Goal: Task Accomplishment & Management: Complete application form

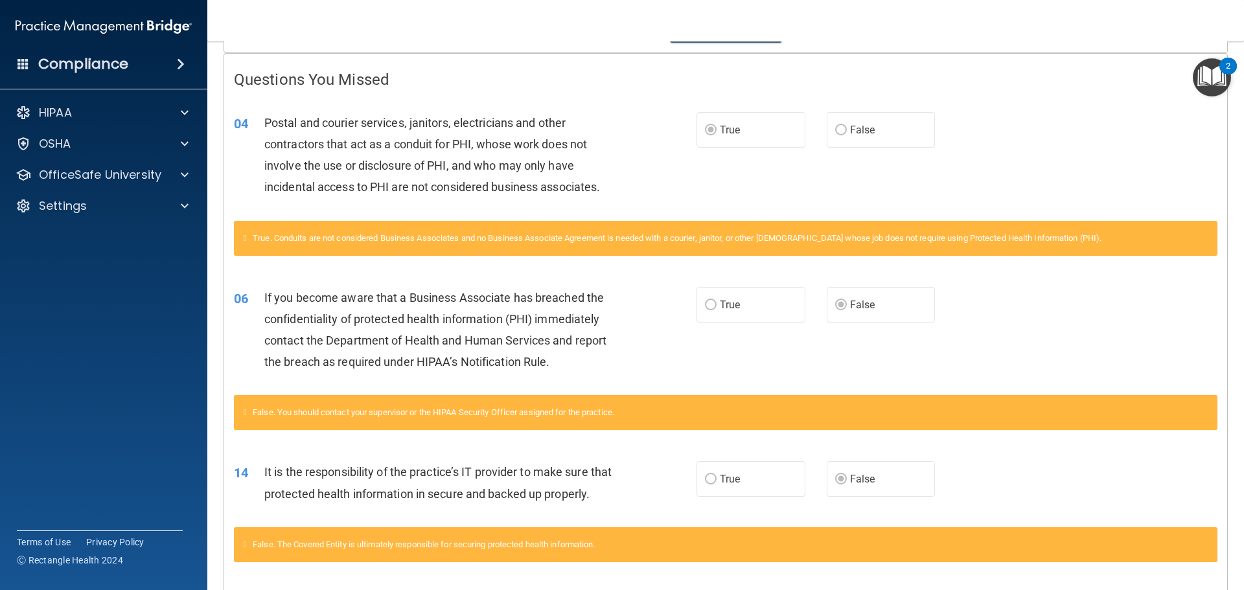
scroll to position [130, 0]
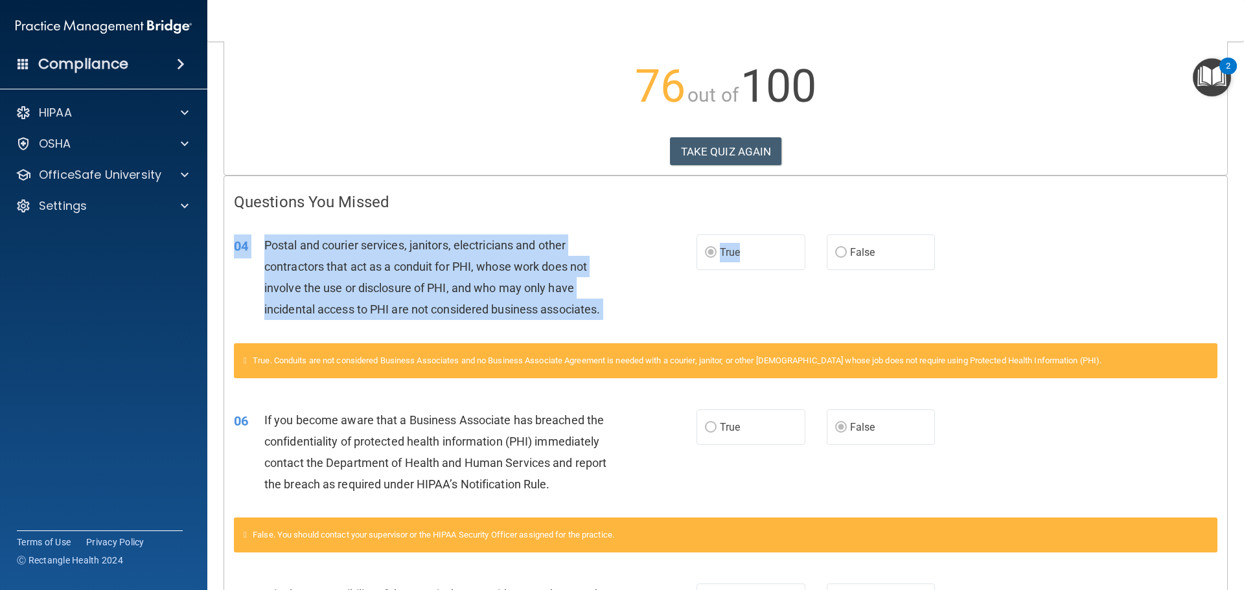
drag, startPoint x: 752, startPoint y: 253, endPoint x: 604, endPoint y: 233, distance: 149.1
click at [604, 233] on div "04 Postal and courier services, janitors, electricians and other contractors th…" at bounding box center [725, 280] width 1003 height 125
click at [599, 288] on div "Postal and courier services, janitors, electricians and other contractors that …" at bounding box center [445, 278] width 362 height 86
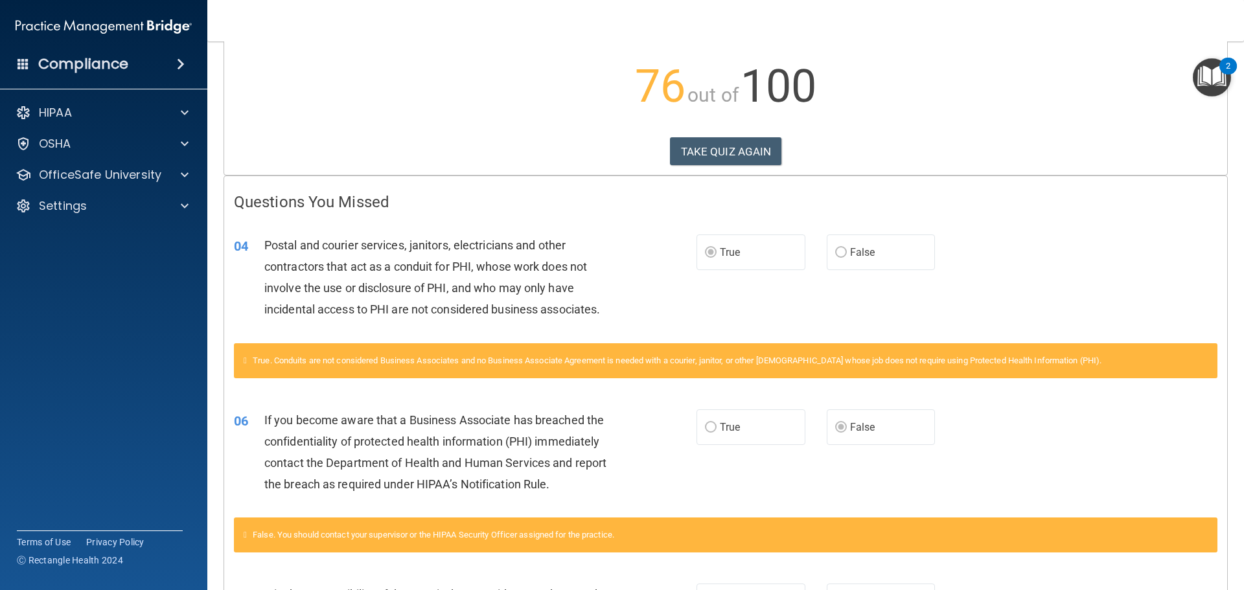
click at [1157, 310] on div "04 Postal and courier services, janitors, electricians and other contractors th…" at bounding box center [725, 280] width 1003 height 125
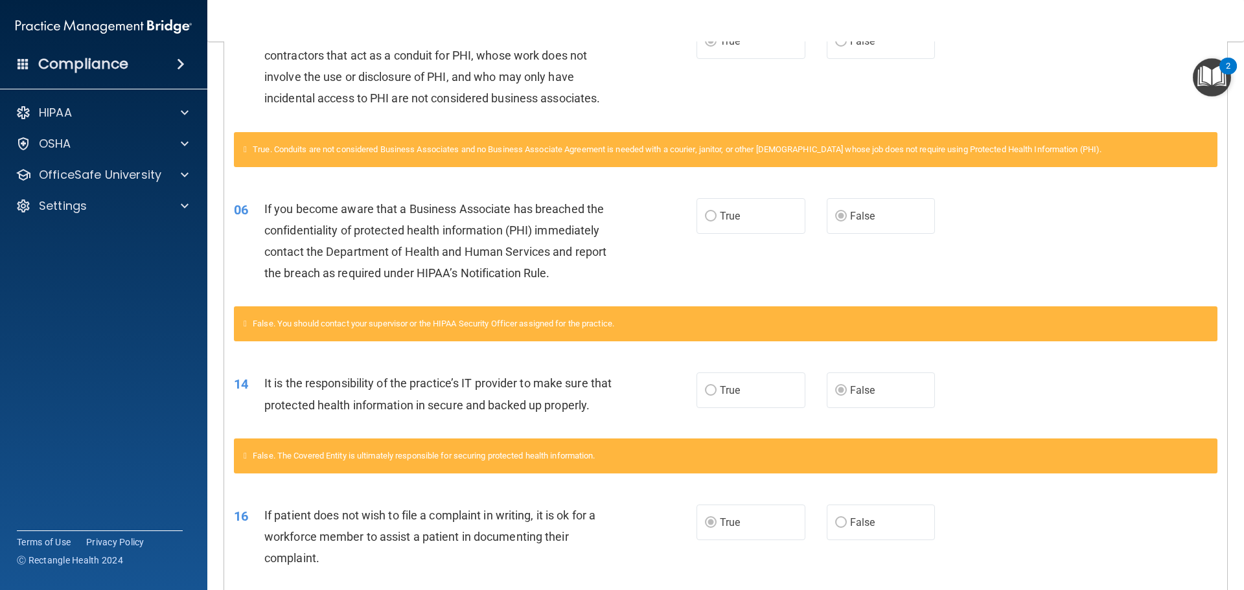
scroll to position [0, 0]
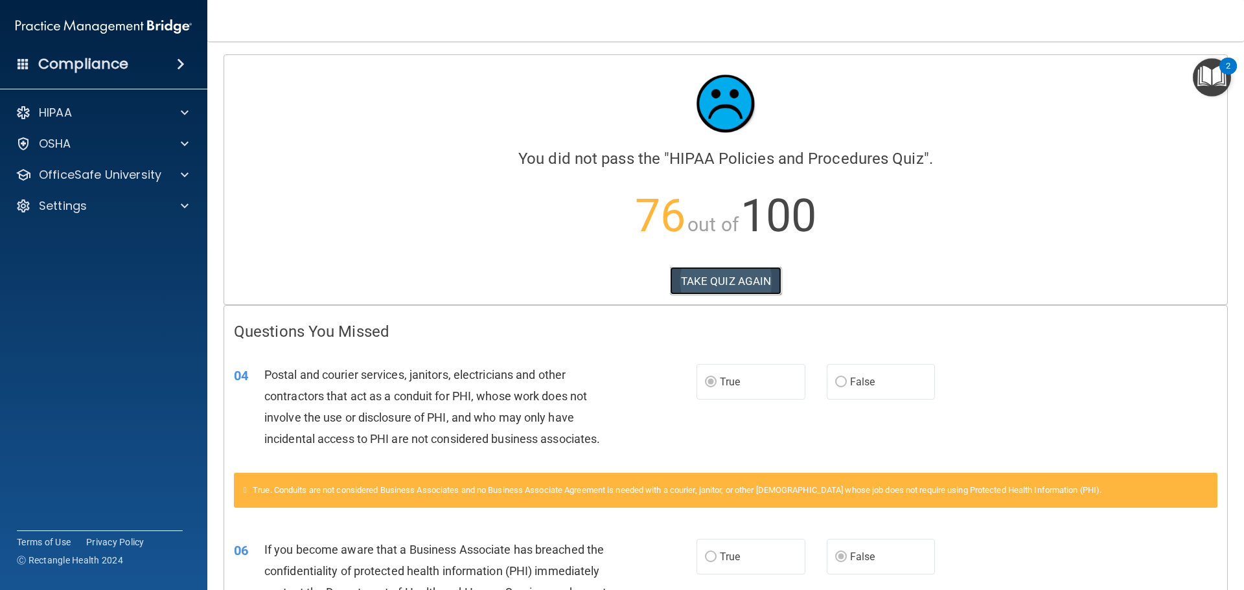
click at [710, 277] on button "TAKE QUIZ AGAIN" at bounding box center [726, 281] width 112 height 29
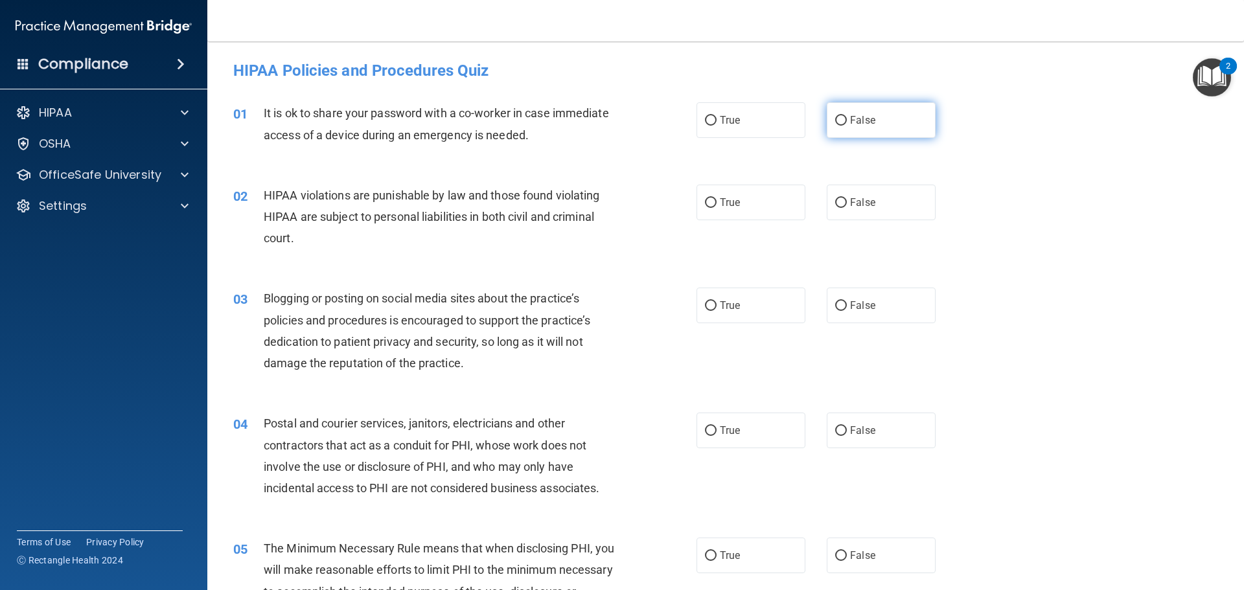
click at [844, 123] on label "False" at bounding box center [881, 120] width 109 height 36
click at [844, 123] on input "False" at bounding box center [841, 121] width 12 height 10
radio input "true"
click at [789, 209] on label "True" at bounding box center [751, 203] width 109 height 36
click at [717, 208] on input "True" at bounding box center [711, 203] width 12 height 10
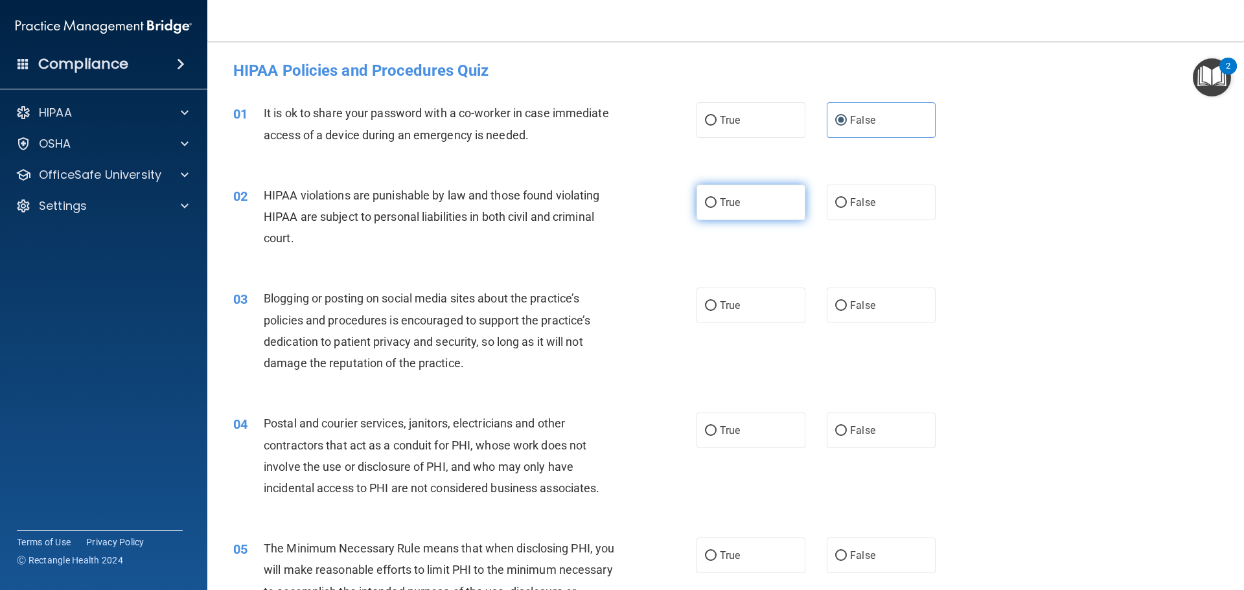
radio input "true"
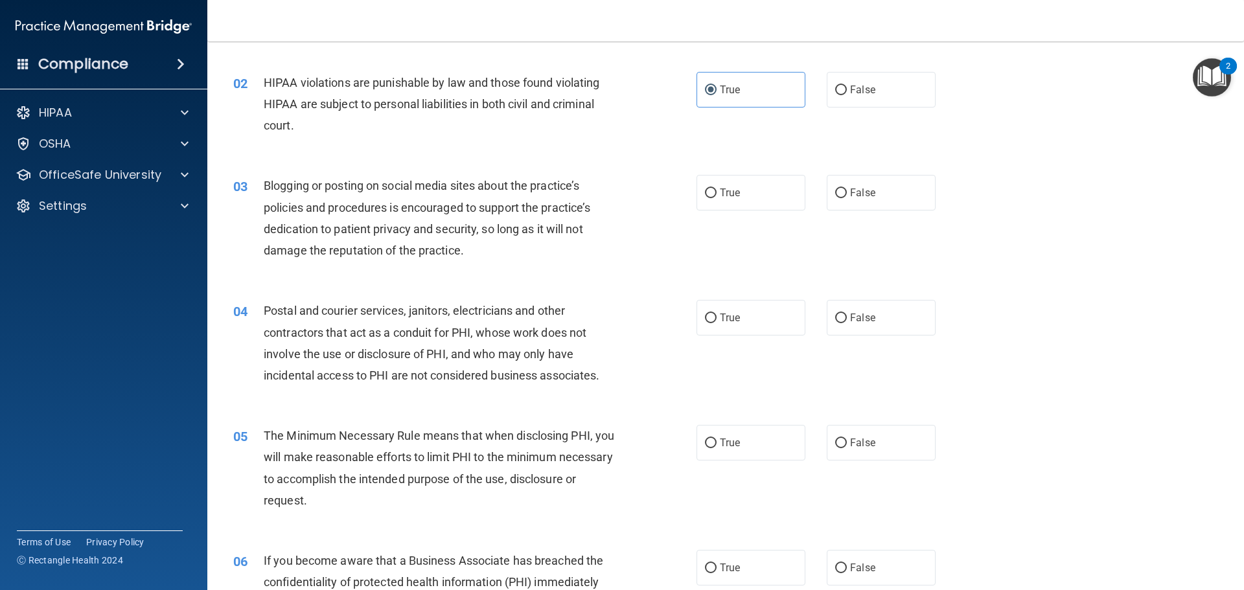
scroll to position [130, 0]
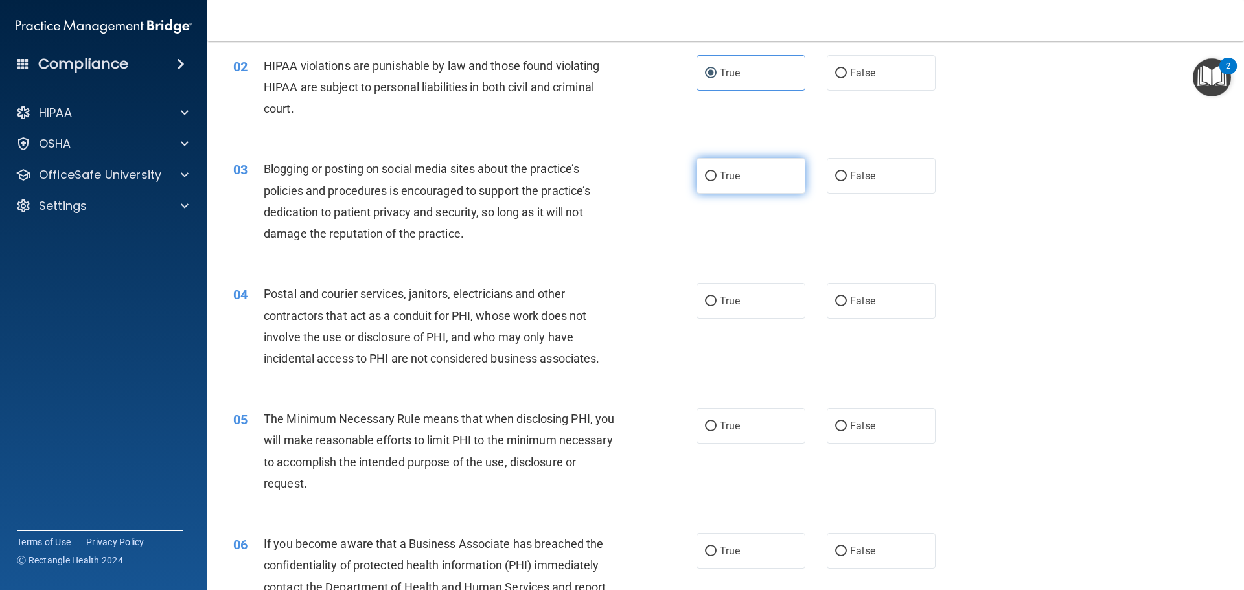
click at [748, 168] on label "True" at bounding box center [751, 176] width 109 height 36
click at [717, 172] on input "True" at bounding box center [711, 177] width 12 height 10
radio input "true"
click at [852, 176] on span "False" at bounding box center [862, 176] width 25 height 12
click at [847, 176] on input "False" at bounding box center [841, 177] width 12 height 10
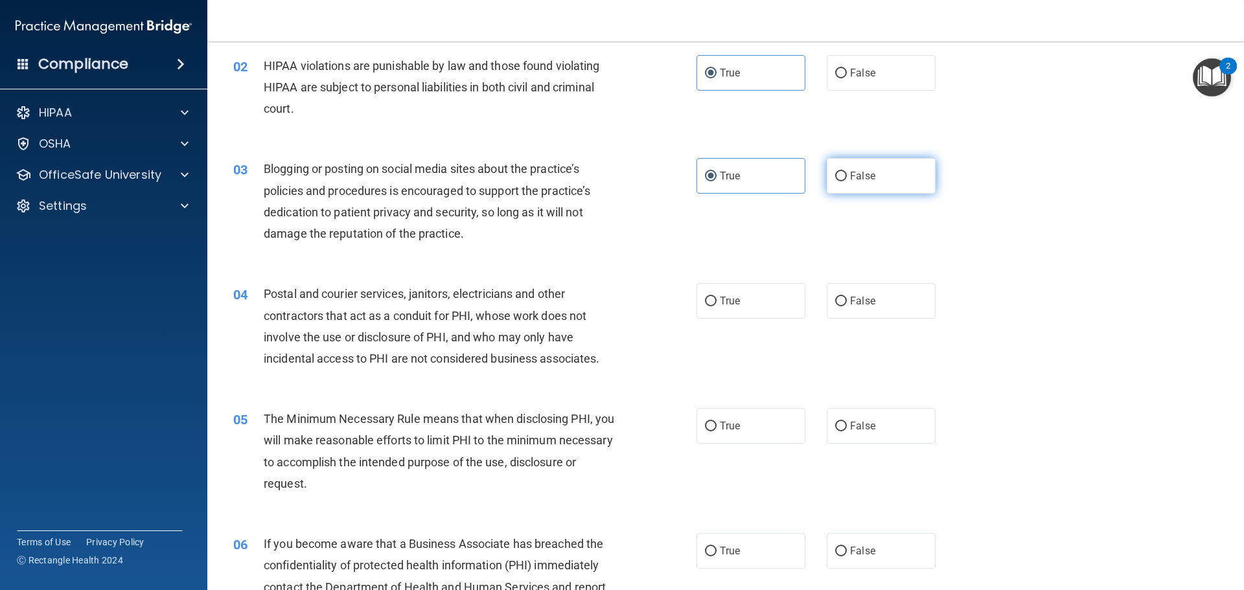
radio input "true"
radio input "false"
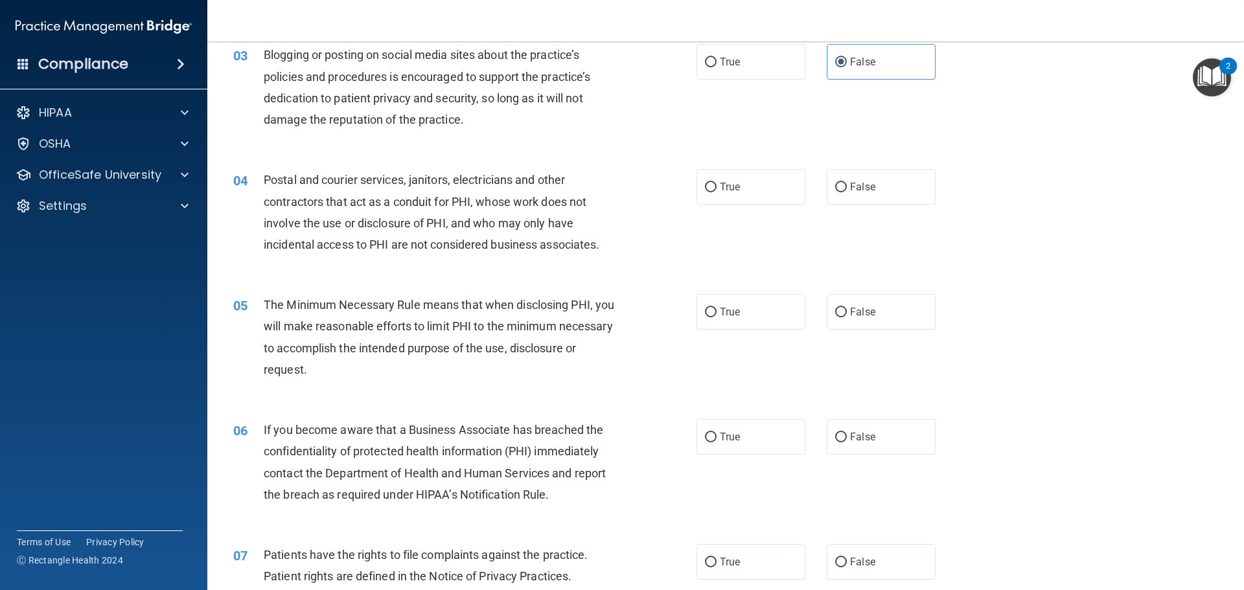
scroll to position [259, 0]
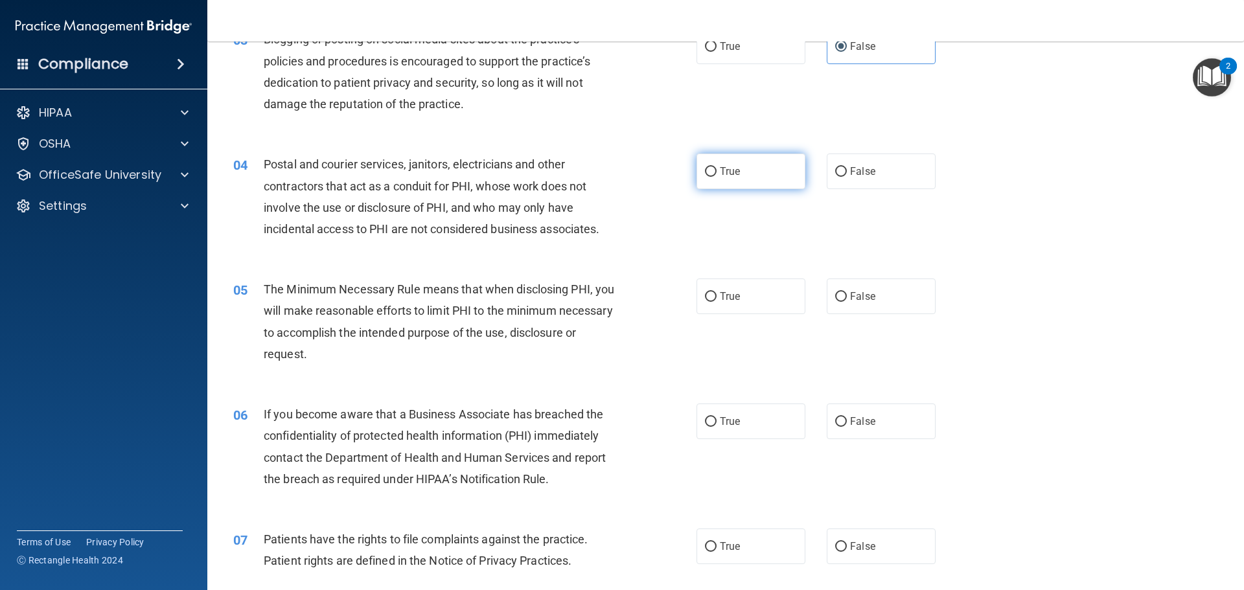
click at [735, 177] on span "True" at bounding box center [730, 171] width 20 height 12
click at [717, 177] on input "True" at bounding box center [711, 172] width 12 height 10
radio input "true"
click at [748, 305] on label "True" at bounding box center [751, 297] width 109 height 36
click at [717, 302] on input "True" at bounding box center [711, 297] width 12 height 10
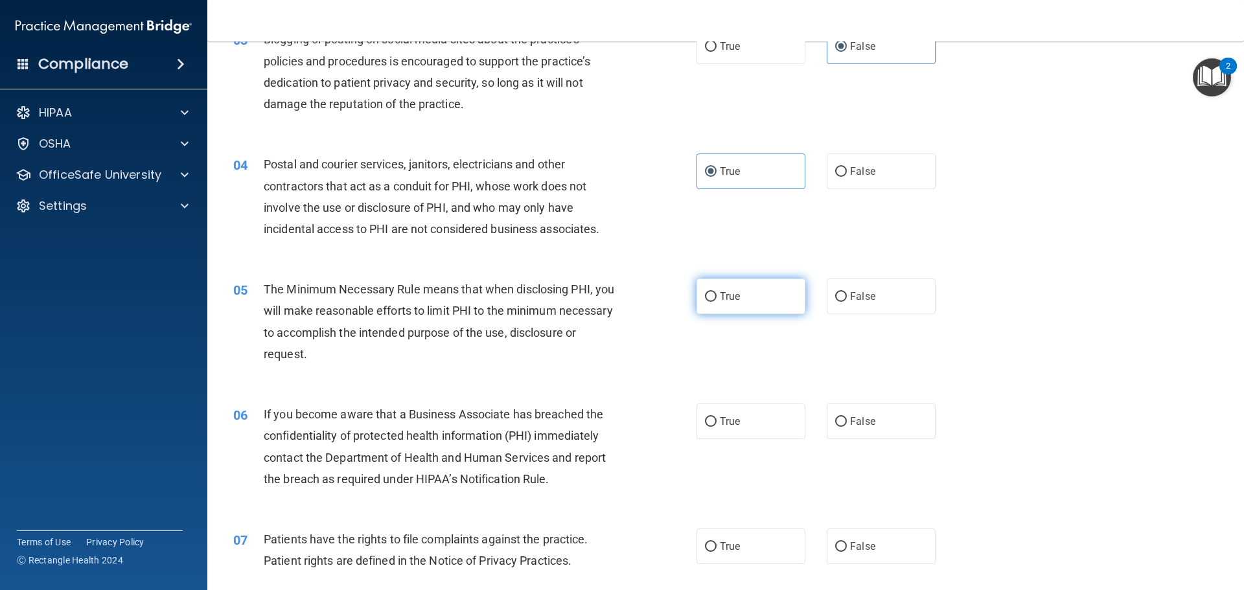
radio input "true"
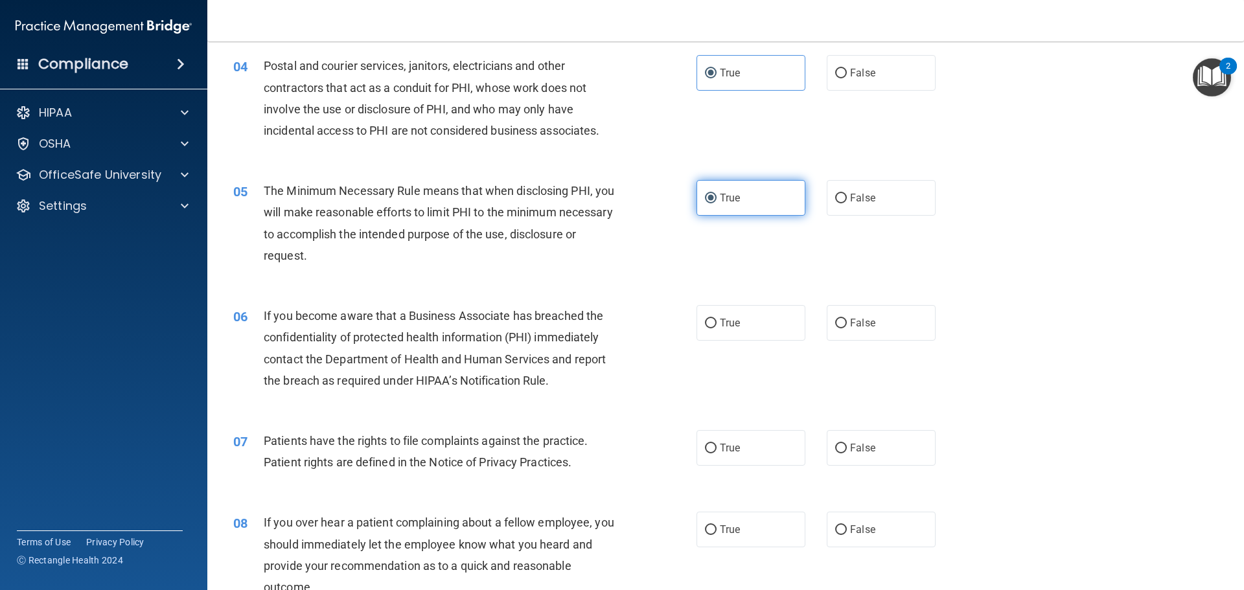
scroll to position [389, 0]
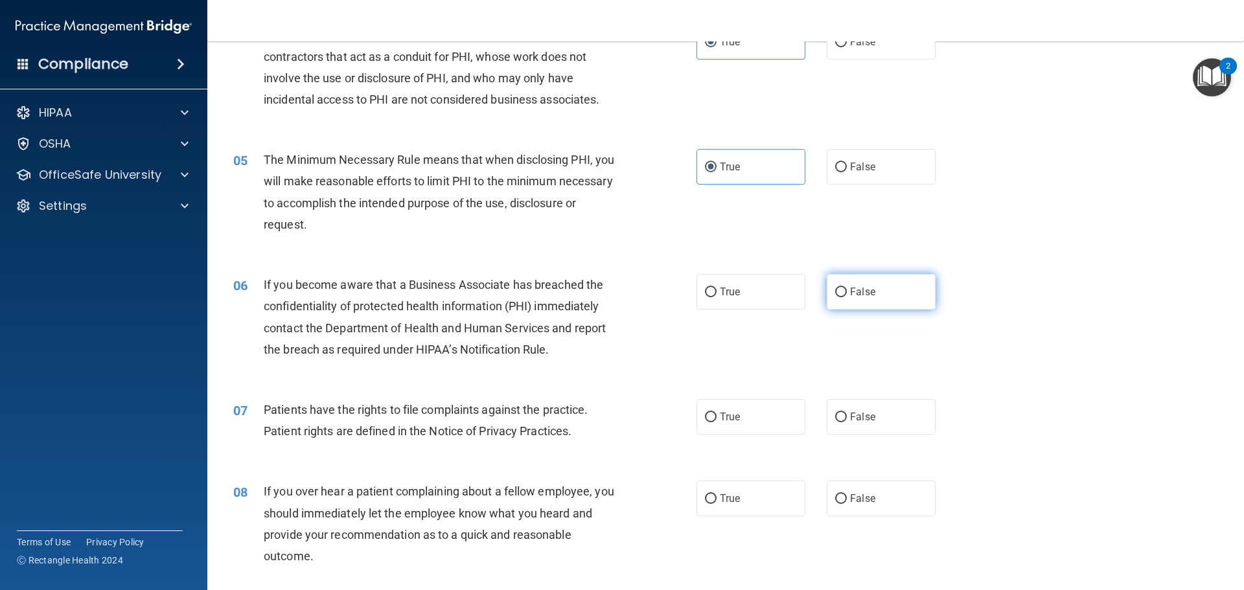
click at [858, 292] on span "False" at bounding box center [862, 292] width 25 height 12
click at [847, 292] on input "False" at bounding box center [841, 293] width 12 height 10
radio input "true"
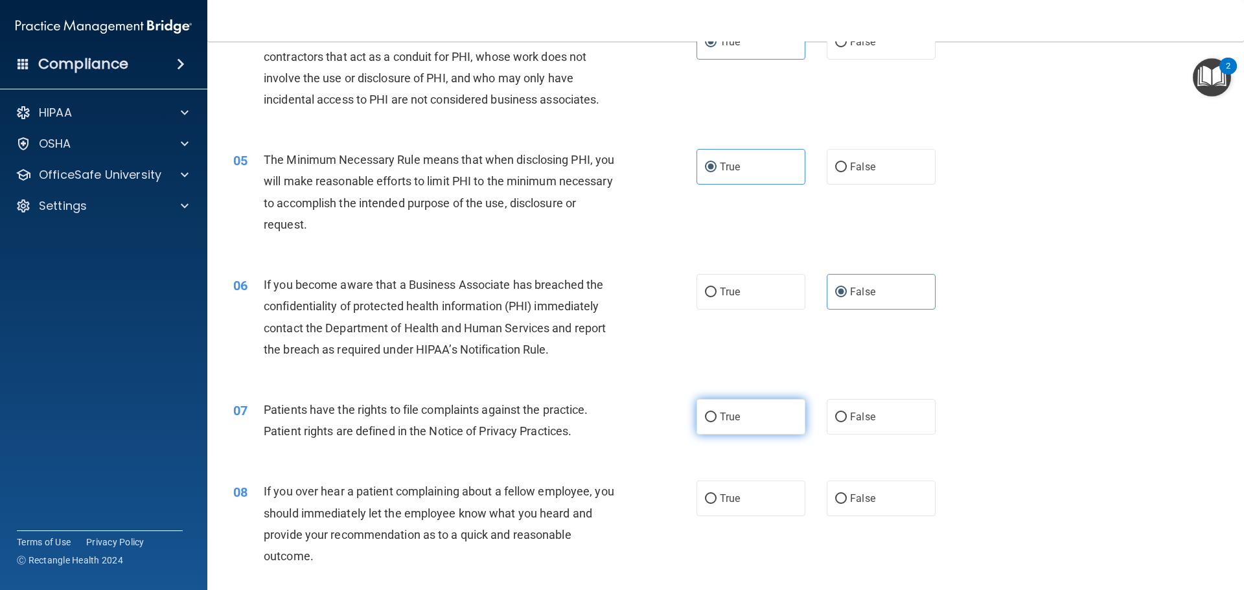
click at [774, 408] on label "True" at bounding box center [751, 417] width 109 height 36
click at [717, 413] on input "True" at bounding box center [711, 418] width 12 height 10
radio input "true"
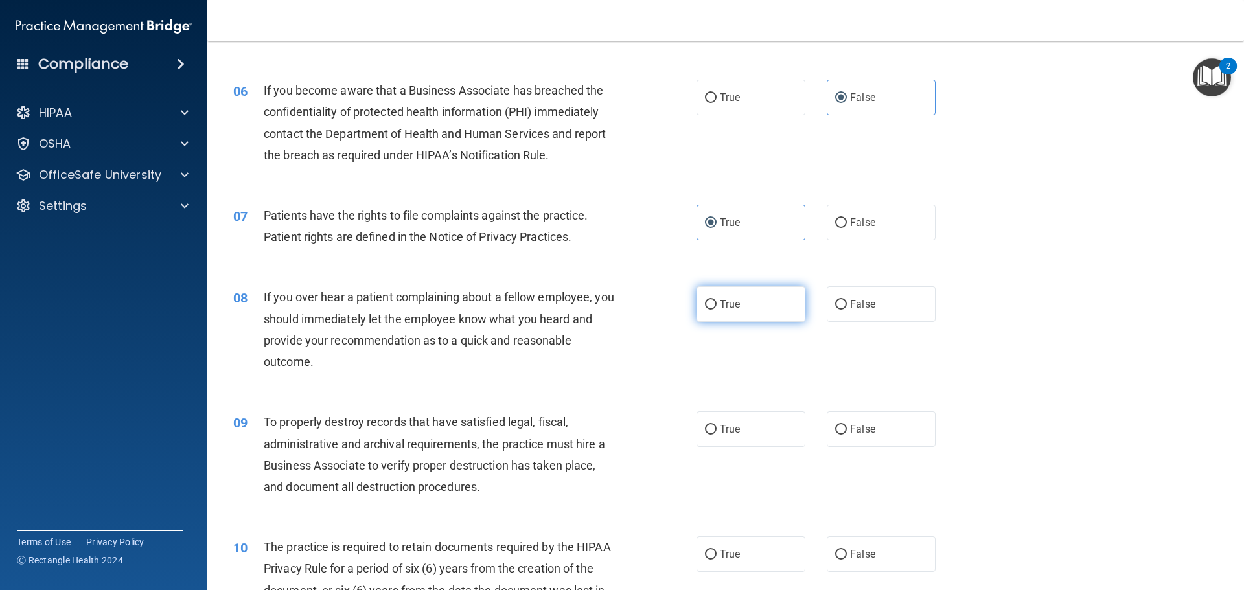
click at [749, 305] on label "True" at bounding box center [751, 304] width 109 height 36
click at [717, 305] on input "True" at bounding box center [711, 305] width 12 height 10
radio input "true"
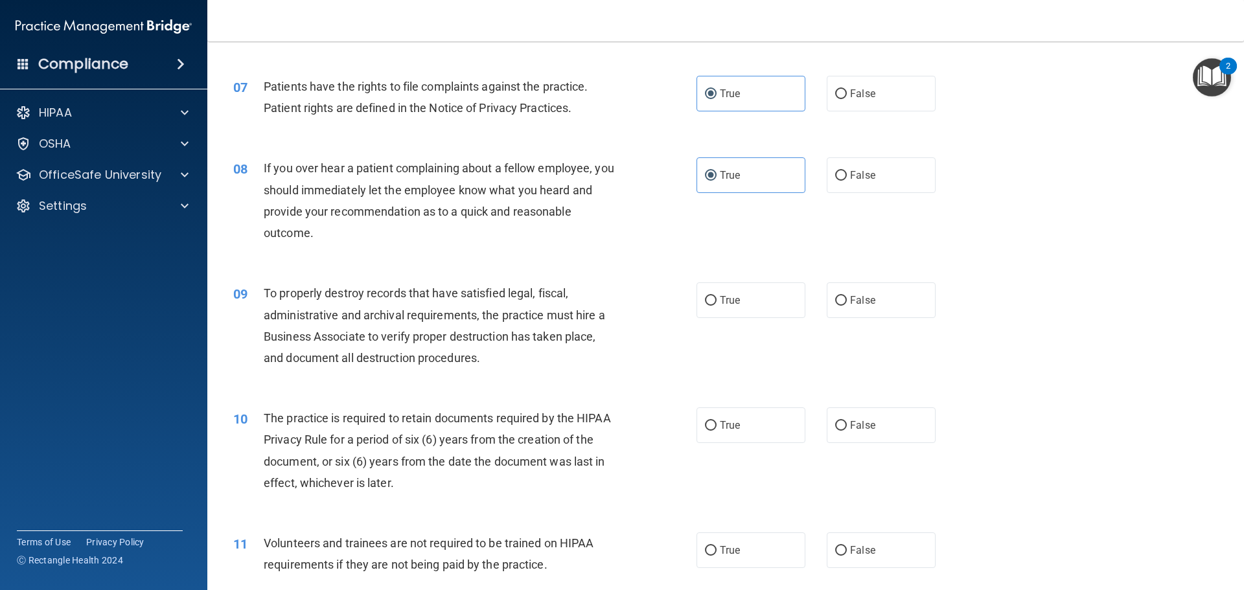
scroll to position [713, 0]
click at [841, 161] on label "False" at bounding box center [881, 175] width 109 height 36
click at [841, 170] on input "False" at bounding box center [841, 175] width 12 height 10
radio input "true"
radio input "false"
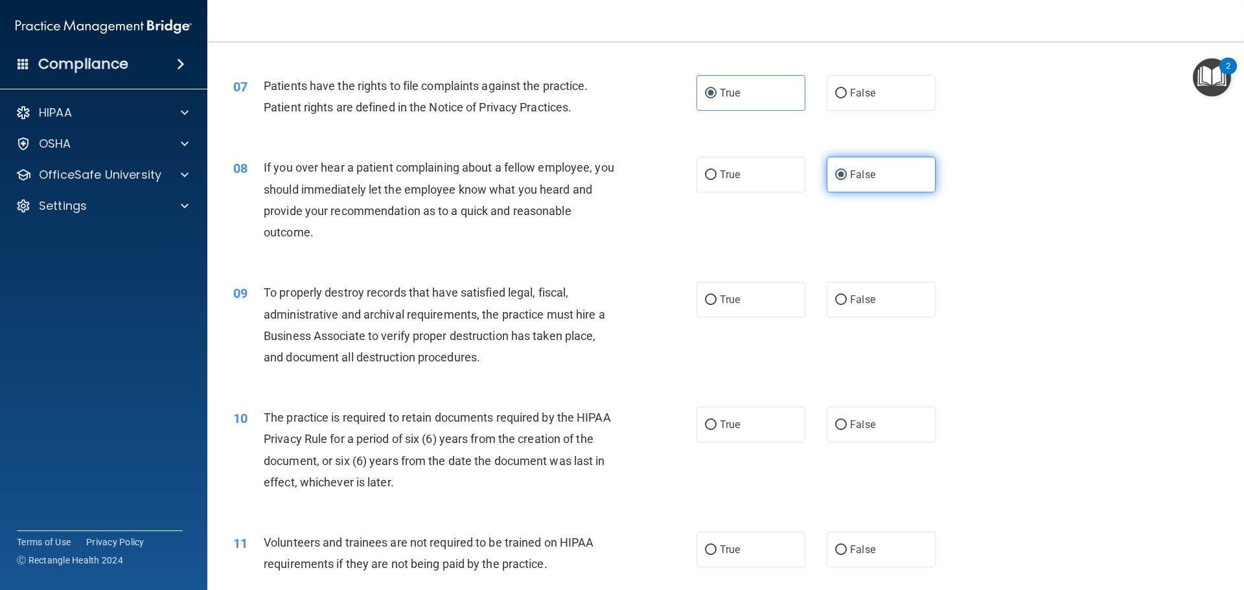
click at [839, 191] on label "False" at bounding box center [881, 175] width 109 height 36
click at [839, 180] on input "False" at bounding box center [841, 175] width 12 height 10
drag, startPoint x: 816, startPoint y: 301, endPoint x: 824, endPoint y: 299, distance: 7.2
click at [823, 300] on div "True False" at bounding box center [827, 300] width 261 height 36
click at [834, 311] on label "False" at bounding box center [881, 300] width 109 height 36
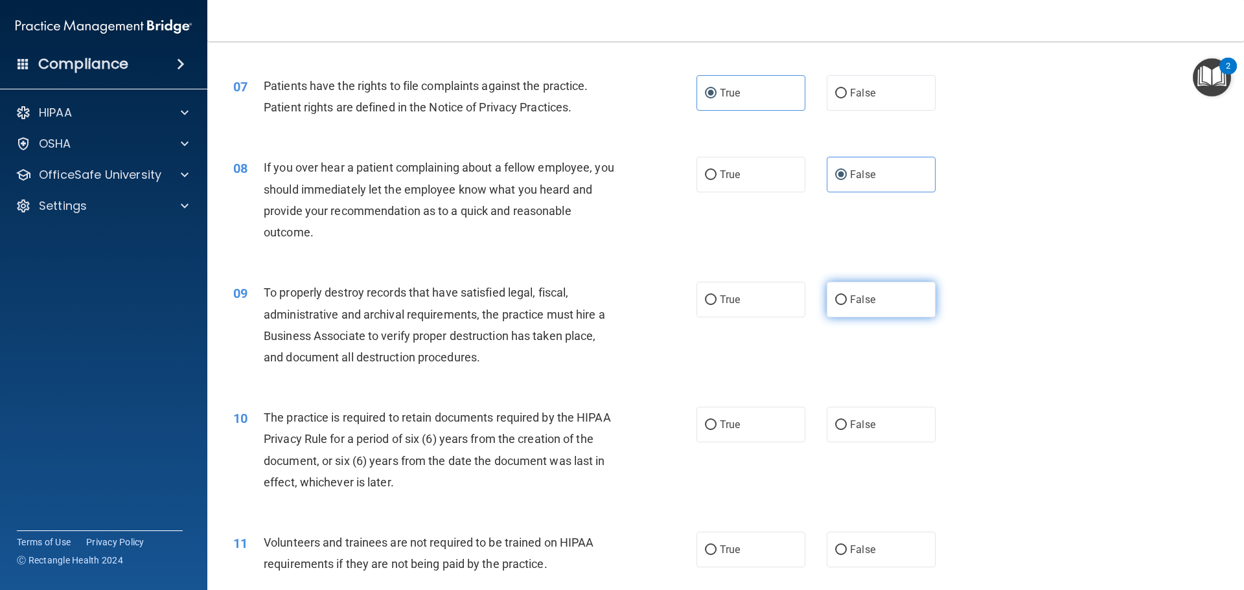
click at [835, 305] on input "False" at bounding box center [841, 300] width 12 height 10
radio input "true"
click at [735, 420] on span "True" at bounding box center [730, 425] width 20 height 12
click at [717, 421] on input "True" at bounding box center [711, 426] width 12 height 10
radio input "true"
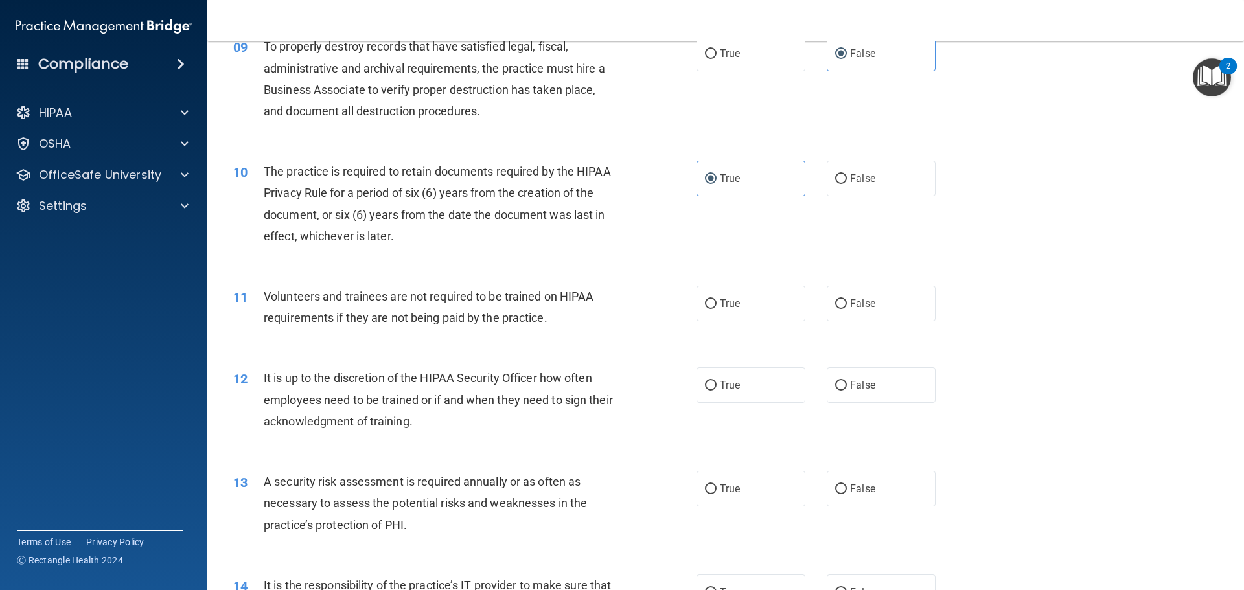
scroll to position [972, 0]
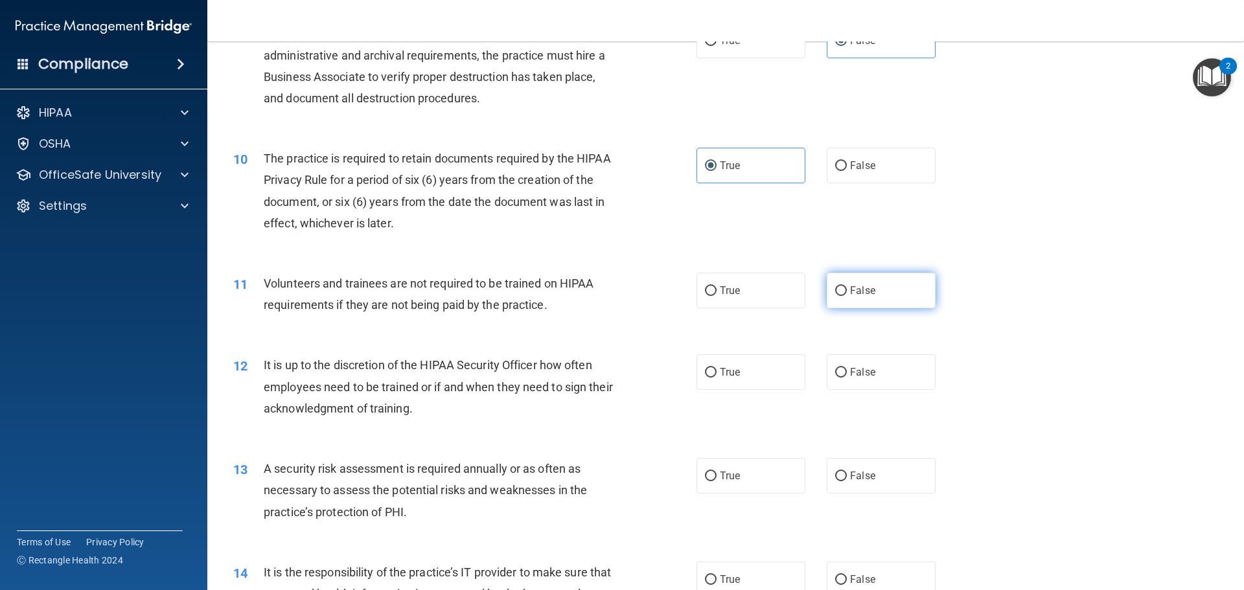
click at [850, 293] on span "False" at bounding box center [862, 290] width 25 height 12
click at [846, 293] on input "False" at bounding box center [841, 291] width 12 height 10
radio input "true"
click at [863, 373] on span "False" at bounding box center [862, 372] width 25 height 12
click at [847, 373] on input "False" at bounding box center [841, 373] width 12 height 10
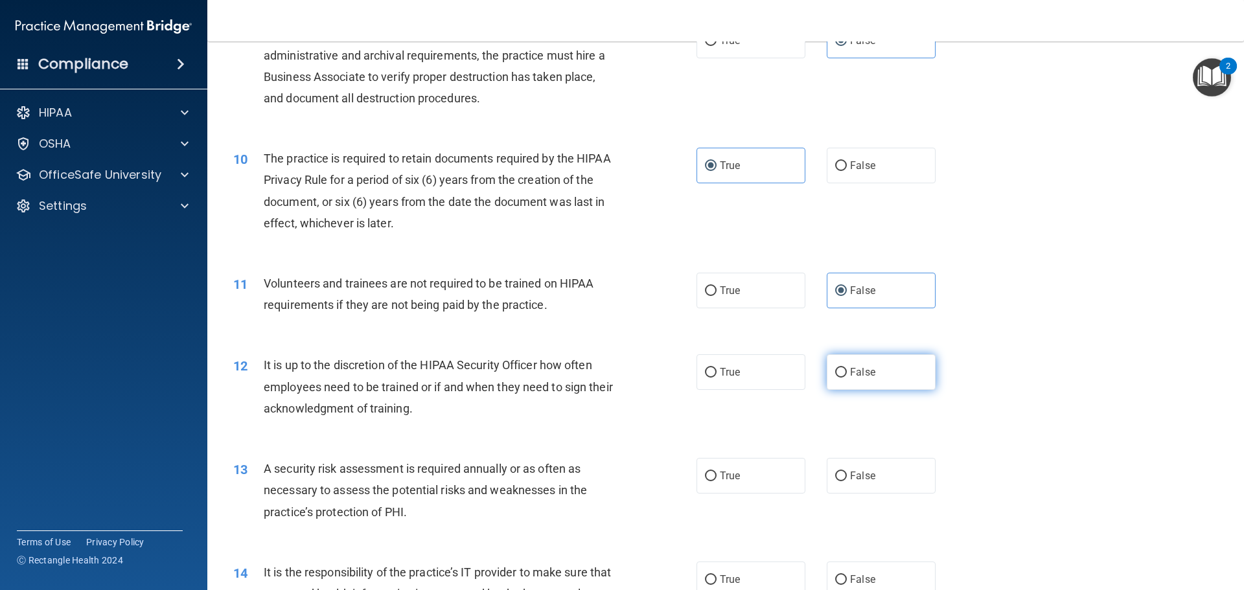
radio input "true"
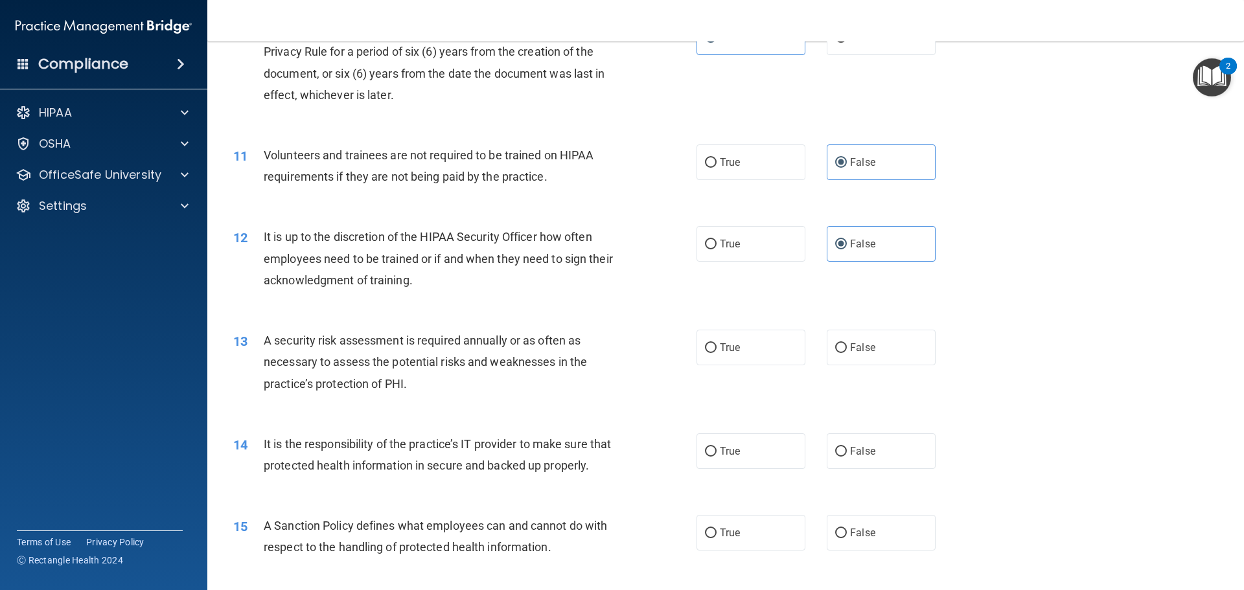
scroll to position [1102, 0]
click at [729, 353] on label "True" at bounding box center [751, 347] width 109 height 36
click at [717, 352] on input "True" at bounding box center [711, 347] width 12 height 10
radio input "true"
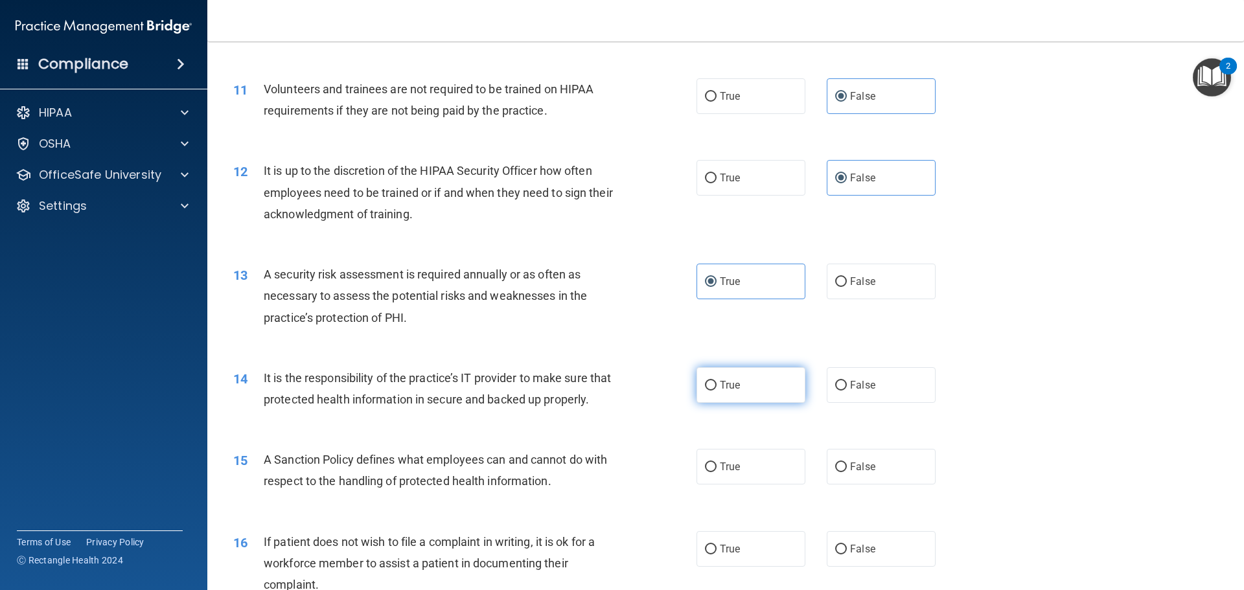
click at [766, 380] on label "True" at bounding box center [751, 385] width 109 height 36
click at [717, 381] on input "True" at bounding box center [711, 386] width 12 height 10
radio input "true"
click at [893, 290] on label "False" at bounding box center [881, 282] width 109 height 36
click at [847, 287] on input "False" at bounding box center [841, 282] width 12 height 10
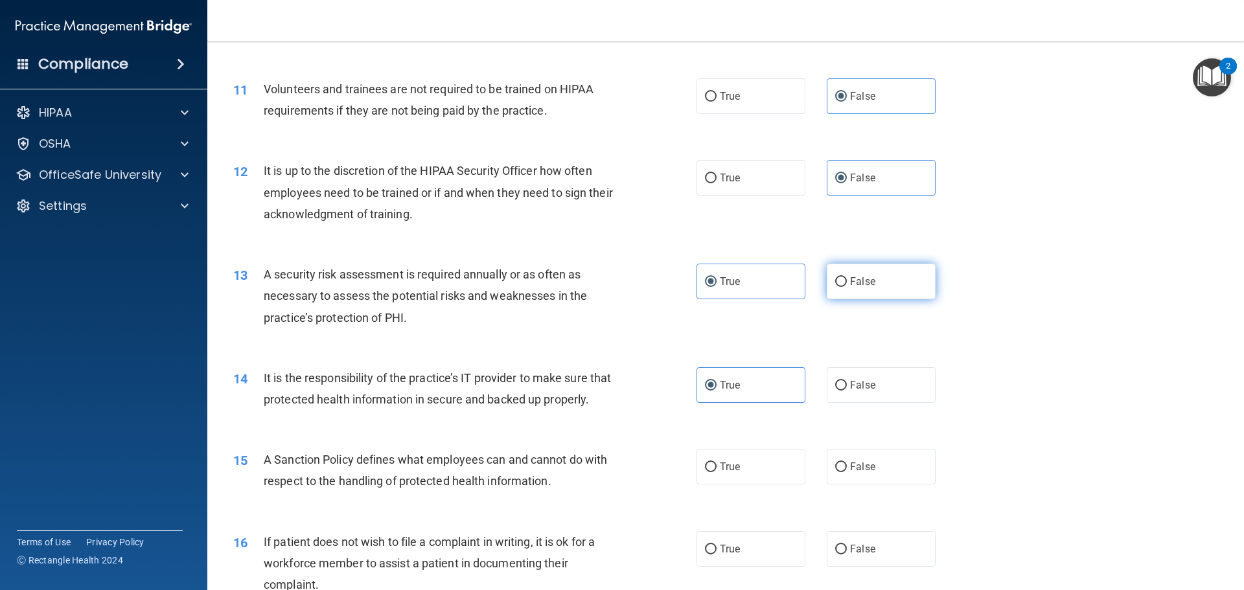
radio input "true"
click at [751, 294] on label "True" at bounding box center [751, 282] width 109 height 36
click at [717, 287] on input "True" at bounding box center [711, 282] width 12 height 10
radio input "true"
radio input "false"
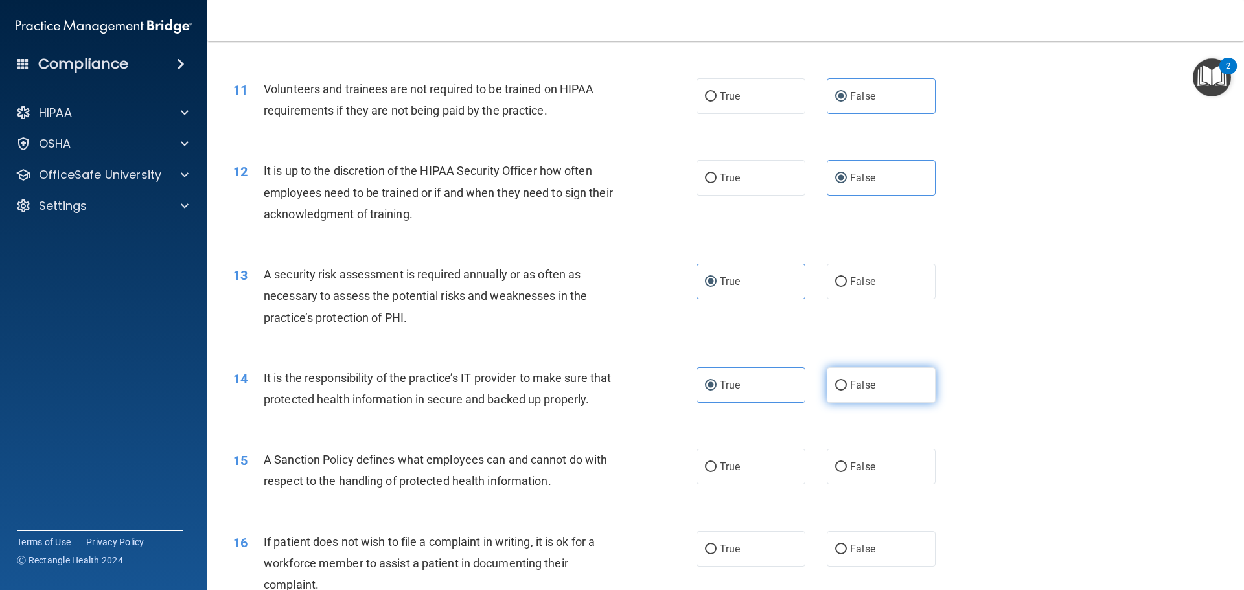
click at [846, 394] on label "False" at bounding box center [881, 385] width 109 height 36
click at [846, 391] on input "False" at bounding box center [841, 386] width 12 height 10
radio input "true"
radio input "false"
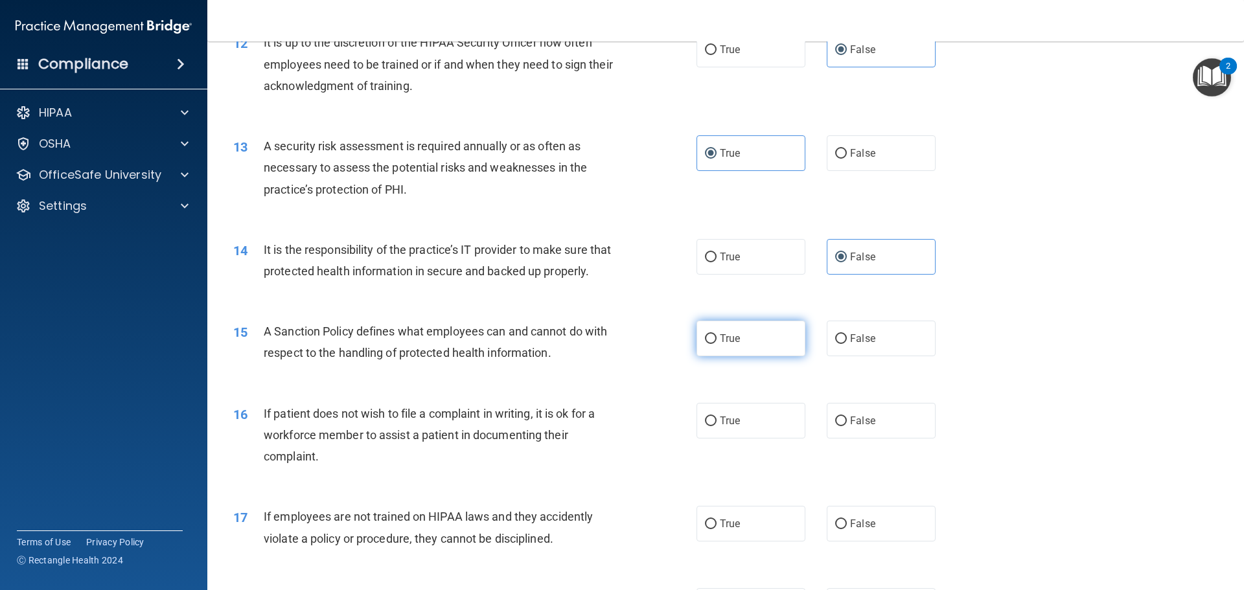
scroll to position [1296, 0]
click at [768, 355] on label "True" at bounding box center [751, 337] width 109 height 36
click at [717, 343] on input "True" at bounding box center [711, 338] width 12 height 10
radio input "true"
click at [752, 437] on label "True" at bounding box center [751, 420] width 109 height 36
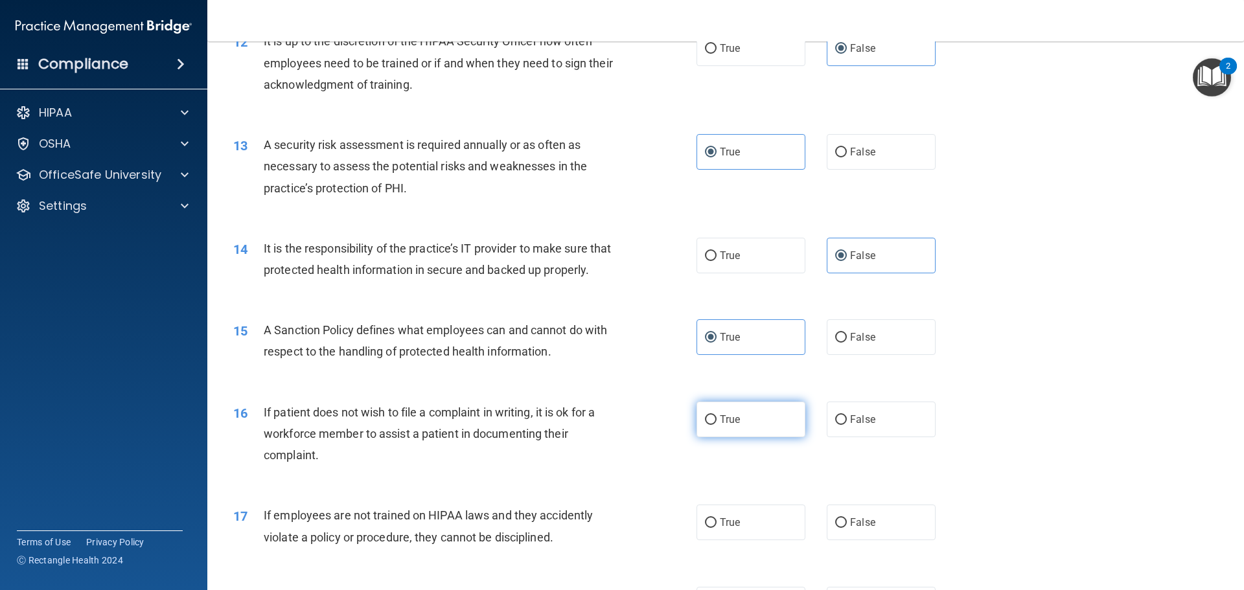
click at [717, 425] on input "True" at bounding box center [711, 420] width 12 height 10
radio input "true"
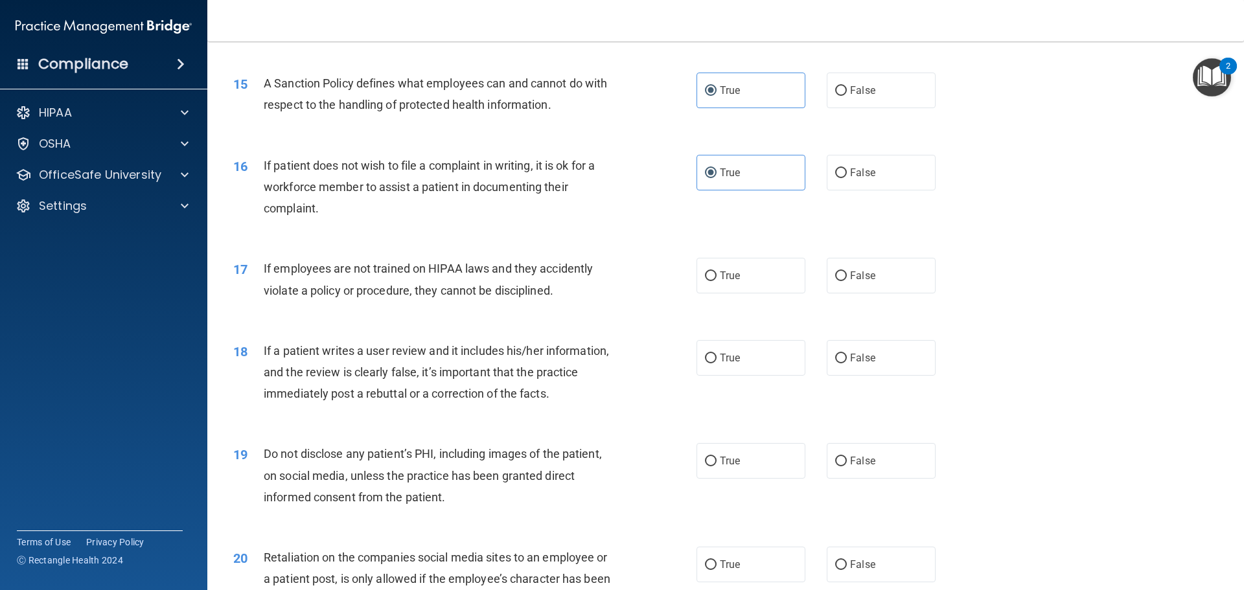
scroll to position [1555, 0]
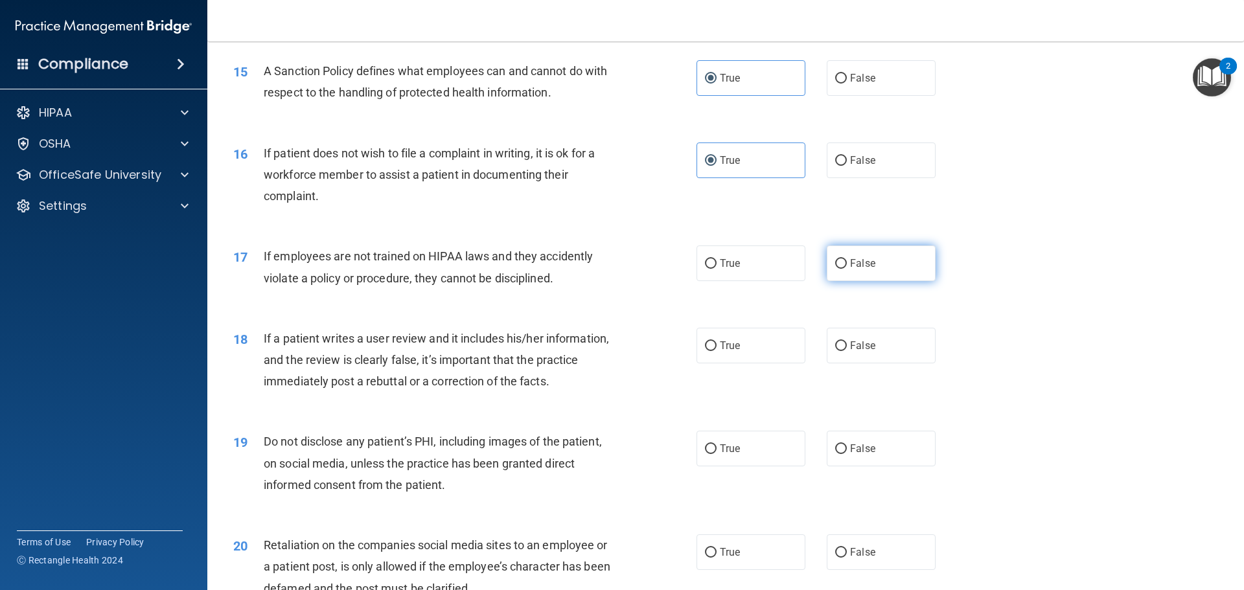
click at [886, 281] on label "False" at bounding box center [881, 264] width 109 height 36
click at [847, 269] on input "False" at bounding box center [841, 264] width 12 height 10
radio input "true"
click at [827, 364] on label "False" at bounding box center [881, 346] width 109 height 36
click at [835, 351] on input "False" at bounding box center [841, 347] width 12 height 10
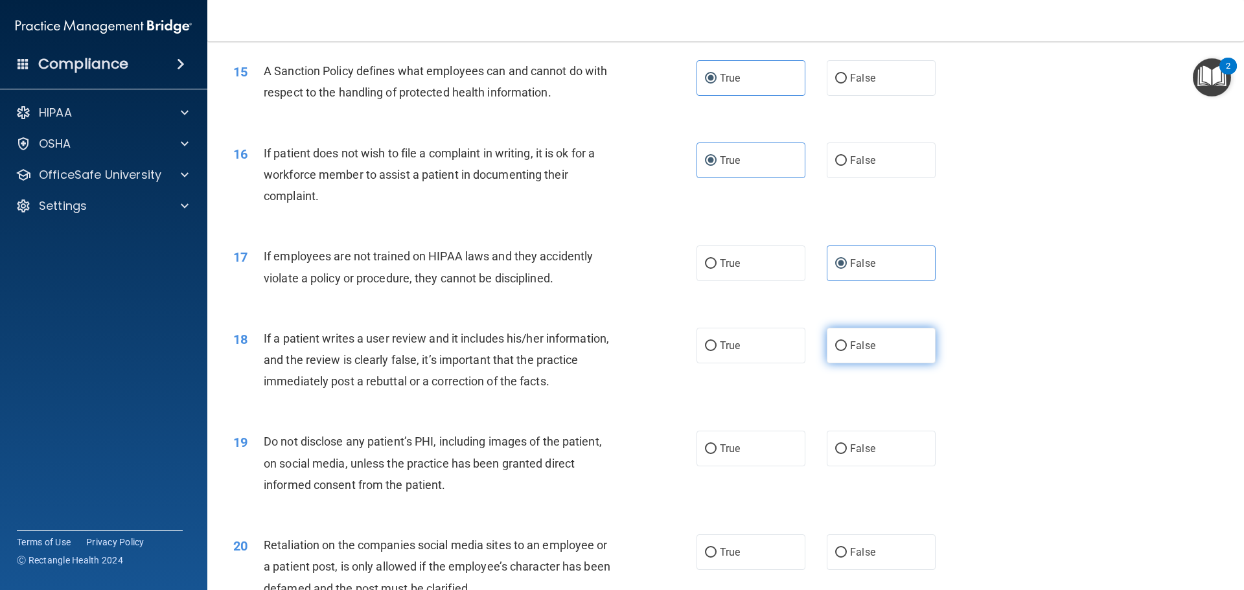
radio input "true"
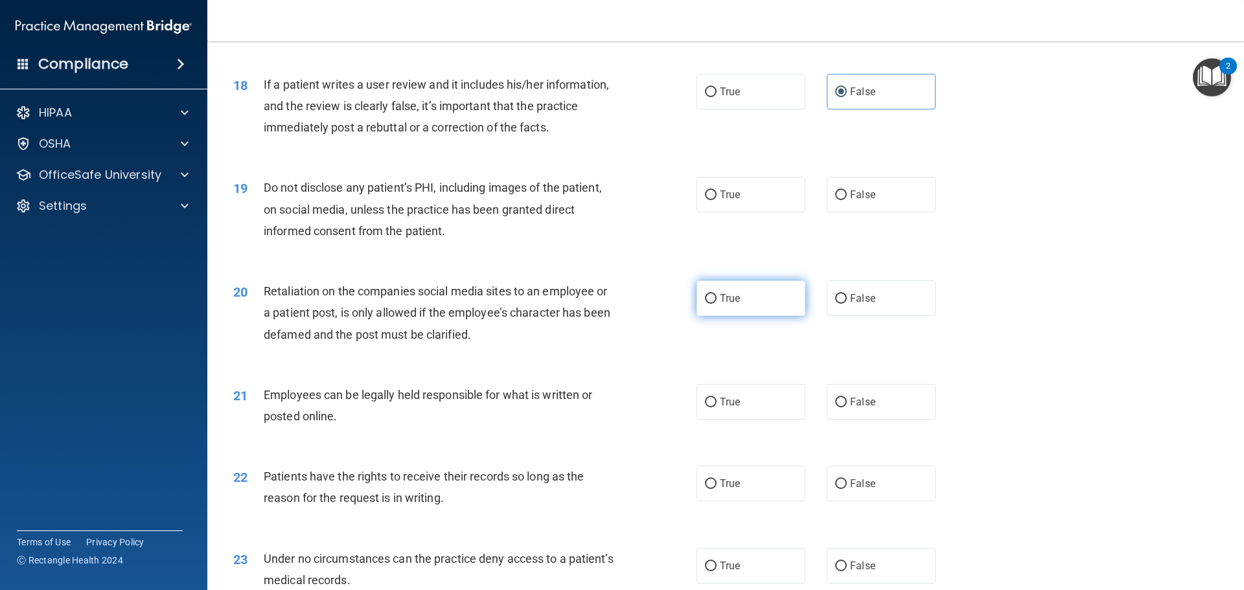
scroll to position [1814, 0]
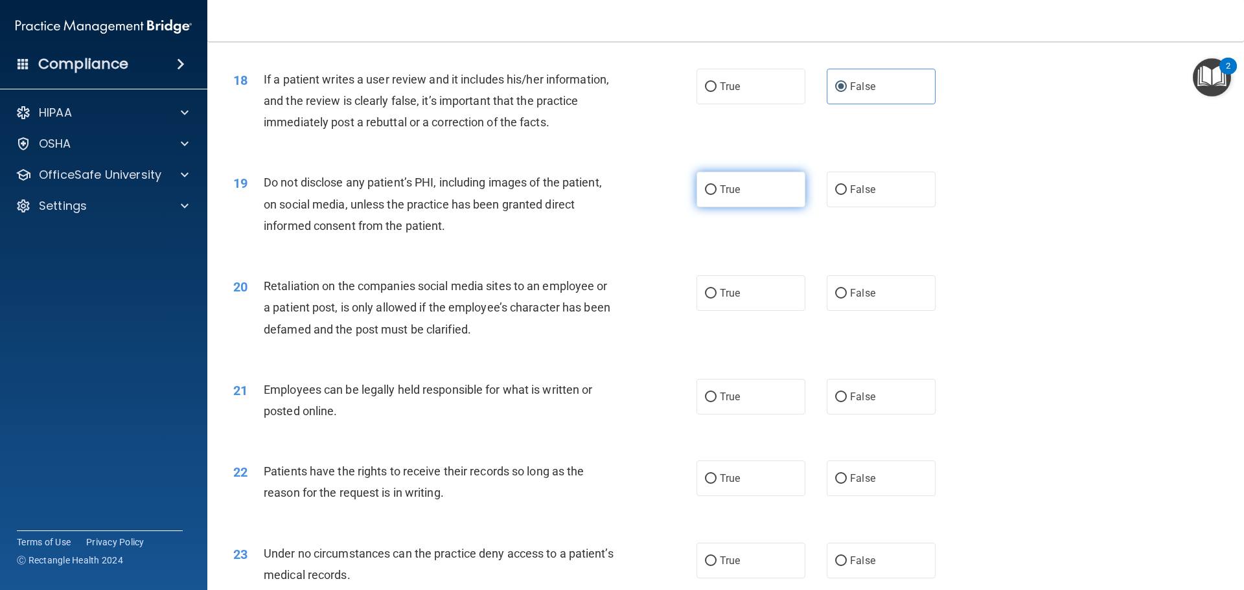
click at [732, 194] on label "True" at bounding box center [751, 190] width 109 height 36
click at [717, 194] on input "True" at bounding box center [711, 190] width 12 height 10
radio input "true"
click at [728, 311] on label "True" at bounding box center [751, 293] width 109 height 36
click at [717, 299] on input "True" at bounding box center [711, 294] width 12 height 10
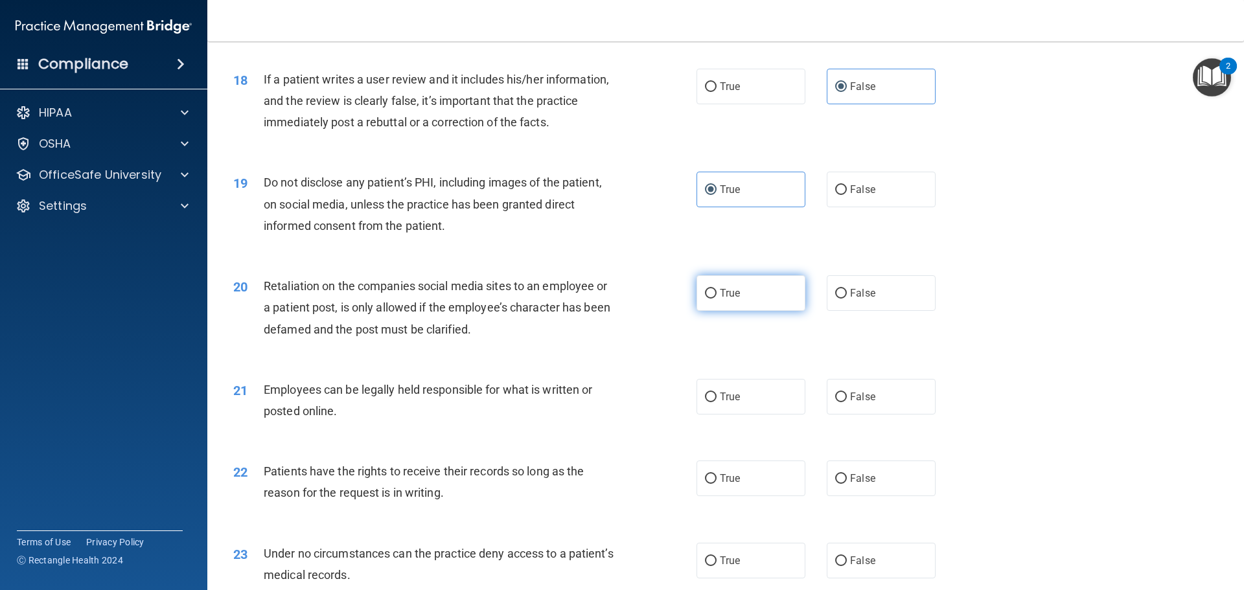
radio input "true"
click at [746, 410] on label "True" at bounding box center [751, 397] width 109 height 36
click at [717, 402] on input "True" at bounding box center [711, 398] width 12 height 10
radio input "true"
click at [864, 299] on span "False" at bounding box center [862, 293] width 25 height 12
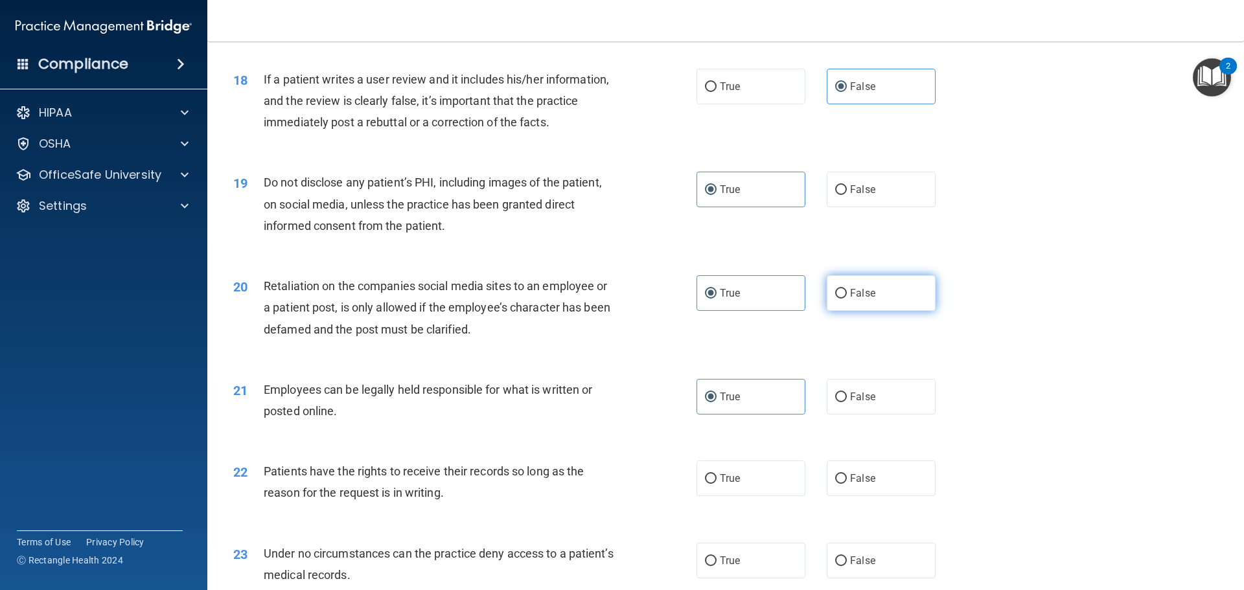
click at [847, 299] on input "False" at bounding box center [841, 294] width 12 height 10
radio input "true"
radio input "false"
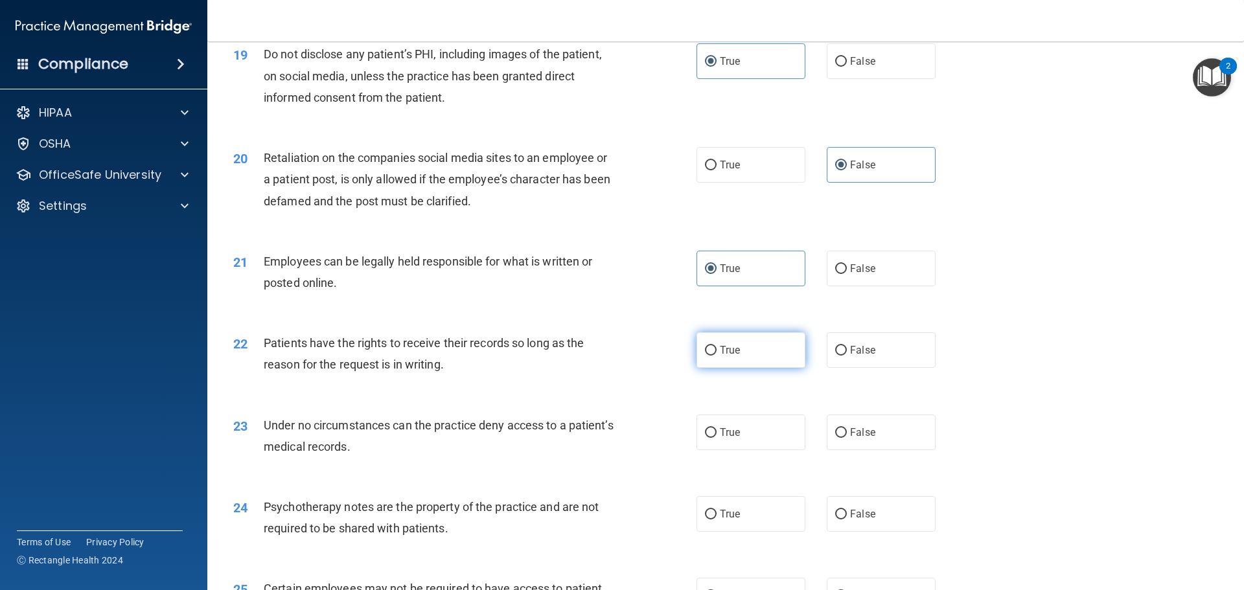
scroll to position [1944, 0]
click at [744, 367] on label "True" at bounding box center [751, 349] width 109 height 36
click at [717, 354] on input "True" at bounding box center [711, 350] width 12 height 10
radio input "true"
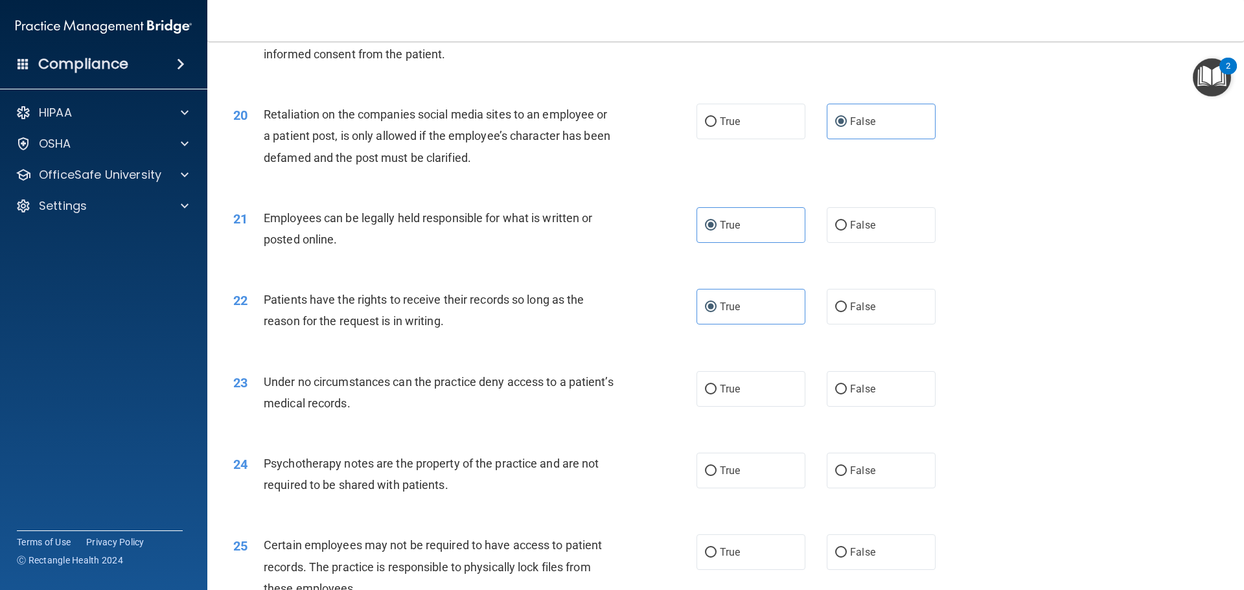
scroll to position [2009, 0]
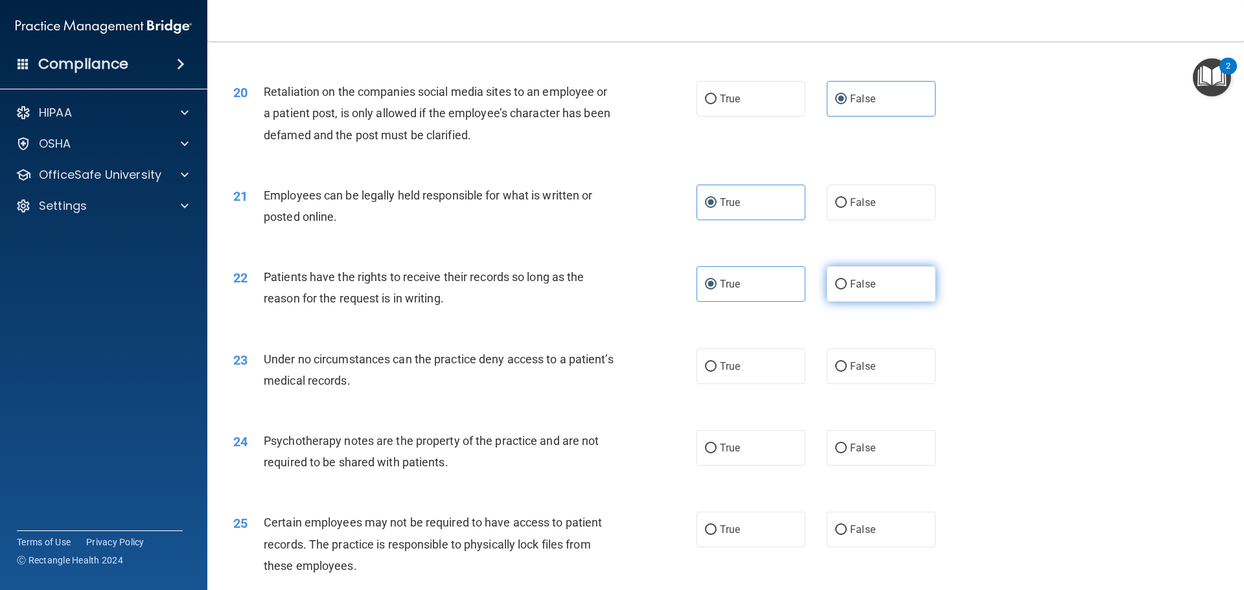
click at [837, 302] on label "False" at bounding box center [881, 284] width 109 height 36
click at [837, 290] on input "False" at bounding box center [841, 285] width 12 height 10
radio input "true"
radio input "false"
click at [740, 384] on label "True" at bounding box center [751, 367] width 109 height 36
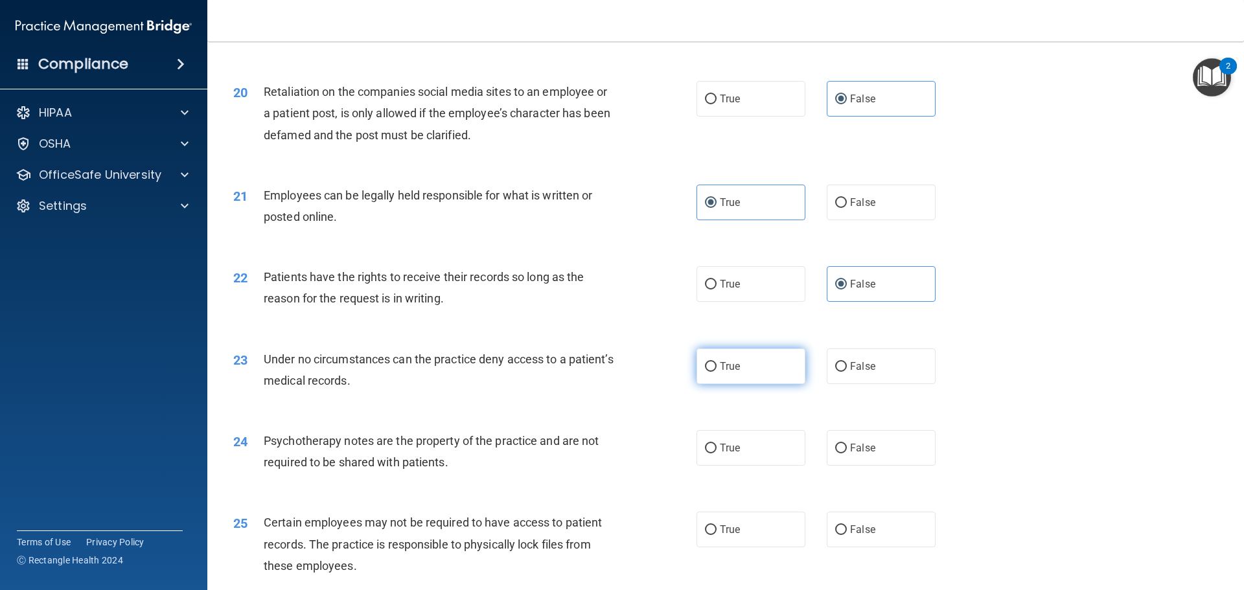
click at [717, 372] on input "True" at bounding box center [711, 367] width 12 height 10
radio input "true"
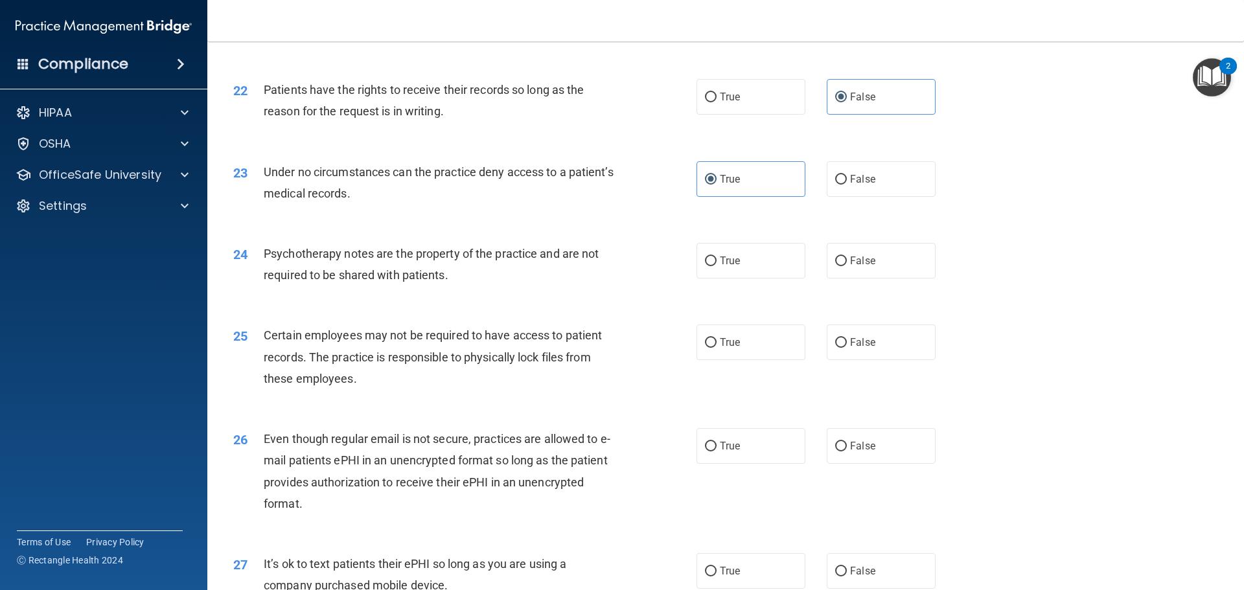
scroll to position [2203, 0]
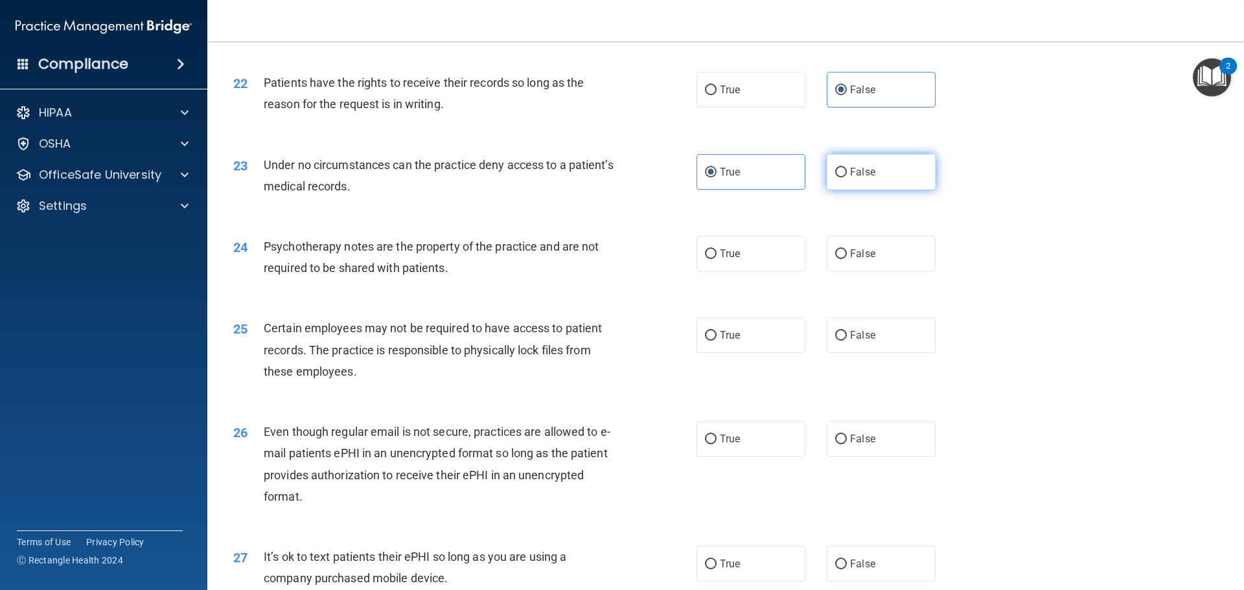
click at [845, 190] on label "False" at bounding box center [881, 172] width 109 height 36
click at [845, 178] on input "False" at bounding box center [841, 173] width 12 height 10
radio input "true"
radio input "false"
click at [751, 272] on label "True" at bounding box center [751, 254] width 109 height 36
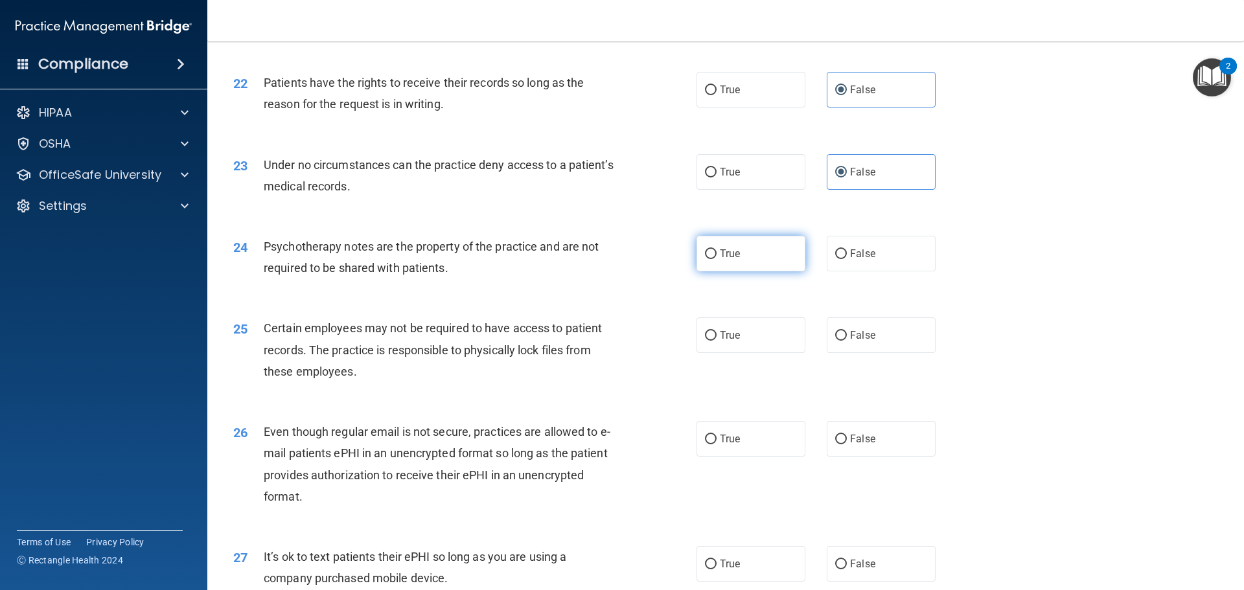
click at [717, 259] on input "True" at bounding box center [711, 254] width 12 height 10
radio input "true"
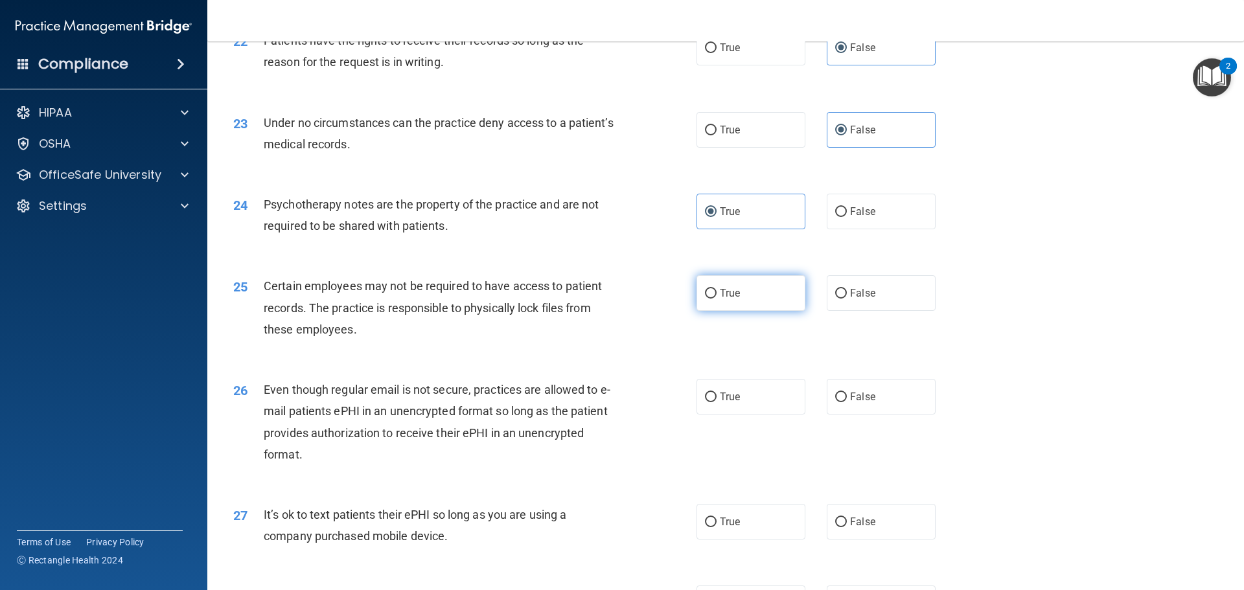
scroll to position [2268, 0]
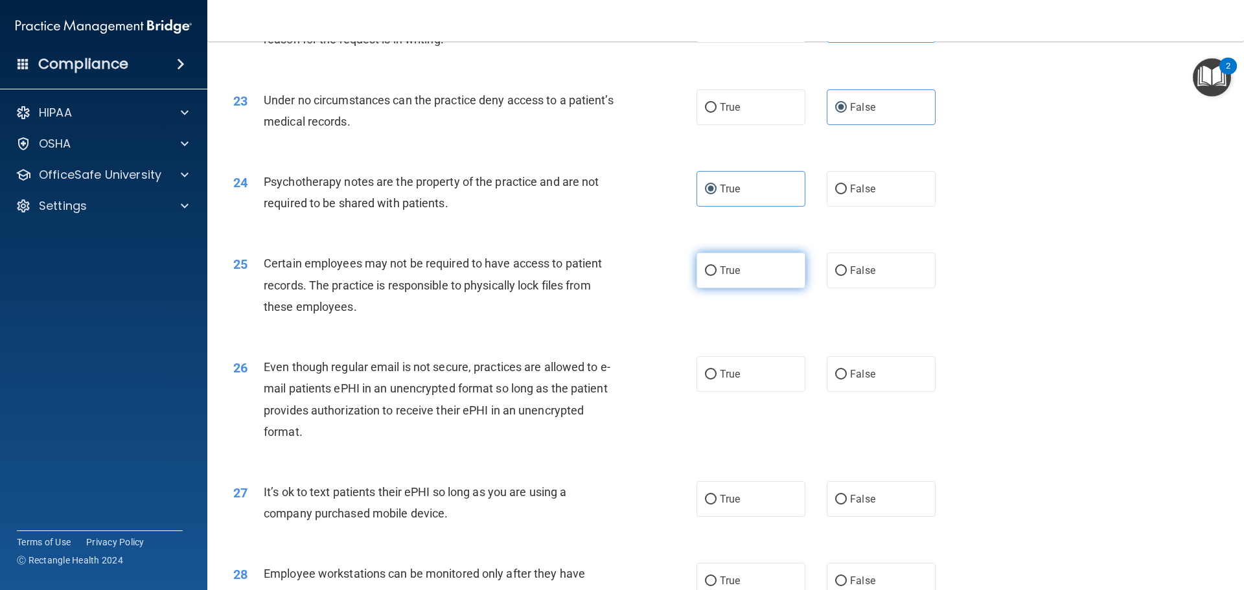
click at [723, 277] on span "True" at bounding box center [730, 270] width 20 height 12
click at [717, 276] on input "True" at bounding box center [711, 271] width 12 height 10
radio input "true"
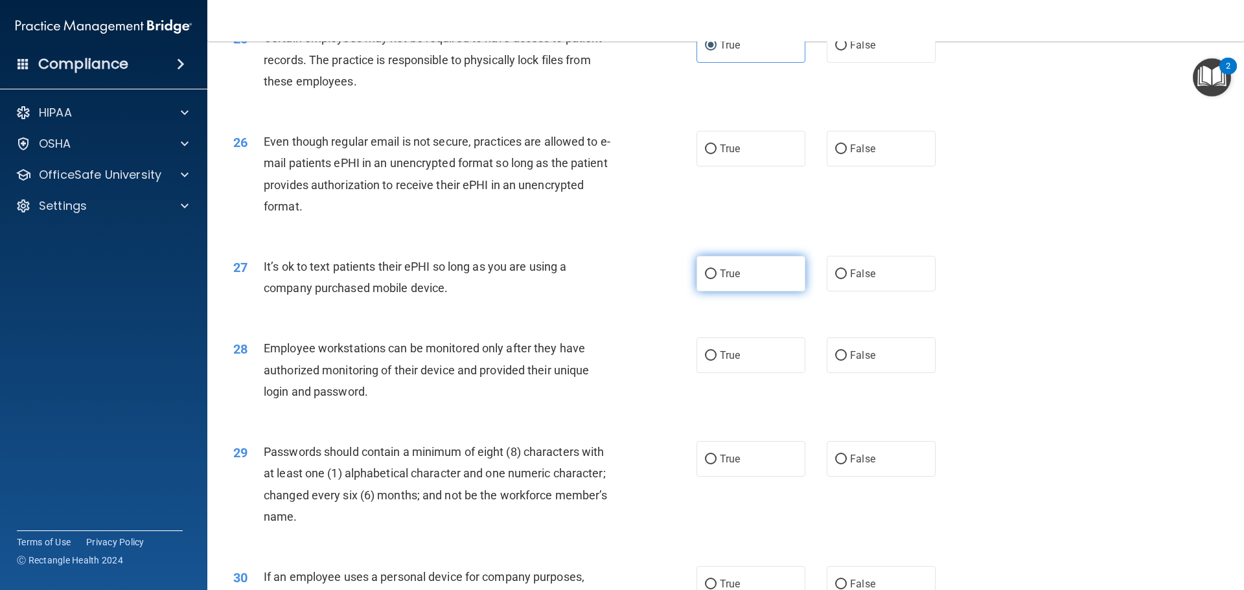
scroll to position [2462, 0]
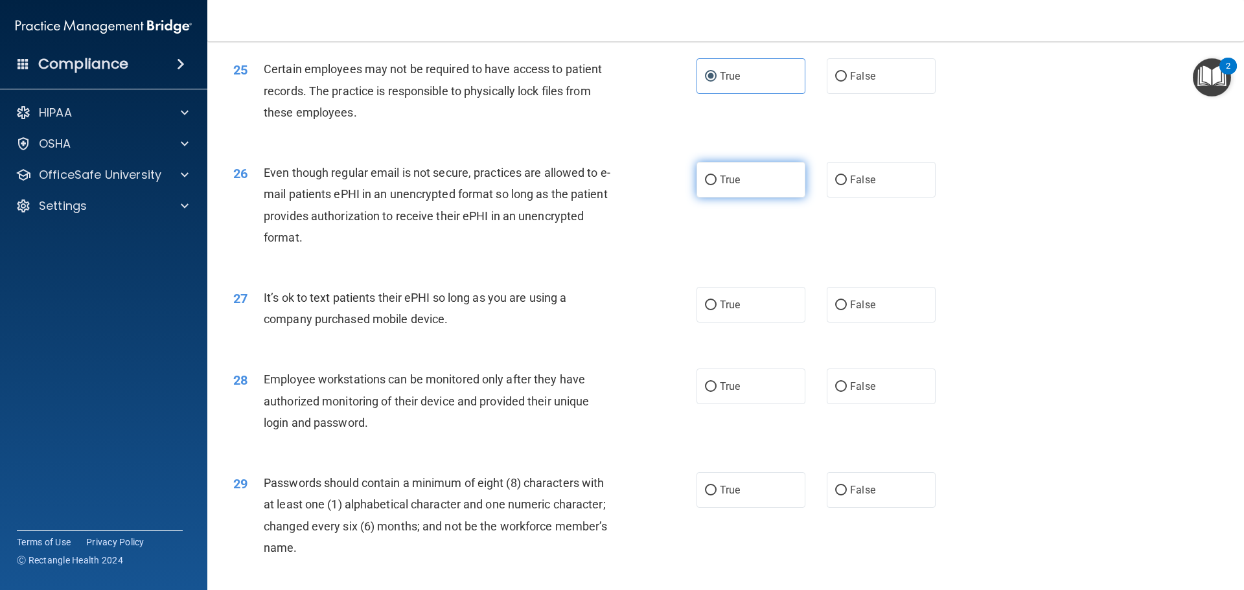
click at [763, 183] on label "True" at bounding box center [751, 180] width 109 height 36
click at [717, 183] on input "True" at bounding box center [711, 181] width 12 height 10
radio input "true"
click at [844, 322] on label "False" at bounding box center [881, 305] width 109 height 36
click at [844, 310] on input "False" at bounding box center [841, 306] width 12 height 10
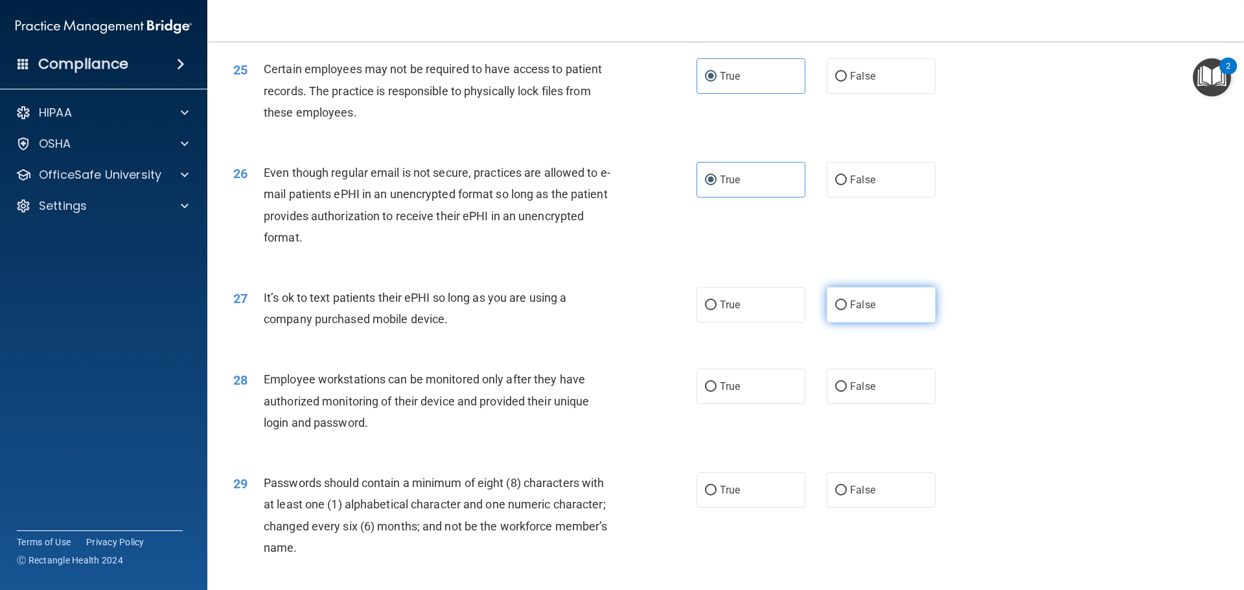
radio input "true"
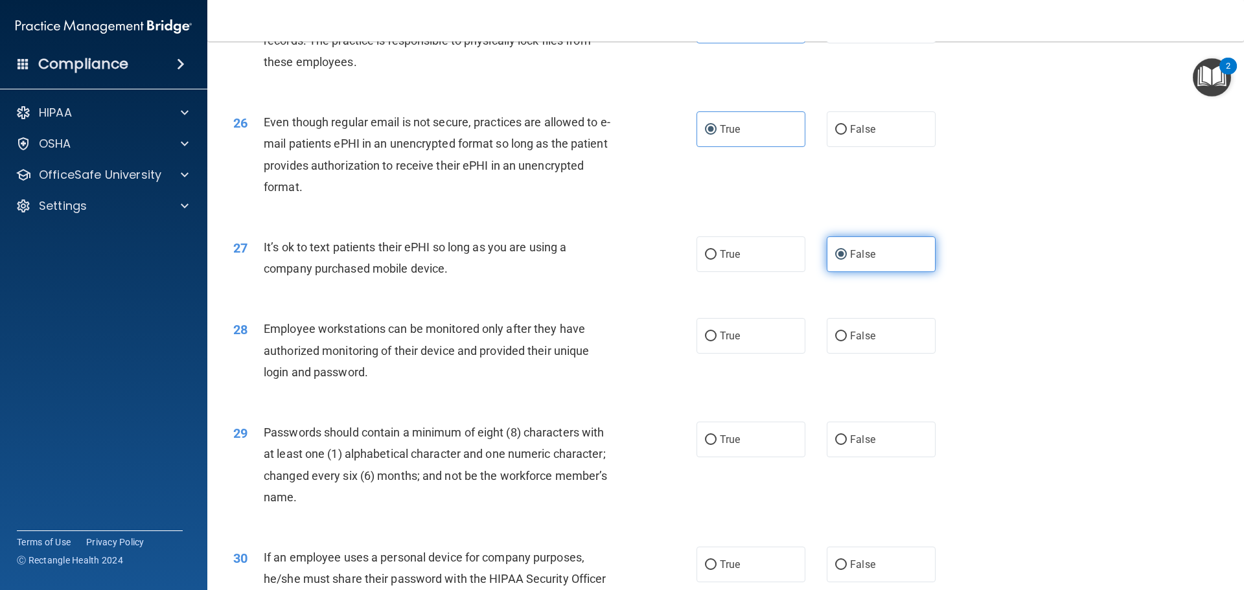
scroll to position [2592, 0]
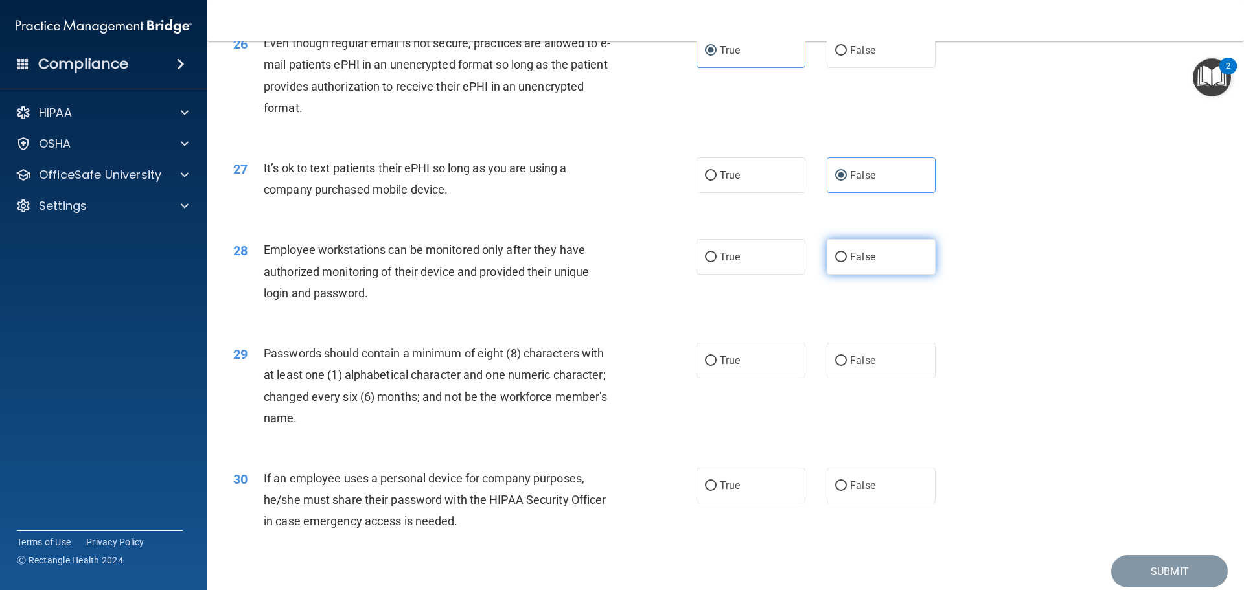
click at [876, 275] on label "False" at bounding box center [881, 257] width 109 height 36
click at [847, 262] on input "False" at bounding box center [841, 258] width 12 height 10
radio input "true"
click at [697, 378] on label "True" at bounding box center [751, 361] width 109 height 36
click at [705, 366] on input "True" at bounding box center [711, 361] width 12 height 10
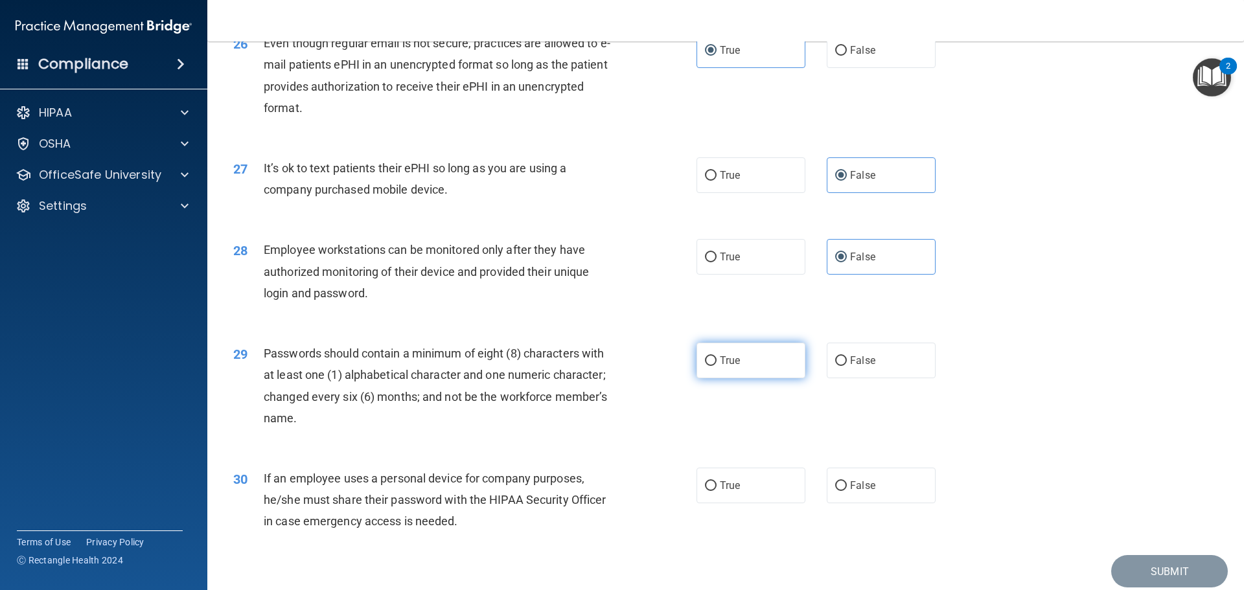
radio input "true"
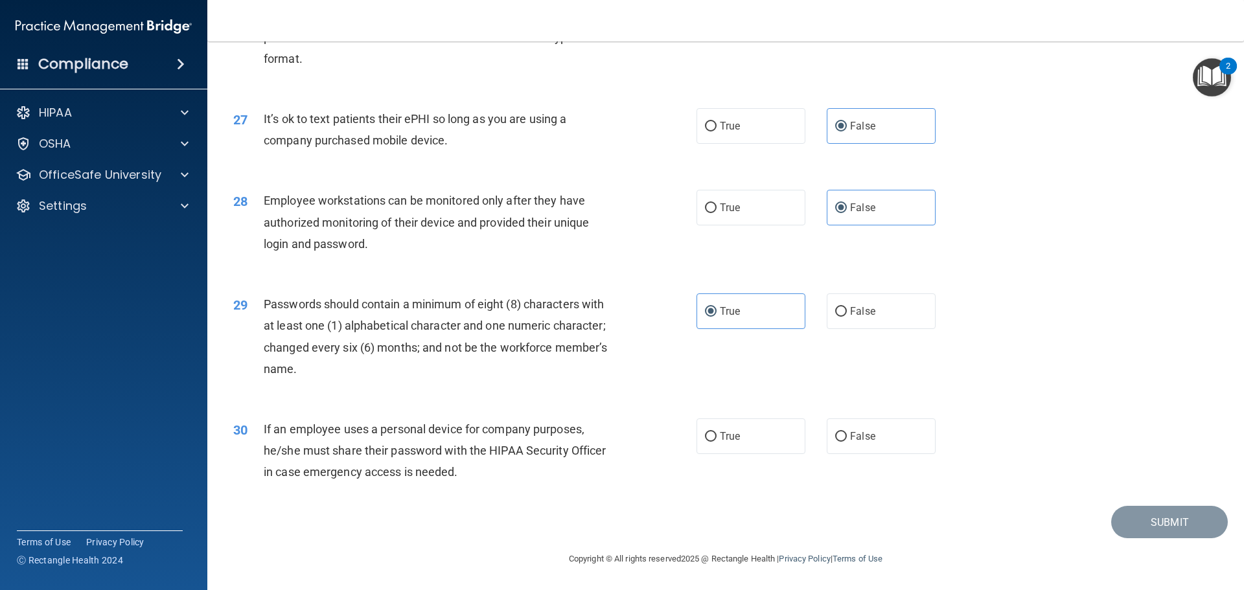
scroll to position [2663, 0]
click at [855, 433] on span "False" at bounding box center [862, 436] width 25 height 12
click at [847, 433] on input "False" at bounding box center [841, 437] width 12 height 10
radio input "true"
click at [1156, 531] on button "Submit" at bounding box center [1169, 522] width 117 height 33
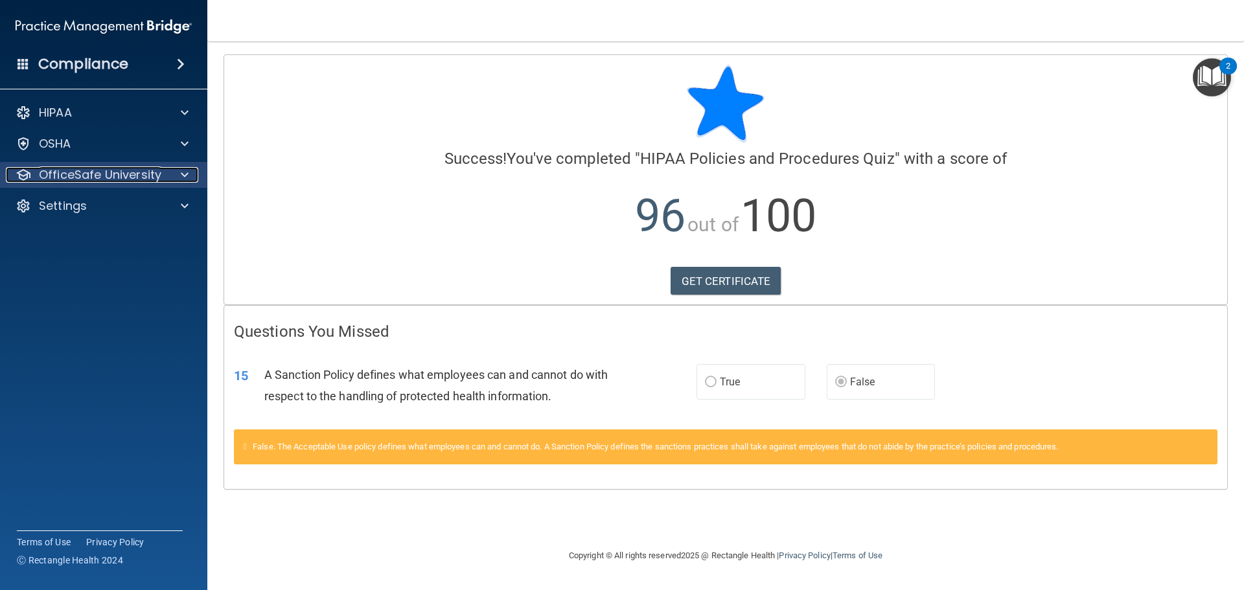
click at [181, 176] on span at bounding box center [185, 175] width 8 height 16
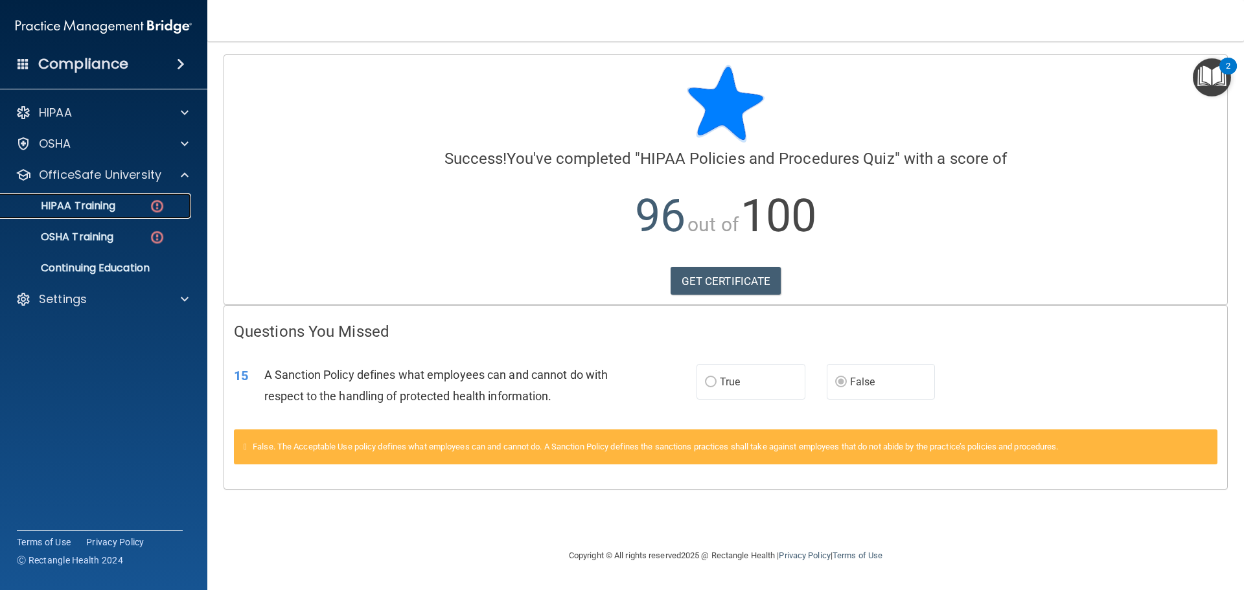
click at [137, 209] on div "HIPAA Training" at bounding box center [96, 206] width 177 height 13
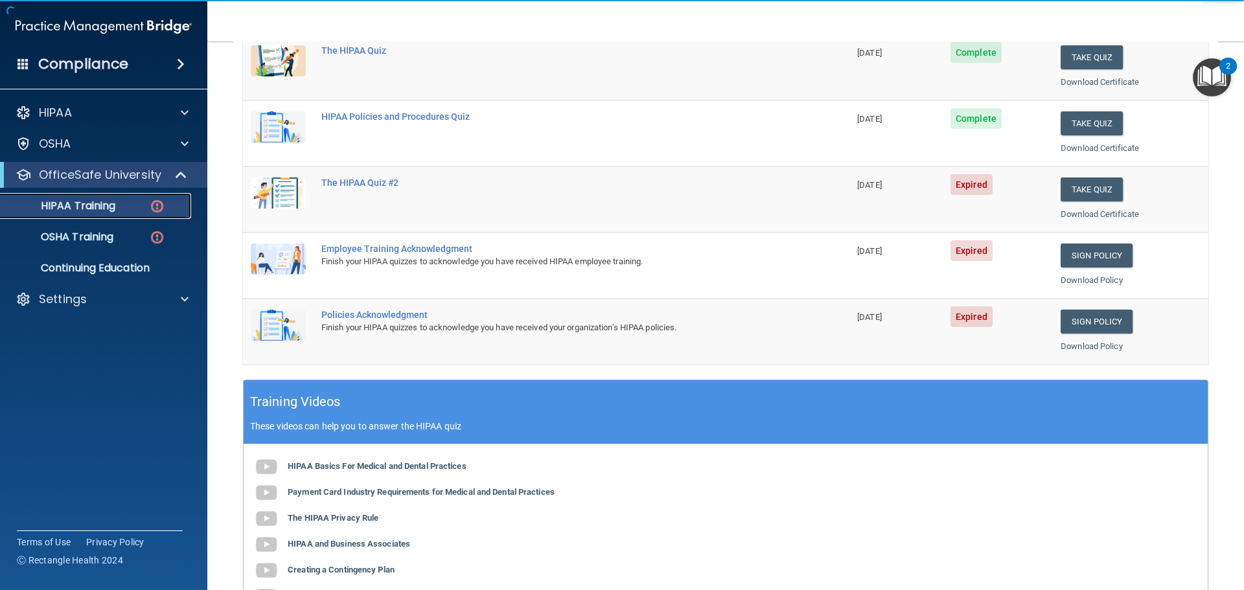
scroll to position [194, 0]
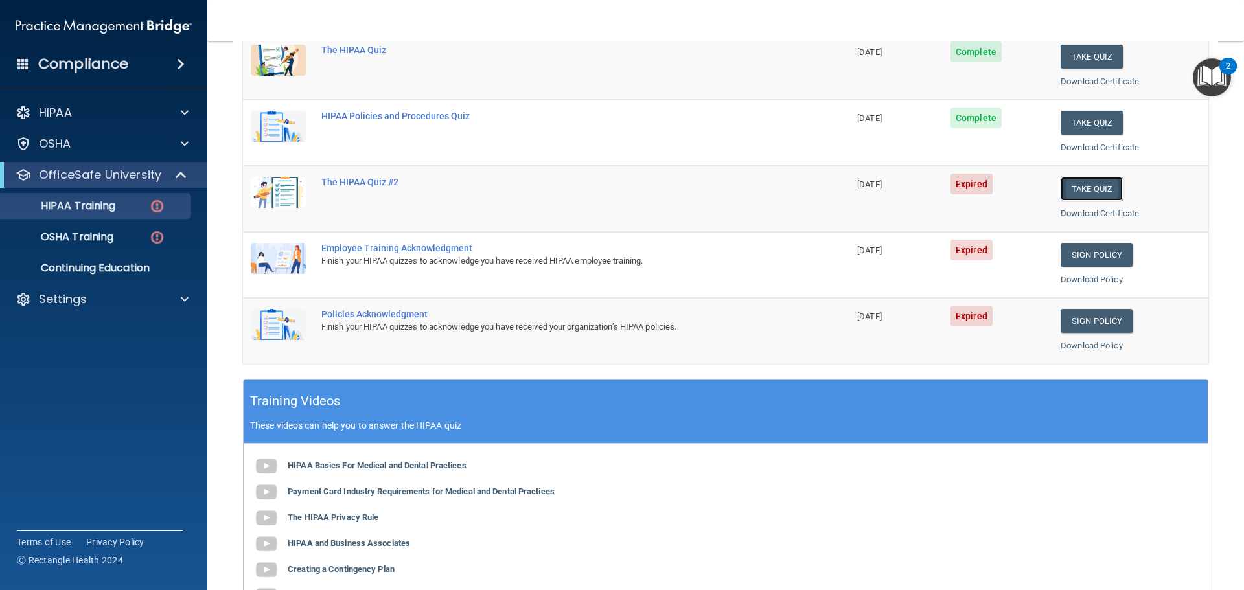
click at [1090, 190] on button "Take Quiz" at bounding box center [1092, 189] width 62 height 24
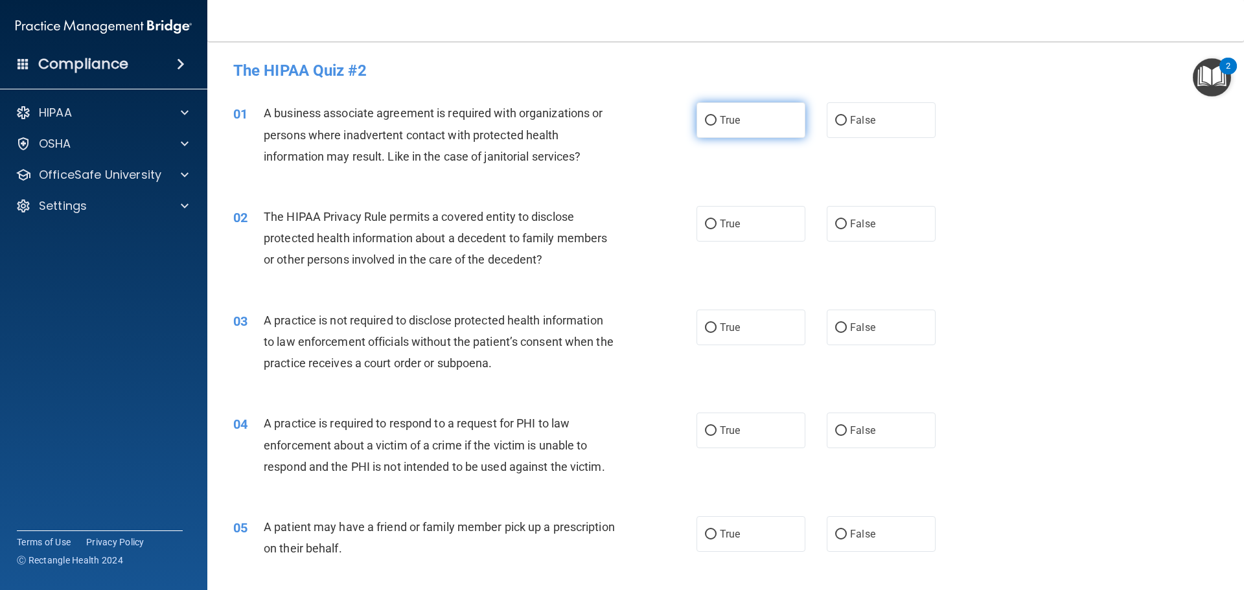
click at [747, 117] on label "True" at bounding box center [751, 120] width 109 height 36
click at [717, 117] on input "True" at bounding box center [711, 121] width 12 height 10
radio input "true"
click at [836, 111] on label "False" at bounding box center [881, 120] width 109 height 36
click at [836, 116] on input "False" at bounding box center [841, 121] width 12 height 10
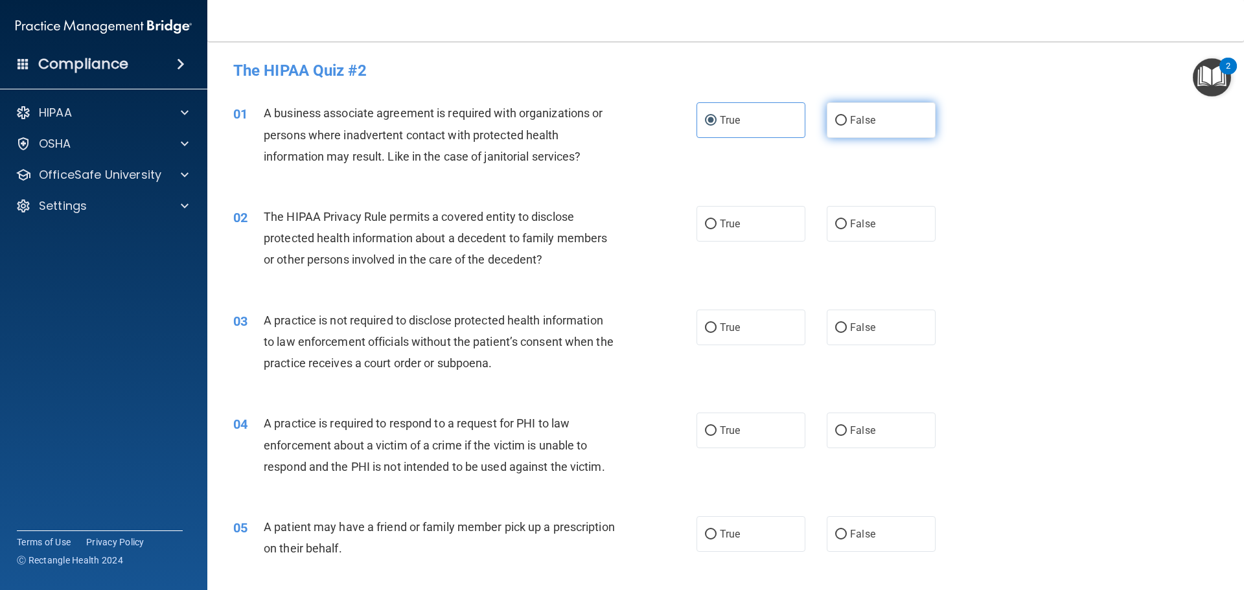
radio input "true"
radio input "false"
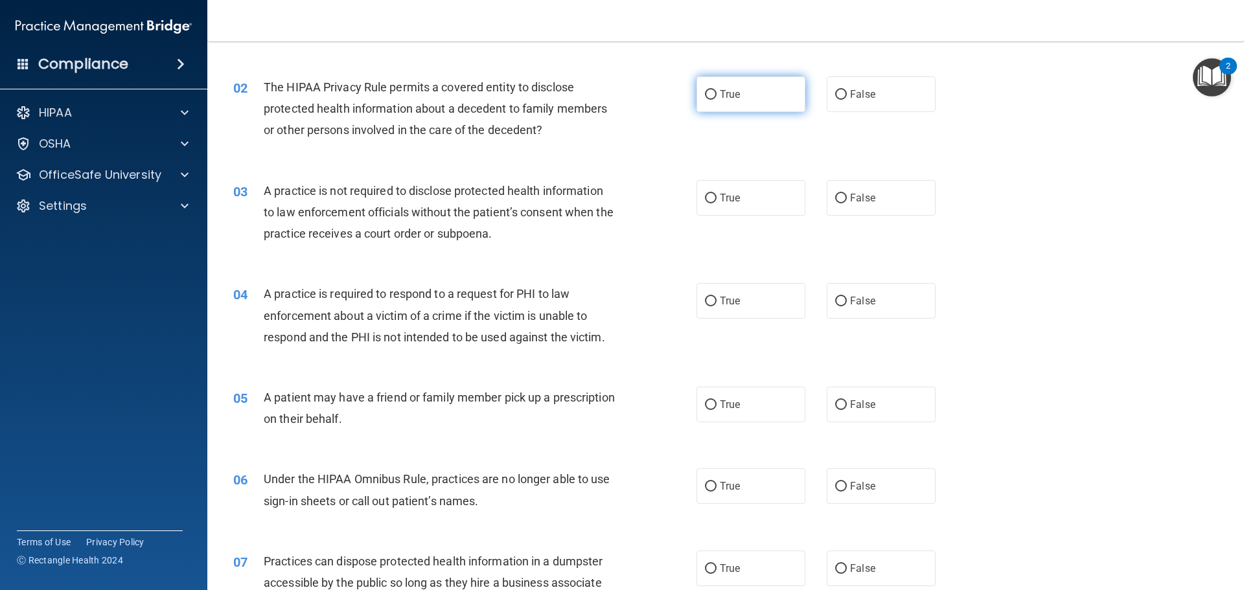
click at [743, 98] on label "True" at bounding box center [751, 94] width 109 height 36
click at [717, 98] on input "True" at bounding box center [711, 95] width 12 height 10
radio input "true"
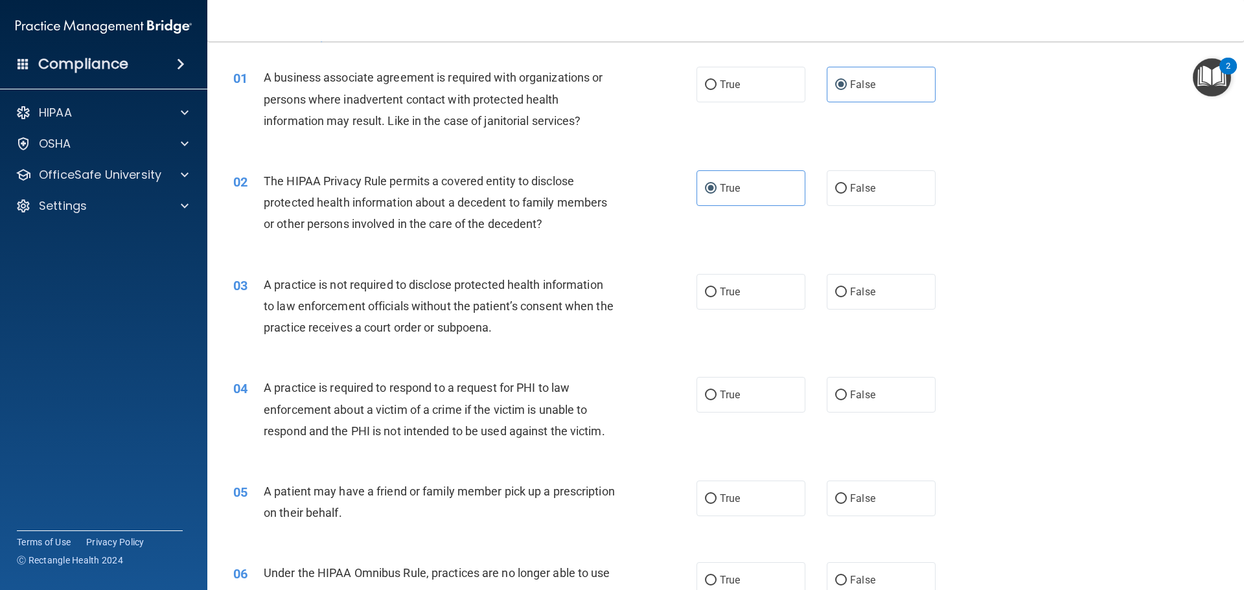
scroll to position [65, 0]
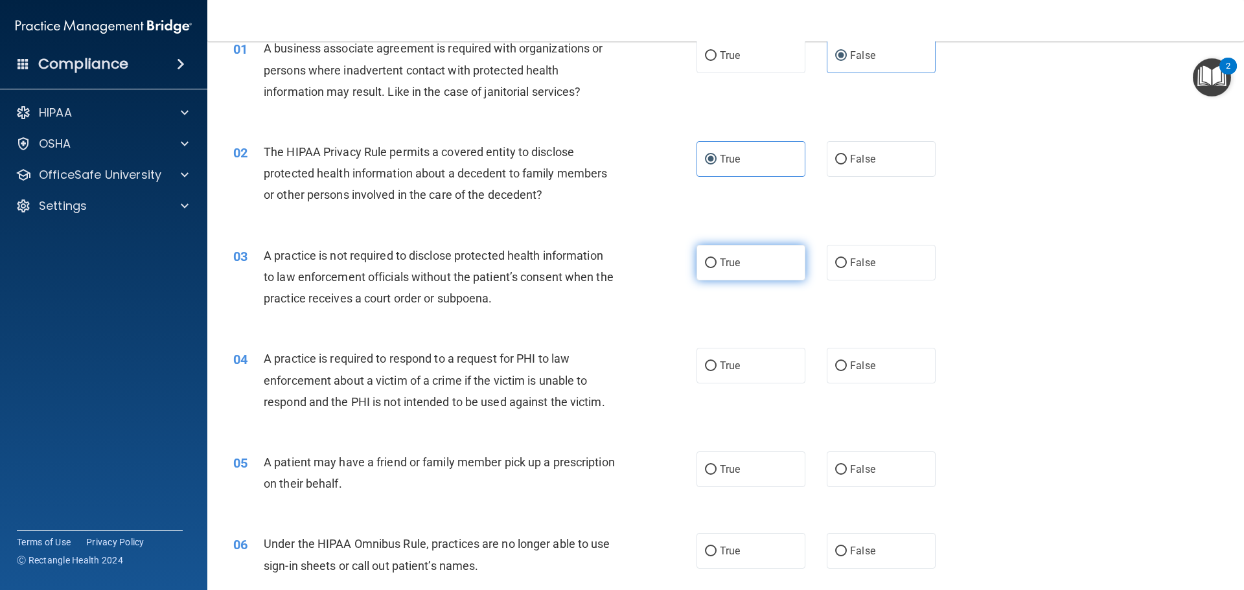
click at [743, 248] on label "True" at bounding box center [751, 263] width 109 height 36
click at [717, 259] on input "True" at bounding box center [711, 264] width 12 height 10
radio input "true"
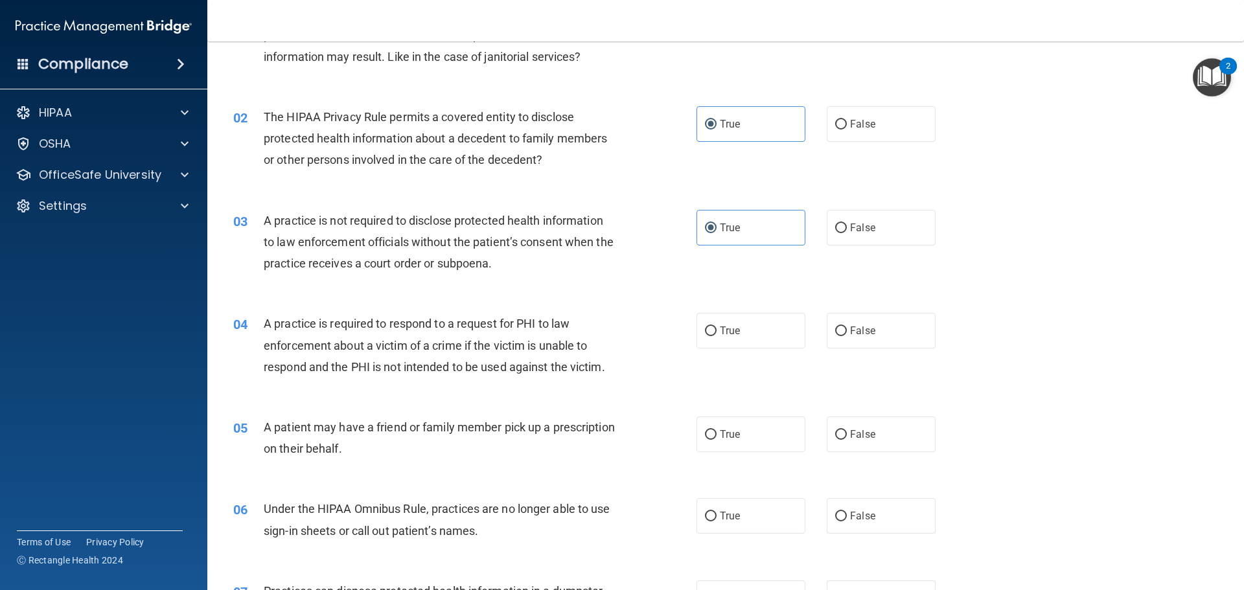
scroll to position [130, 0]
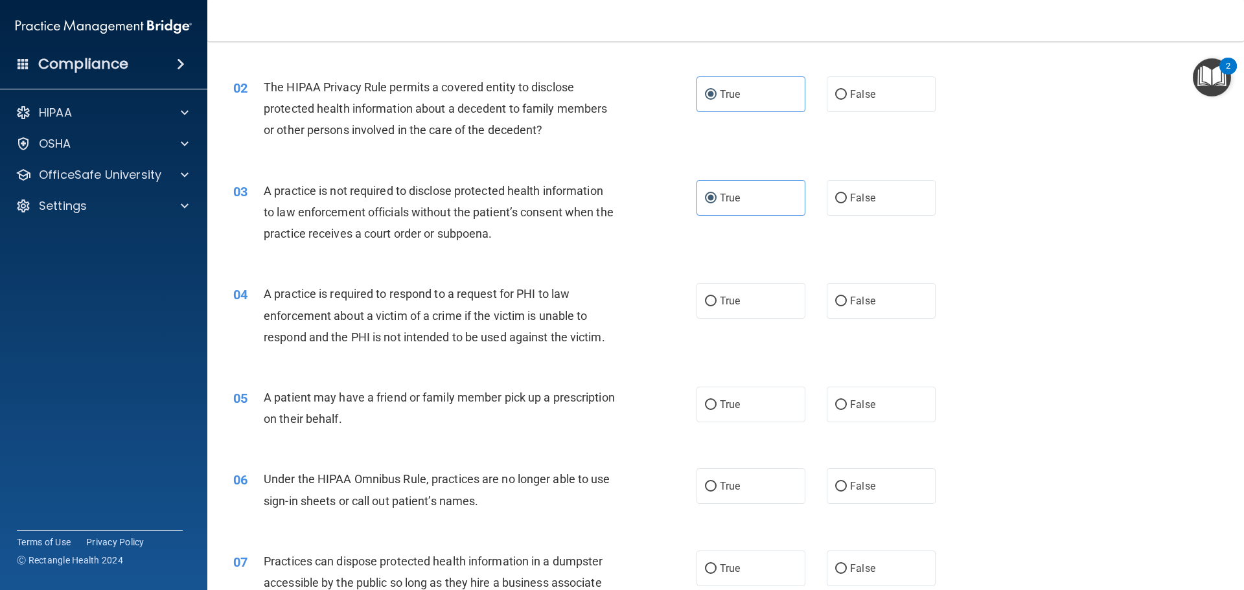
click at [856, 218] on div "03 A practice is not required to disclose protected health information to law e…" at bounding box center [726, 216] width 1004 height 104
click at [872, 211] on label "False" at bounding box center [881, 198] width 109 height 36
click at [847, 203] on input "False" at bounding box center [841, 199] width 12 height 10
radio input "true"
click at [793, 211] on label "True" at bounding box center [751, 198] width 109 height 36
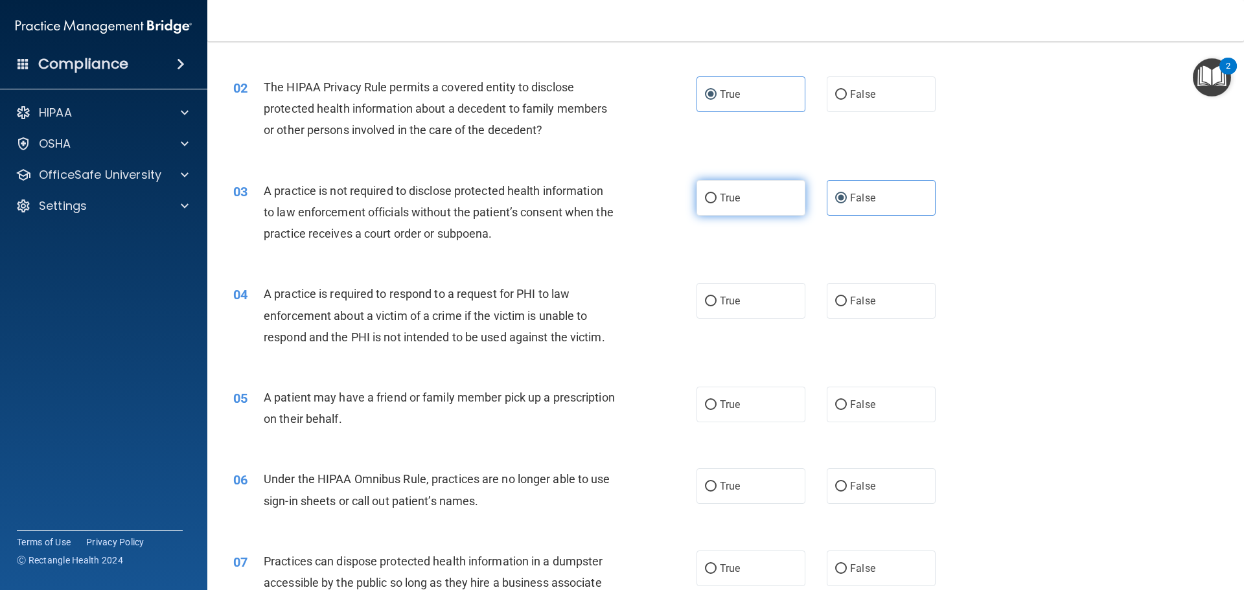
click at [717, 203] on input "True" at bounding box center [711, 199] width 12 height 10
radio input "true"
click at [884, 194] on label "False" at bounding box center [881, 198] width 109 height 36
click at [847, 194] on input "False" at bounding box center [841, 199] width 12 height 10
radio input "true"
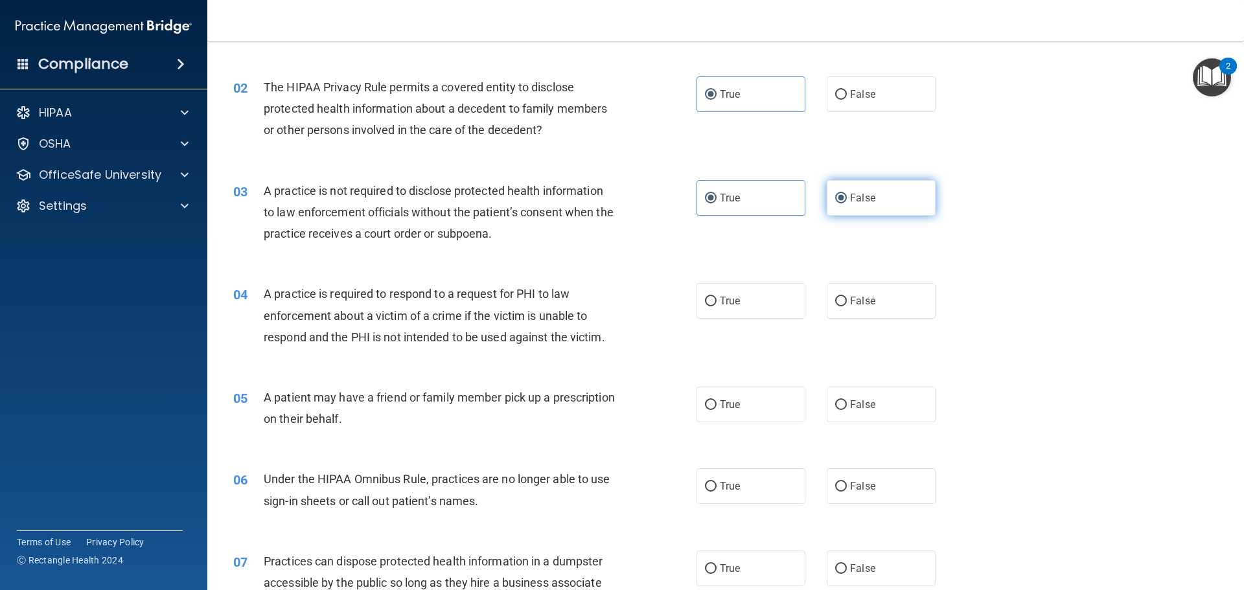
radio input "false"
click at [744, 306] on label "True" at bounding box center [751, 301] width 109 height 36
click at [717, 306] on input "True" at bounding box center [711, 302] width 12 height 10
radio input "true"
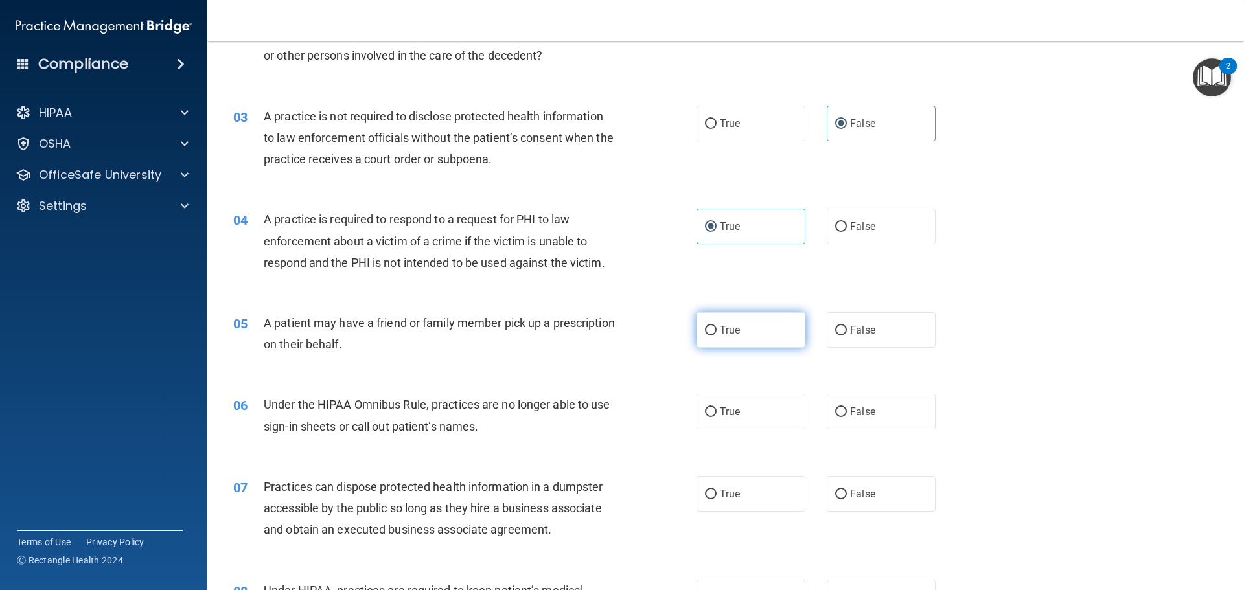
scroll to position [194, 0]
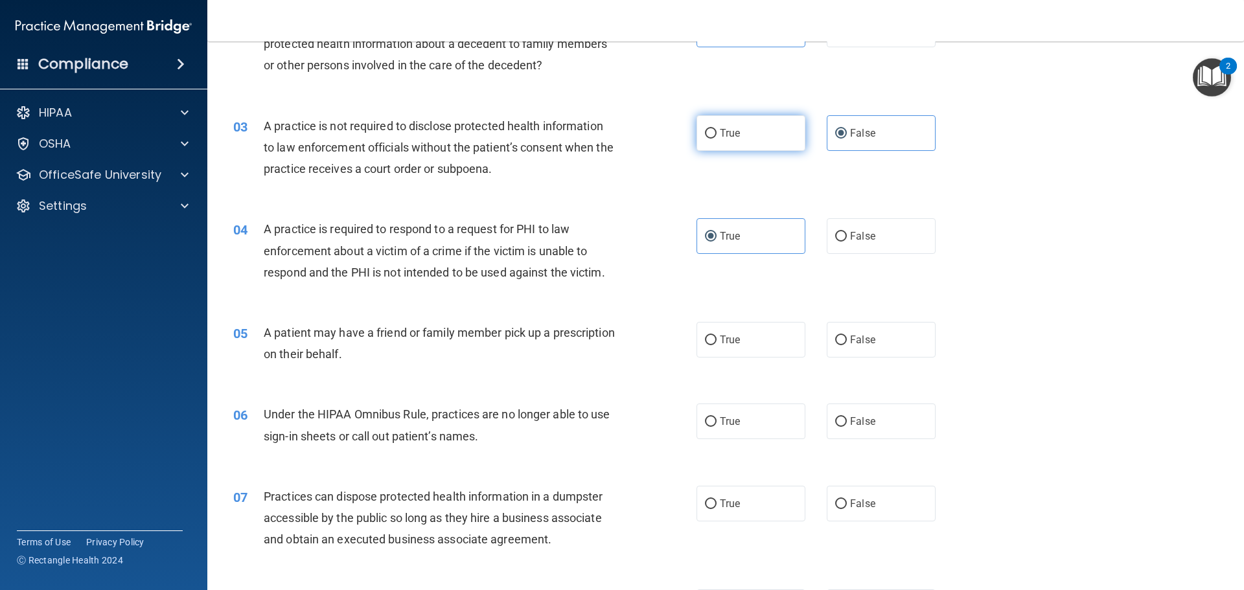
click at [767, 146] on label "True" at bounding box center [751, 133] width 109 height 36
click at [717, 139] on input "True" at bounding box center [711, 134] width 12 height 10
radio input "true"
click at [873, 151] on div "03 A practice is not required to disclose protected health information to law e…" at bounding box center [726, 151] width 1004 height 104
click at [863, 141] on label "False" at bounding box center [881, 133] width 109 height 36
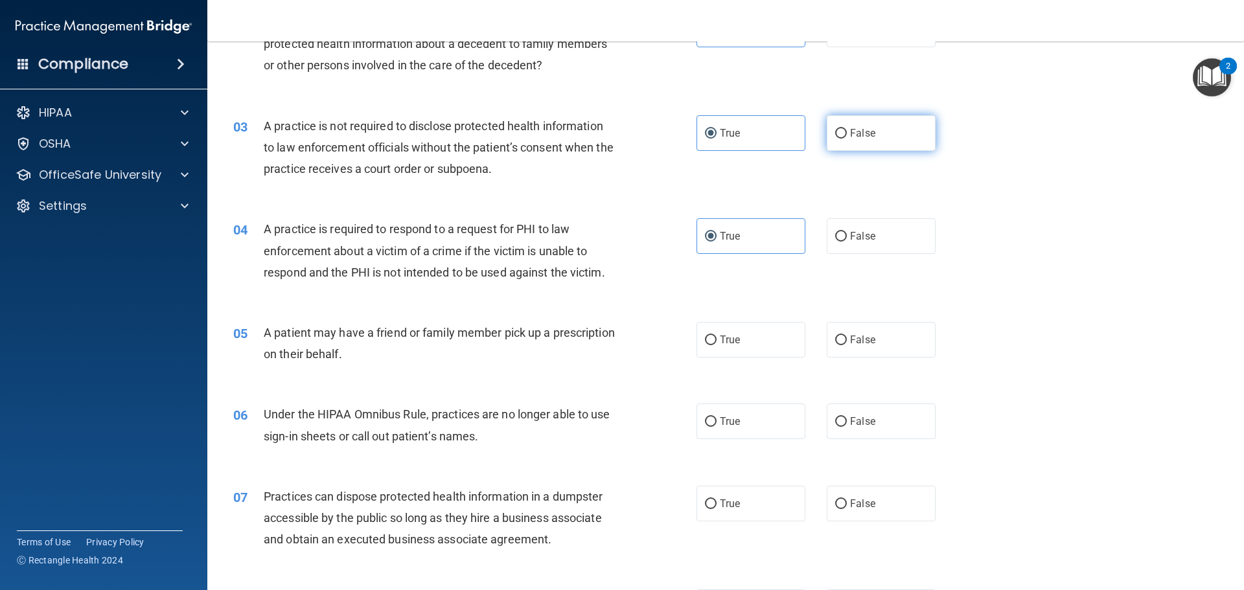
click at [847, 139] on input "False" at bounding box center [841, 134] width 12 height 10
radio input "true"
radio input "false"
click at [734, 340] on span "True" at bounding box center [730, 340] width 20 height 12
click at [717, 340] on input "True" at bounding box center [711, 341] width 12 height 10
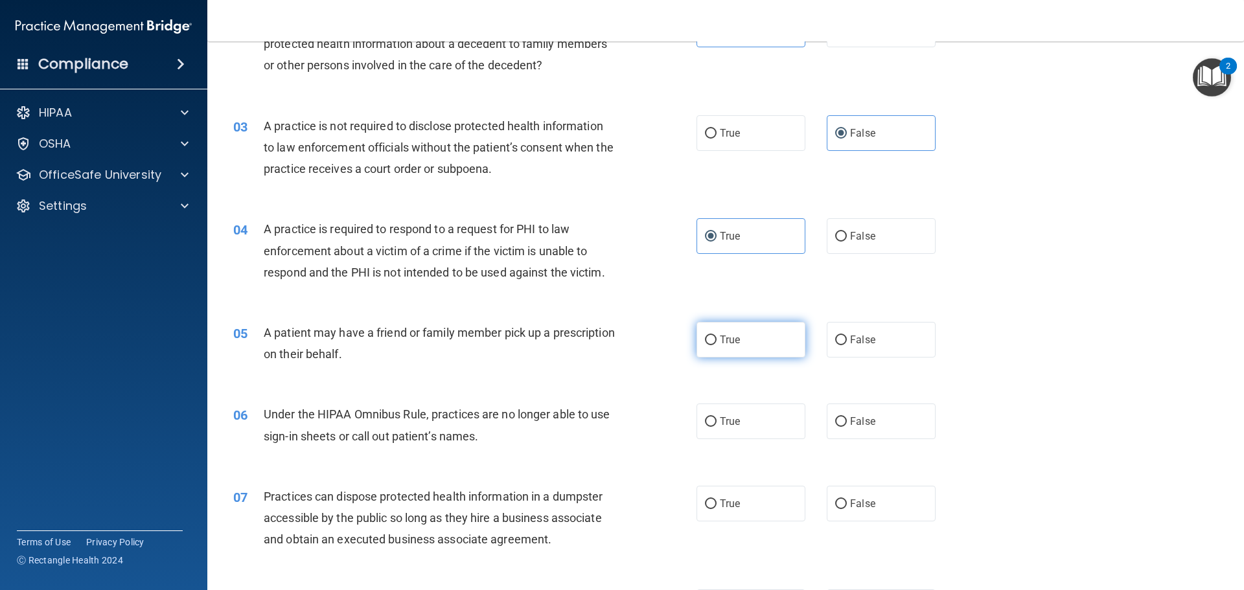
radio input "true"
click at [840, 249] on label "False" at bounding box center [881, 236] width 109 height 36
click at [840, 242] on input "False" at bounding box center [841, 237] width 12 height 10
radio input "true"
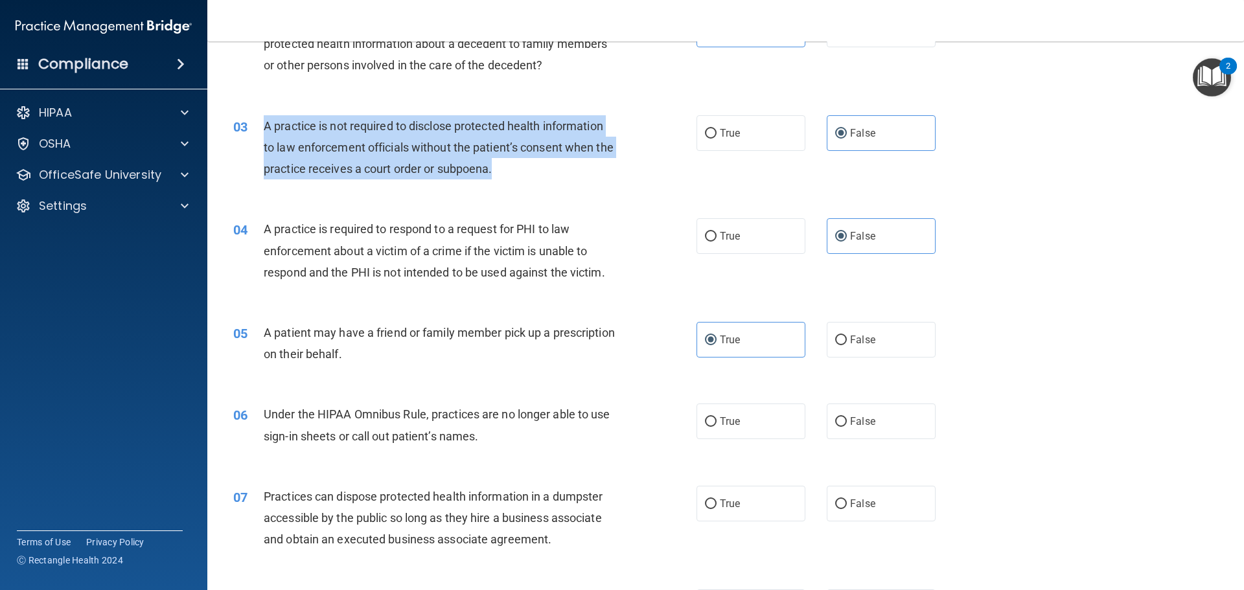
drag, startPoint x: 538, startPoint y: 174, endPoint x: 264, endPoint y: 128, distance: 277.9
click at [264, 128] on div "A practice is not required to disclose protected health information to law enfo…" at bounding box center [445, 147] width 362 height 65
copy span "A practice is not required to disclose protected health information to law enfo…"
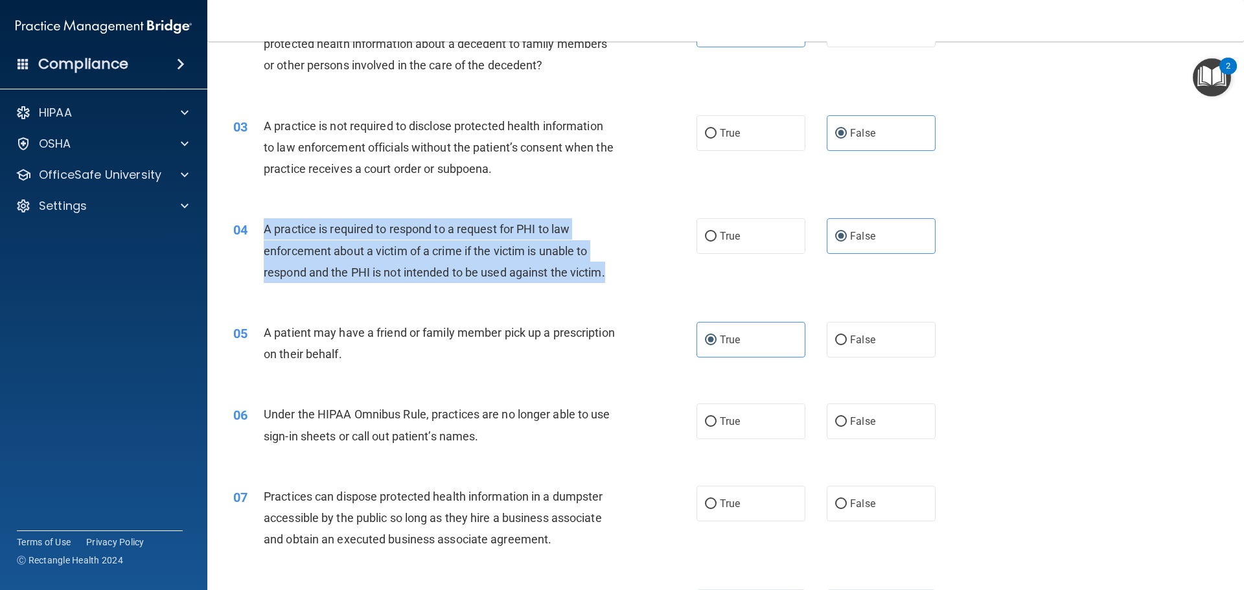
drag, startPoint x: 629, startPoint y: 278, endPoint x: 267, endPoint y: 226, distance: 365.9
click at [267, 226] on div "04 A practice is required to respond to a request for PHI to law enforcement ab…" at bounding box center [465, 253] width 502 height 71
click at [267, 226] on span "A practice is required to respond to a request for PHI to law enforcement about…" at bounding box center [435, 250] width 342 height 56
drag, startPoint x: 257, startPoint y: 227, endPoint x: 634, endPoint y: 272, distance: 379.7
click at [634, 272] on div "04 A practice is required to respond to a request for PHI to law enforcement ab…" at bounding box center [465, 253] width 502 height 71
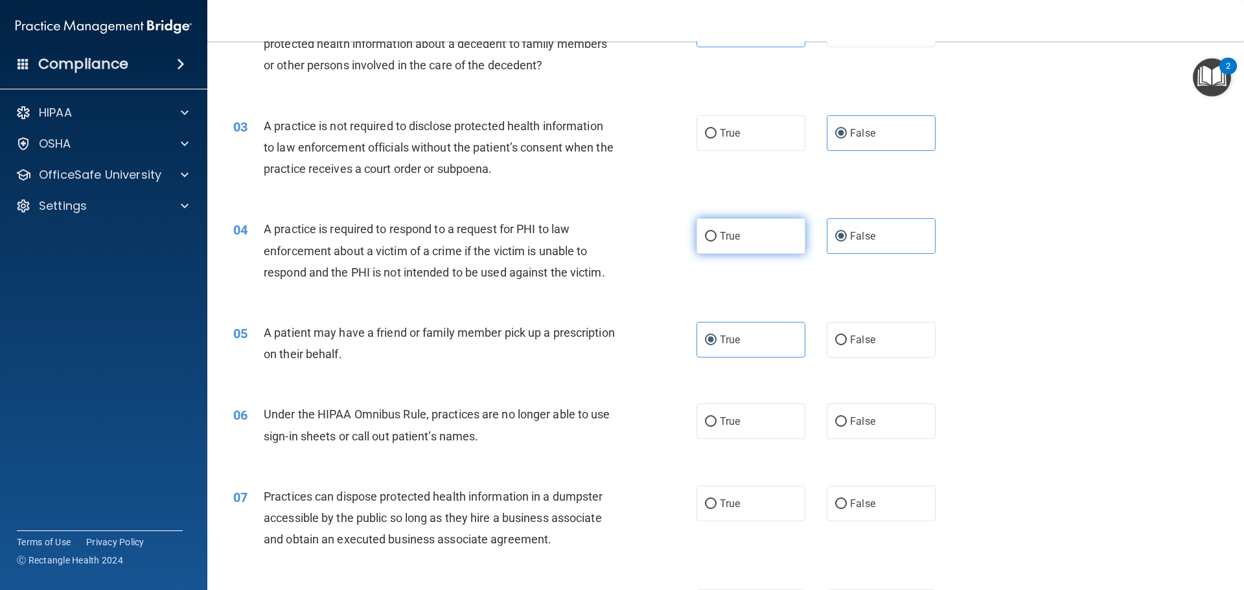
click at [770, 230] on label "True" at bounding box center [751, 236] width 109 height 36
click at [717, 232] on input "True" at bounding box center [711, 237] width 12 height 10
radio input "true"
radio input "false"
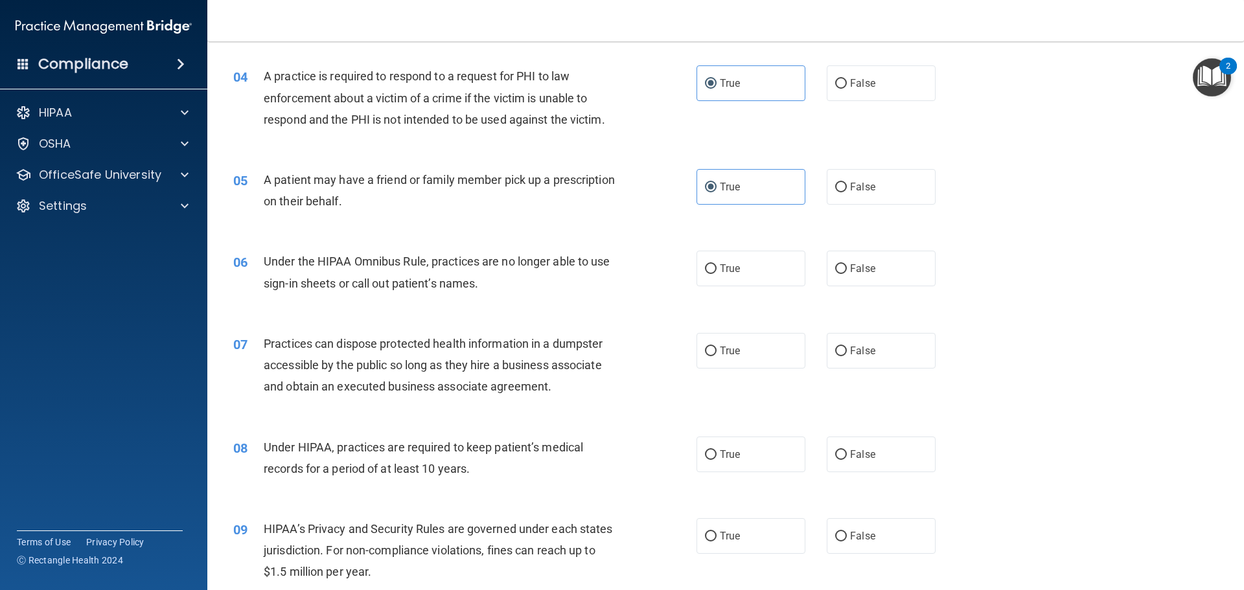
scroll to position [389, 0]
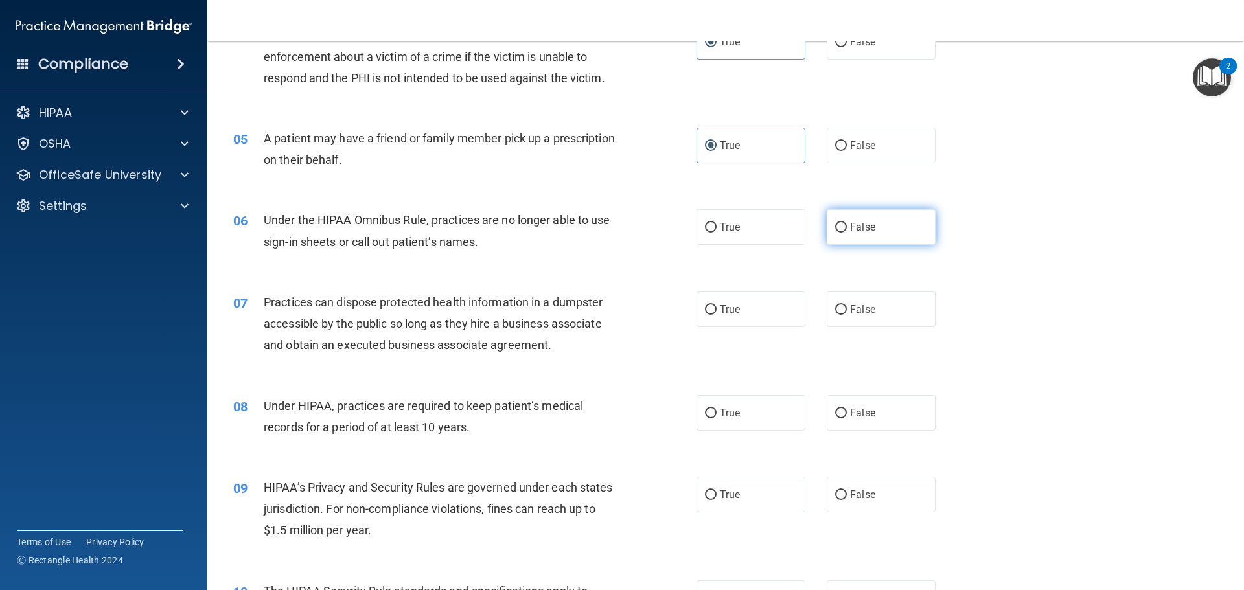
click at [850, 232] on span "False" at bounding box center [862, 227] width 25 height 12
click at [847, 232] on input "False" at bounding box center [841, 228] width 12 height 10
radio input "true"
click at [838, 314] on input "False" at bounding box center [841, 310] width 12 height 10
radio input "true"
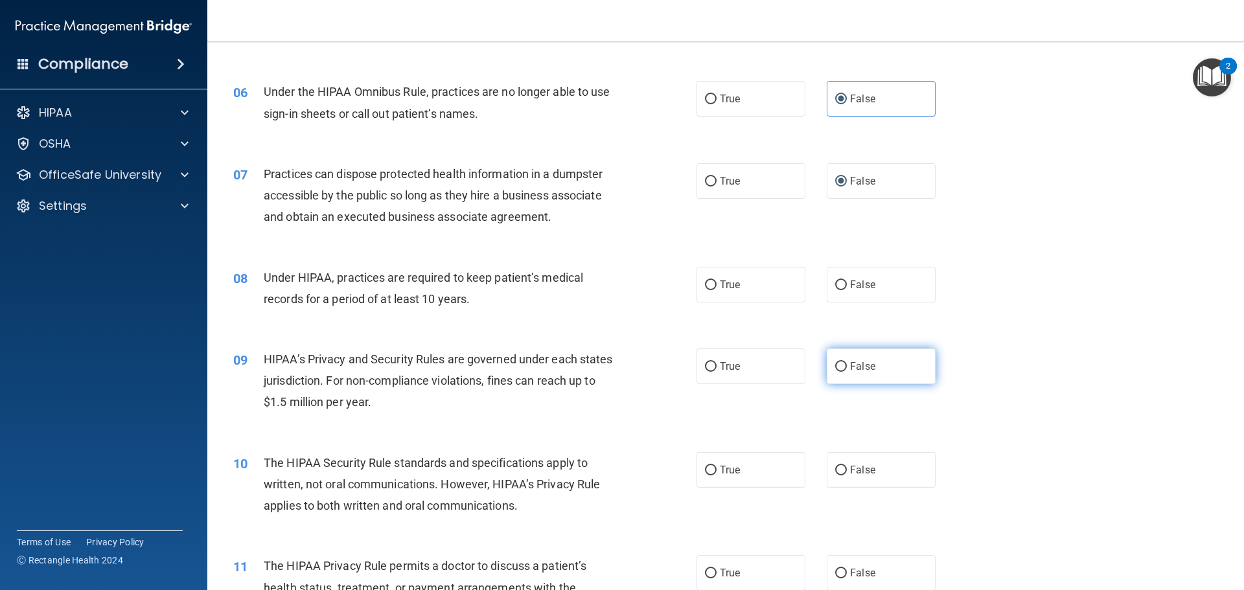
scroll to position [518, 0]
click at [750, 299] on label "True" at bounding box center [751, 284] width 109 height 36
click at [717, 289] on input "True" at bounding box center [711, 284] width 12 height 10
radio input "true"
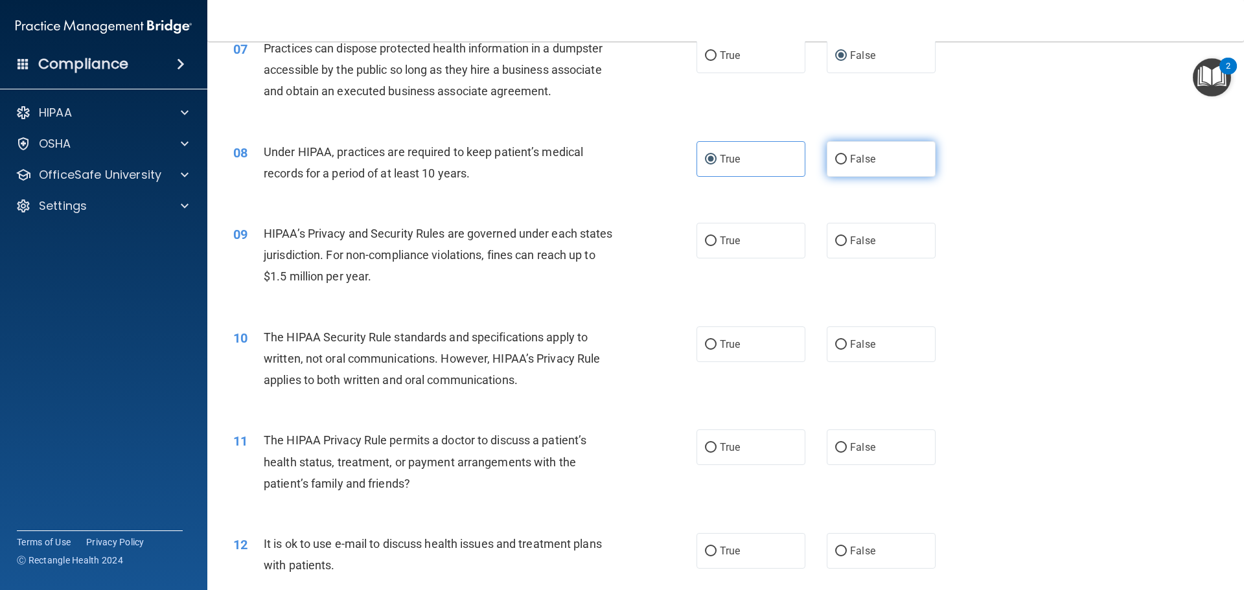
scroll to position [648, 0]
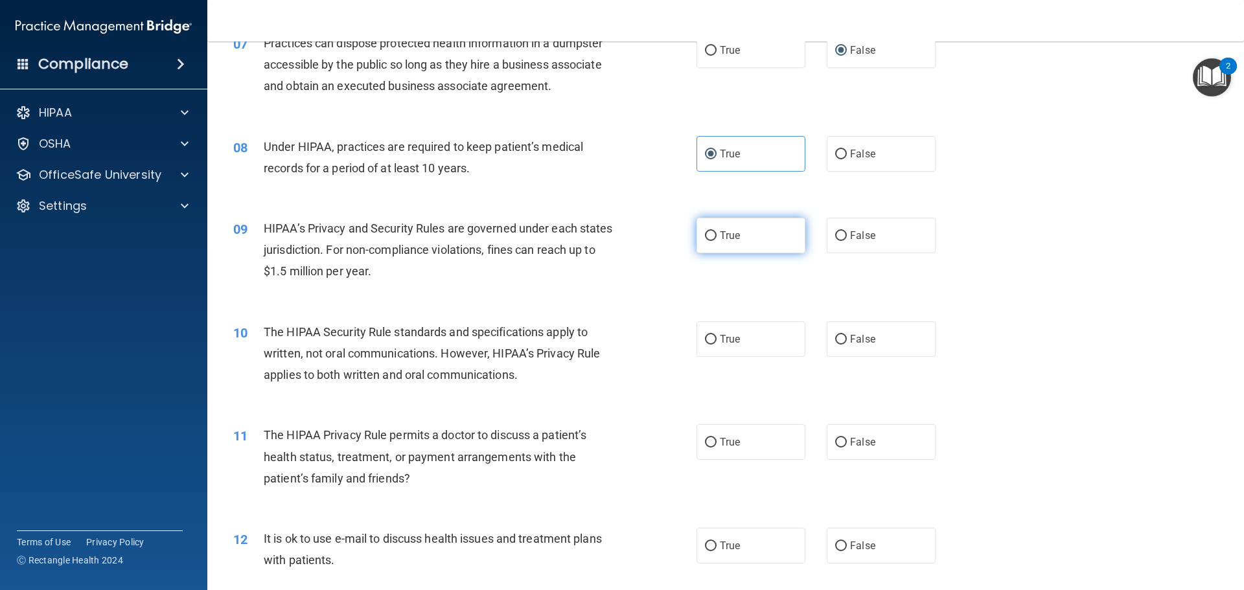
click at [748, 242] on label "True" at bounding box center [751, 236] width 109 height 36
click at [717, 241] on input "True" at bounding box center [711, 236] width 12 height 10
radio input "true"
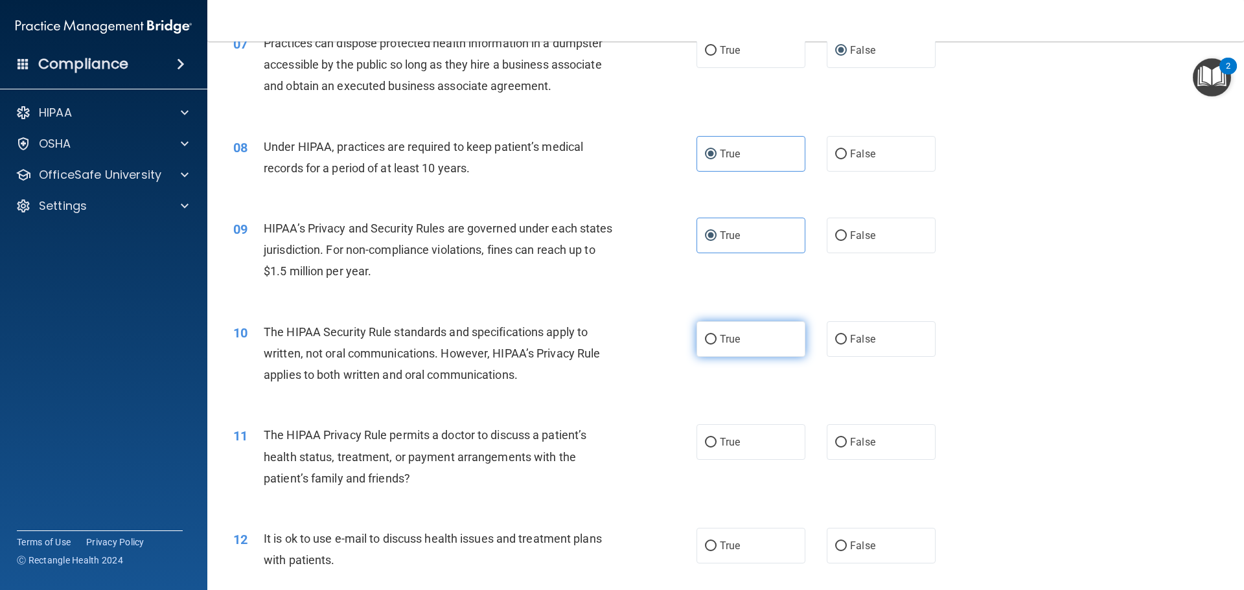
click at [745, 329] on label "True" at bounding box center [751, 339] width 109 height 36
click at [717, 335] on input "True" at bounding box center [711, 340] width 12 height 10
radio input "true"
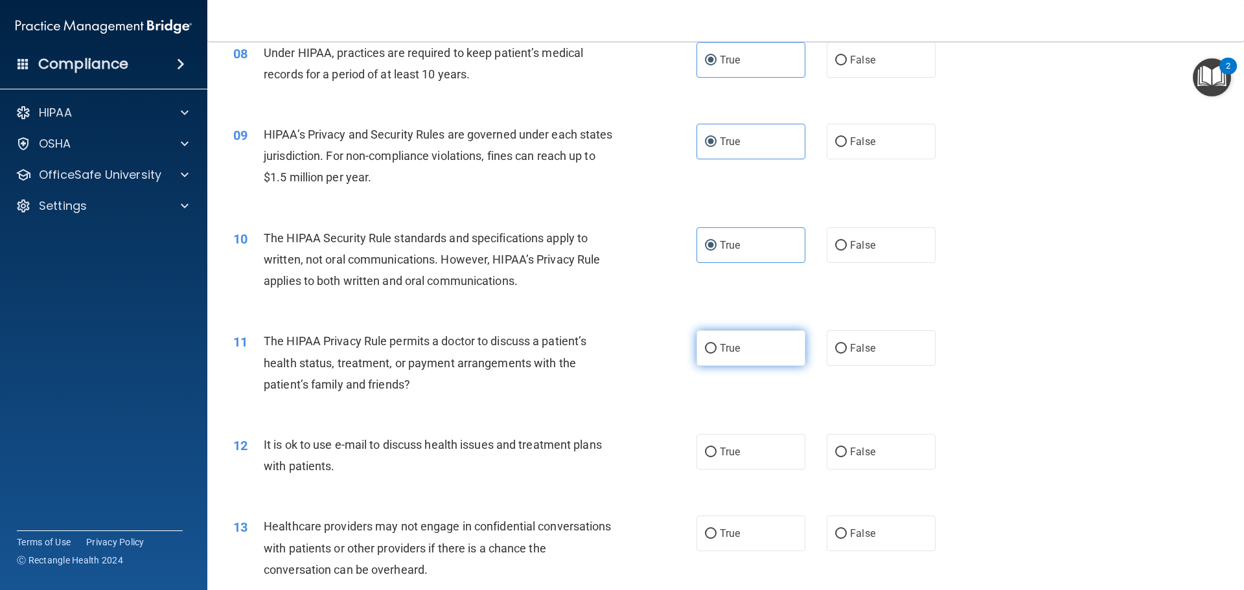
scroll to position [778, 0]
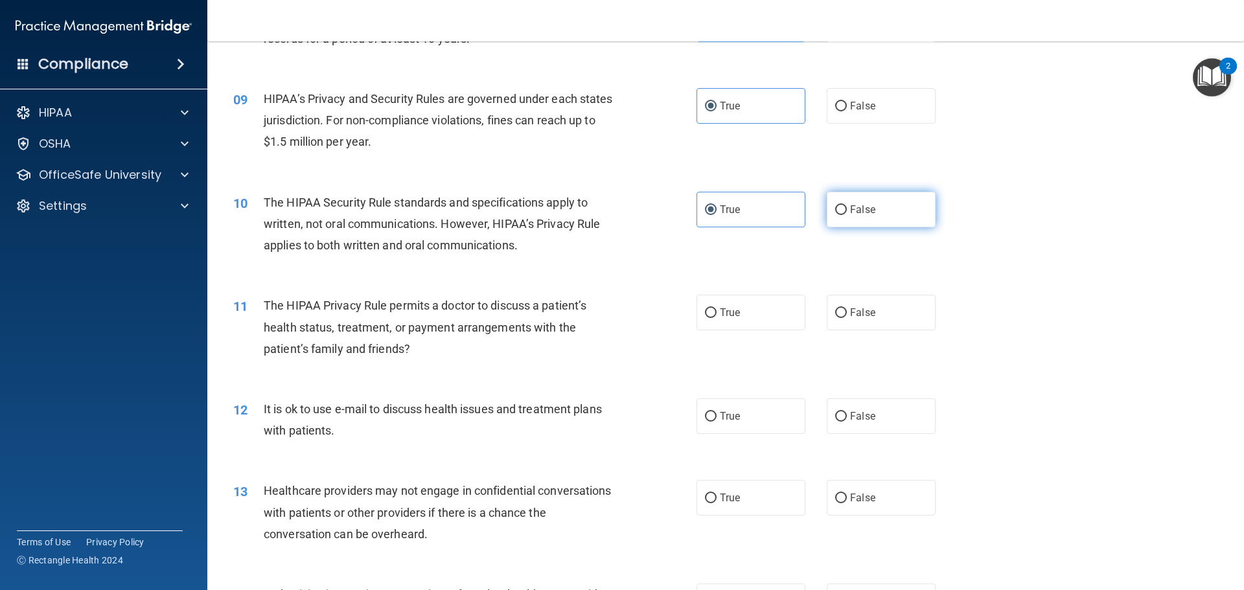
click at [844, 203] on label "False" at bounding box center [881, 210] width 109 height 36
click at [844, 205] on input "False" at bounding box center [841, 210] width 12 height 10
radio input "true"
radio input "false"
click at [775, 318] on label "True" at bounding box center [751, 313] width 109 height 36
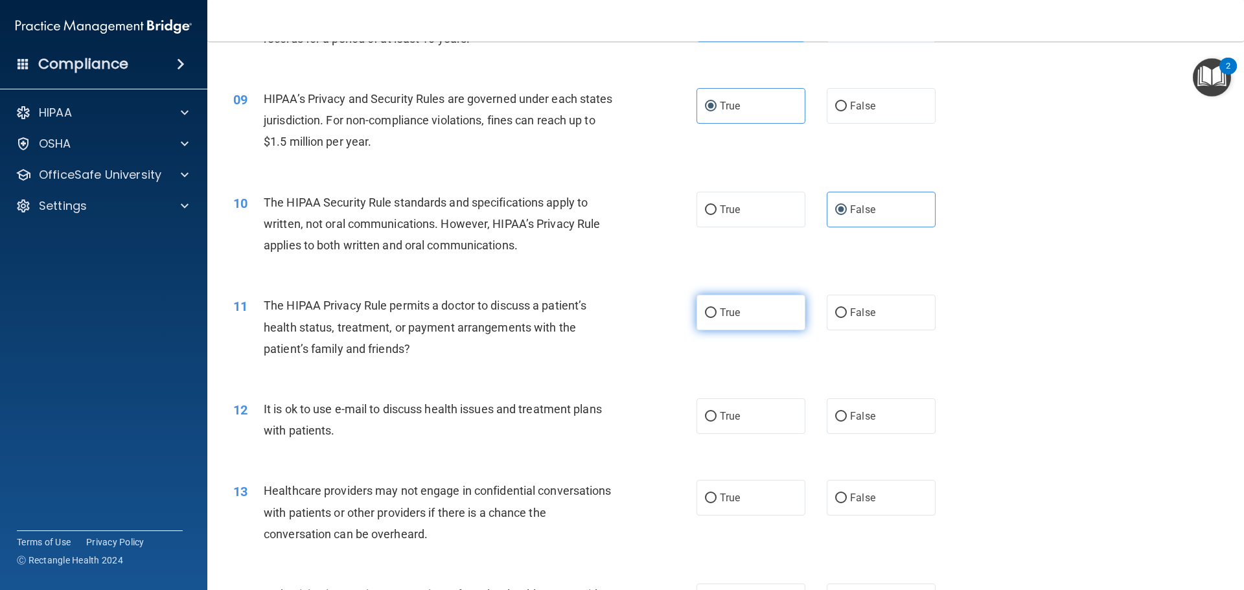
click at [717, 318] on input "True" at bounding box center [711, 313] width 12 height 10
radio input "true"
click at [838, 318] on input "False" at bounding box center [841, 313] width 12 height 10
radio input "true"
radio input "false"
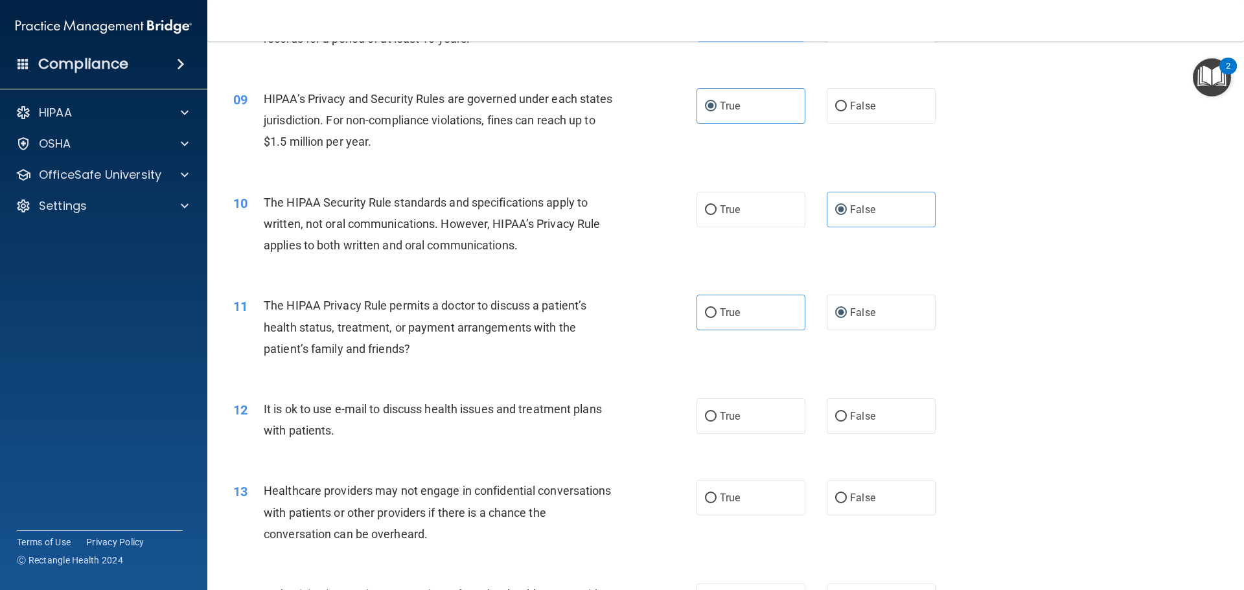
scroll to position [842, 0]
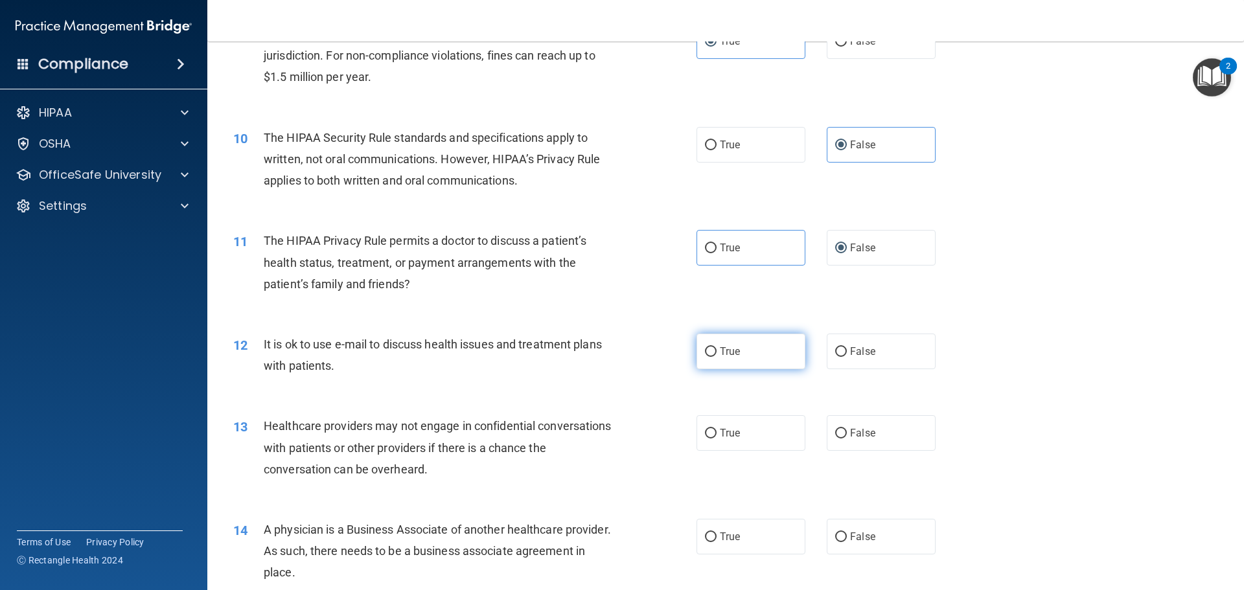
click at [730, 341] on label "True" at bounding box center [751, 352] width 109 height 36
click at [717, 347] on input "True" at bounding box center [711, 352] width 12 height 10
radio input "true"
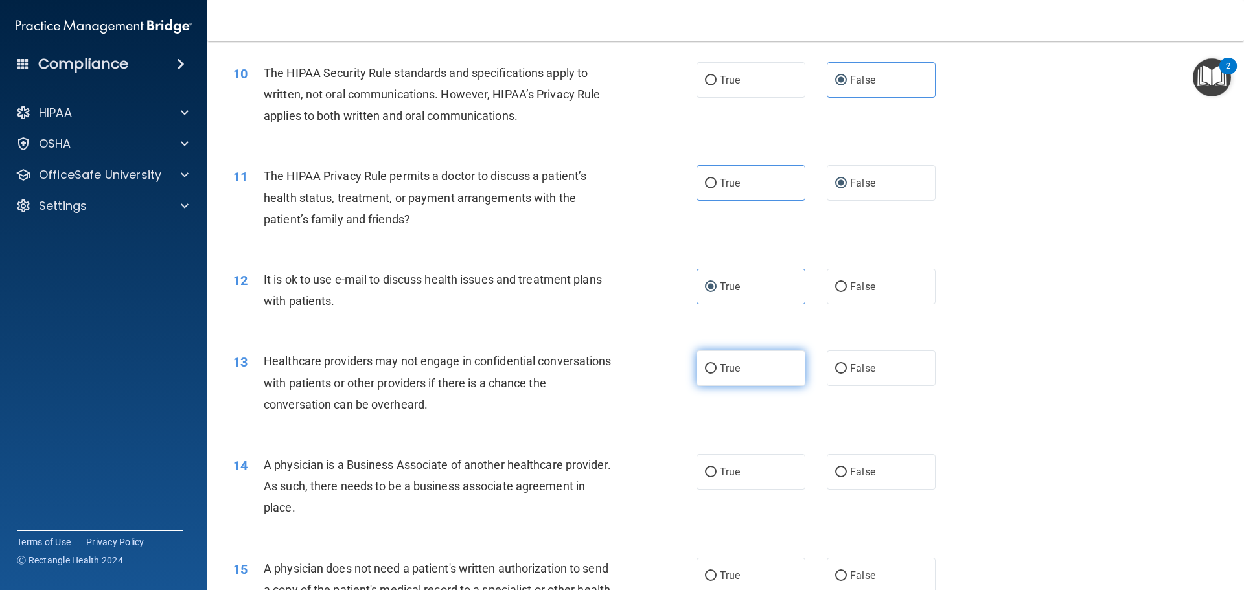
click at [715, 364] on label "True" at bounding box center [751, 369] width 109 height 36
click at [715, 364] on input "True" at bounding box center [711, 369] width 12 height 10
radio input "true"
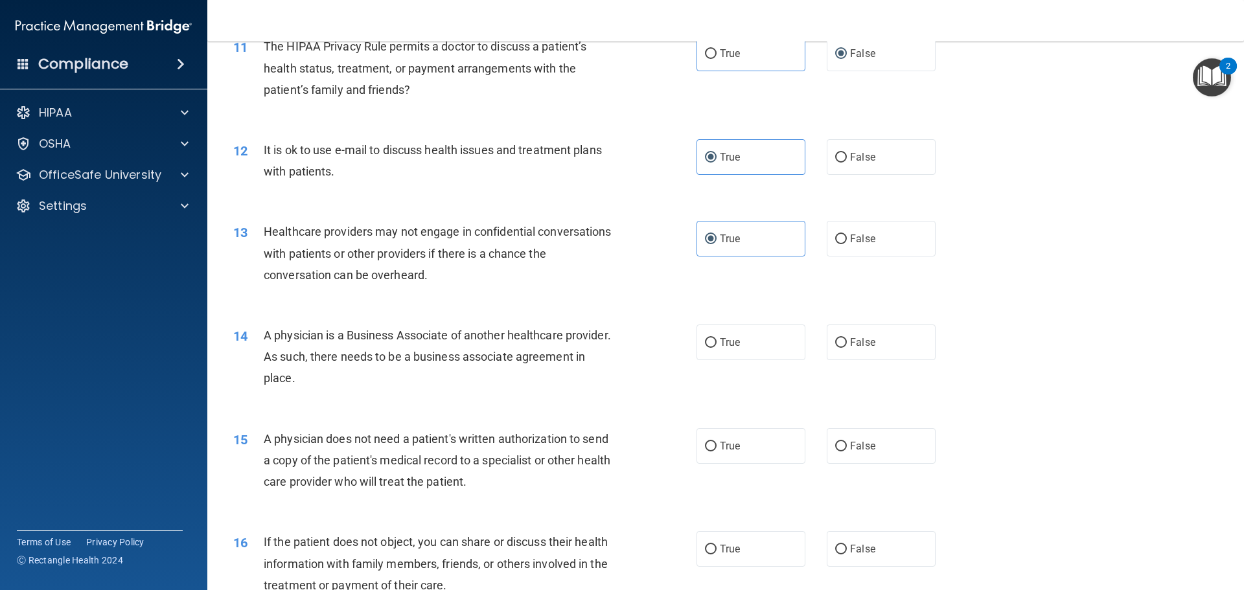
scroll to position [1102, 0]
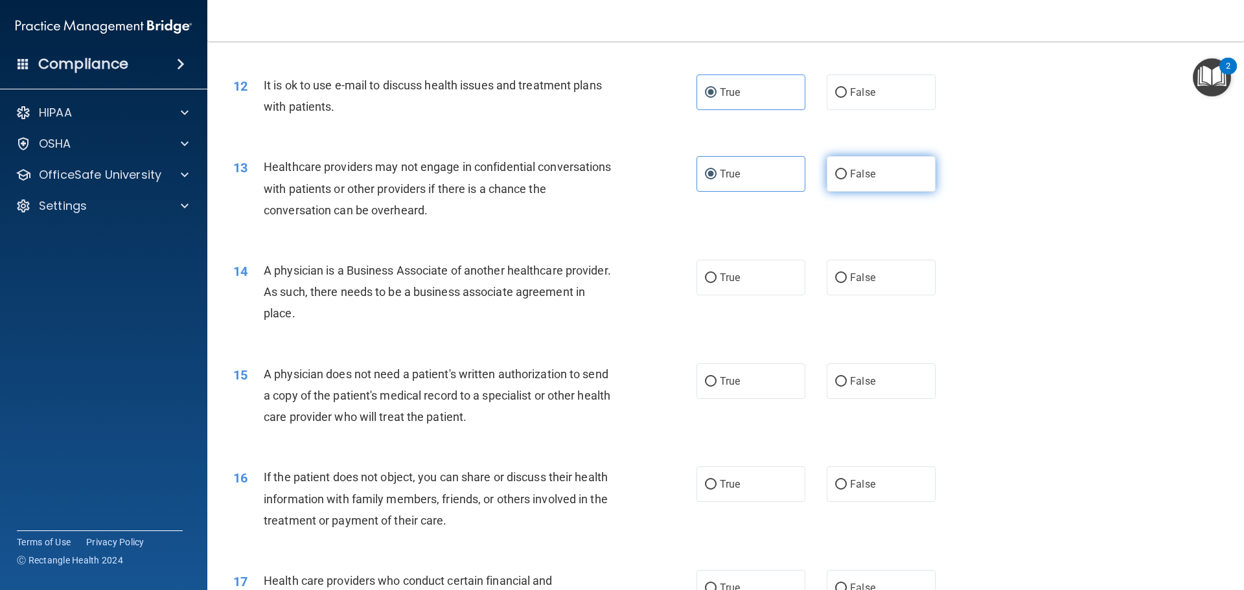
click at [874, 161] on label "False" at bounding box center [881, 174] width 109 height 36
click at [847, 170] on input "False" at bounding box center [841, 175] width 12 height 10
radio input "true"
click at [770, 179] on label "True" at bounding box center [751, 174] width 109 height 36
click at [717, 179] on input "True" at bounding box center [711, 175] width 12 height 10
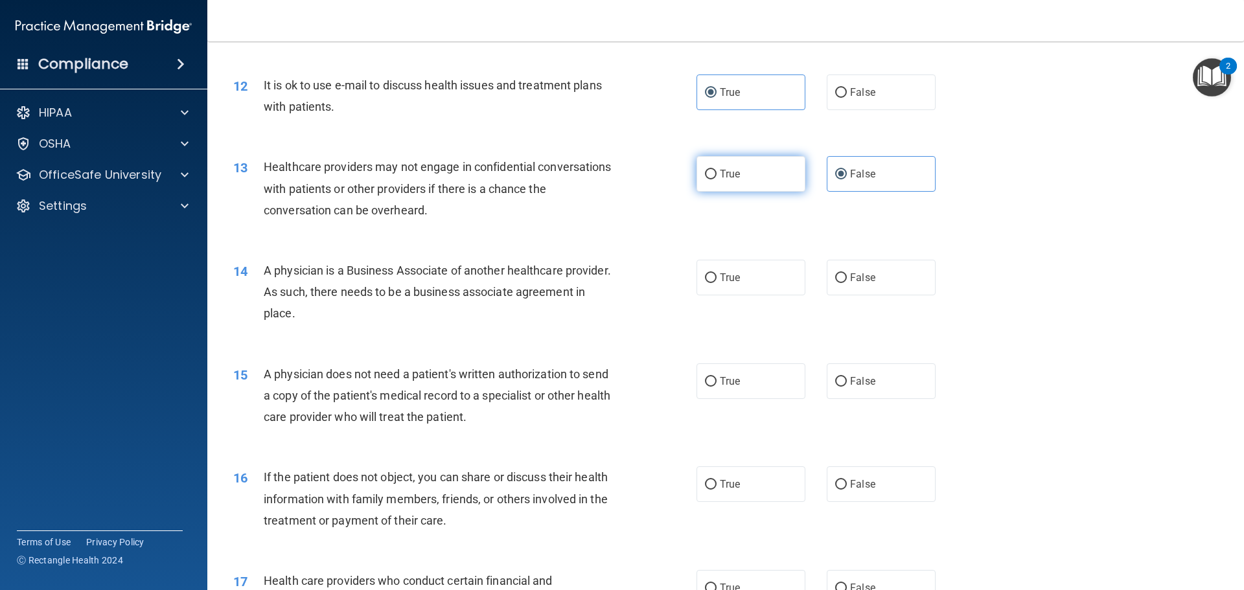
radio input "true"
radio input "false"
click at [738, 274] on label "True" at bounding box center [751, 278] width 109 height 36
click at [717, 274] on input "True" at bounding box center [711, 278] width 12 height 10
radio input "true"
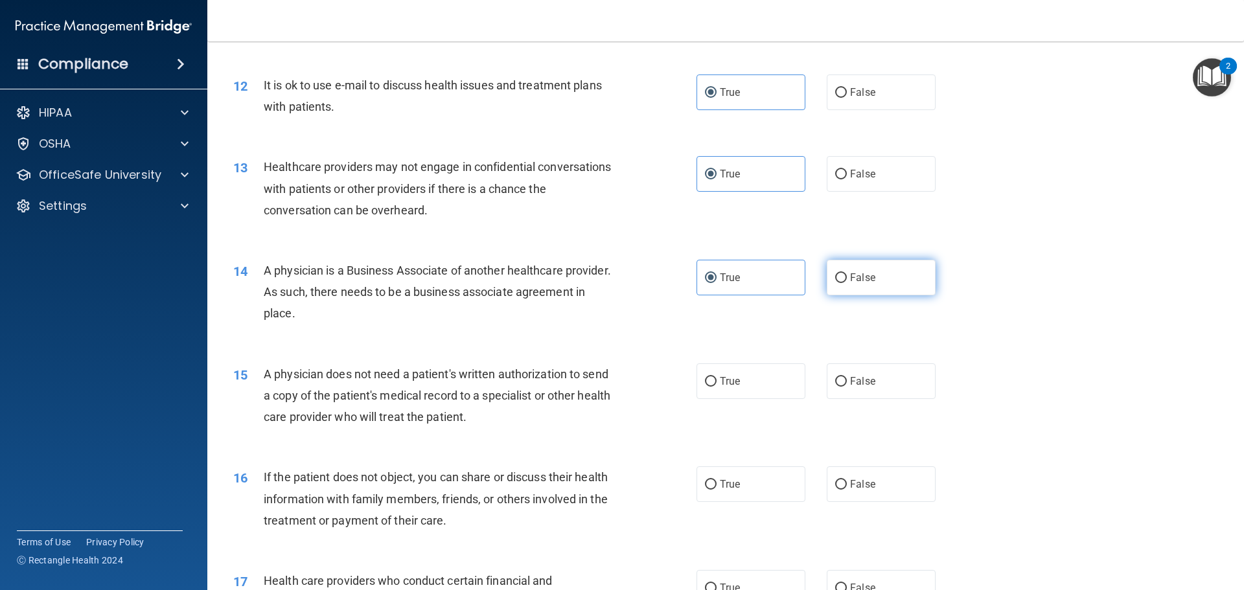
scroll to position [1166, 0]
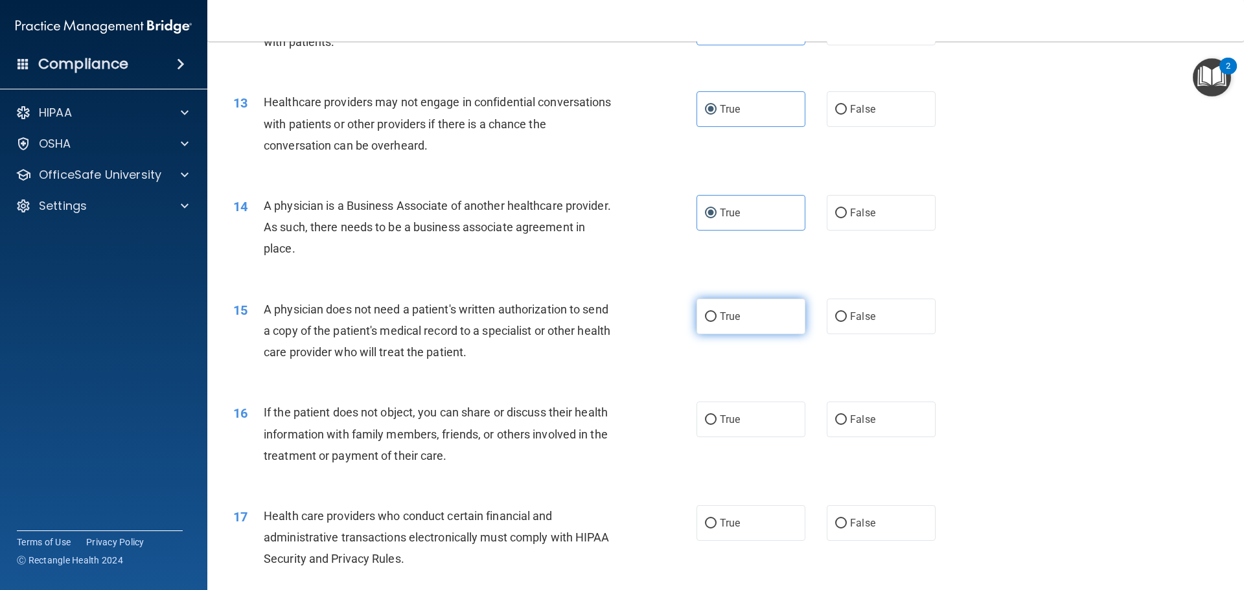
click at [783, 314] on label "True" at bounding box center [751, 317] width 109 height 36
click at [717, 314] on input "True" at bounding box center [711, 317] width 12 height 10
radio input "true"
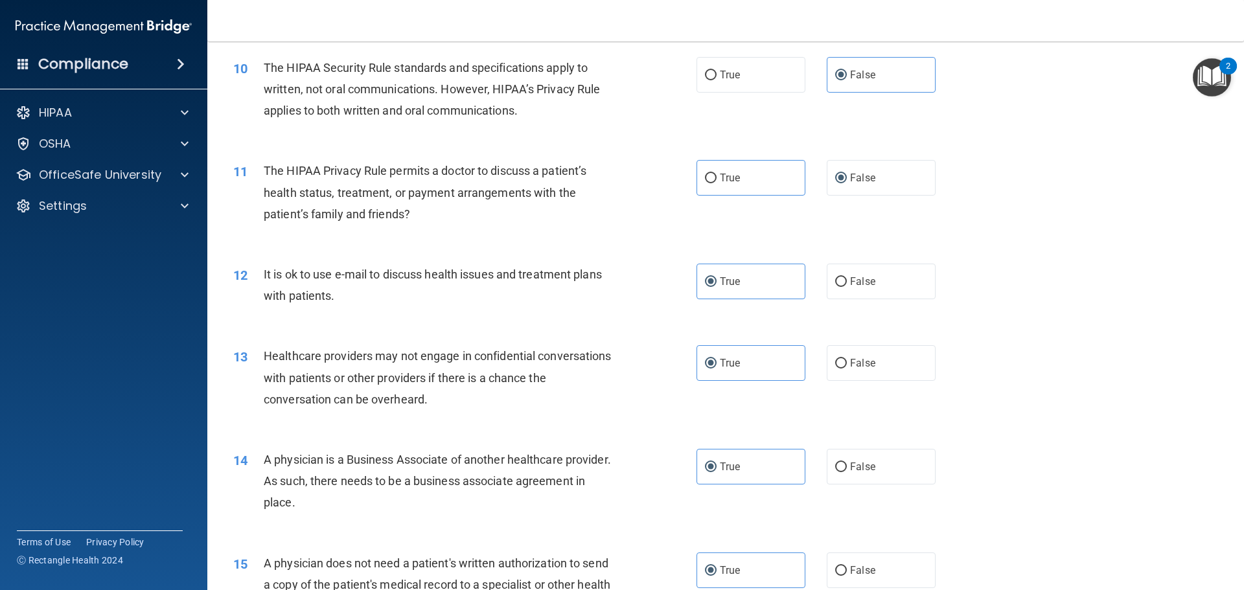
scroll to position [907, 0]
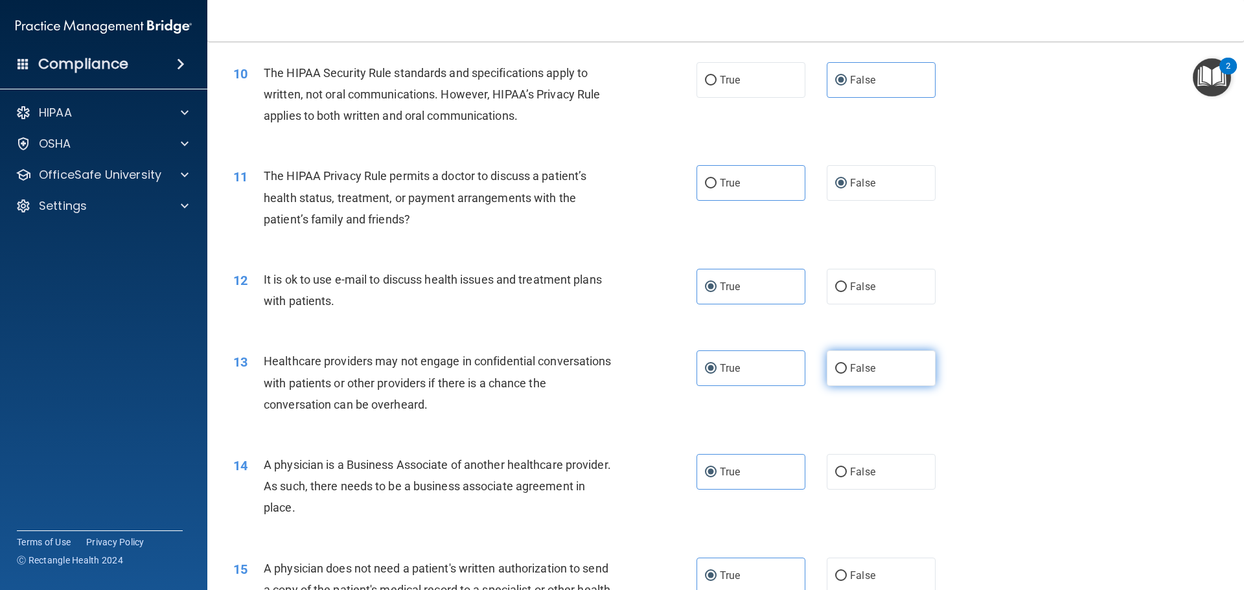
click at [887, 361] on label "False" at bounding box center [881, 369] width 109 height 36
click at [847, 364] on input "False" at bounding box center [841, 369] width 12 height 10
radio input "true"
click at [779, 376] on label "True" at bounding box center [751, 369] width 109 height 36
click at [717, 374] on input "True" at bounding box center [711, 369] width 12 height 10
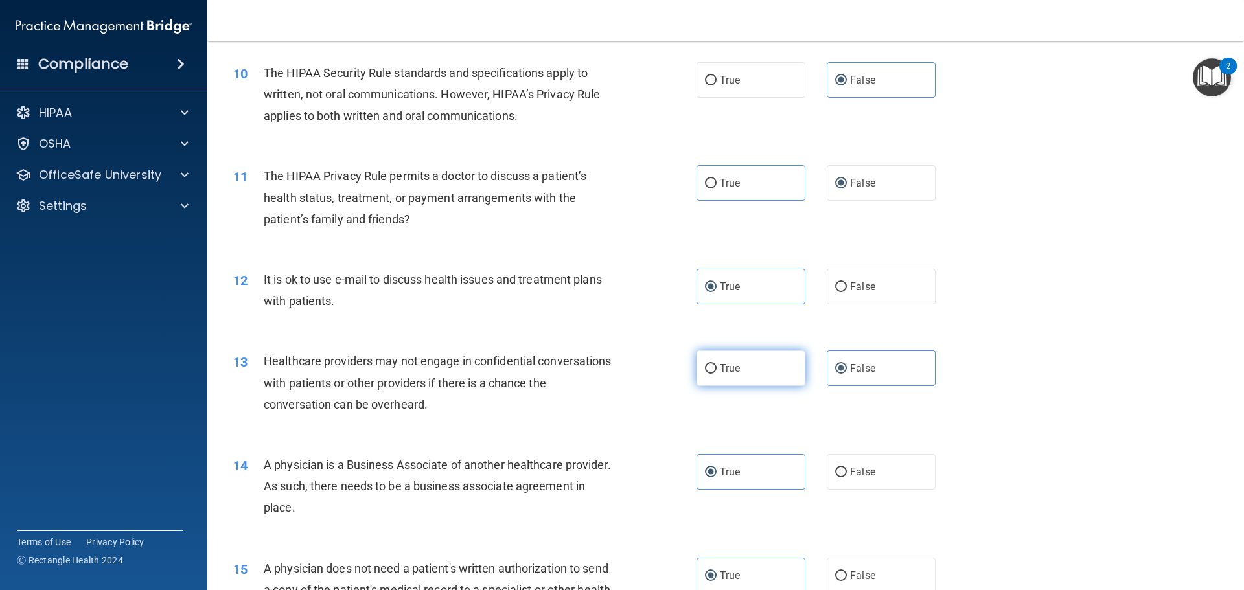
radio input "true"
radio input "false"
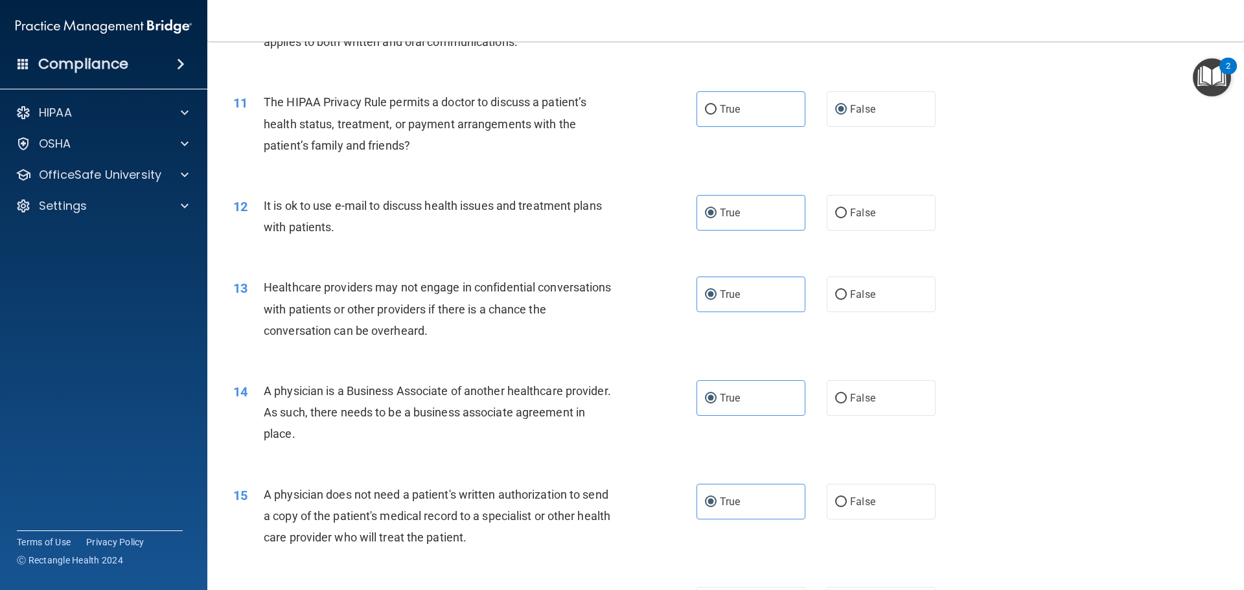
scroll to position [1231, 0]
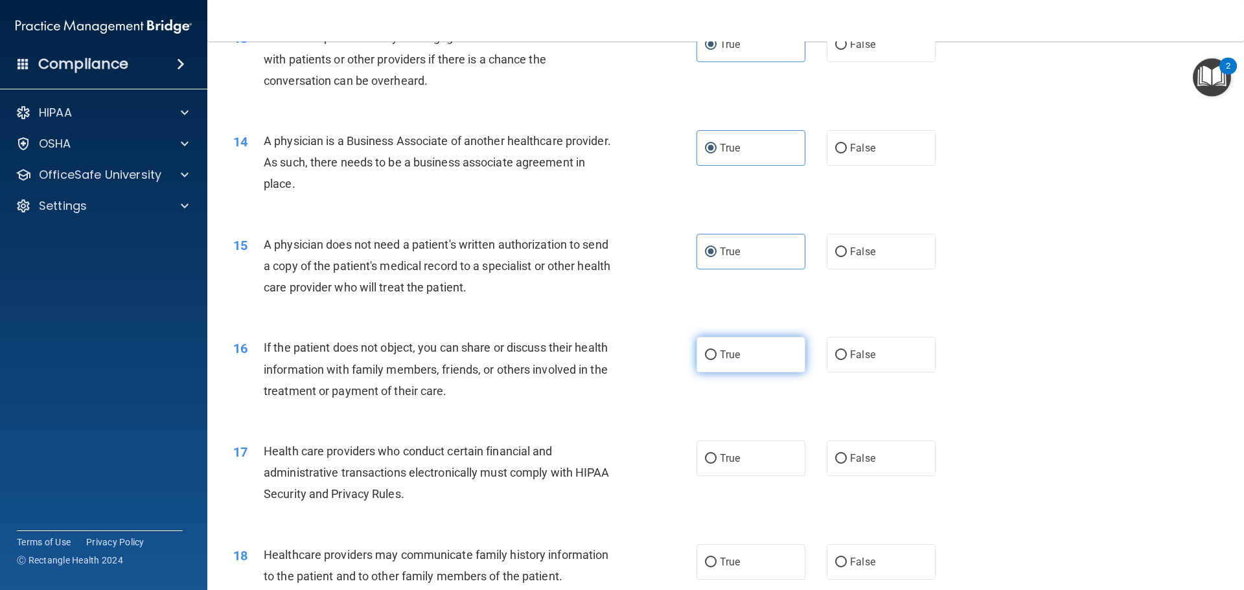
click at [791, 367] on label "True" at bounding box center [751, 355] width 109 height 36
click at [717, 360] on input "True" at bounding box center [711, 356] width 12 height 10
radio input "true"
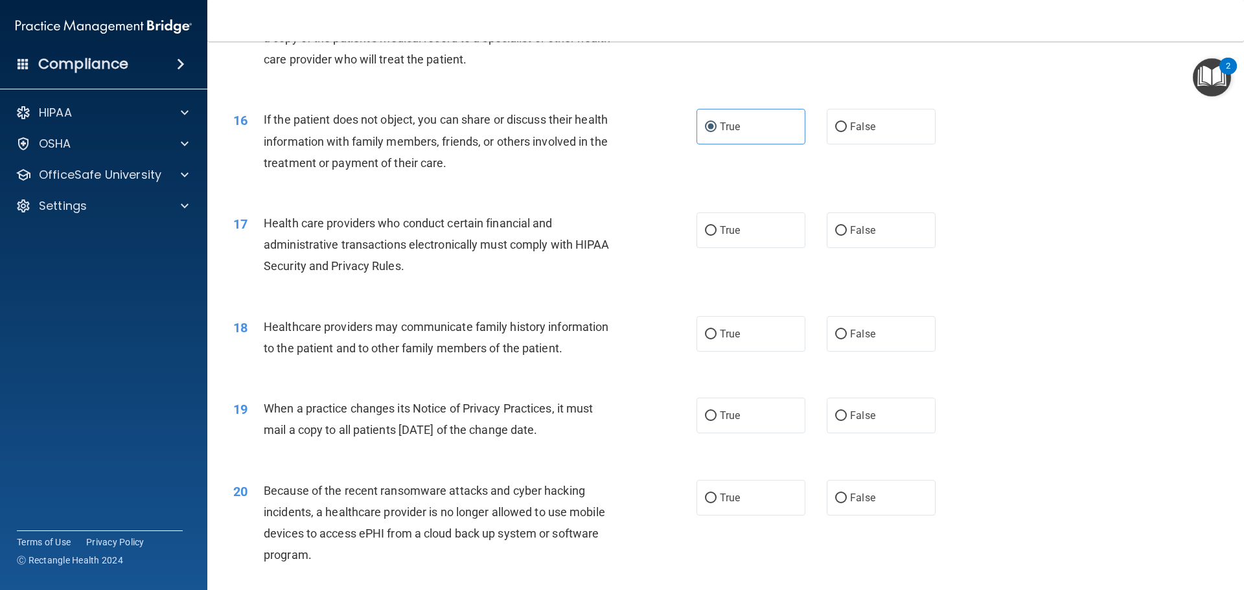
scroll to position [1490, 0]
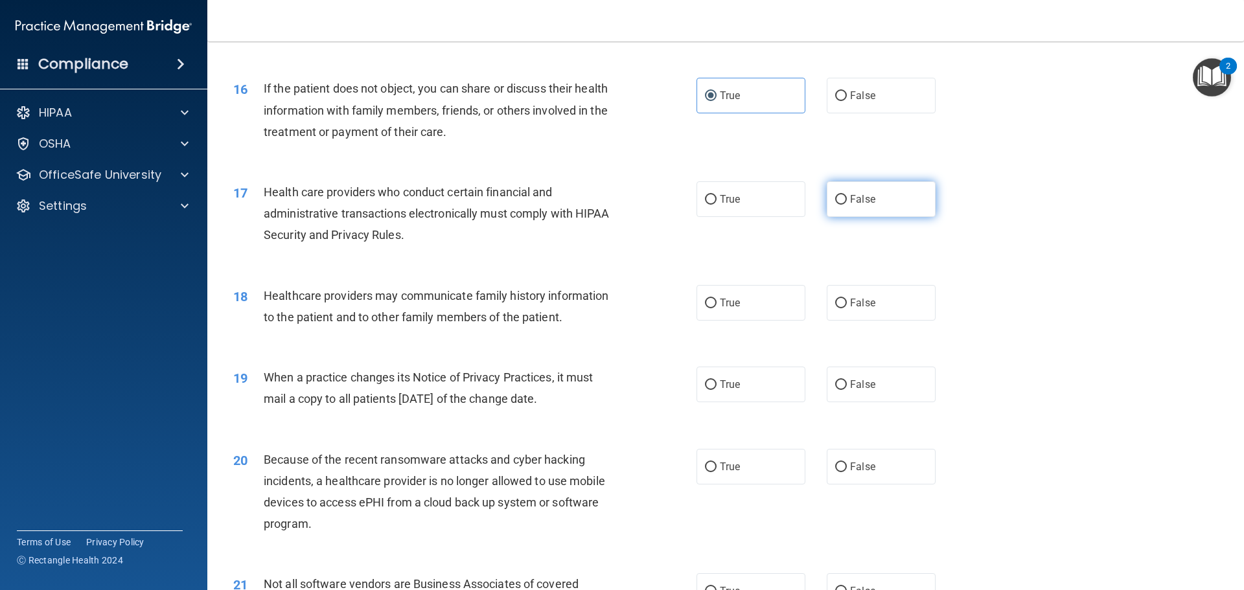
click at [863, 207] on label "False" at bounding box center [881, 199] width 109 height 36
click at [847, 205] on input "False" at bounding box center [841, 200] width 12 height 10
radio input "true"
click at [732, 209] on label "True" at bounding box center [751, 199] width 109 height 36
click at [717, 205] on input "True" at bounding box center [711, 200] width 12 height 10
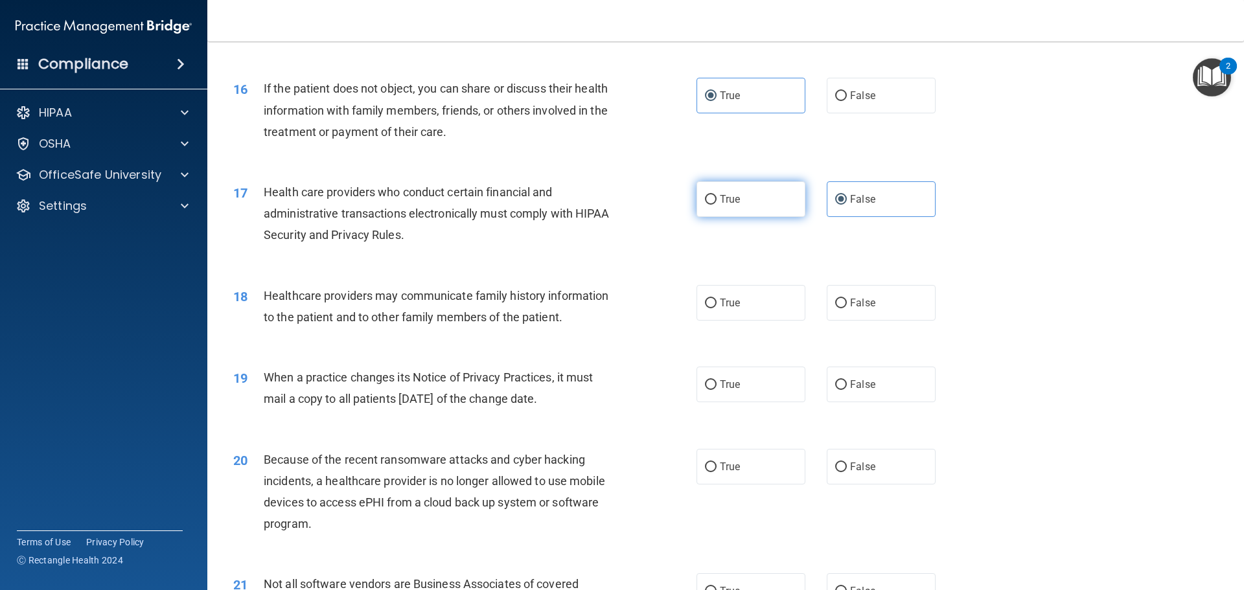
radio input "true"
radio input "false"
click at [751, 306] on label "True" at bounding box center [751, 303] width 109 height 36
click at [717, 306] on input "True" at bounding box center [711, 304] width 12 height 10
radio input "true"
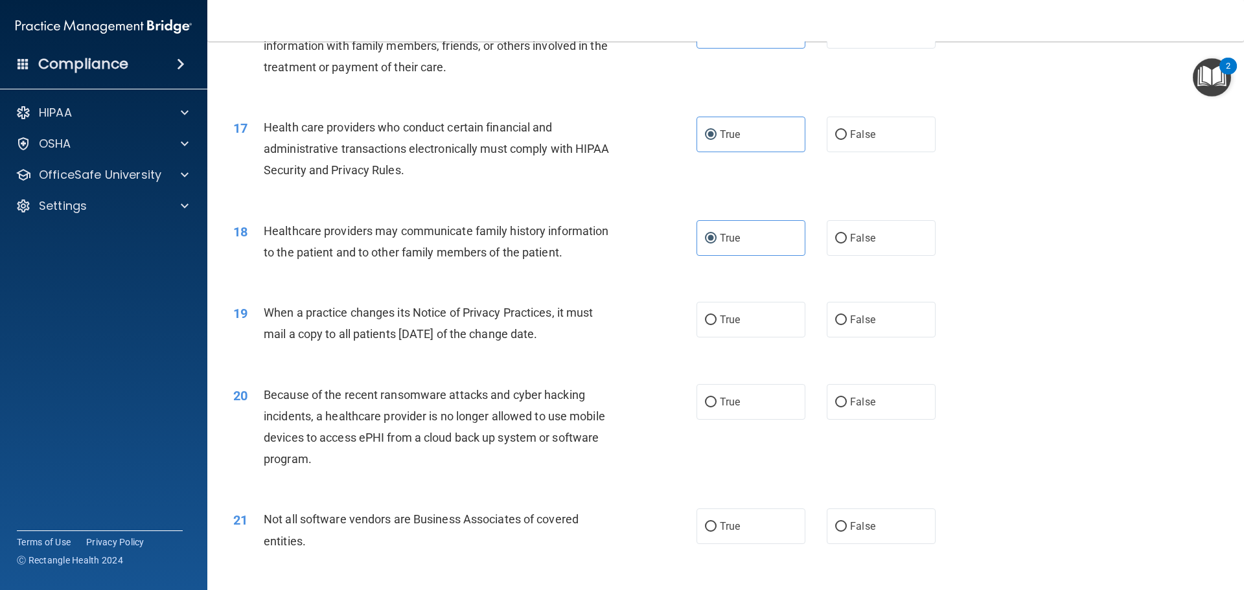
scroll to position [1620, 0]
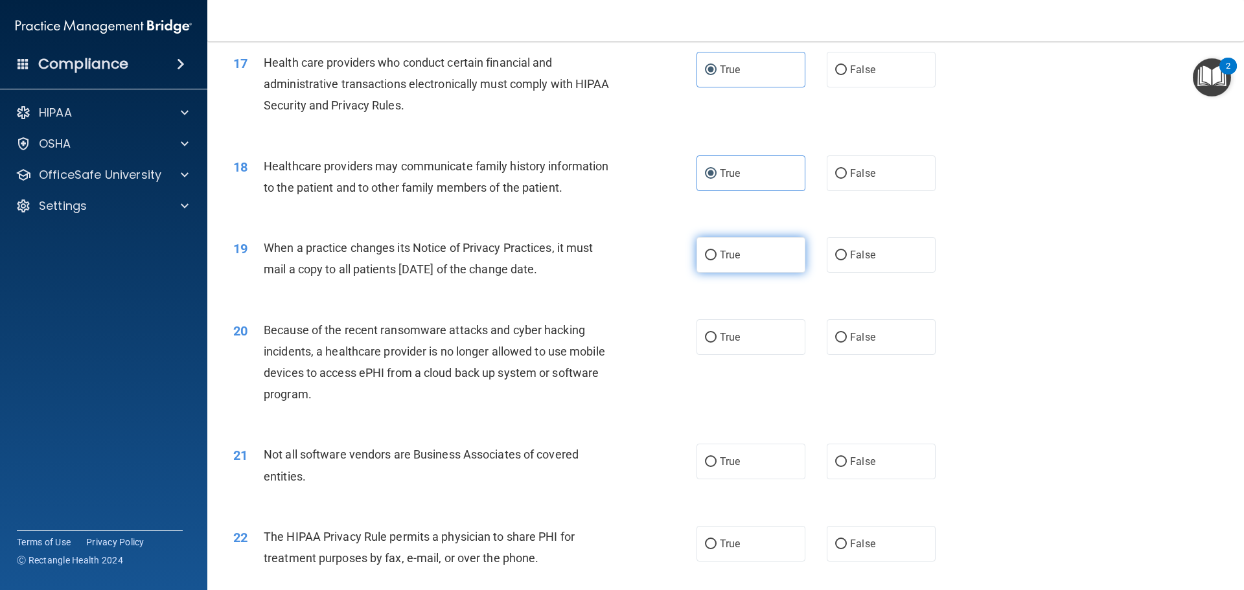
click at [758, 250] on label "True" at bounding box center [751, 255] width 109 height 36
click at [717, 251] on input "True" at bounding box center [711, 256] width 12 height 10
radio input "true"
click at [850, 245] on label "False" at bounding box center [881, 255] width 109 height 36
click at [847, 251] on input "False" at bounding box center [841, 256] width 12 height 10
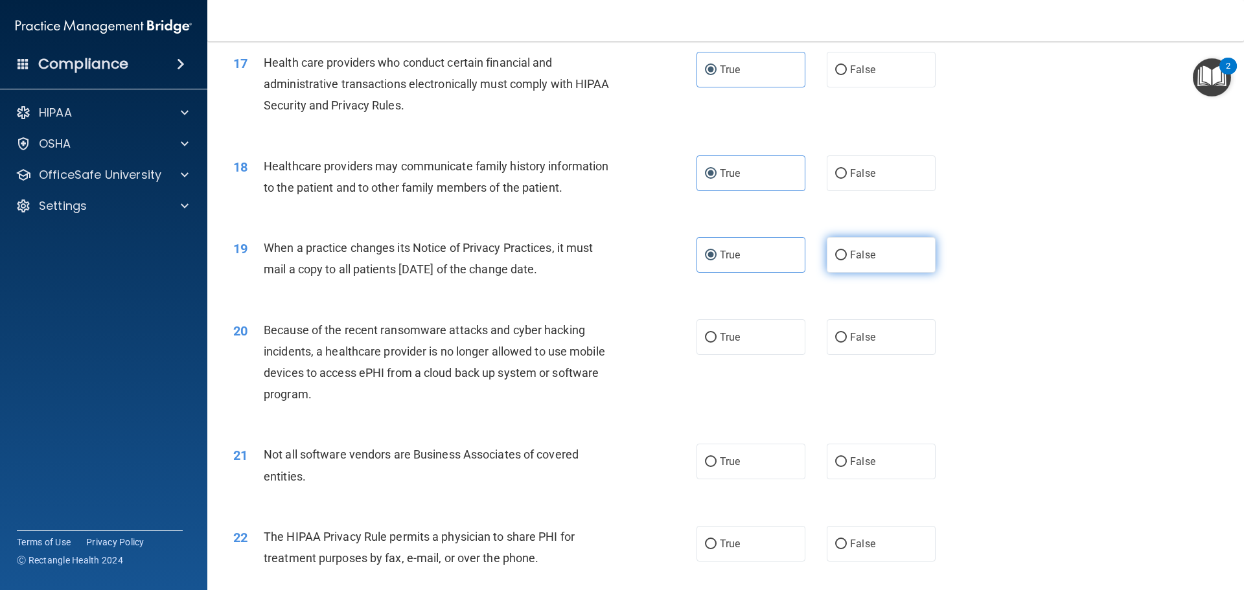
radio input "true"
click at [745, 255] on label "True" at bounding box center [751, 255] width 109 height 36
click at [717, 255] on input "True" at bounding box center [711, 256] width 12 height 10
radio input "true"
radio input "false"
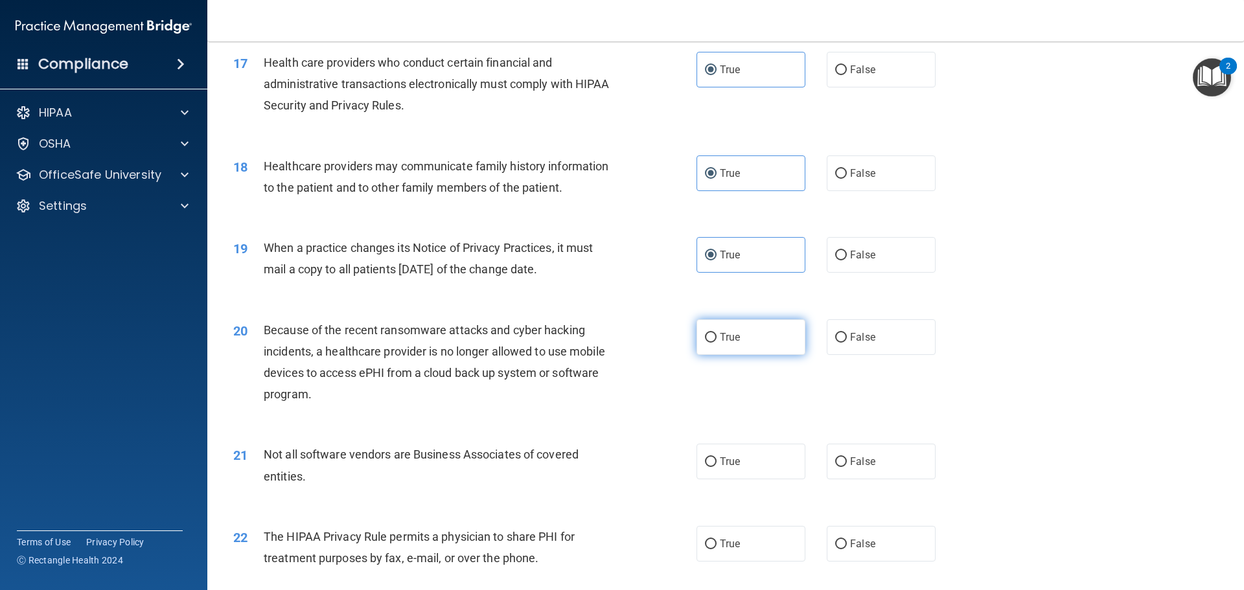
click at [720, 340] on span "True" at bounding box center [730, 337] width 20 height 12
click at [717, 340] on input "True" at bounding box center [711, 338] width 12 height 10
radio input "true"
click at [840, 343] on label "False" at bounding box center [881, 337] width 109 height 36
click at [840, 343] on input "False" at bounding box center [841, 338] width 12 height 10
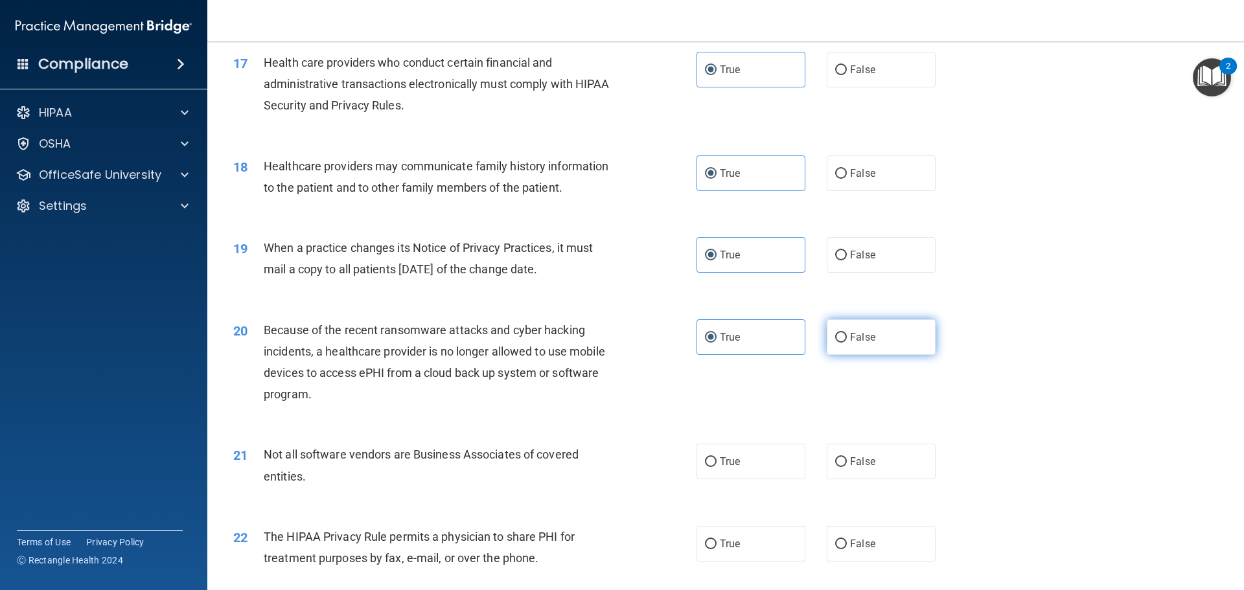
radio input "true"
click at [774, 352] on label "True" at bounding box center [751, 337] width 109 height 36
click at [717, 343] on input "True" at bounding box center [711, 338] width 12 height 10
radio input "true"
click at [861, 341] on span "False" at bounding box center [862, 337] width 25 height 12
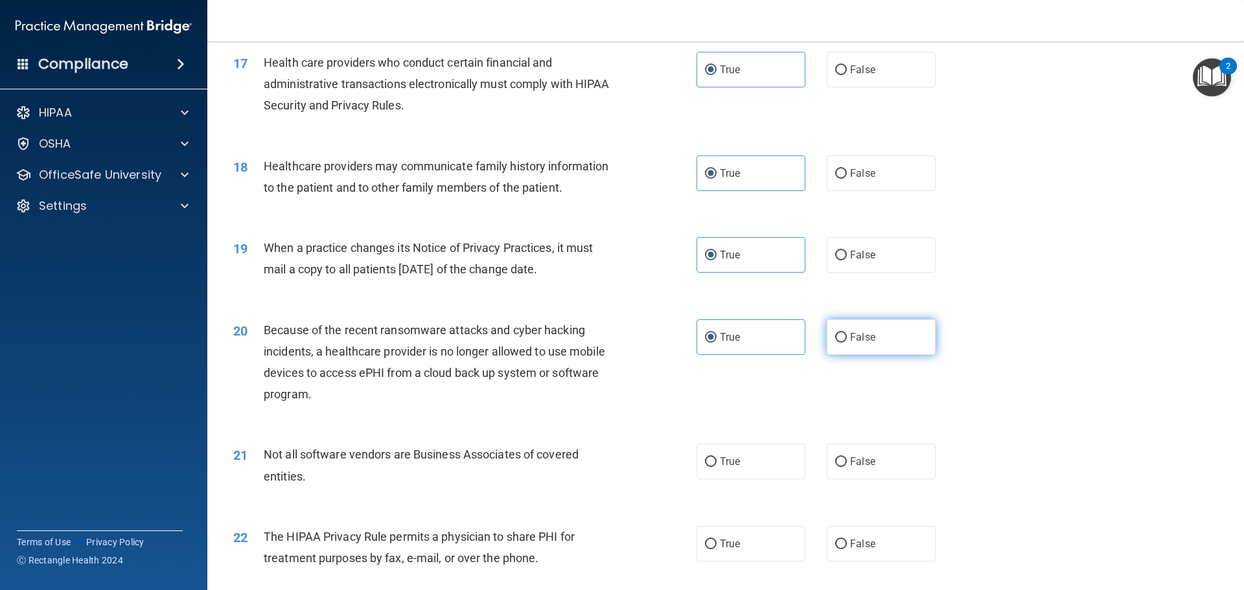
click at [847, 341] on input "False" at bounding box center [841, 338] width 12 height 10
radio input "true"
radio input "false"
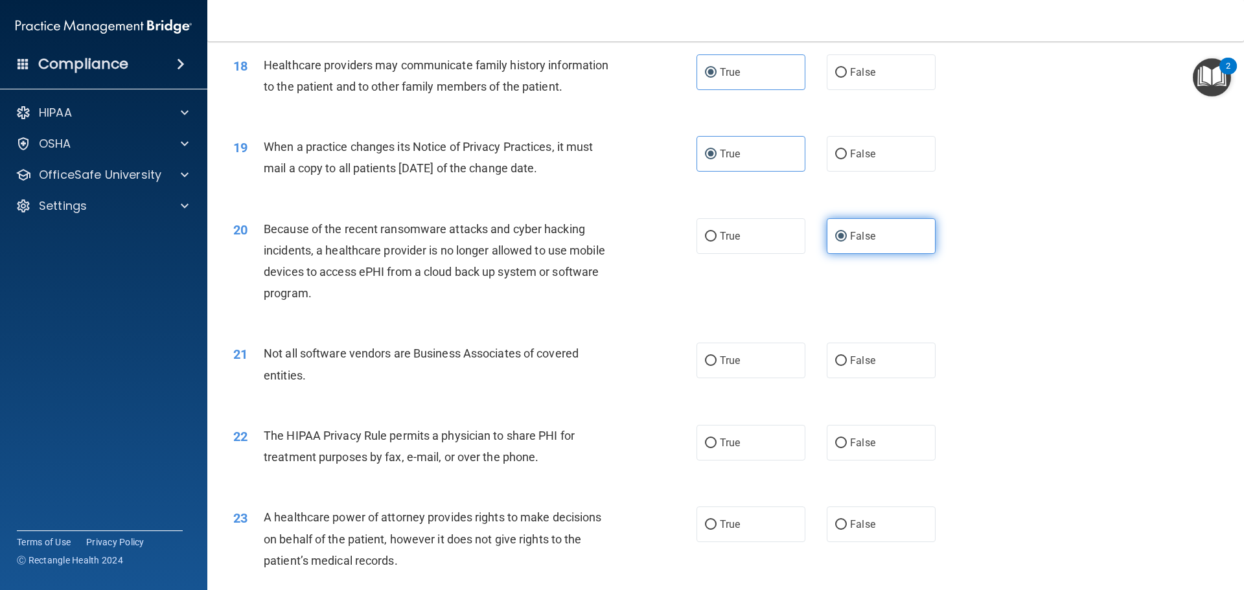
scroll to position [1750, 0]
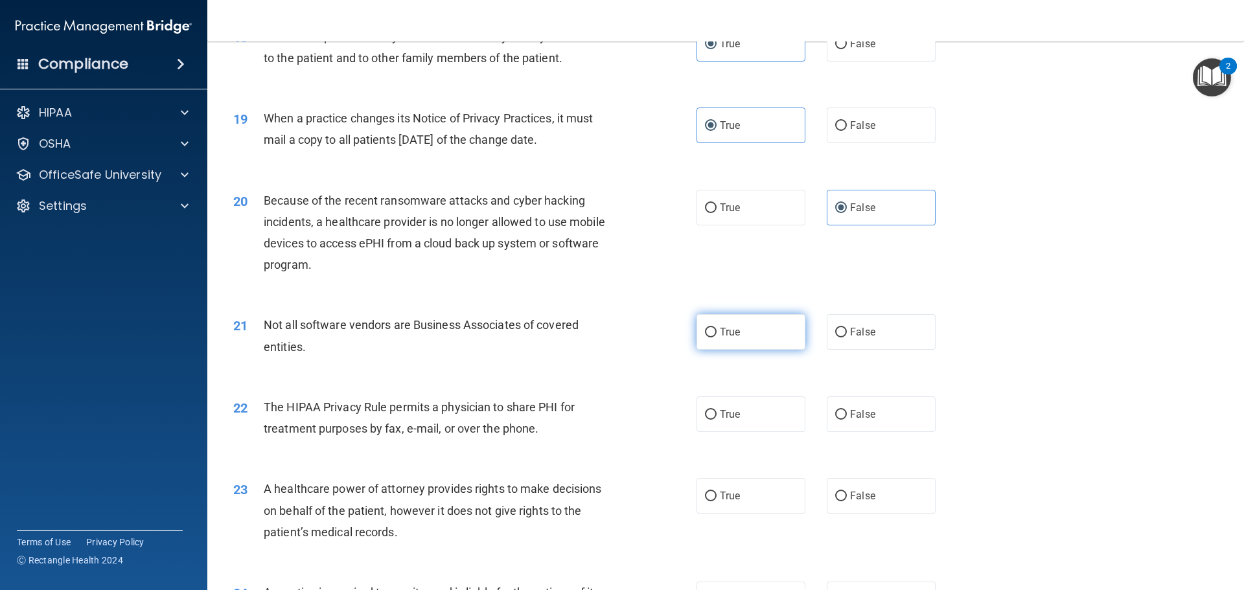
click at [745, 333] on label "True" at bounding box center [751, 332] width 109 height 36
click at [717, 333] on input "True" at bounding box center [711, 333] width 12 height 10
radio input "true"
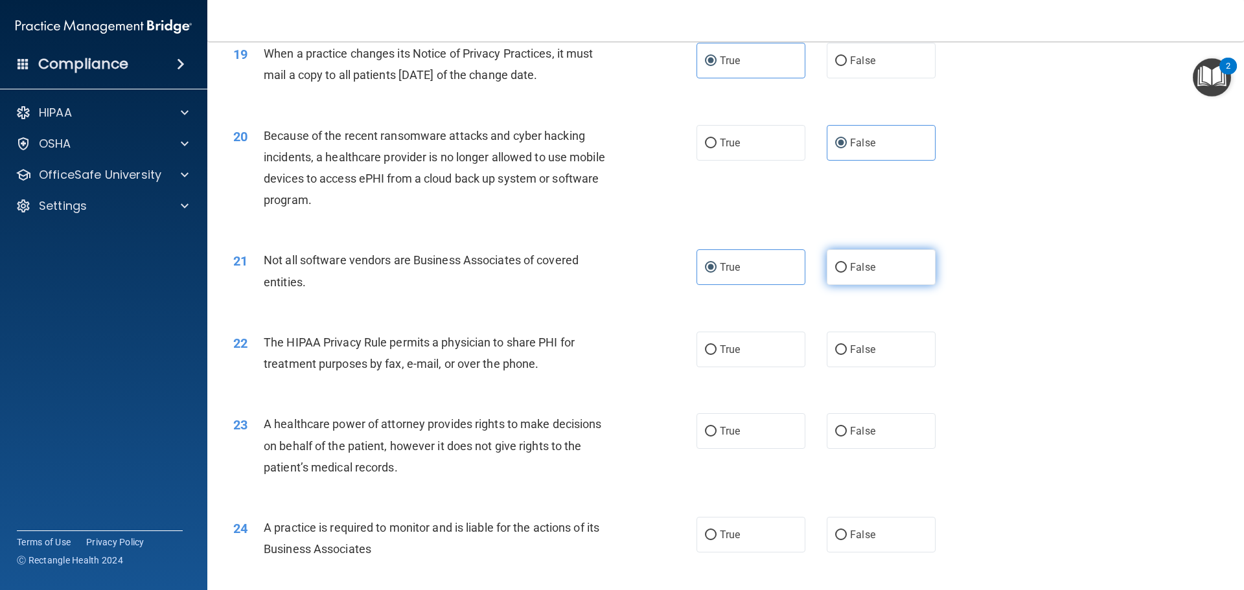
click at [843, 277] on label "False" at bounding box center [881, 267] width 109 height 36
click at [843, 273] on input "False" at bounding box center [841, 268] width 12 height 10
radio input "true"
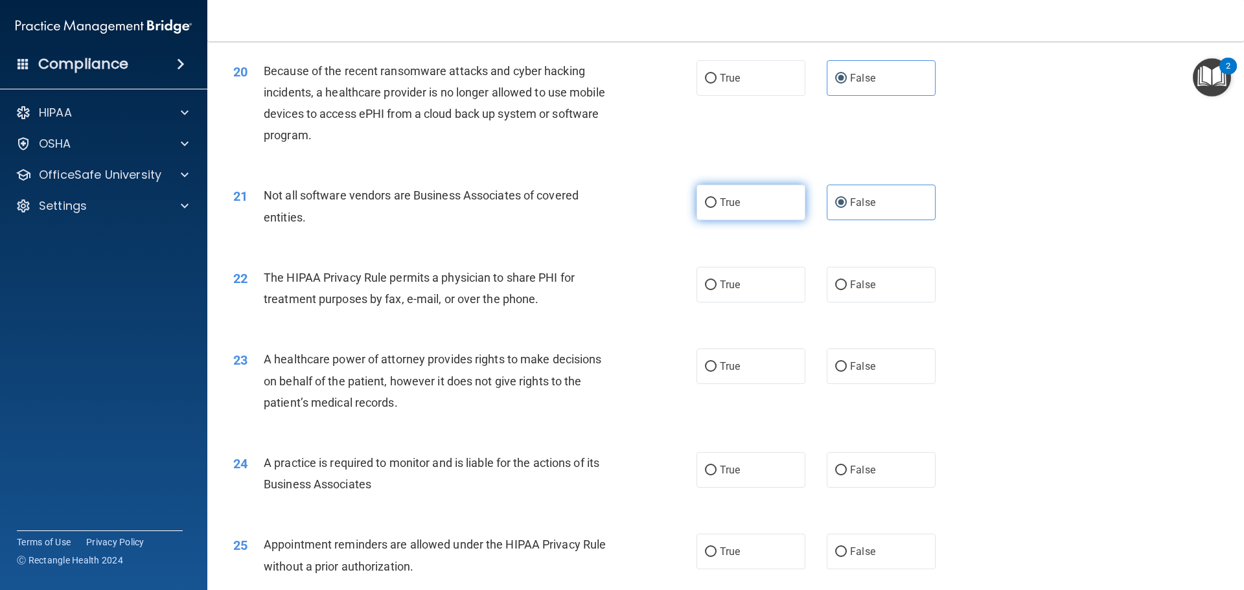
click at [751, 211] on label "True" at bounding box center [751, 203] width 109 height 36
click at [717, 208] on input "True" at bounding box center [711, 203] width 12 height 10
radio input "true"
radio input "false"
click at [748, 277] on label "True" at bounding box center [751, 285] width 109 height 36
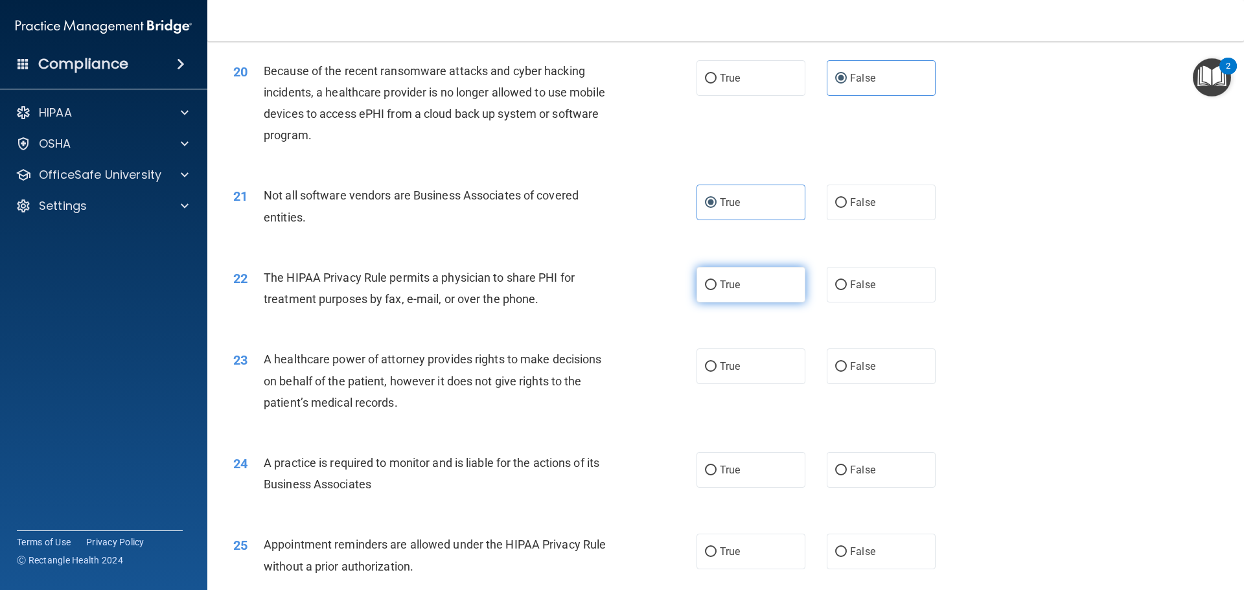
click at [717, 281] on input "True" at bounding box center [711, 286] width 12 height 10
radio input "true"
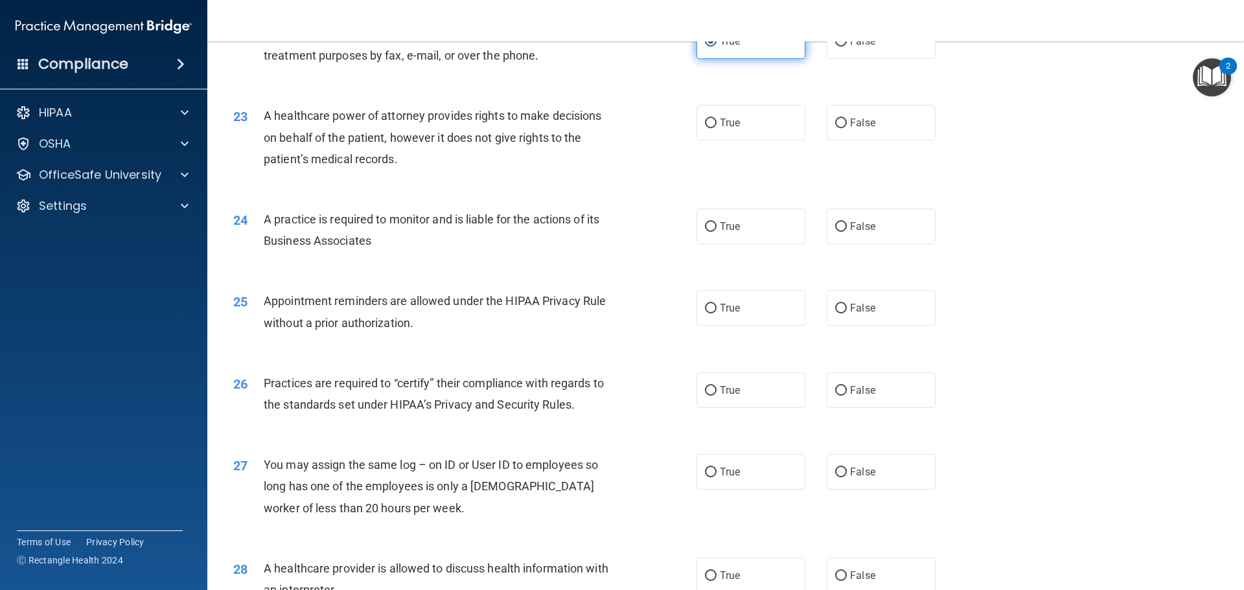
scroll to position [2138, 0]
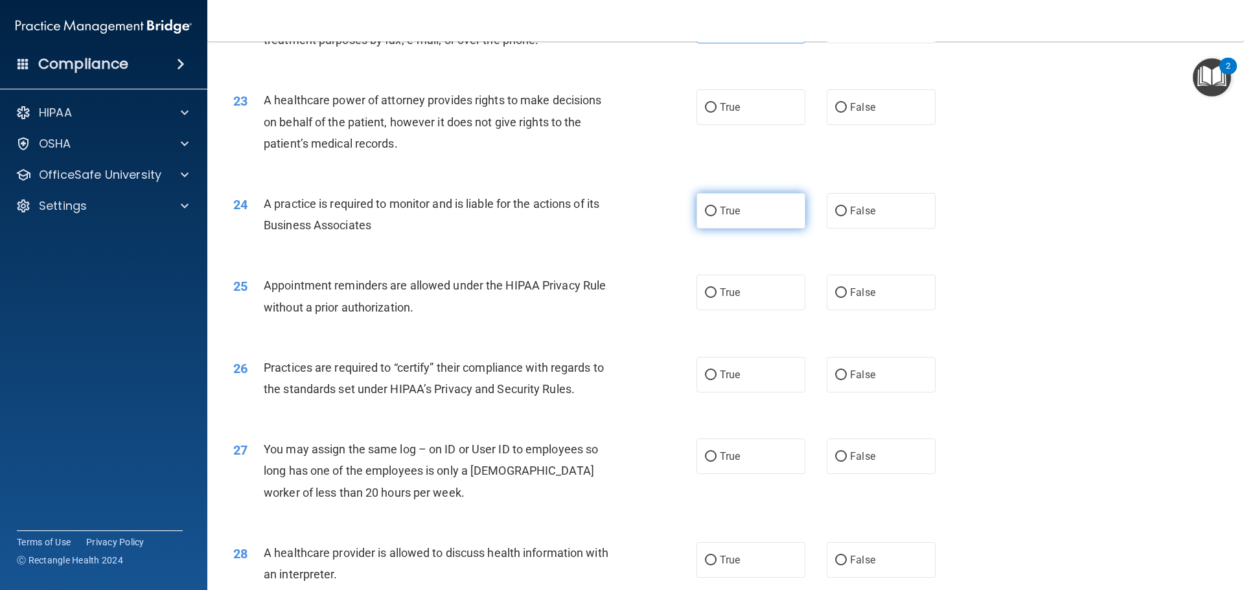
click at [713, 209] on label "True" at bounding box center [751, 211] width 109 height 36
click at [713, 209] on input "True" at bounding box center [711, 212] width 12 height 10
radio input "true"
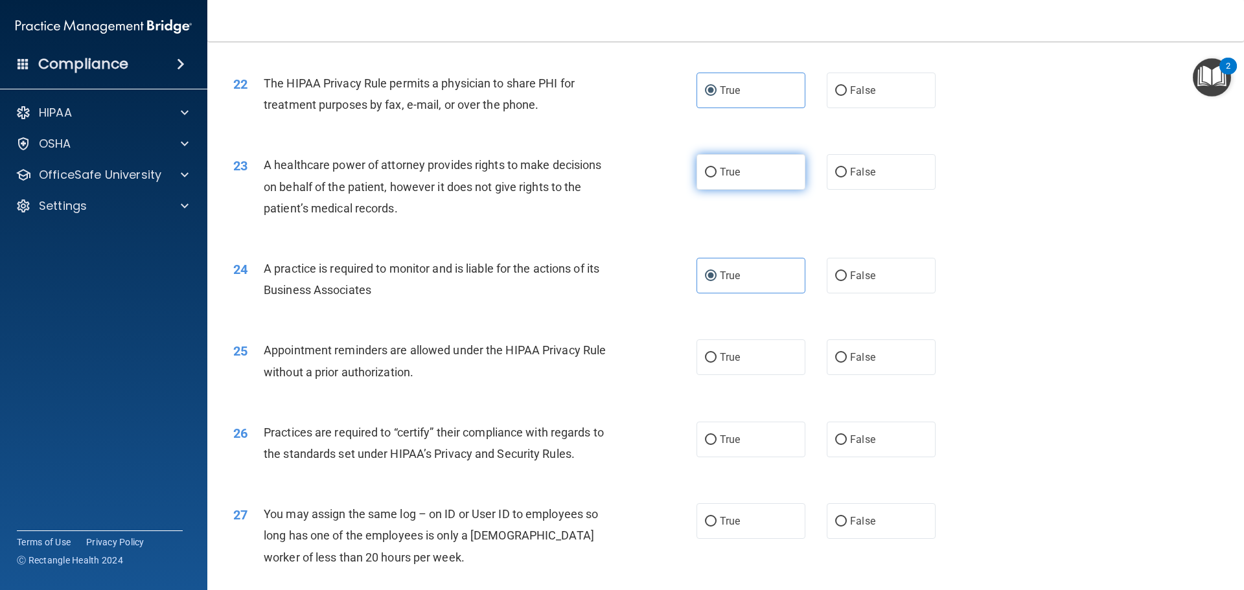
click at [732, 180] on label "True" at bounding box center [751, 172] width 109 height 36
click at [717, 178] on input "True" at bounding box center [711, 173] width 12 height 10
radio input "true"
click at [827, 175] on label "False" at bounding box center [881, 172] width 109 height 36
click at [835, 175] on input "False" at bounding box center [841, 173] width 12 height 10
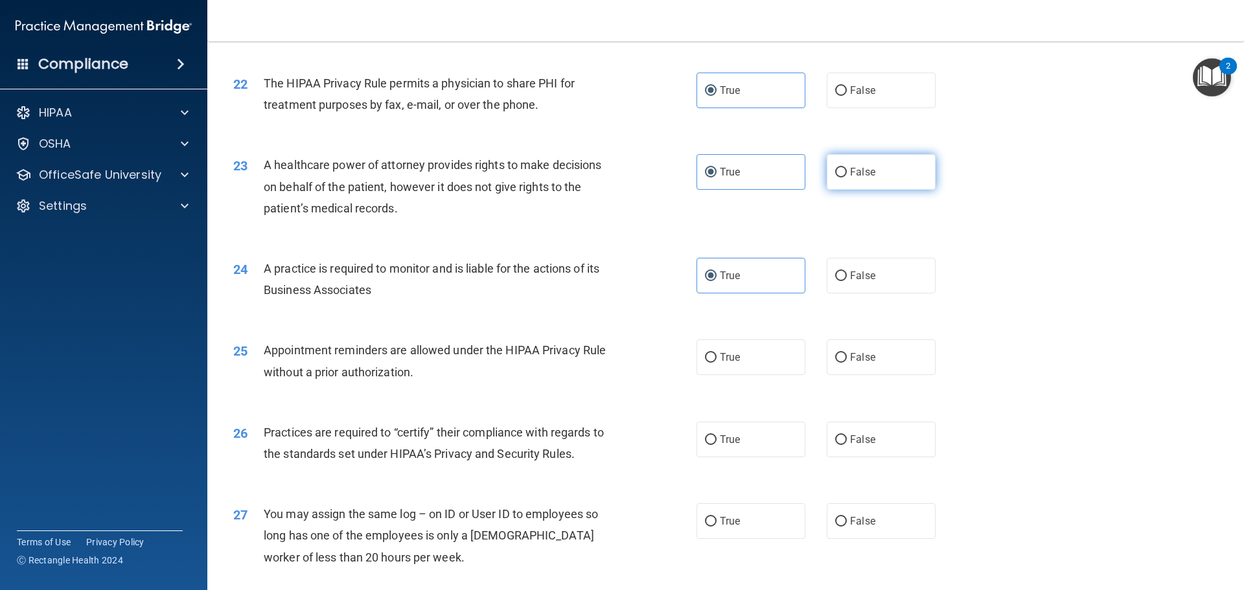
radio input "true"
radio input "false"
click at [731, 367] on label "True" at bounding box center [751, 358] width 109 height 36
click at [717, 363] on input "True" at bounding box center [711, 358] width 12 height 10
radio input "true"
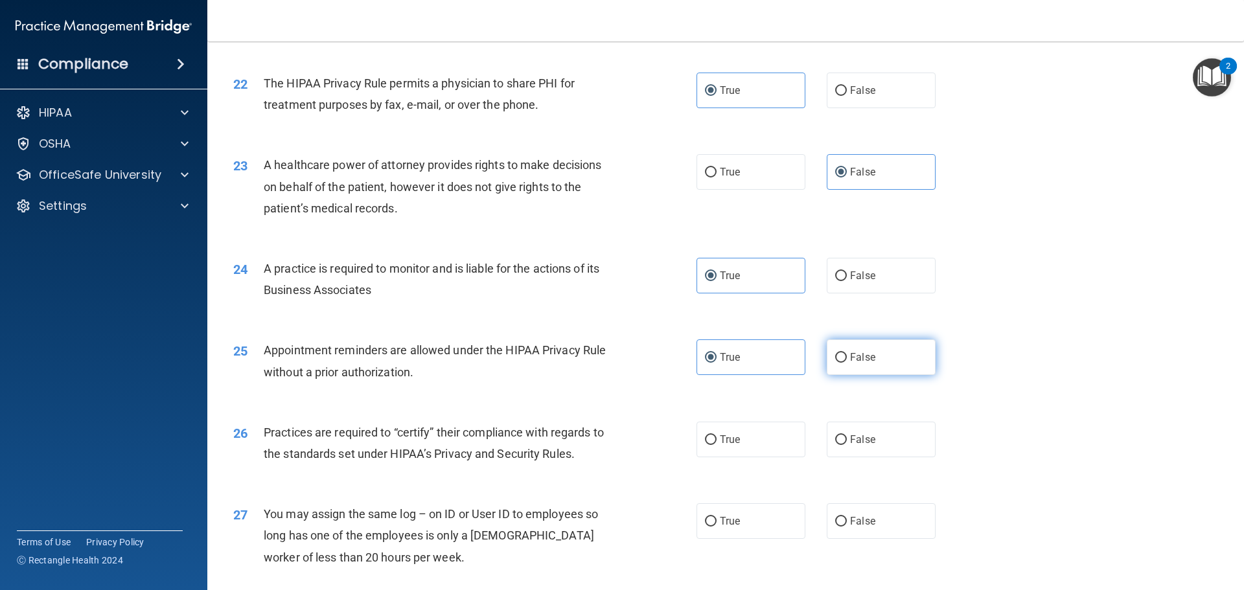
click at [912, 351] on label "False" at bounding box center [881, 358] width 109 height 36
click at [847, 353] on input "False" at bounding box center [841, 358] width 12 height 10
radio input "true"
click at [783, 356] on label "True" at bounding box center [751, 358] width 109 height 36
click at [717, 356] on input "True" at bounding box center [711, 358] width 12 height 10
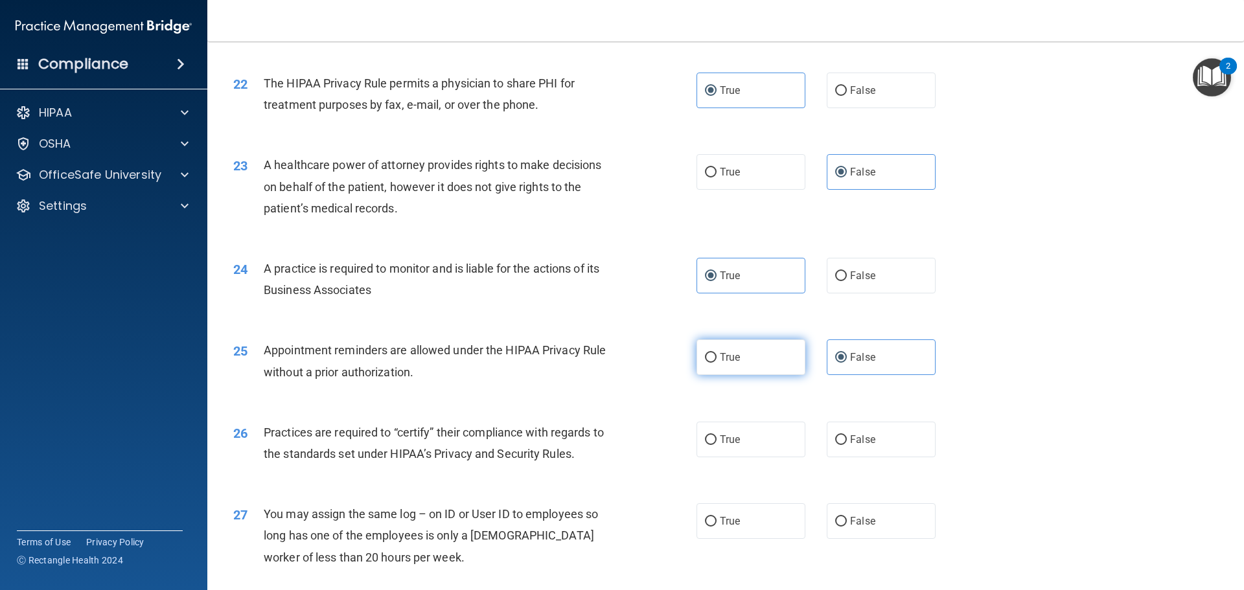
radio input "true"
radio input "false"
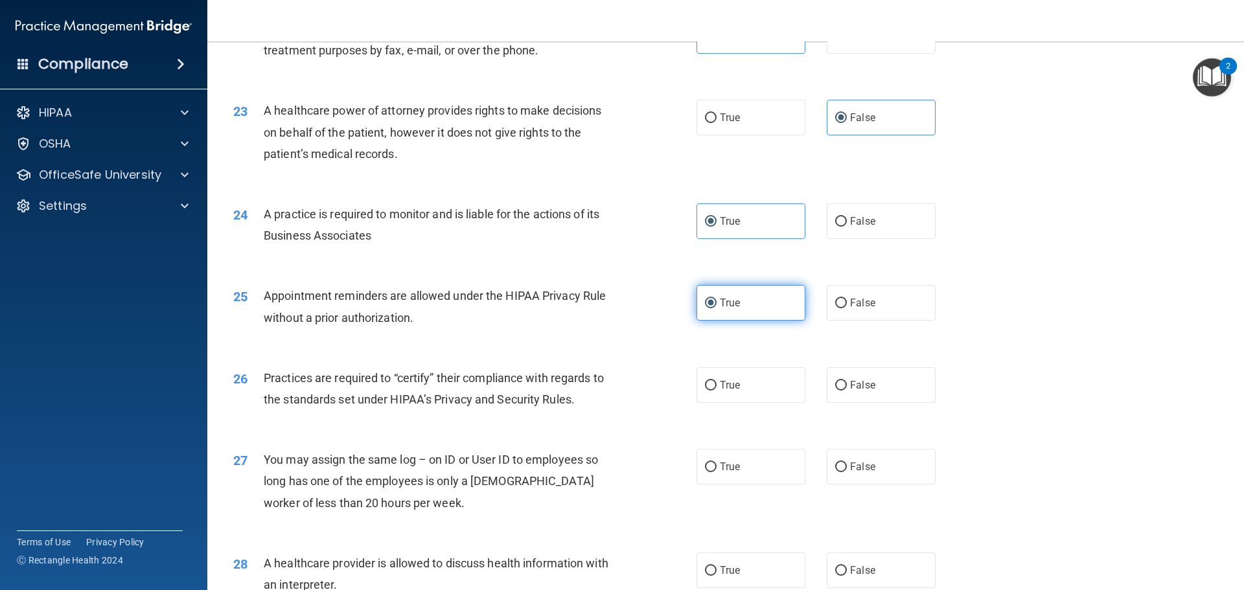
scroll to position [2268, 0]
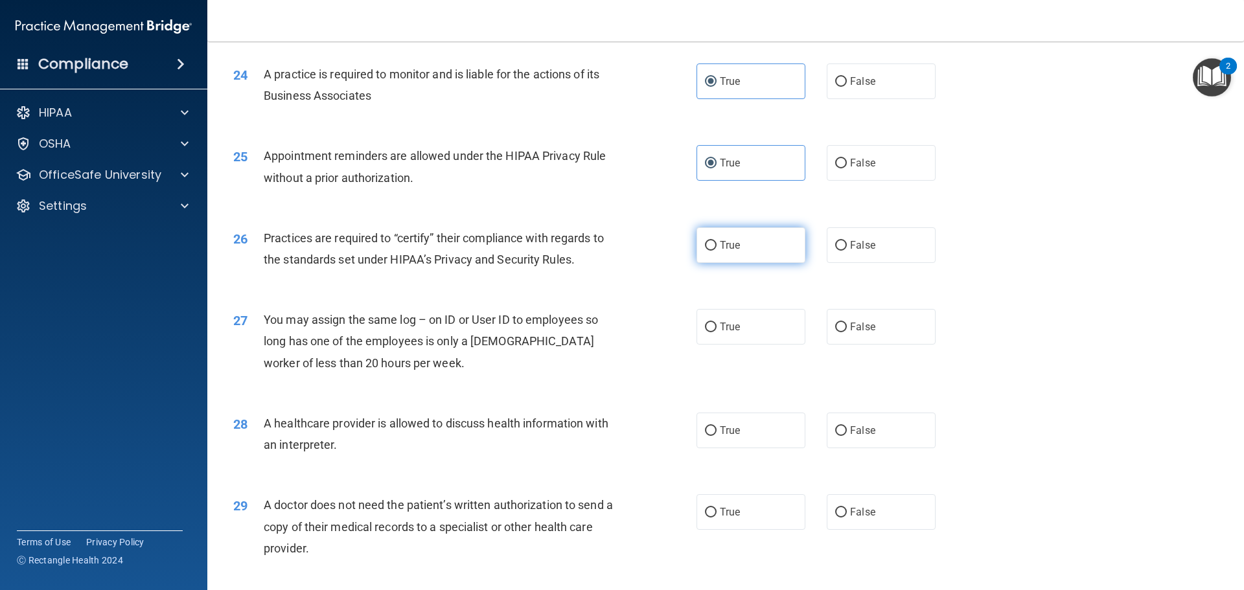
click at [738, 249] on label "True" at bounding box center [751, 245] width 109 height 36
click at [717, 249] on input "True" at bounding box center [711, 246] width 12 height 10
radio input "true"
click at [863, 331] on span "False" at bounding box center [862, 327] width 25 height 12
click at [847, 331] on input "False" at bounding box center [841, 328] width 12 height 10
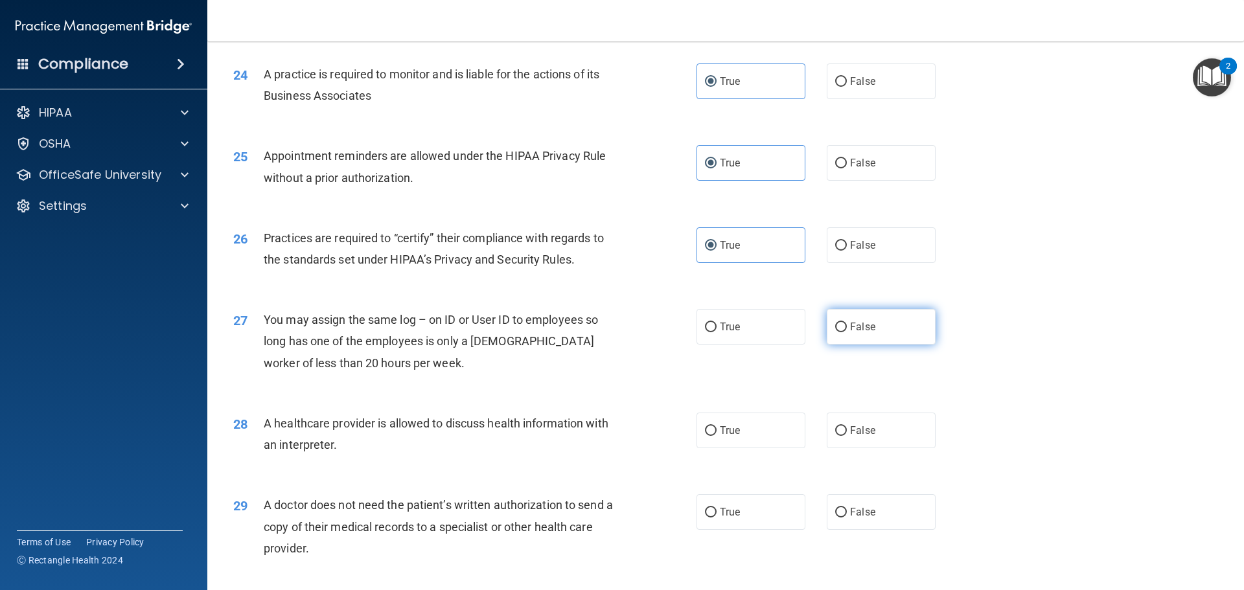
radio input "true"
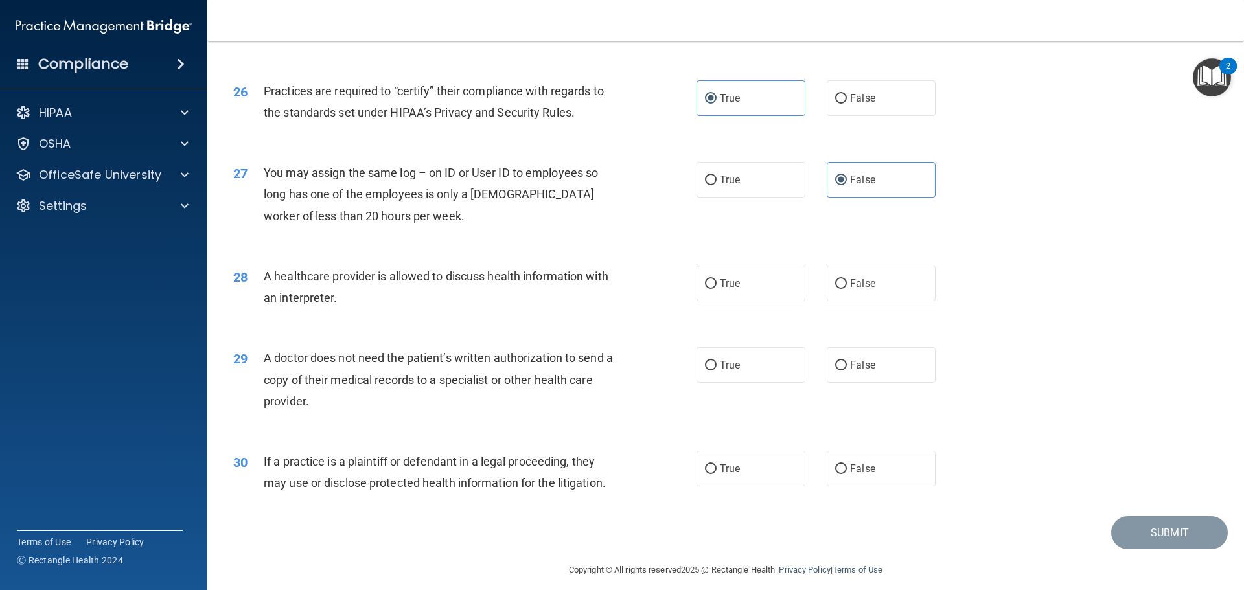
scroll to position [2426, 0]
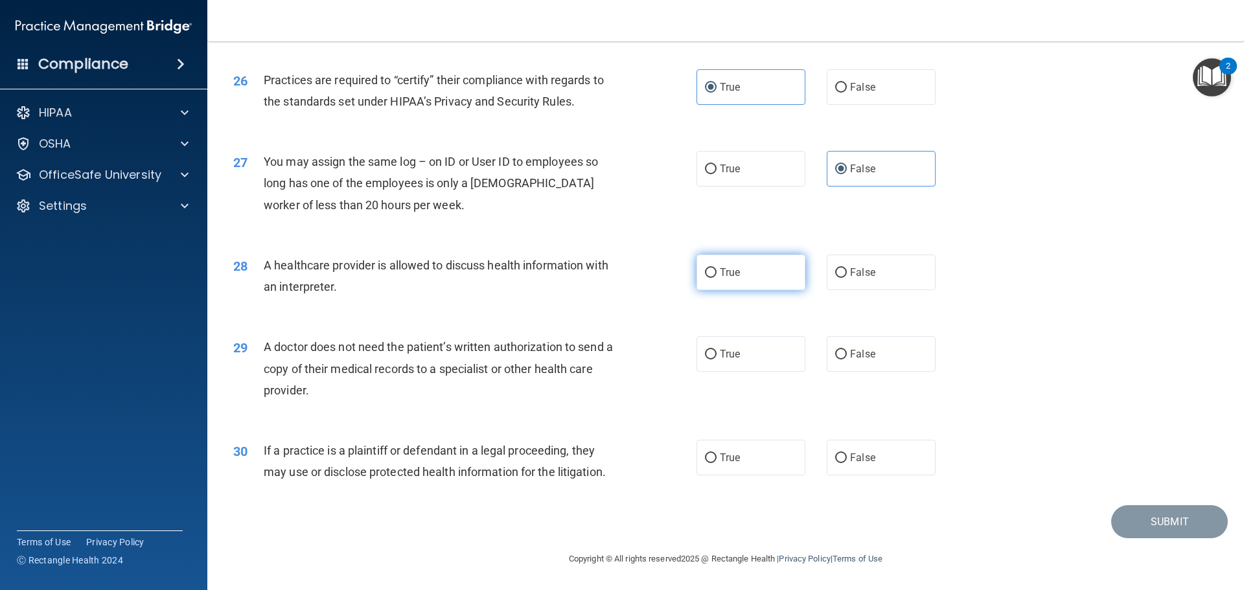
click at [793, 282] on label "True" at bounding box center [751, 273] width 109 height 36
click at [717, 278] on input "True" at bounding box center [711, 273] width 12 height 10
radio input "true"
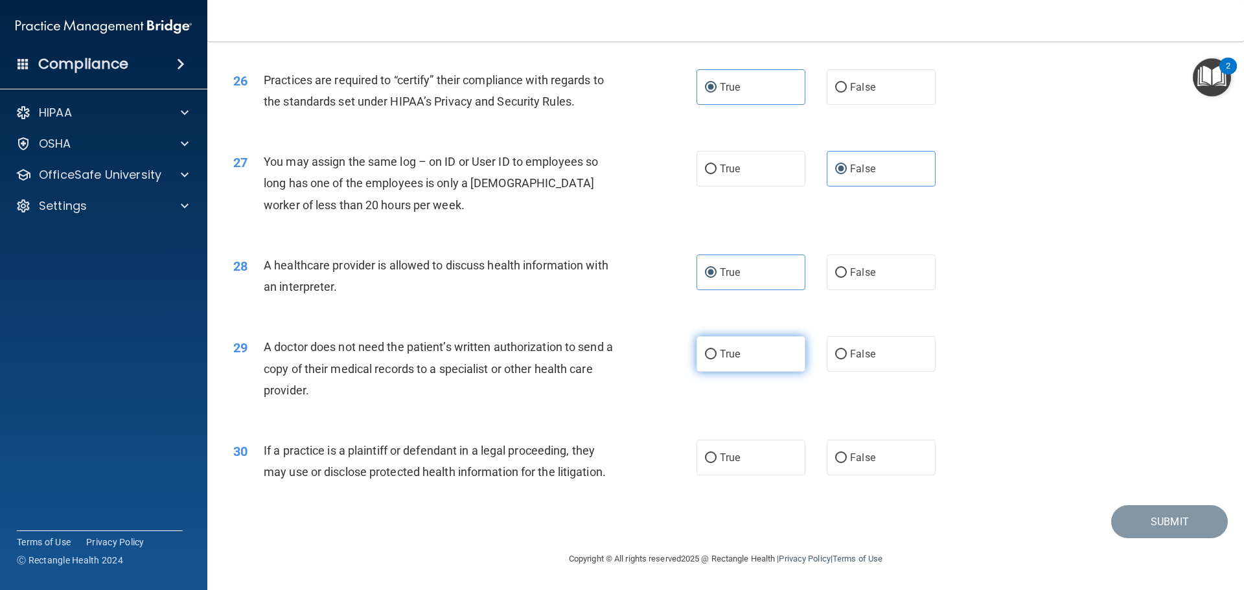
click at [778, 343] on label "True" at bounding box center [751, 354] width 109 height 36
click at [717, 350] on input "True" at bounding box center [711, 355] width 12 height 10
radio input "true"
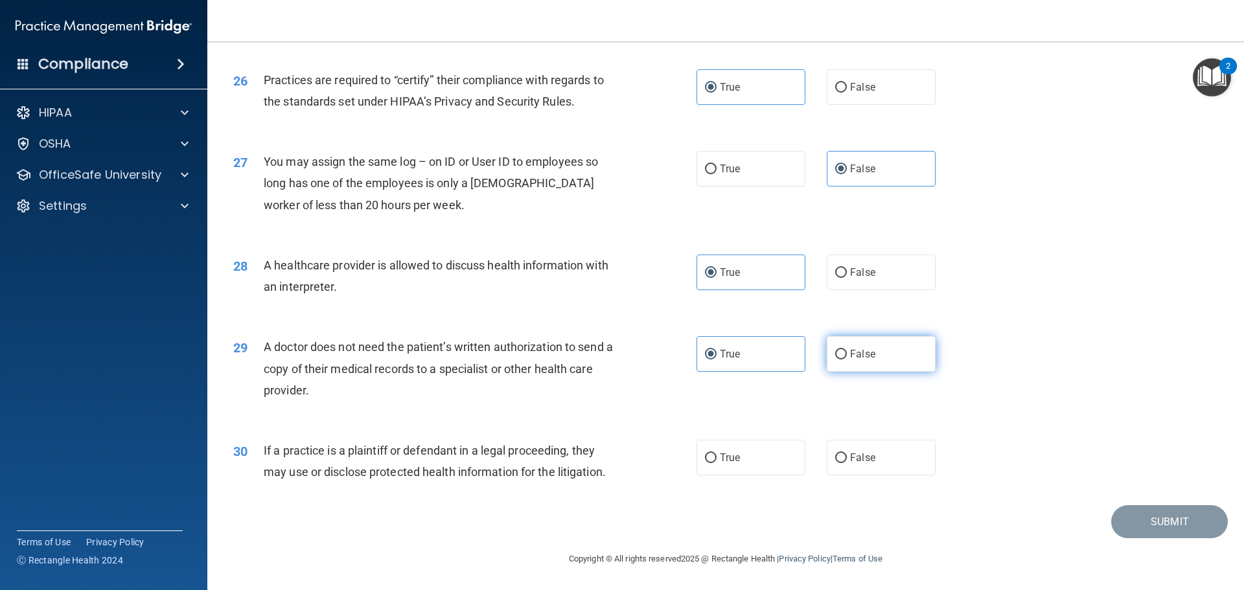
click at [886, 347] on label "False" at bounding box center [881, 354] width 109 height 36
click at [847, 350] on input "False" at bounding box center [841, 355] width 12 height 10
radio input "true"
click at [773, 348] on label "True" at bounding box center [751, 354] width 109 height 36
click at [717, 350] on input "True" at bounding box center [711, 355] width 12 height 10
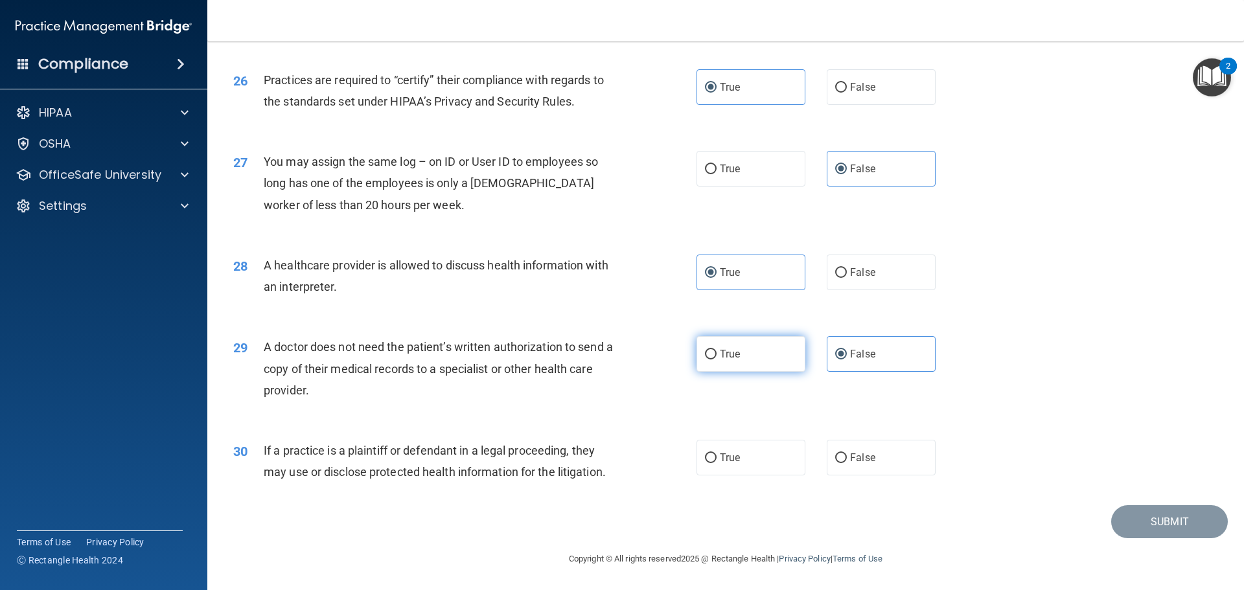
radio input "true"
radio input "false"
click at [752, 457] on label "True" at bounding box center [751, 458] width 109 height 36
click at [717, 457] on input "True" at bounding box center [711, 459] width 12 height 10
radio input "true"
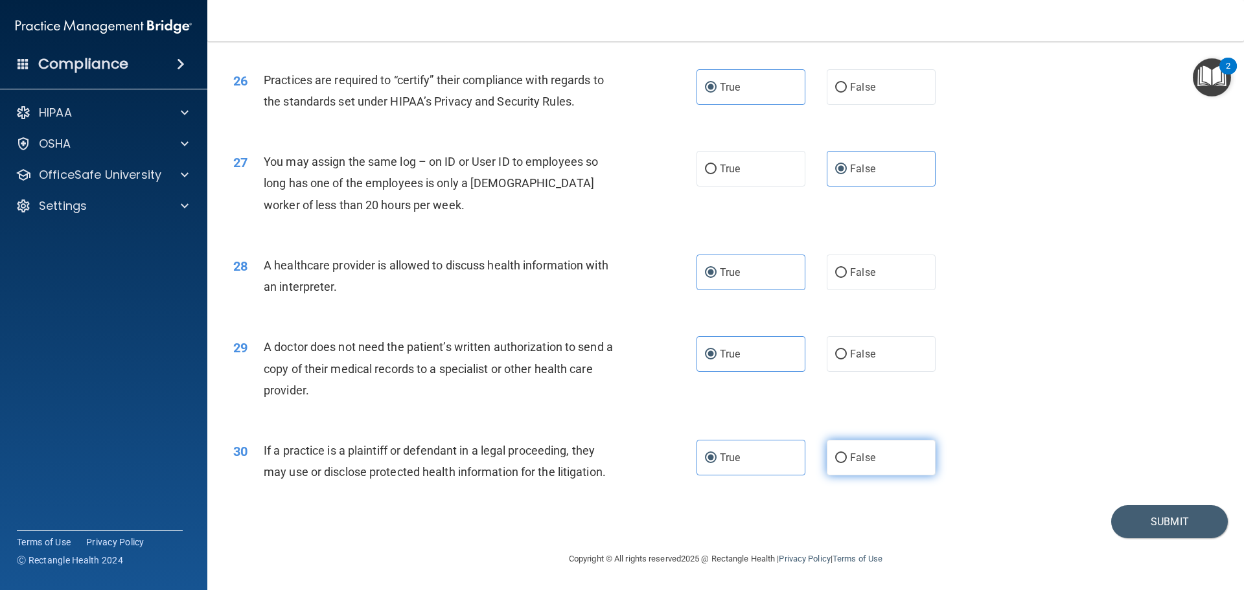
click at [863, 456] on span "False" at bounding box center [862, 458] width 25 height 12
click at [847, 456] on input "False" at bounding box center [841, 459] width 12 height 10
radio input "true"
click at [759, 448] on label "True" at bounding box center [751, 458] width 109 height 36
click at [717, 454] on input "True" at bounding box center [711, 459] width 12 height 10
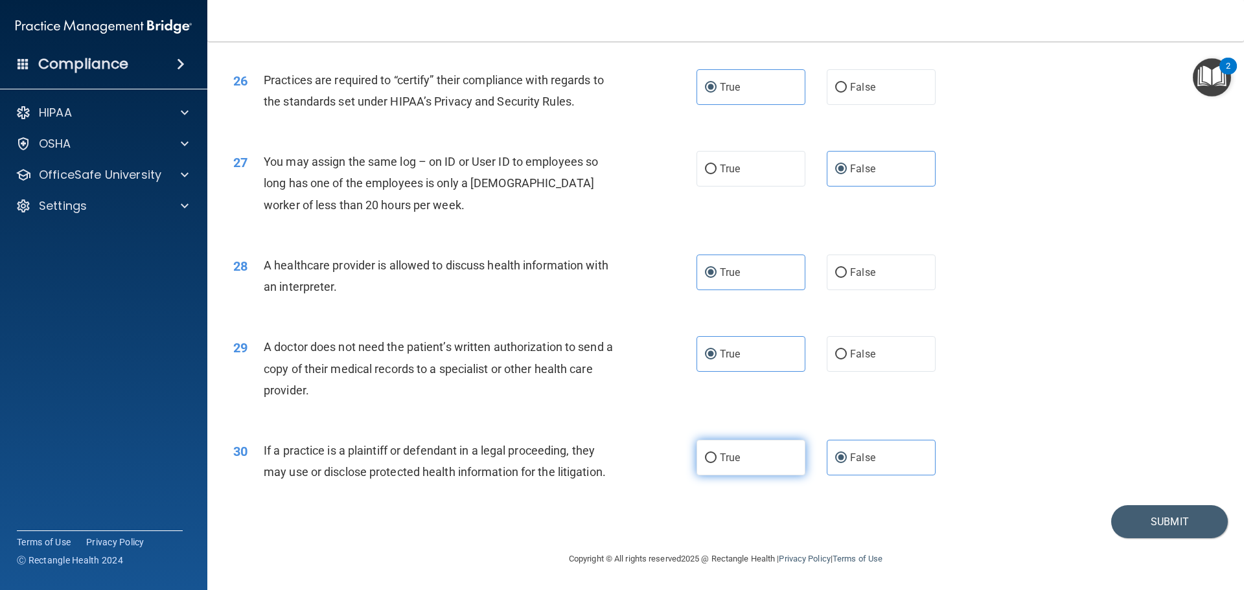
radio input "true"
click at [838, 463] on input "False" at bounding box center [841, 459] width 12 height 10
radio input "true"
radio input "false"
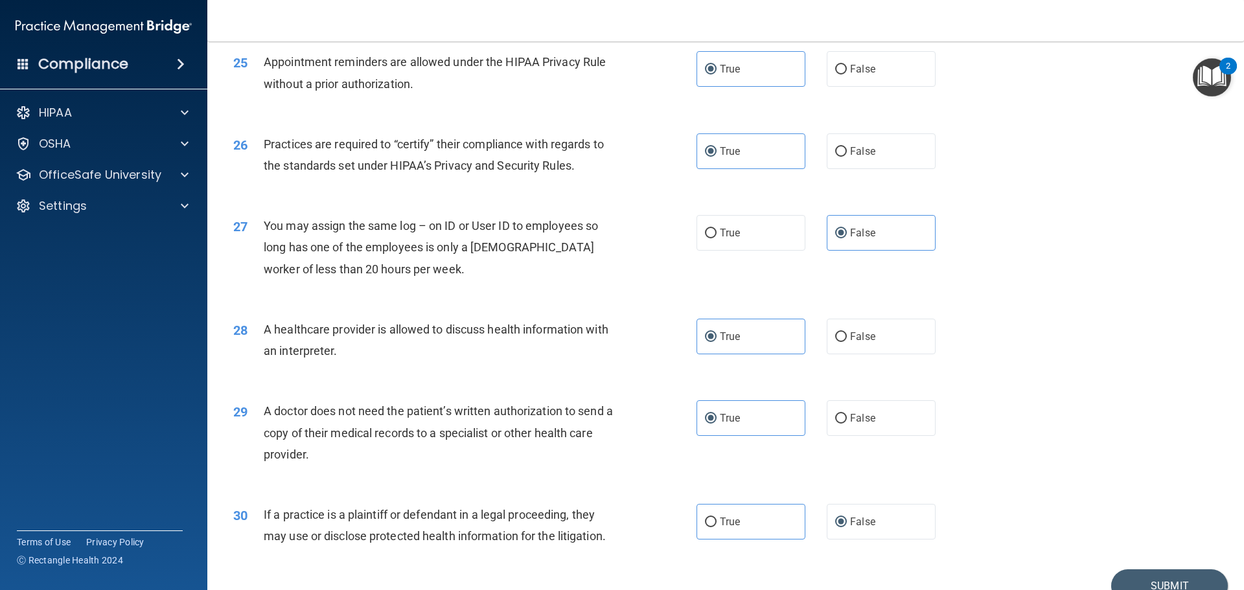
scroll to position [2361, 0]
click at [1144, 571] on button "Submit" at bounding box center [1169, 586] width 117 height 33
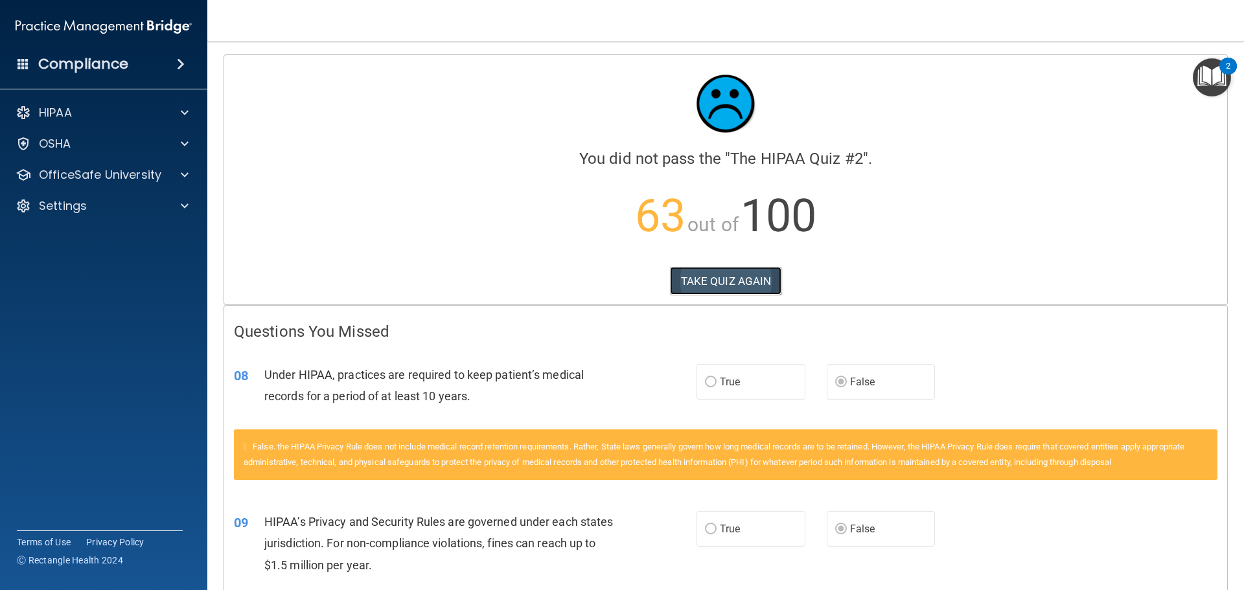
click at [750, 277] on button "TAKE QUIZ AGAIN" at bounding box center [726, 281] width 112 height 29
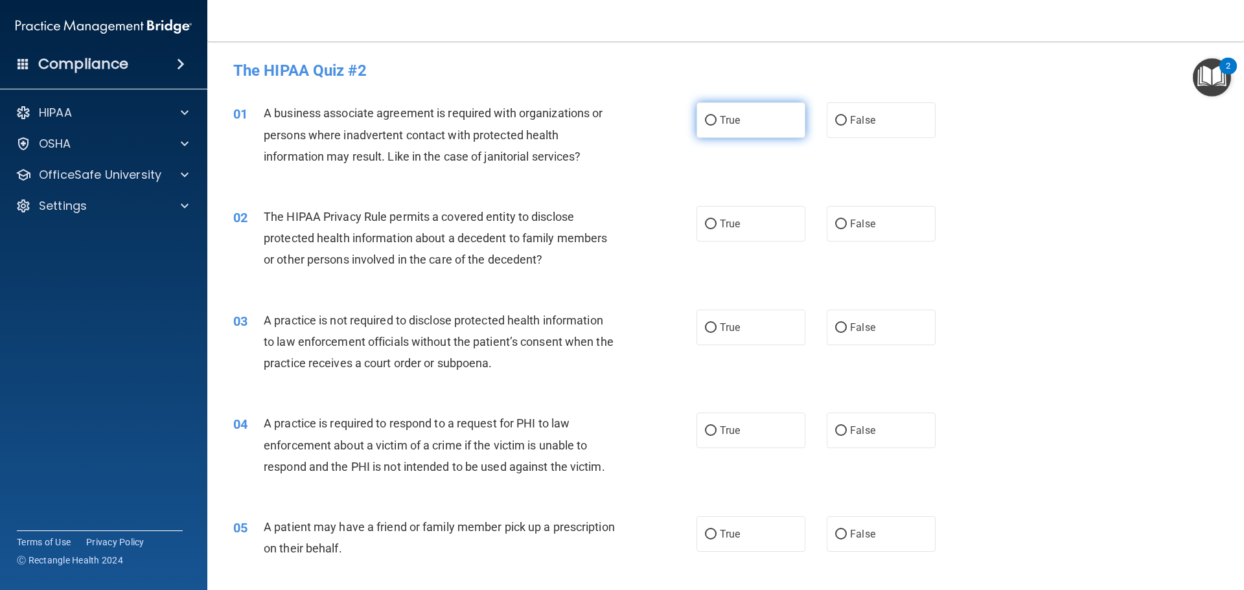
click at [726, 121] on span "True" at bounding box center [730, 120] width 20 height 12
click at [717, 121] on input "True" at bounding box center [711, 121] width 12 height 10
radio input "true"
click at [850, 113] on label "False" at bounding box center [881, 120] width 109 height 36
click at [847, 116] on input "False" at bounding box center [841, 121] width 12 height 10
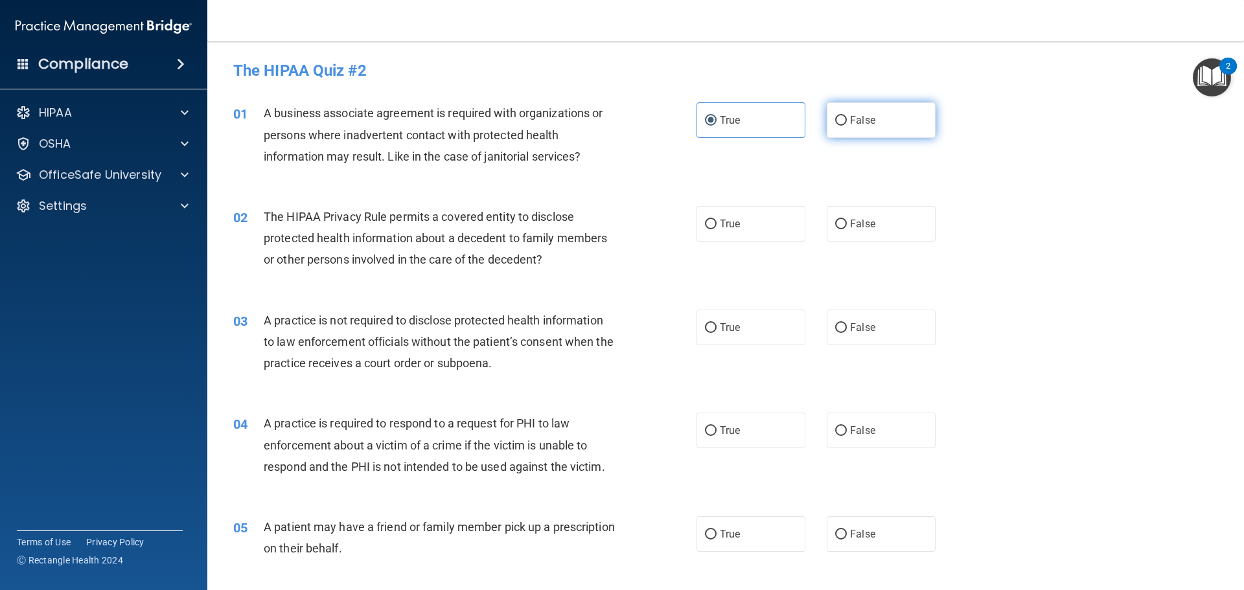
radio input "true"
radio input "false"
click at [751, 231] on label "True" at bounding box center [751, 224] width 109 height 36
click at [717, 229] on input "True" at bounding box center [711, 225] width 12 height 10
radio input "true"
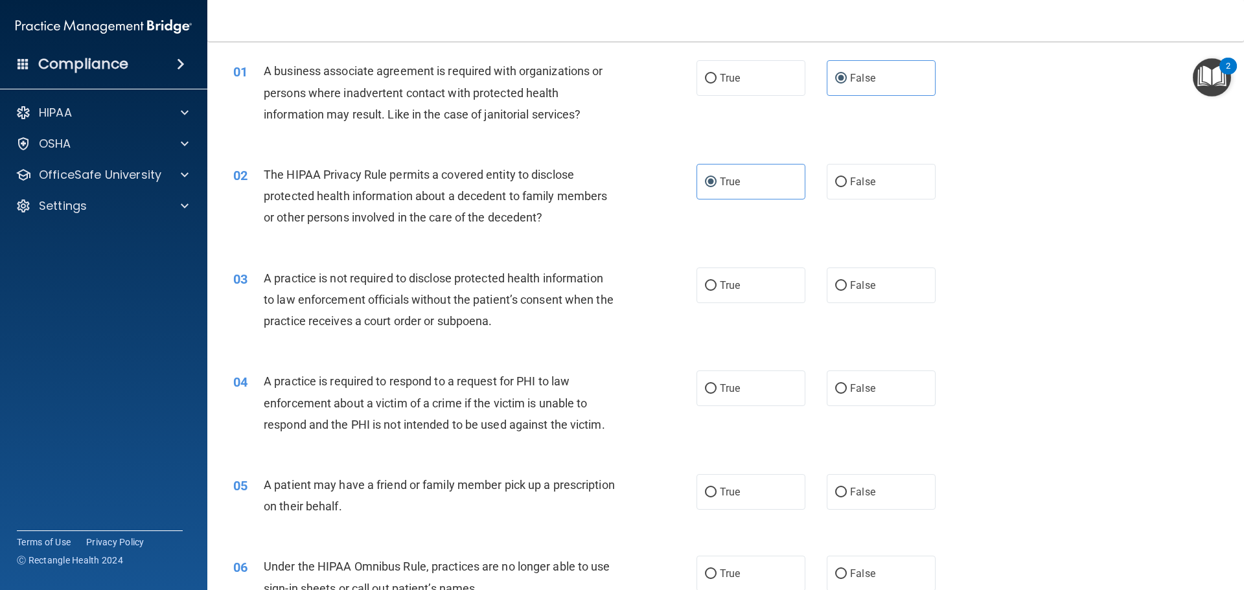
scroll to position [65, 0]
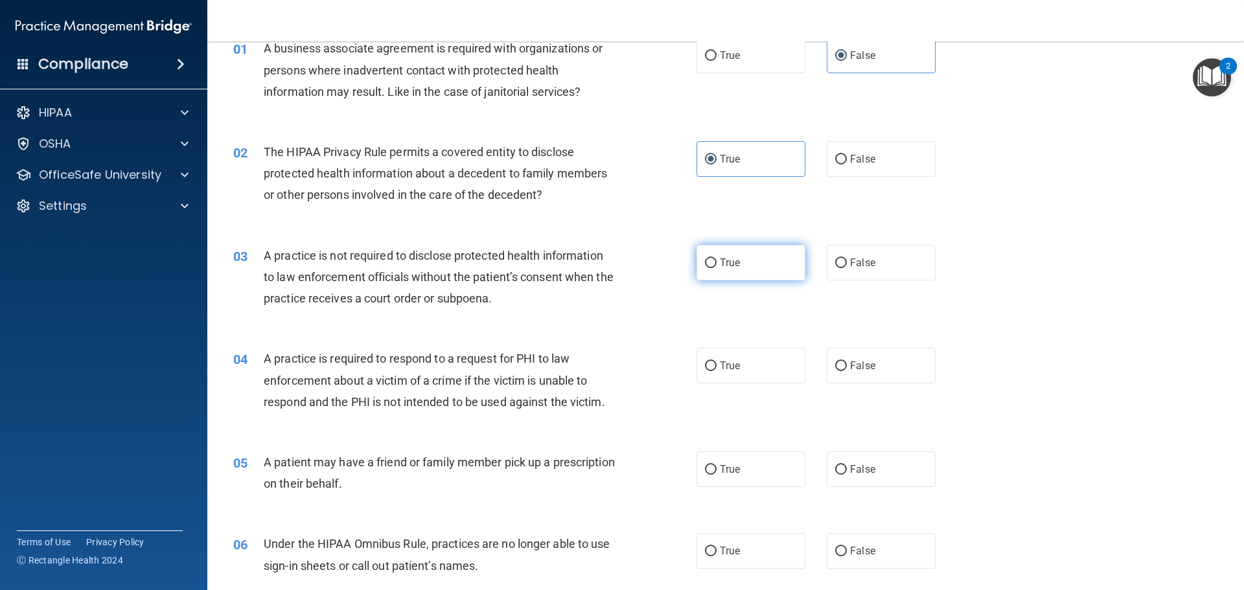
click at [742, 272] on label "True" at bounding box center [751, 263] width 109 height 36
click at [717, 268] on input "True" at bounding box center [711, 264] width 12 height 10
radio input "true"
click at [842, 255] on label "False" at bounding box center [881, 263] width 109 height 36
click at [842, 259] on input "False" at bounding box center [841, 264] width 12 height 10
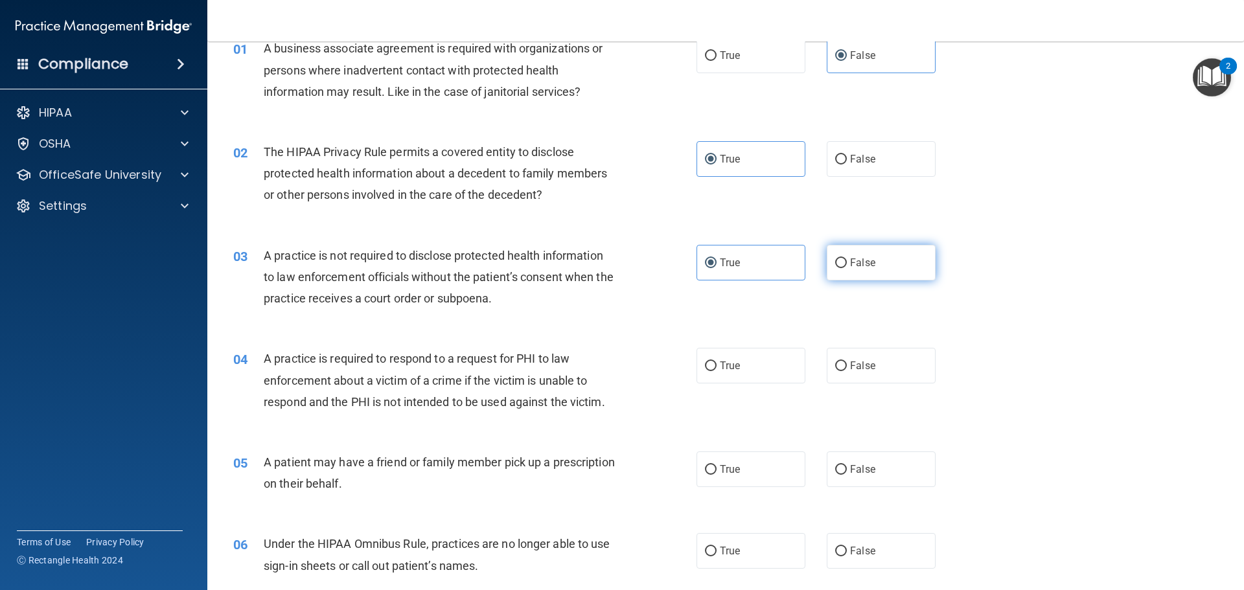
radio input "true"
radio input "false"
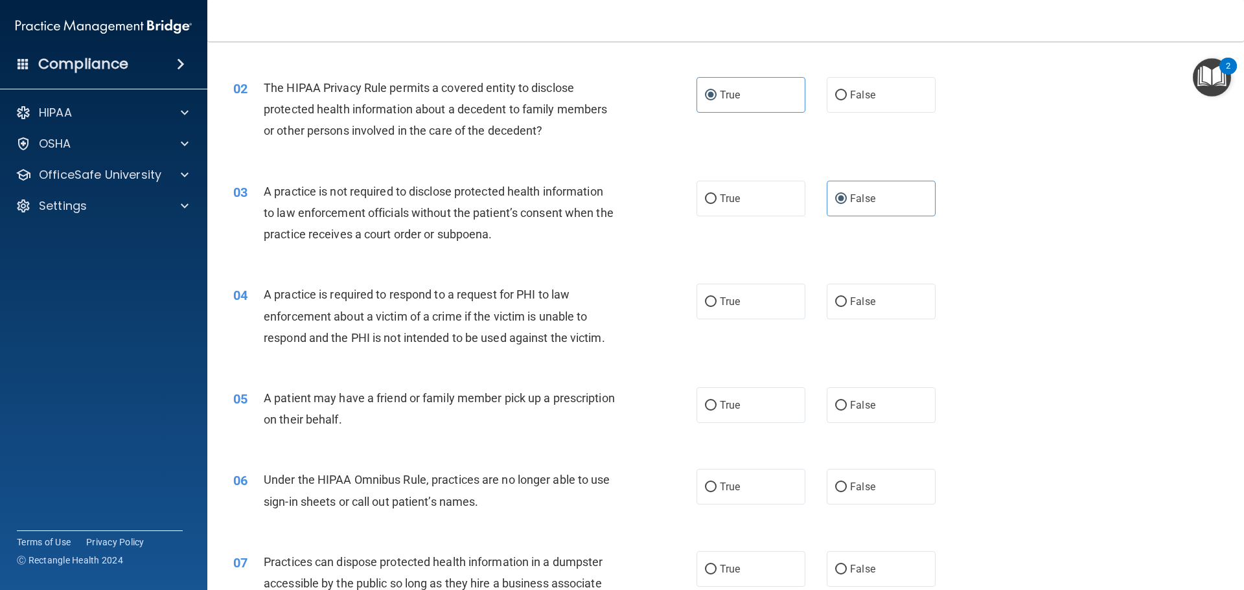
scroll to position [130, 0]
click at [776, 308] on label "True" at bounding box center [751, 301] width 109 height 36
click at [717, 307] on input "True" at bounding box center [711, 302] width 12 height 10
radio input "true"
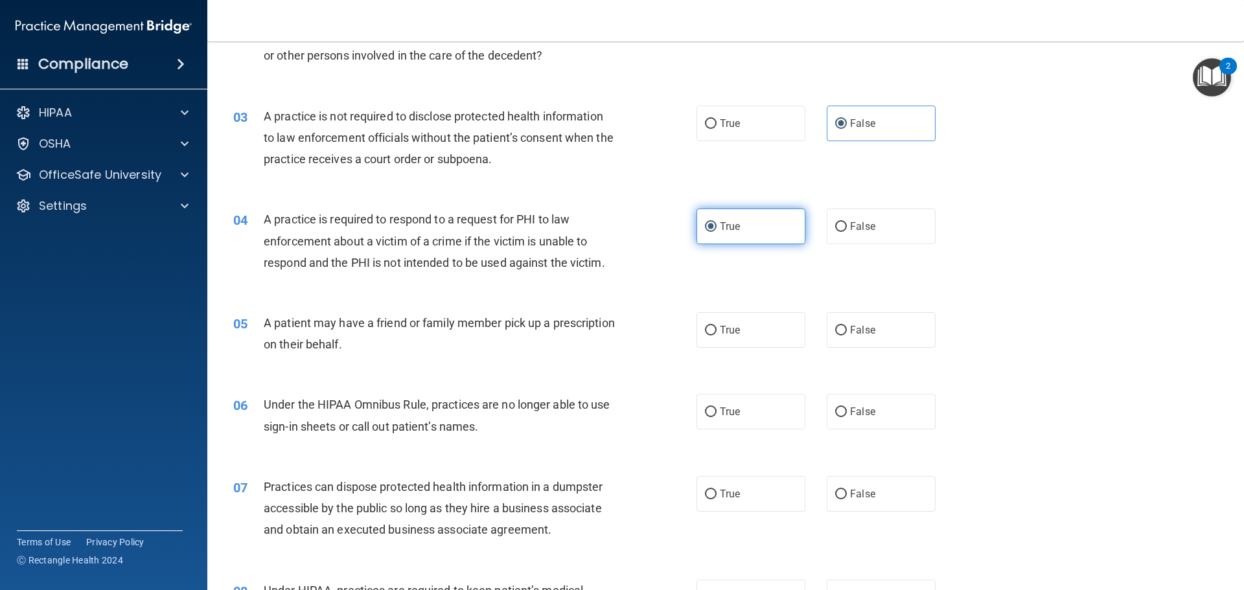
scroll to position [259, 0]
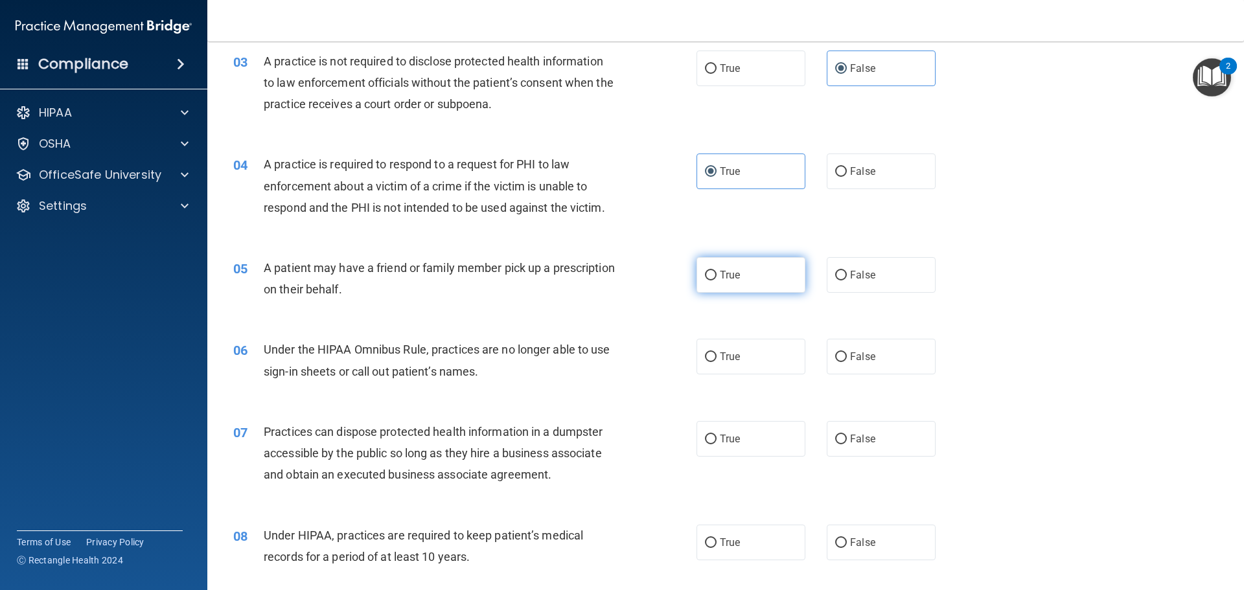
click at [756, 279] on label "True" at bounding box center [751, 275] width 109 height 36
click at [717, 279] on input "True" at bounding box center [711, 276] width 12 height 10
radio input "true"
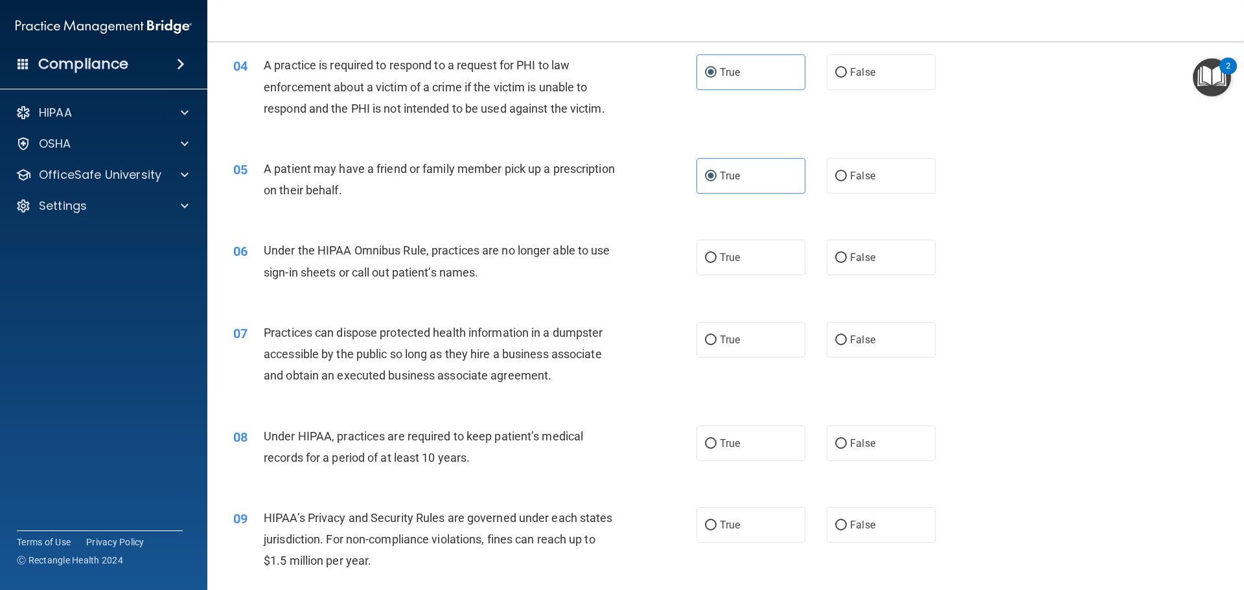
scroll to position [389, 0]
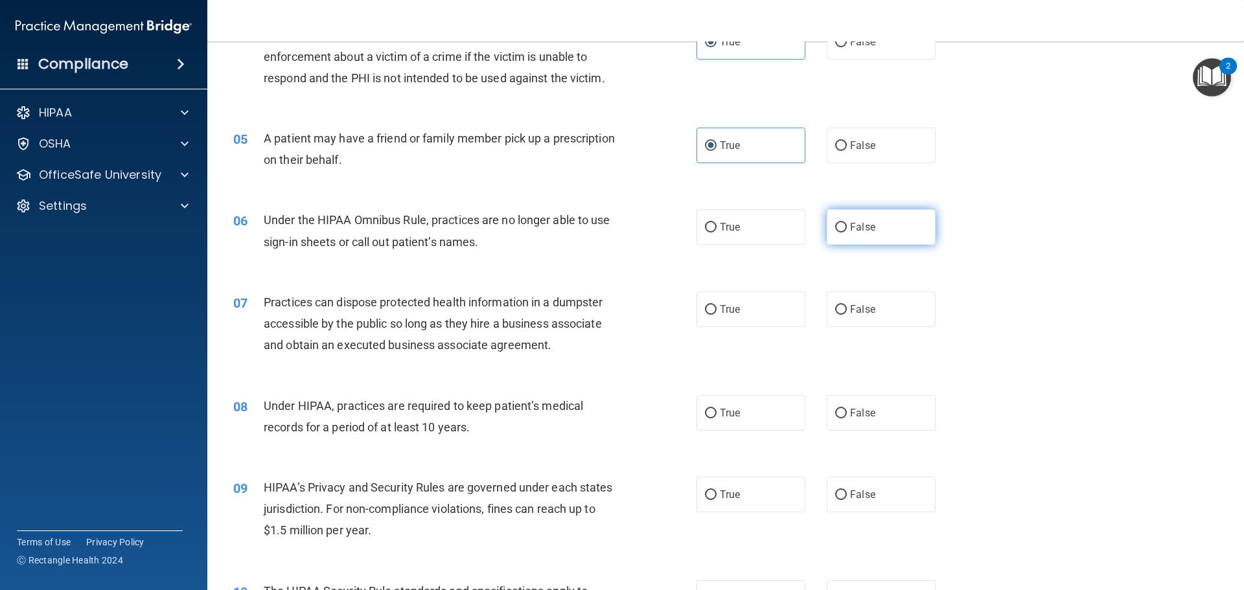
click at [850, 227] on span "False" at bounding box center [862, 227] width 25 height 12
click at [847, 227] on input "False" at bounding box center [841, 228] width 12 height 10
radio input "true"
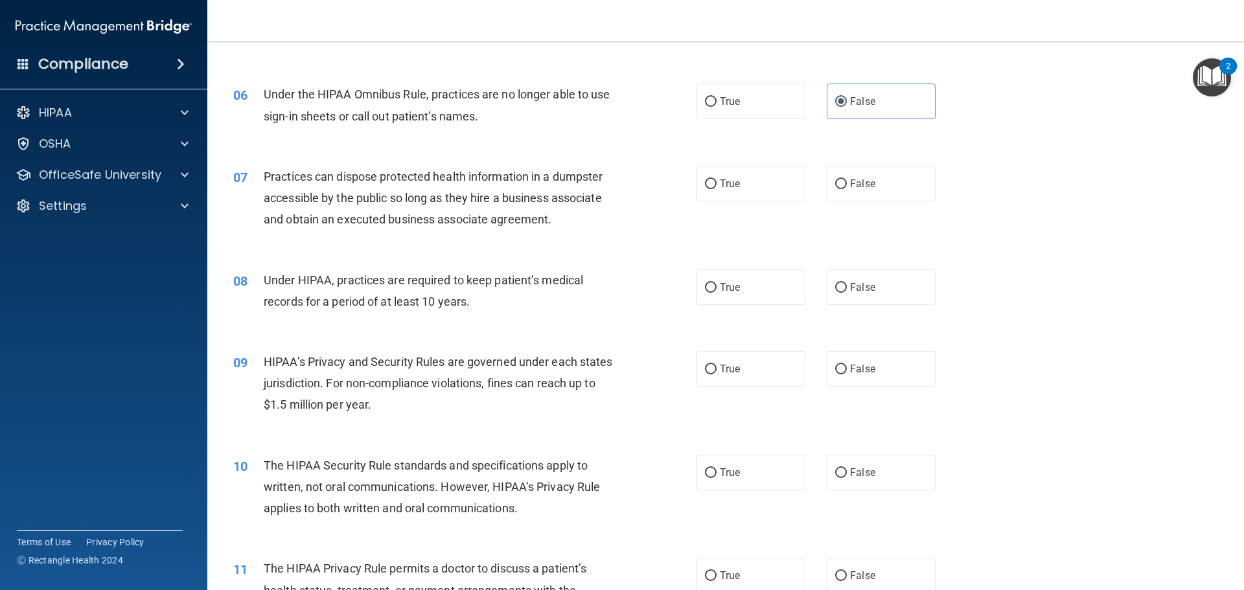
scroll to position [518, 0]
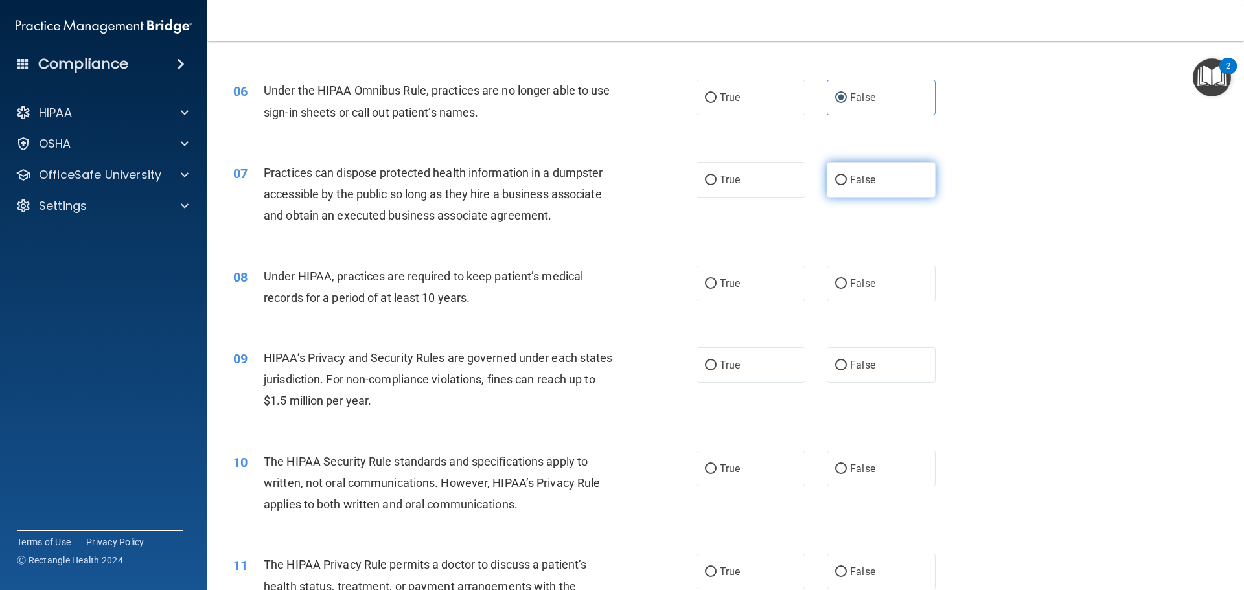
click at [844, 178] on label "False" at bounding box center [881, 180] width 109 height 36
click at [844, 178] on input "False" at bounding box center [841, 181] width 12 height 10
radio input "true"
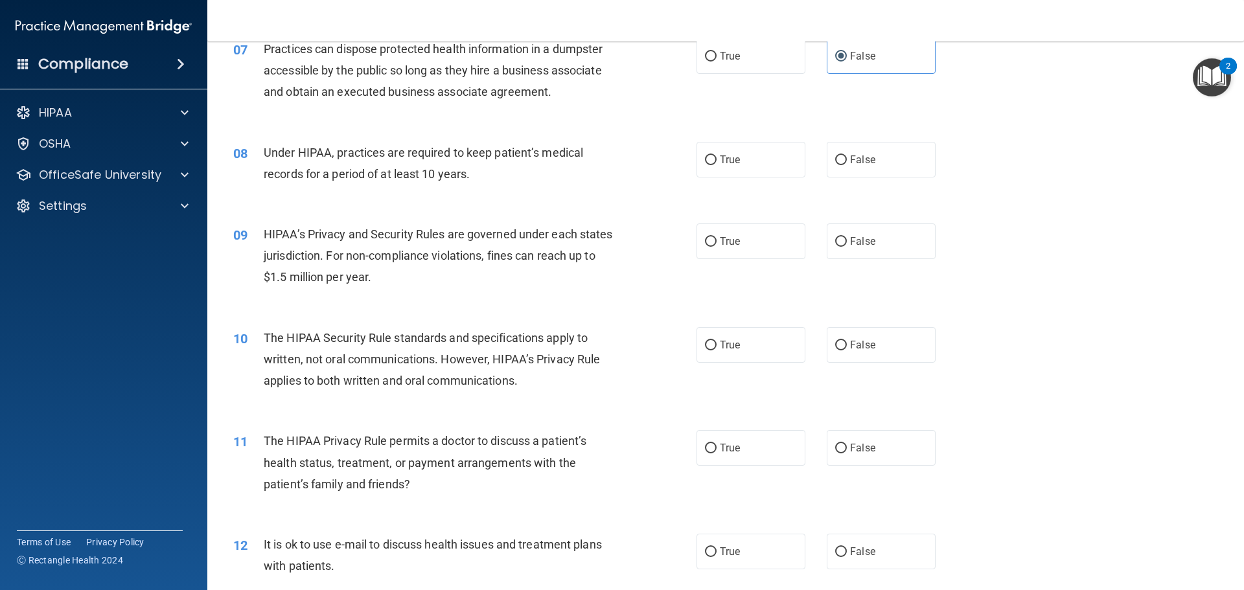
scroll to position [648, 0]
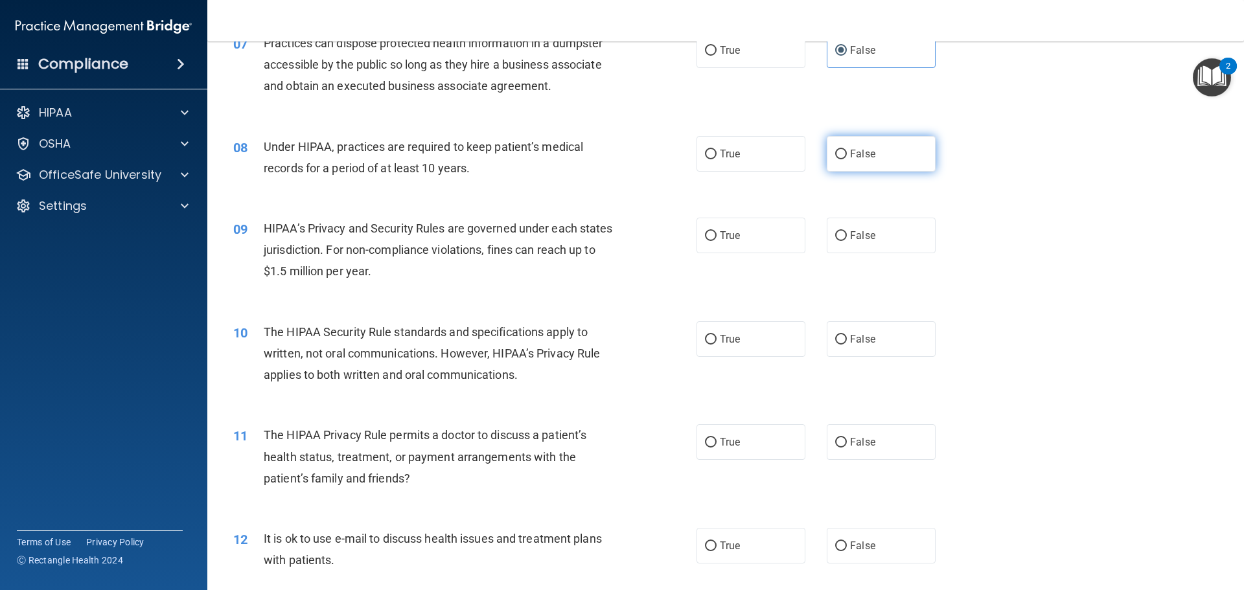
click at [839, 156] on input "False" at bounding box center [841, 155] width 12 height 10
radio input "true"
click at [853, 235] on span "False" at bounding box center [862, 235] width 25 height 12
click at [847, 235] on input "False" at bounding box center [841, 236] width 12 height 10
radio input "true"
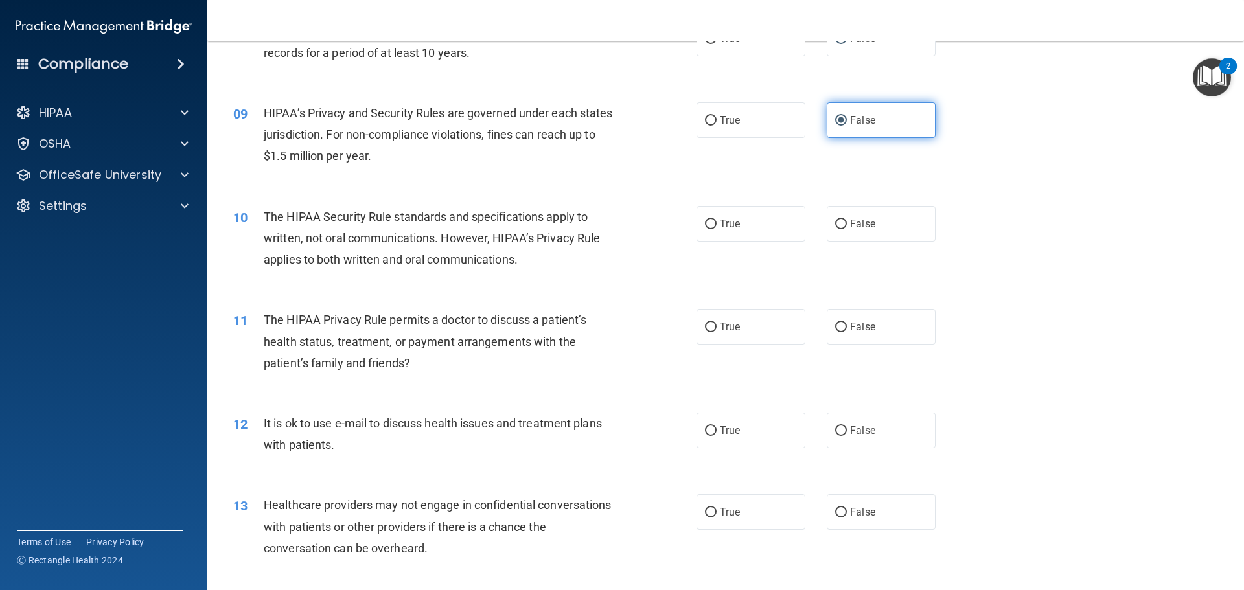
scroll to position [778, 0]
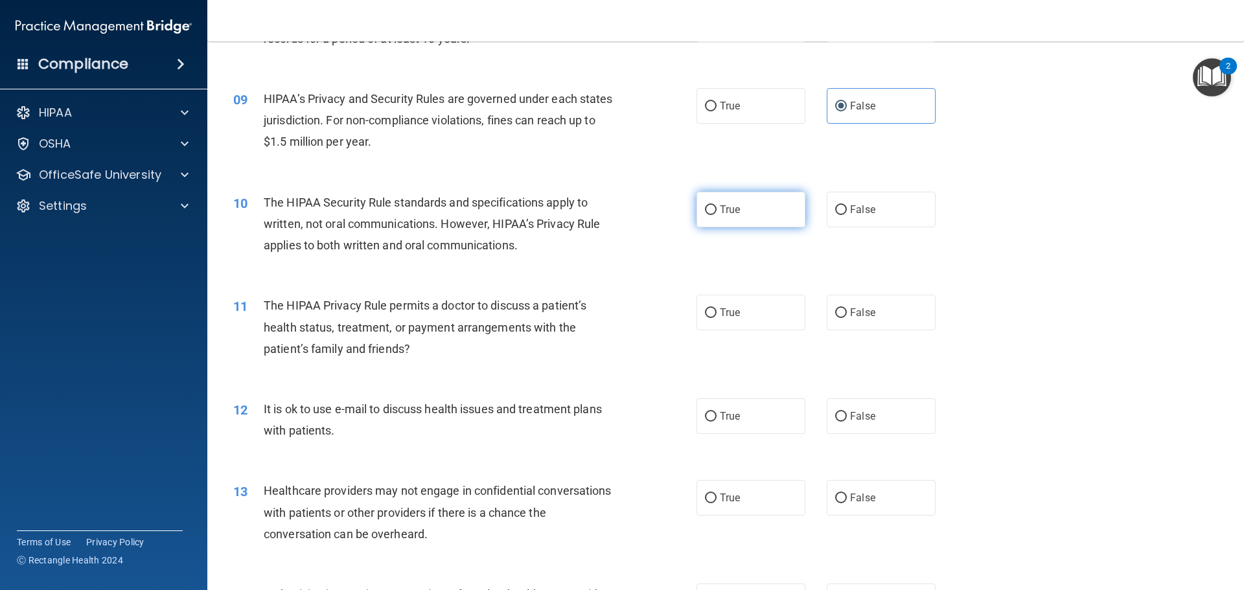
click at [712, 209] on label "True" at bounding box center [751, 210] width 109 height 36
click at [712, 209] on input "True" at bounding box center [711, 210] width 12 height 10
radio input "true"
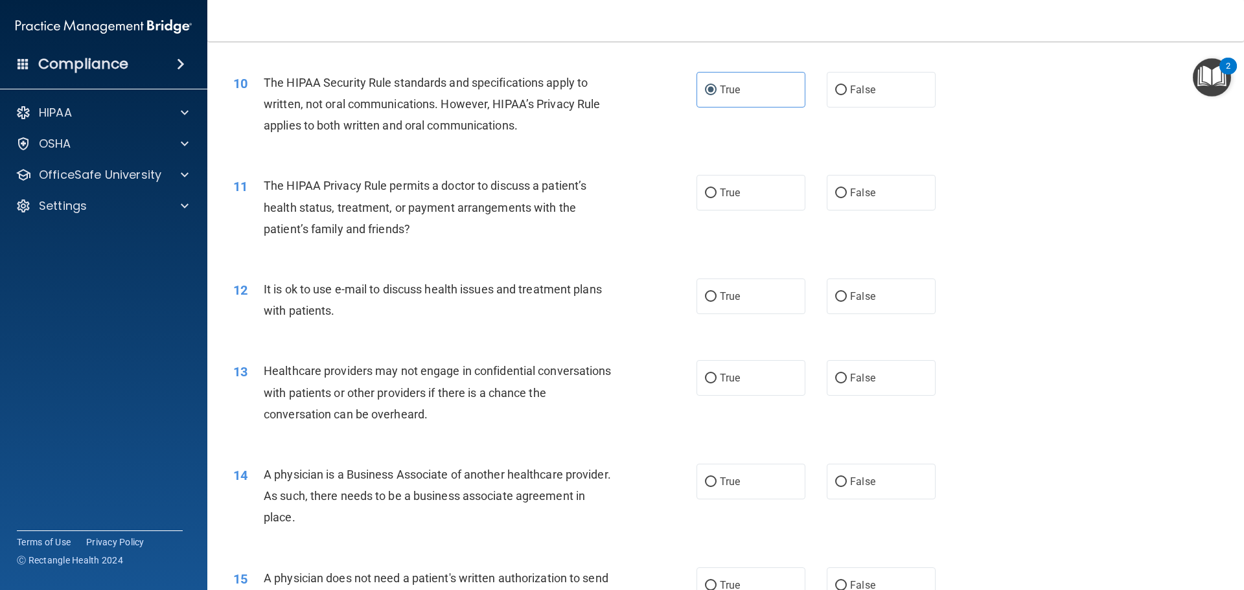
scroll to position [907, 0]
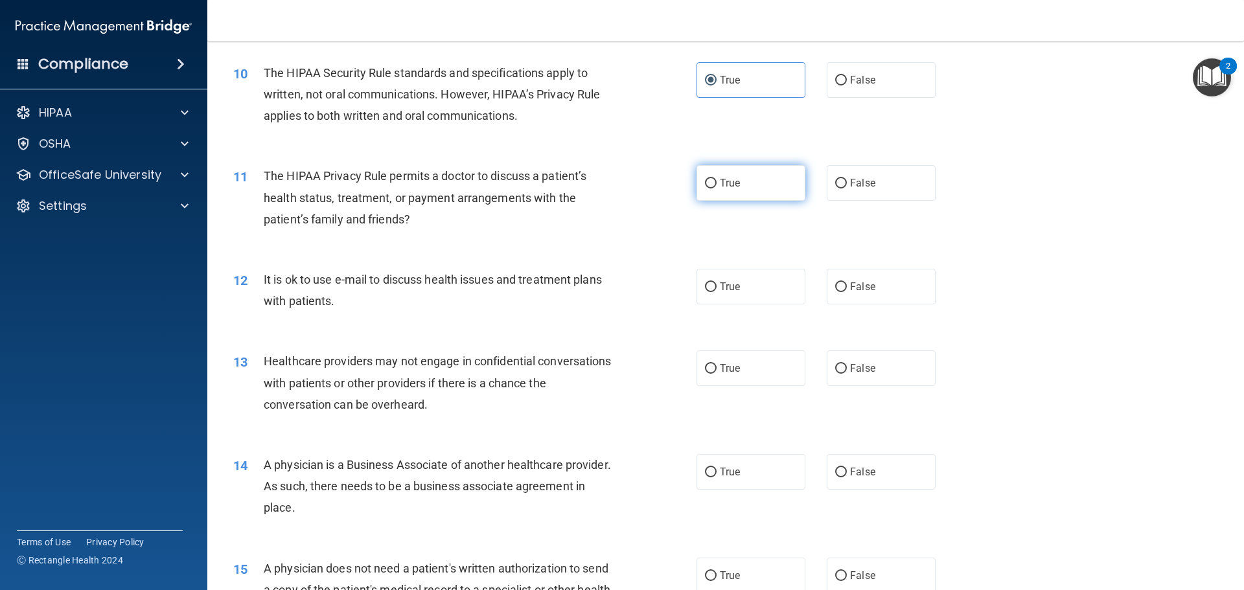
click at [724, 189] on label "True" at bounding box center [751, 183] width 109 height 36
click at [717, 189] on input "True" at bounding box center [711, 184] width 12 height 10
radio input "true"
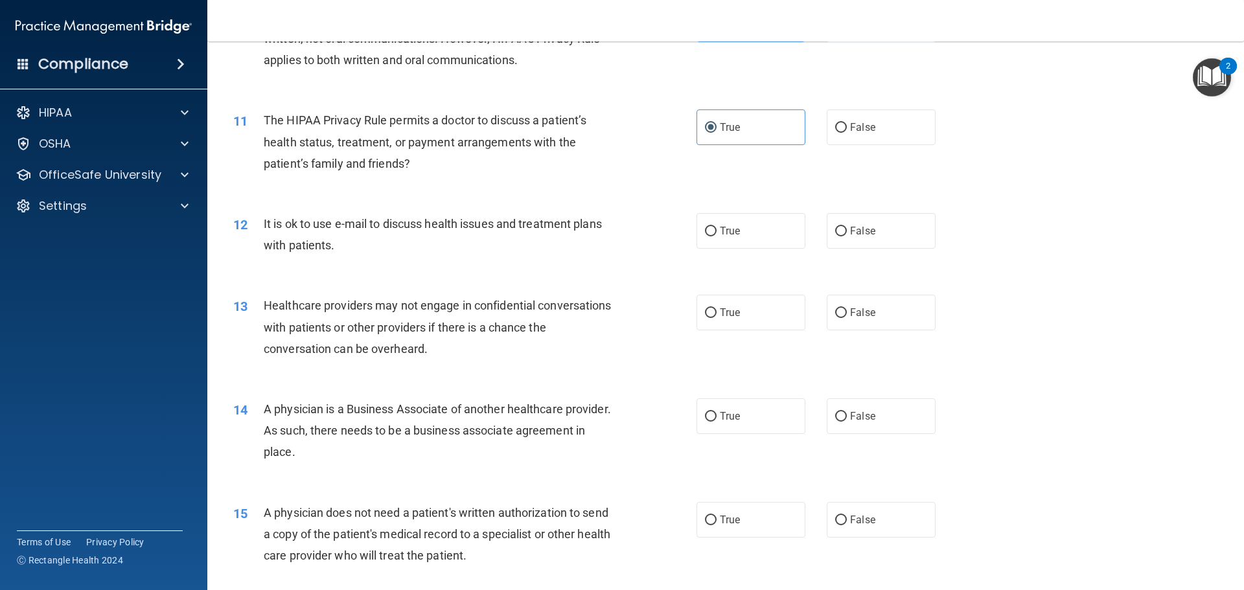
scroll to position [1037, 0]
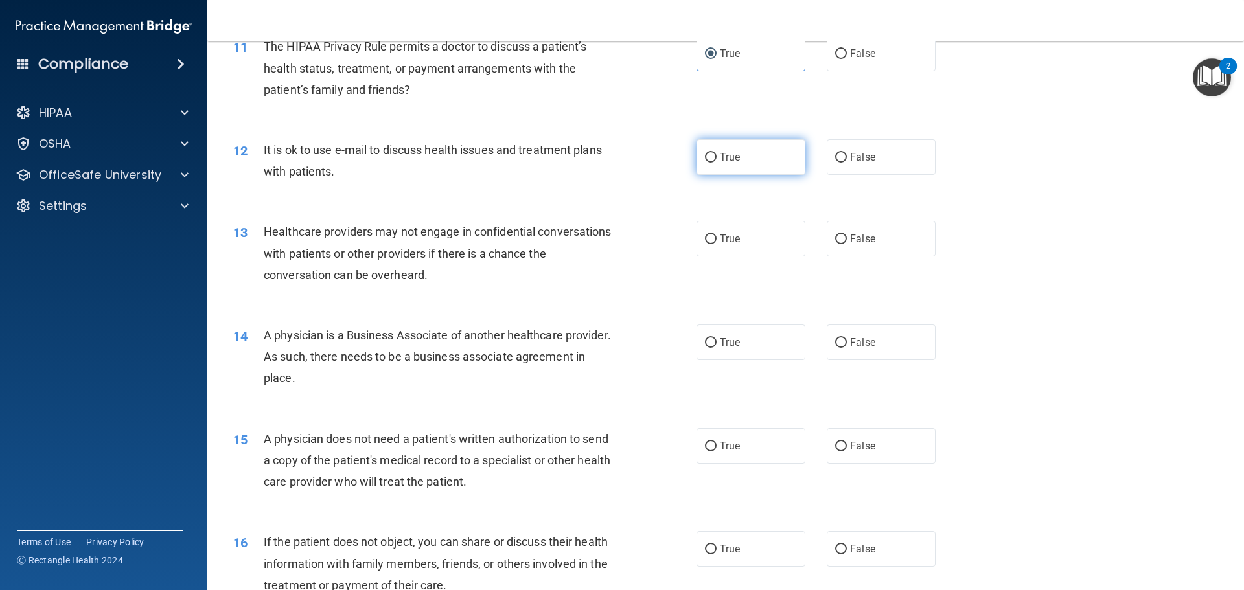
click at [753, 152] on label "True" at bounding box center [751, 157] width 109 height 36
click at [717, 153] on input "True" at bounding box center [711, 158] width 12 height 10
radio input "true"
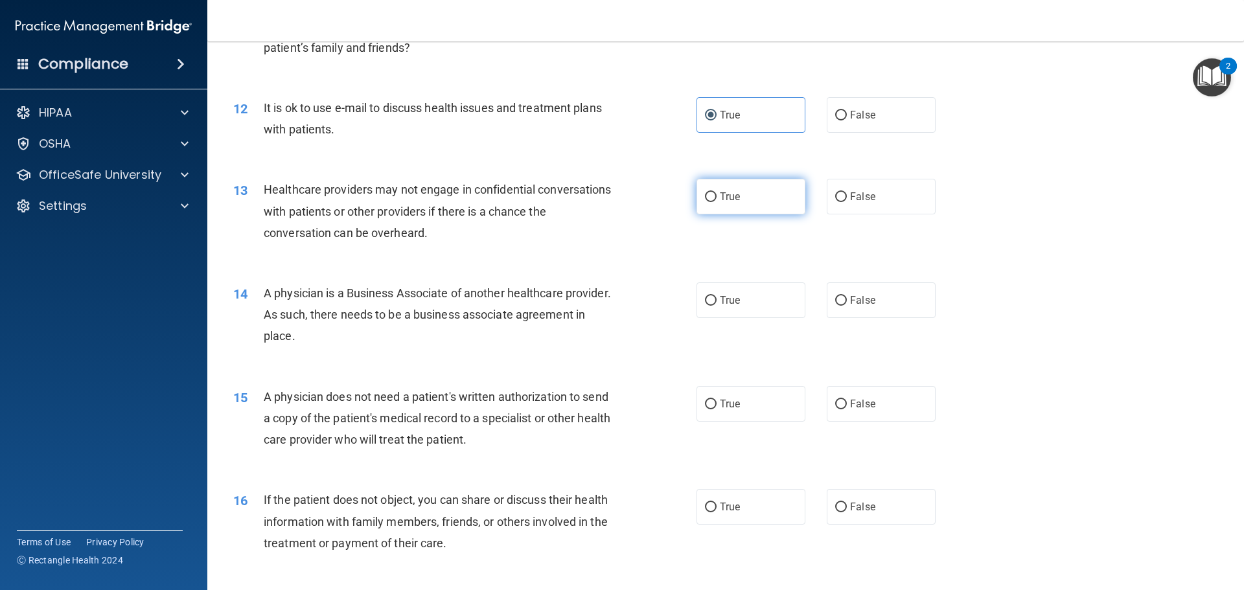
scroll to position [1102, 0]
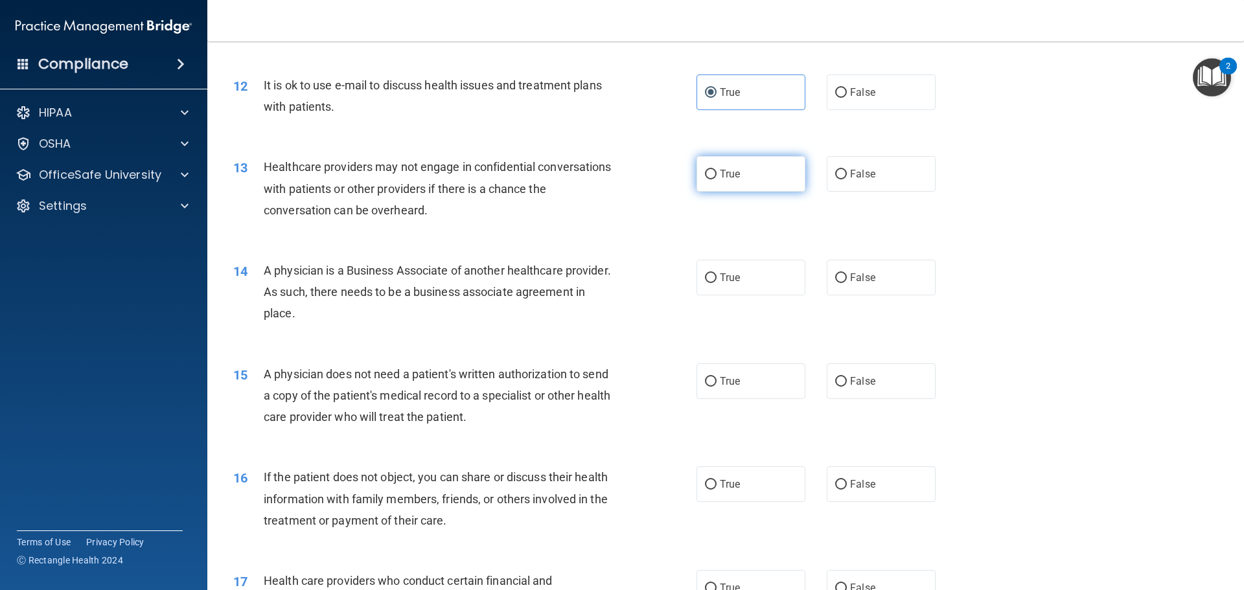
click at [728, 170] on span "True" at bounding box center [730, 174] width 20 height 12
click at [717, 170] on input "True" at bounding box center [711, 175] width 12 height 10
radio input "true"
click at [868, 160] on label "False" at bounding box center [881, 174] width 109 height 36
click at [847, 170] on input "False" at bounding box center [841, 175] width 12 height 10
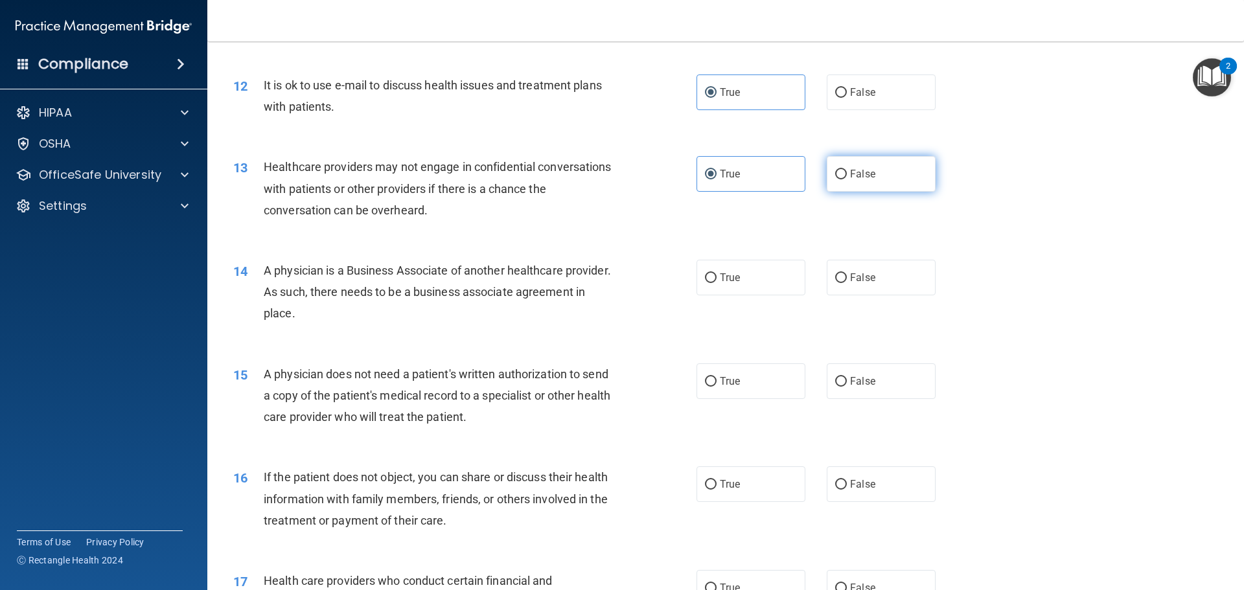
radio input "true"
radio input "false"
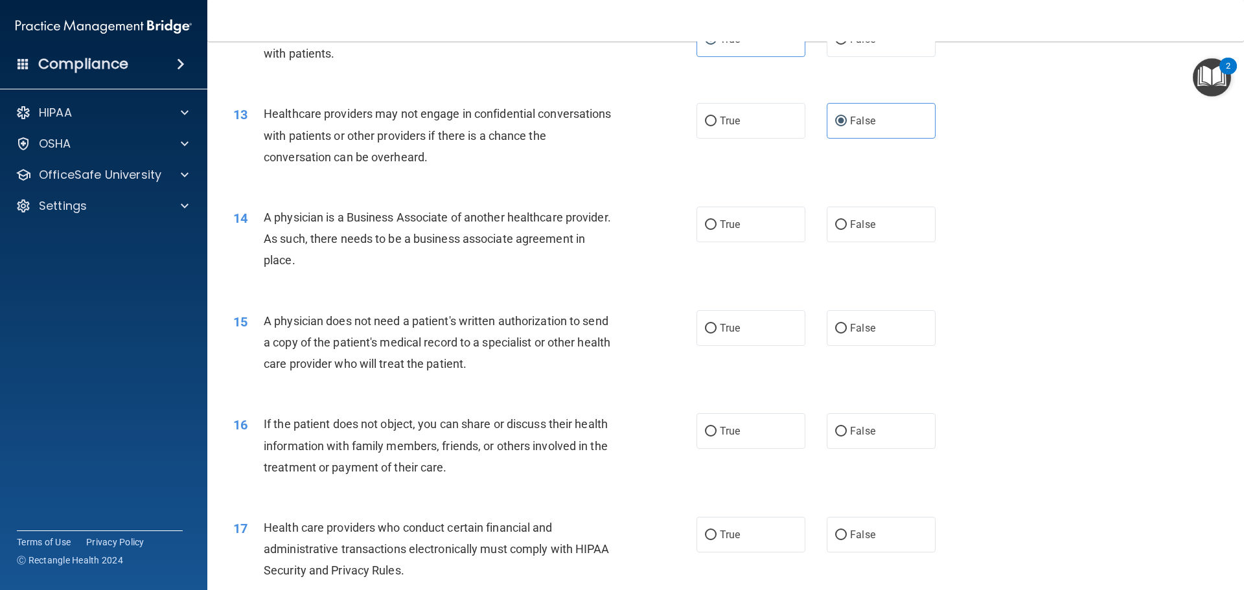
scroll to position [1231, 0]
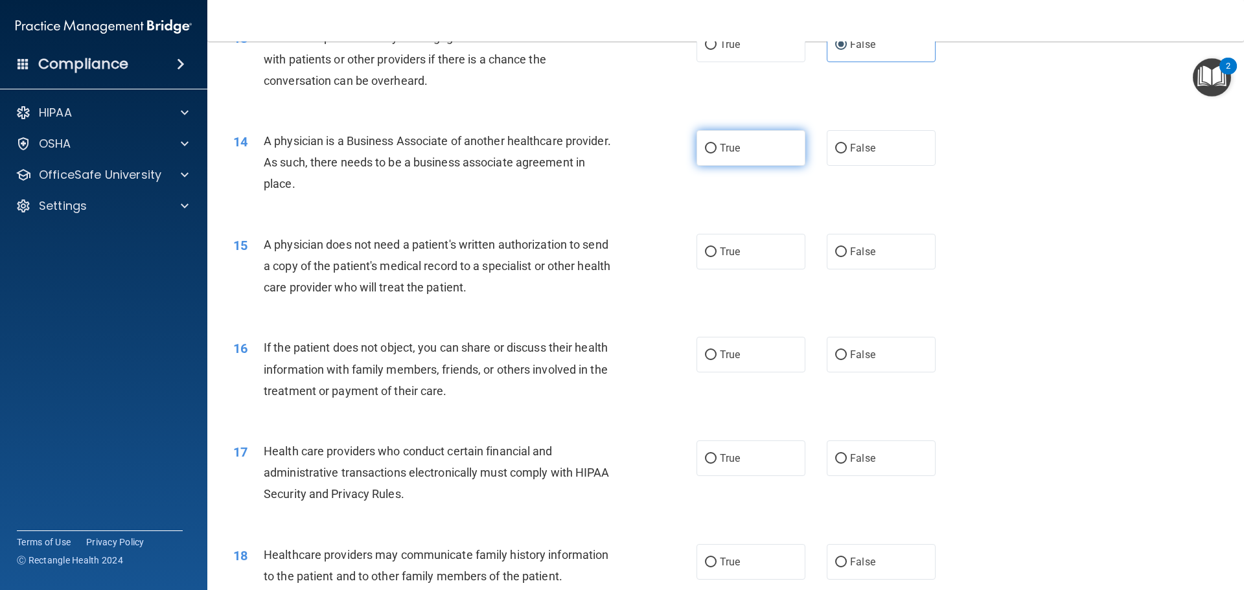
click at [734, 159] on label "True" at bounding box center [751, 148] width 109 height 36
click at [717, 154] on input "True" at bounding box center [711, 149] width 12 height 10
radio input "true"
click at [836, 153] on input "False" at bounding box center [841, 149] width 12 height 10
radio input "true"
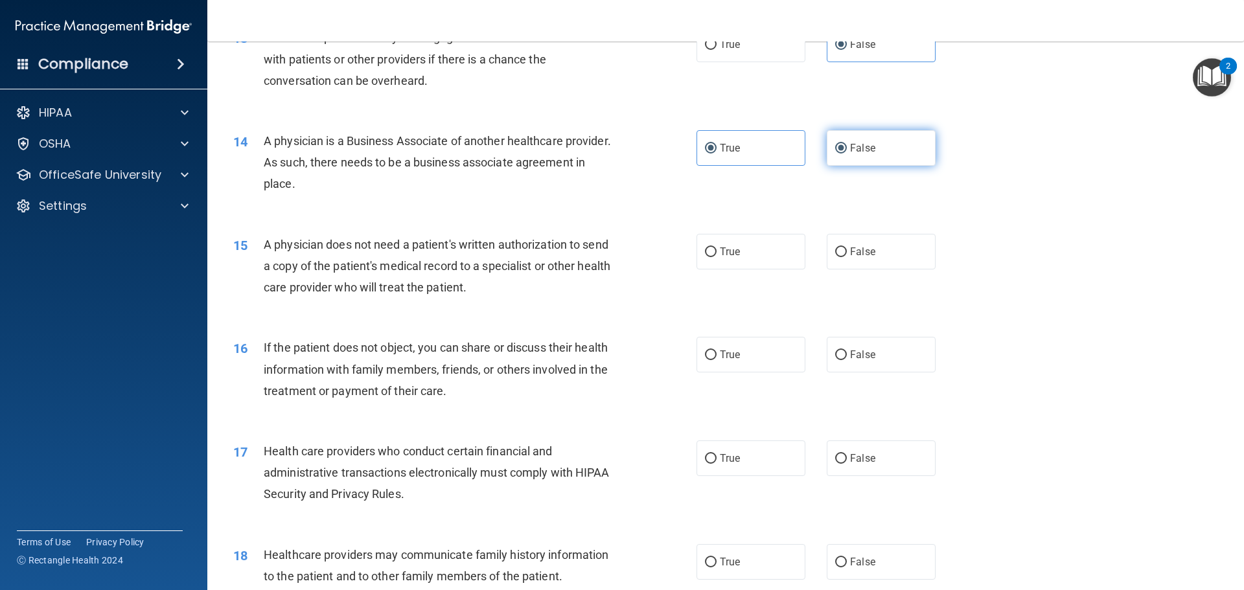
radio input "false"
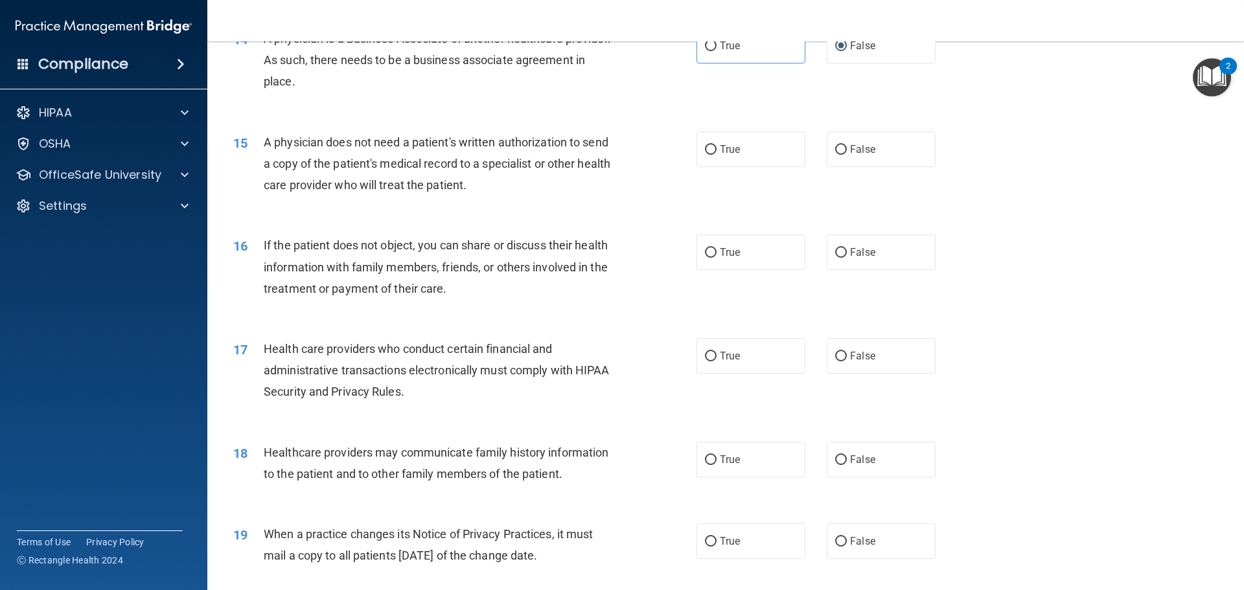
scroll to position [1361, 0]
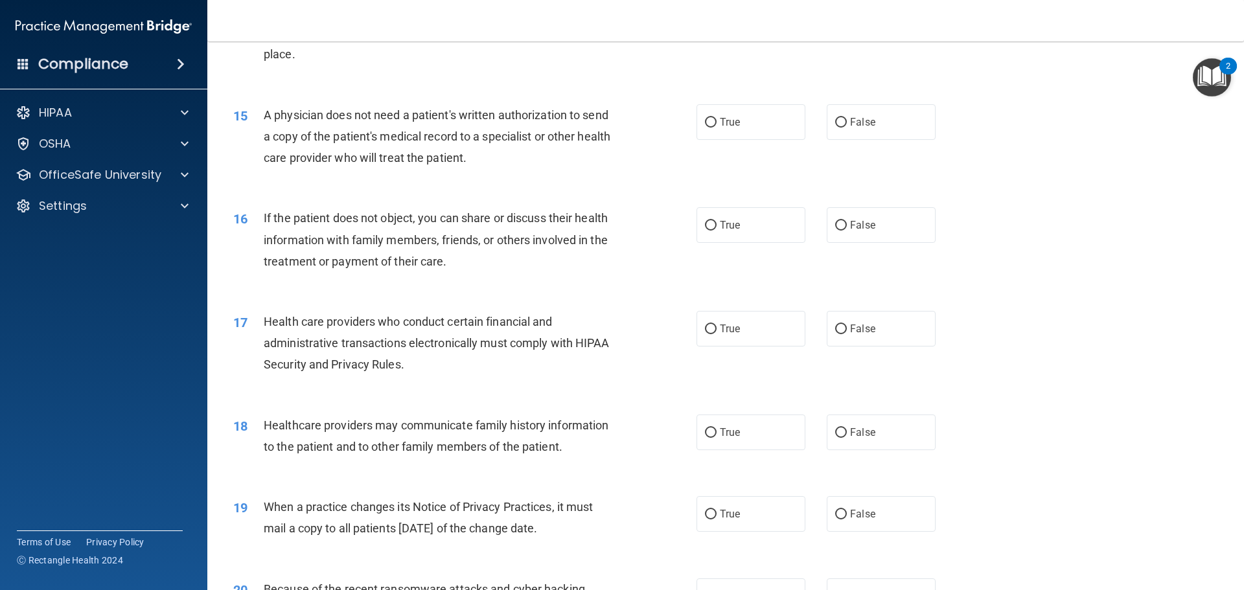
click at [749, 140] on div "15 A physician does not need a patient's written authorization to send a copy o…" at bounding box center [726, 140] width 1004 height 104
click at [746, 130] on label "True" at bounding box center [751, 122] width 109 height 36
click at [717, 128] on input "True" at bounding box center [711, 123] width 12 height 10
radio input "true"
click at [748, 224] on label "True" at bounding box center [751, 225] width 109 height 36
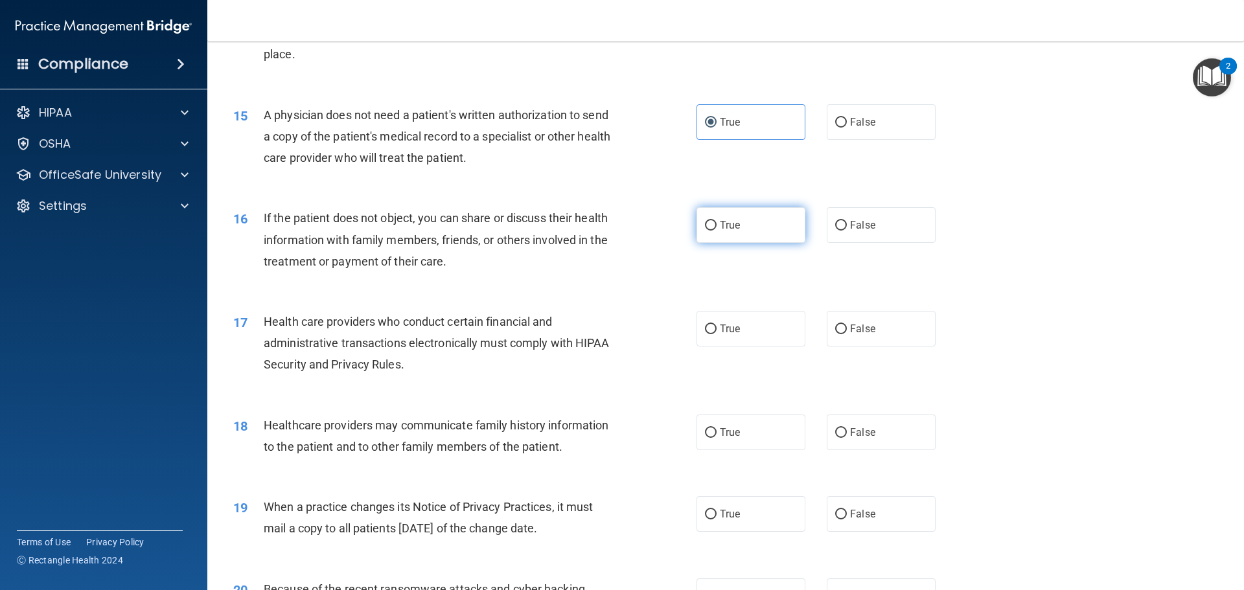
click at [717, 224] on input "True" at bounding box center [711, 226] width 12 height 10
radio input "true"
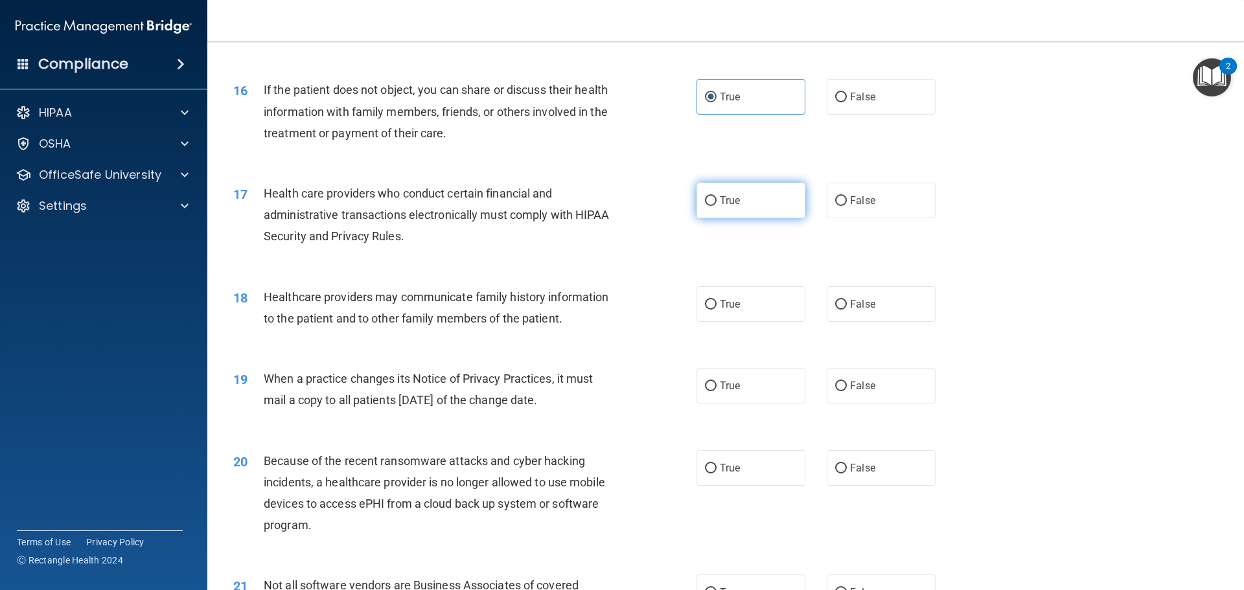
scroll to position [1490, 0]
click at [772, 191] on label "True" at bounding box center [751, 199] width 109 height 36
click at [717, 195] on input "True" at bounding box center [711, 200] width 12 height 10
radio input "true"
click at [907, 301] on label "False" at bounding box center [881, 303] width 109 height 36
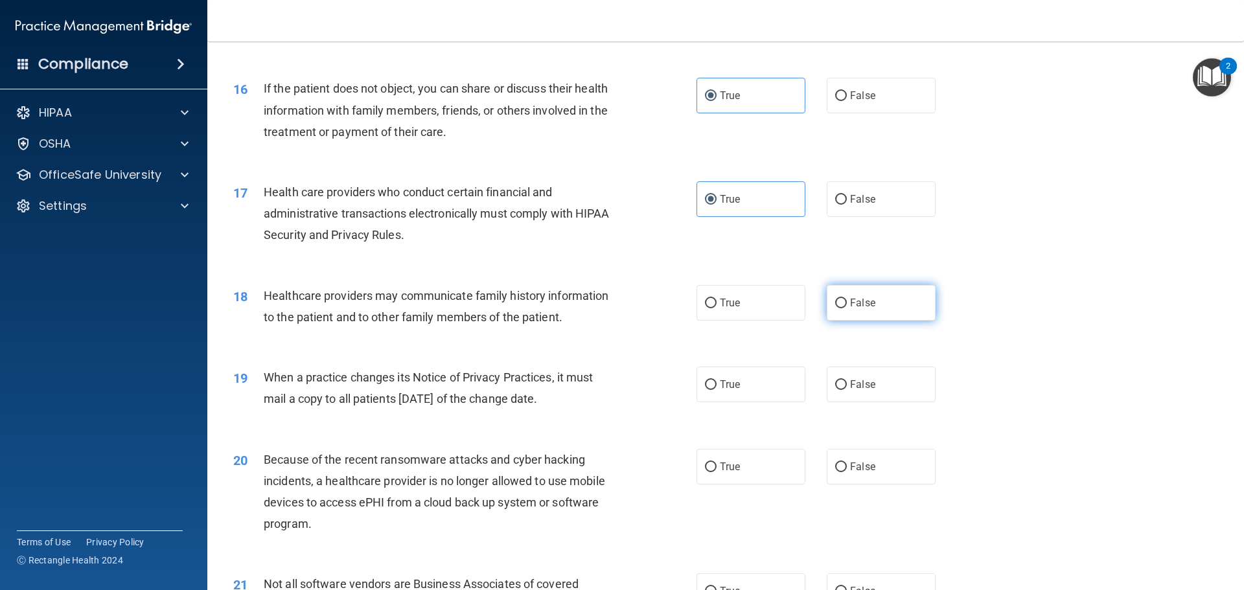
click at [847, 301] on input "False" at bounding box center [841, 304] width 12 height 10
radio input "true"
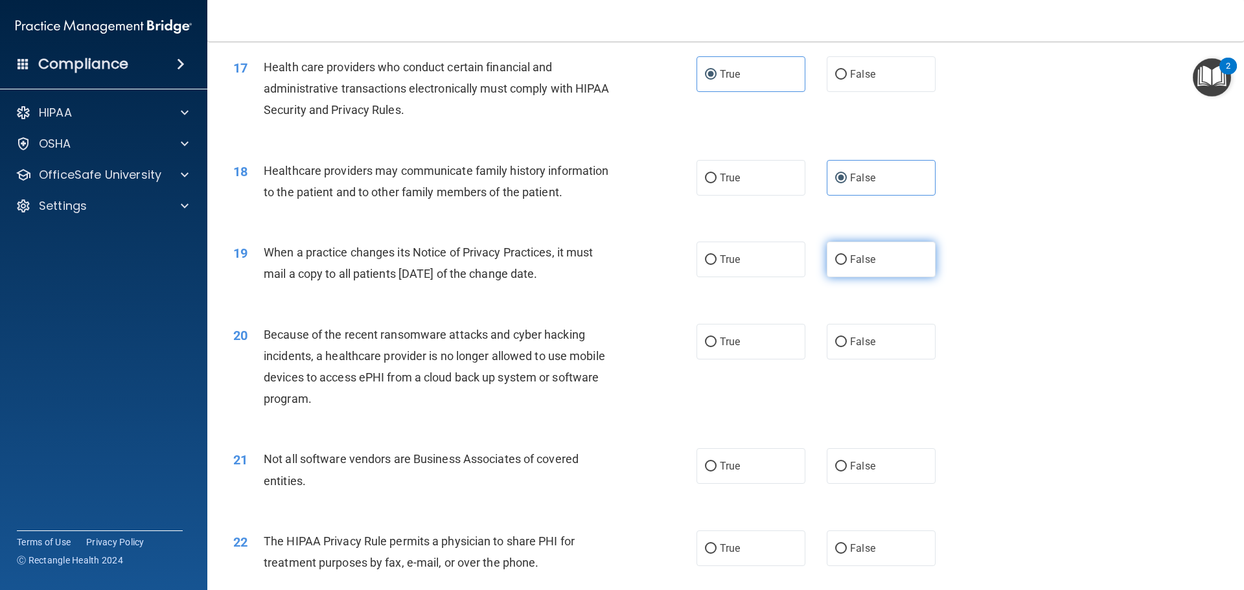
scroll to position [1620, 0]
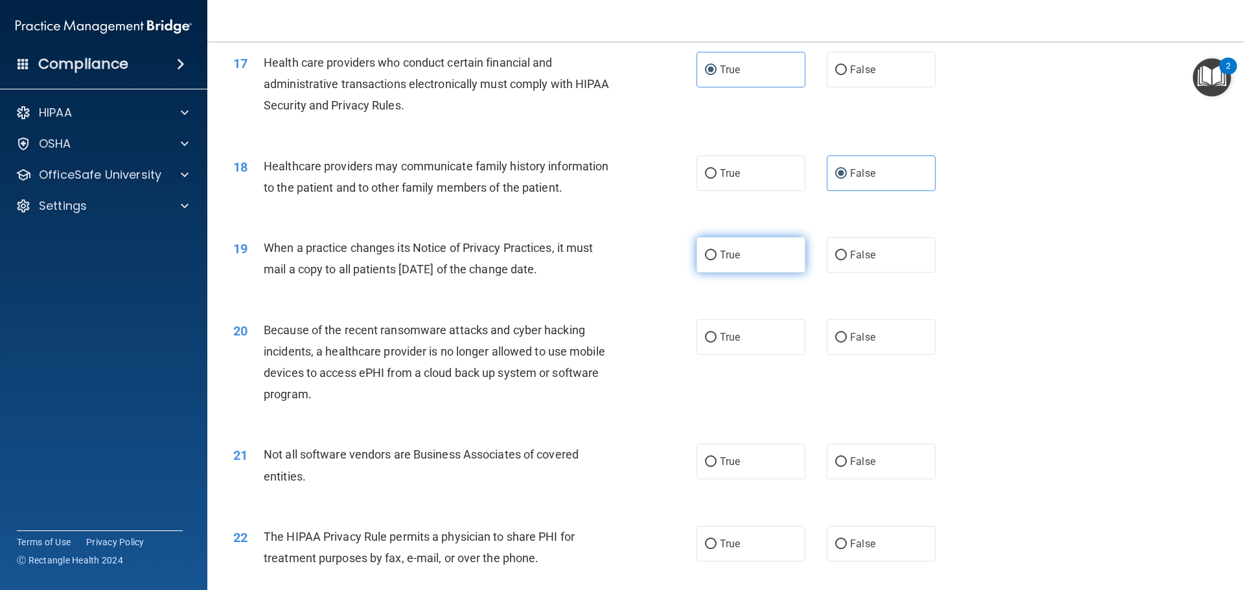
click at [765, 257] on label "True" at bounding box center [751, 255] width 109 height 36
click at [717, 257] on input "True" at bounding box center [711, 256] width 12 height 10
radio input "true"
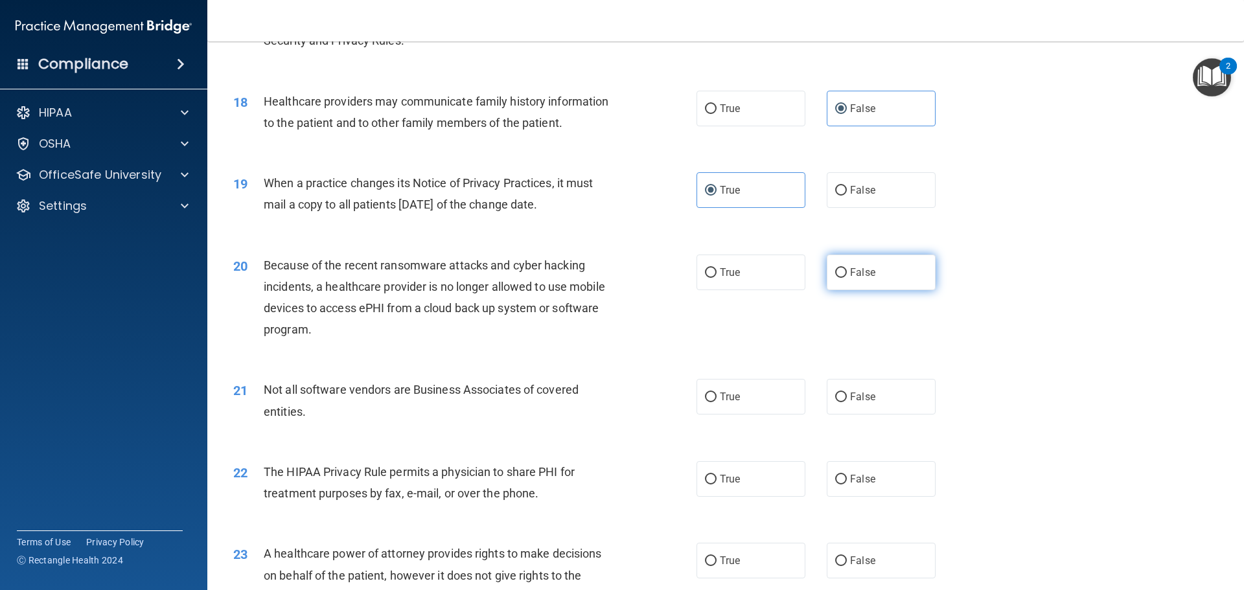
click at [853, 289] on label "False" at bounding box center [881, 273] width 109 height 36
click at [847, 278] on input "False" at bounding box center [841, 273] width 12 height 10
radio input "true"
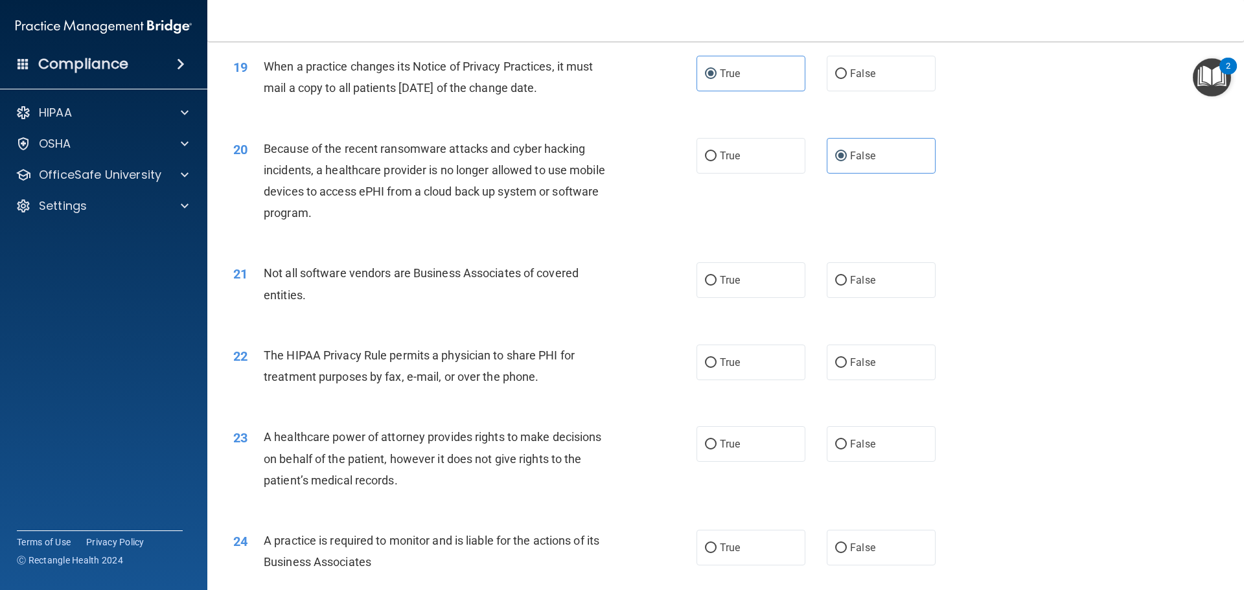
scroll to position [1879, 0]
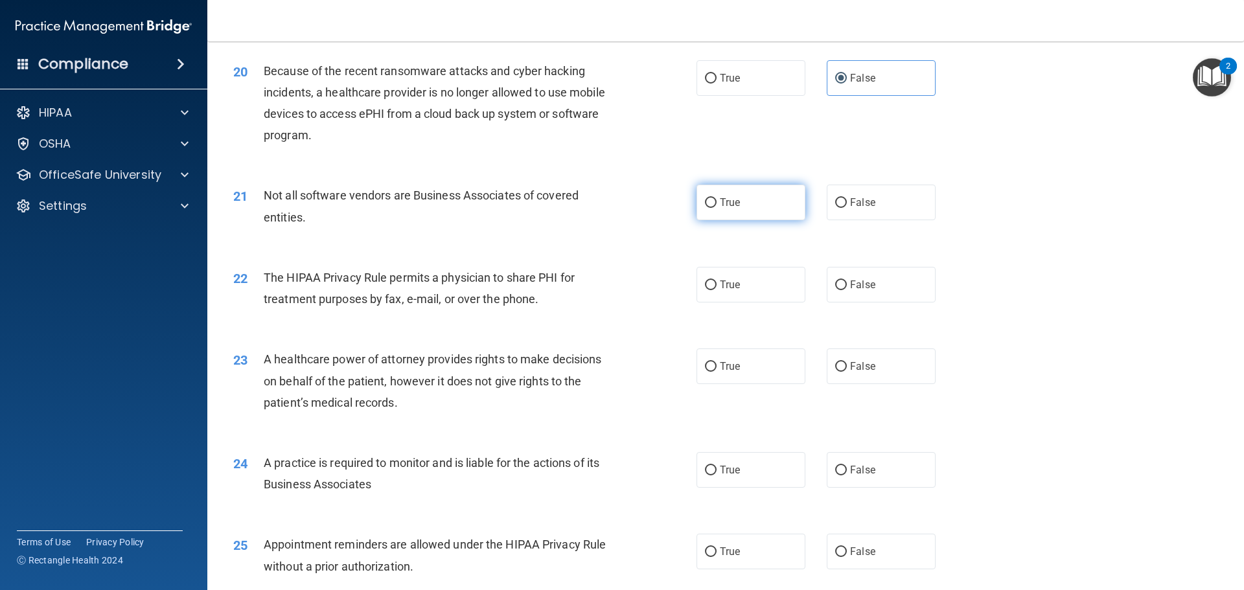
click at [772, 193] on label "True" at bounding box center [751, 203] width 109 height 36
click at [717, 198] on input "True" at bounding box center [711, 203] width 12 height 10
radio input "true"
click at [750, 305] on div "22 The HIPAA Privacy Rule permits a physician to share PHI for treatment purpos…" at bounding box center [726, 292] width 1004 height 82
click at [745, 286] on label "True" at bounding box center [751, 285] width 109 height 36
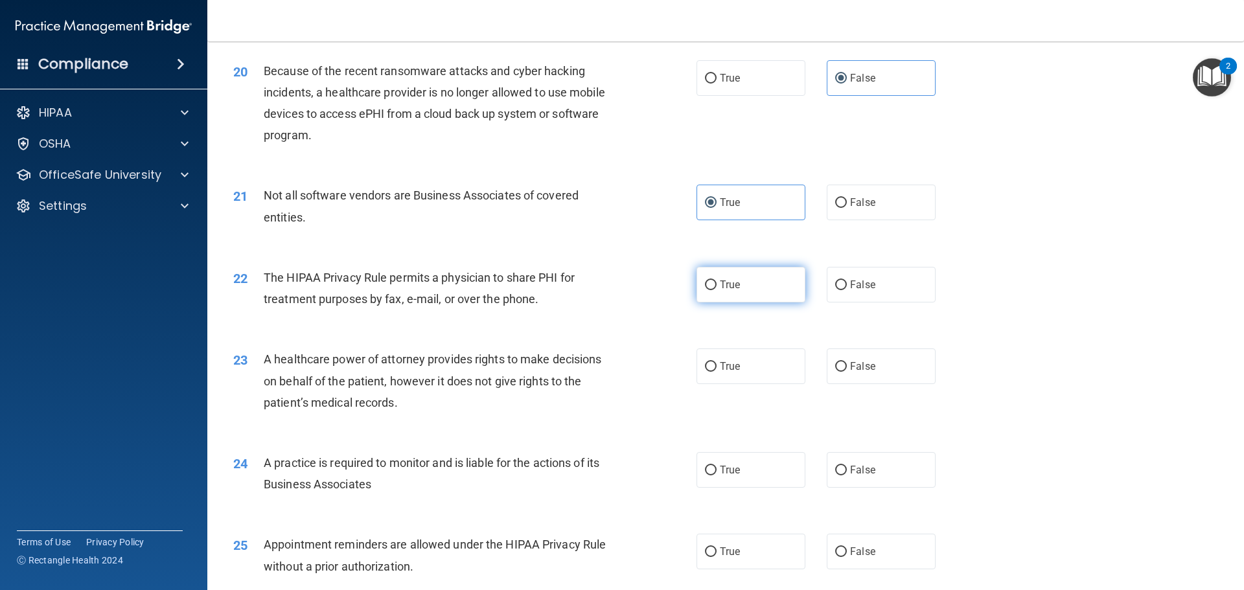
click at [717, 286] on input "True" at bounding box center [711, 286] width 12 height 10
radio input "true"
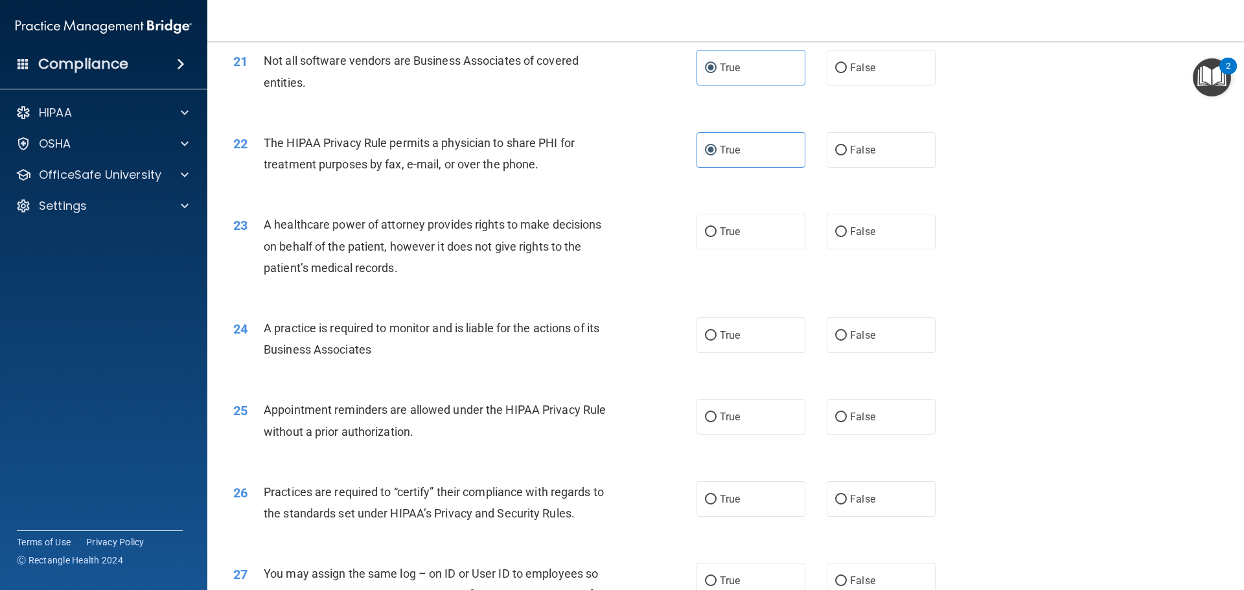
scroll to position [2074, 0]
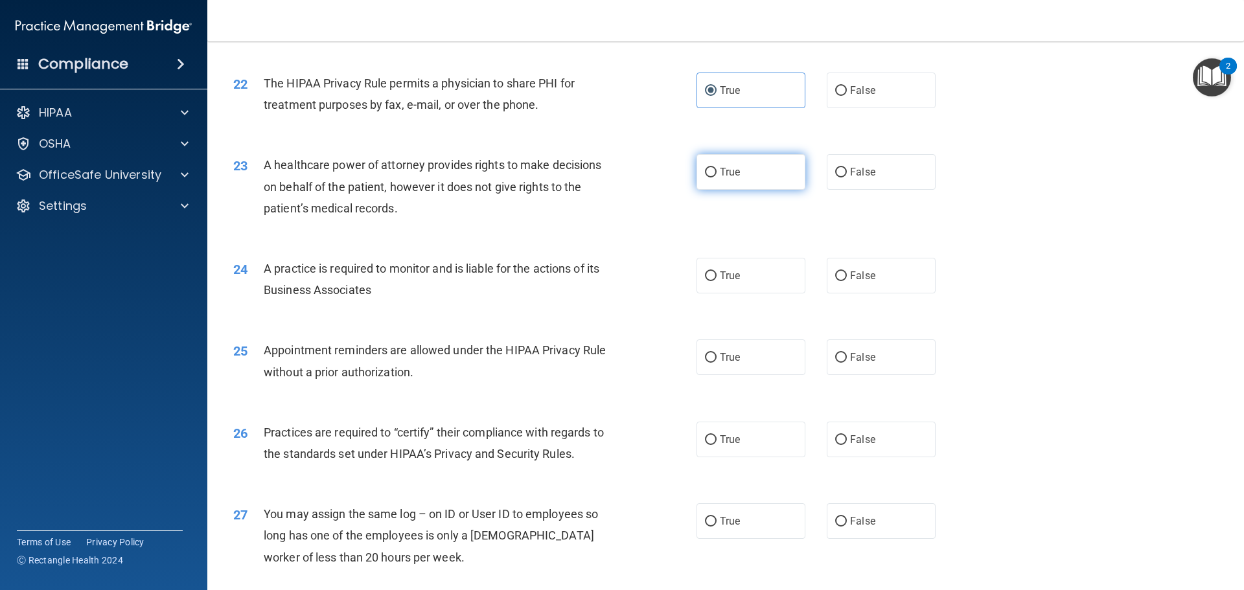
click at [740, 164] on label "True" at bounding box center [751, 172] width 109 height 36
click at [717, 168] on input "True" at bounding box center [711, 173] width 12 height 10
radio input "true"
click at [860, 183] on label "False" at bounding box center [881, 172] width 109 height 36
click at [847, 178] on input "False" at bounding box center [841, 173] width 12 height 10
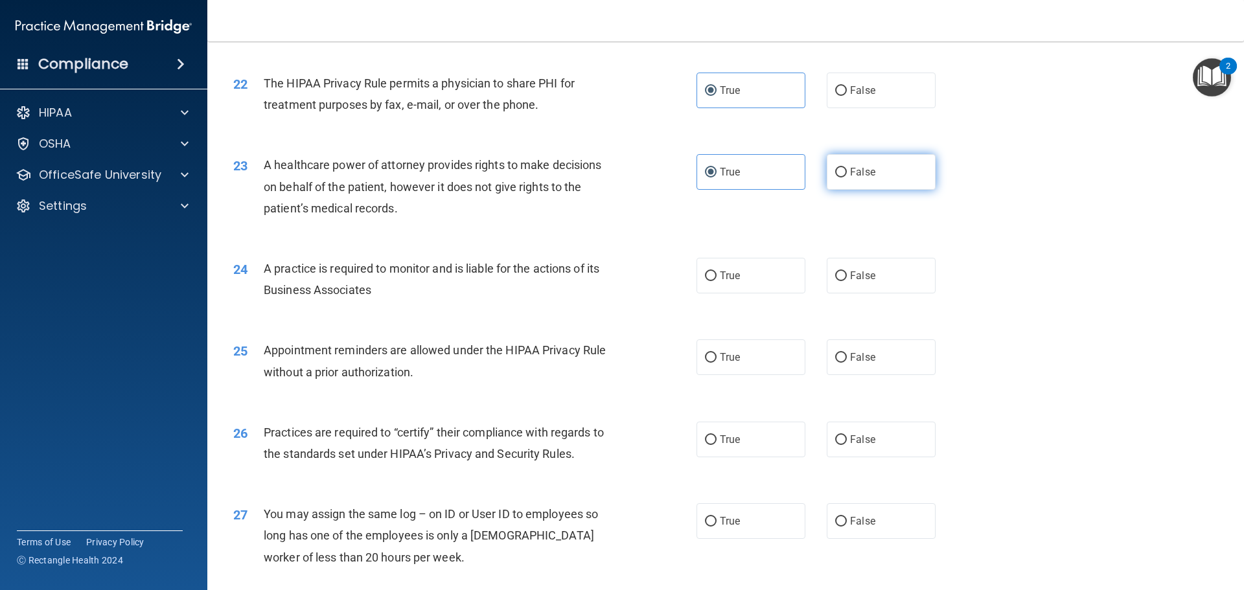
radio input "true"
radio input "false"
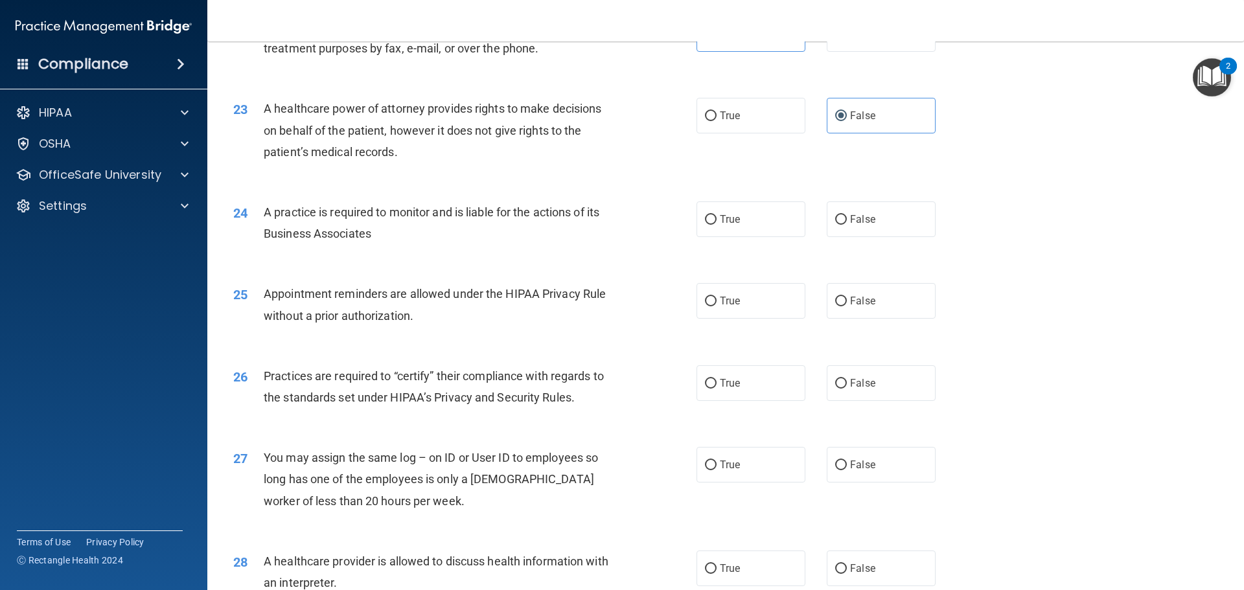
scroll to position [2203, 0]
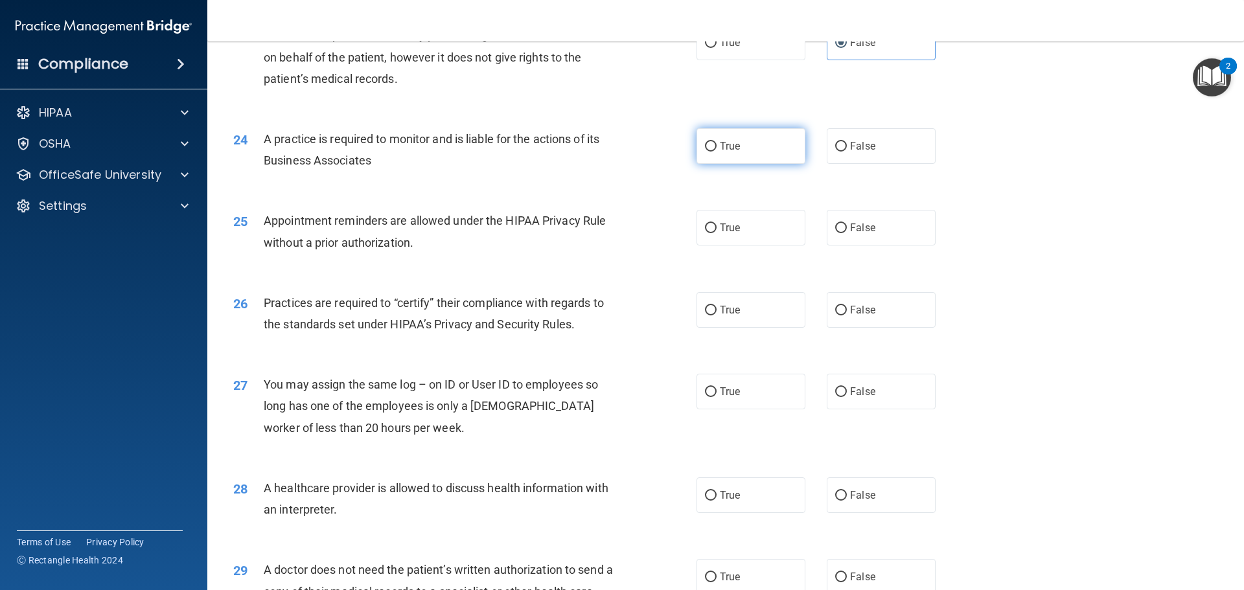
click at [726, 154] on label "True" at bounding box center [751, 146] width 109 height 36
click at [717, 152] on input "True" at bounding box center [711, 147] width 12 height 10
radio input "true"
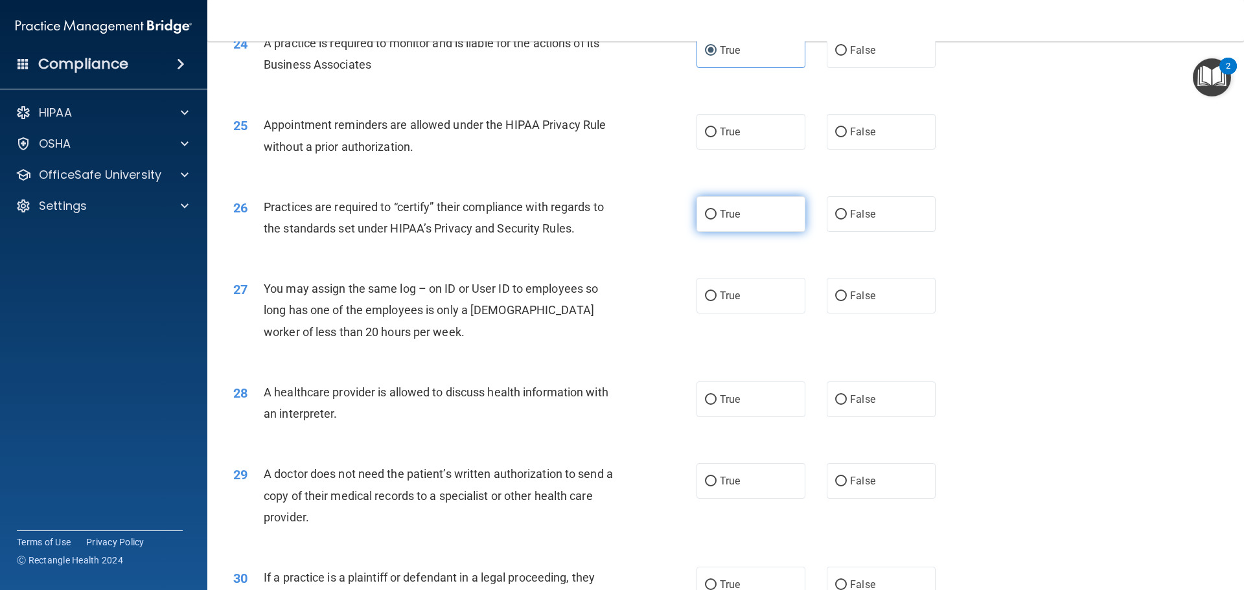
scroll to position [2268, 0]
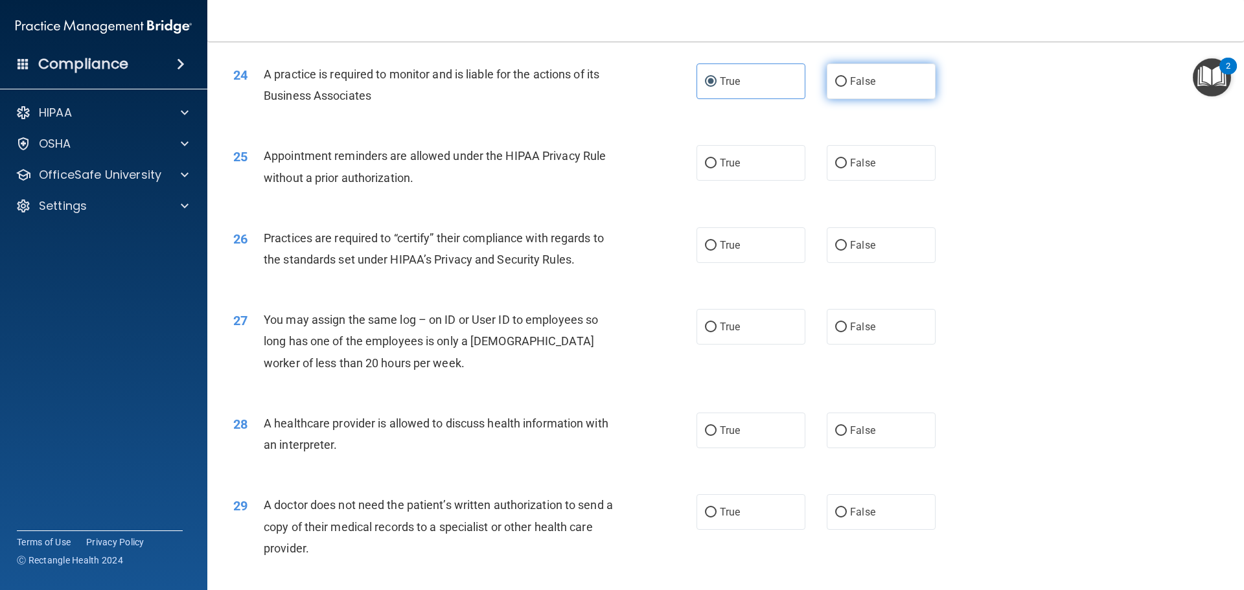
click at [850, 80] on span "False" at bounding box center [862, 81] width 25 height 12
click at [846, 80] on input "False" at bounding box center [841, 82] width 12 height 10
radio input "true"
radio input "false"
click at [725, 175] on label "True" at bounding box center [751, 163] width 109 height 36
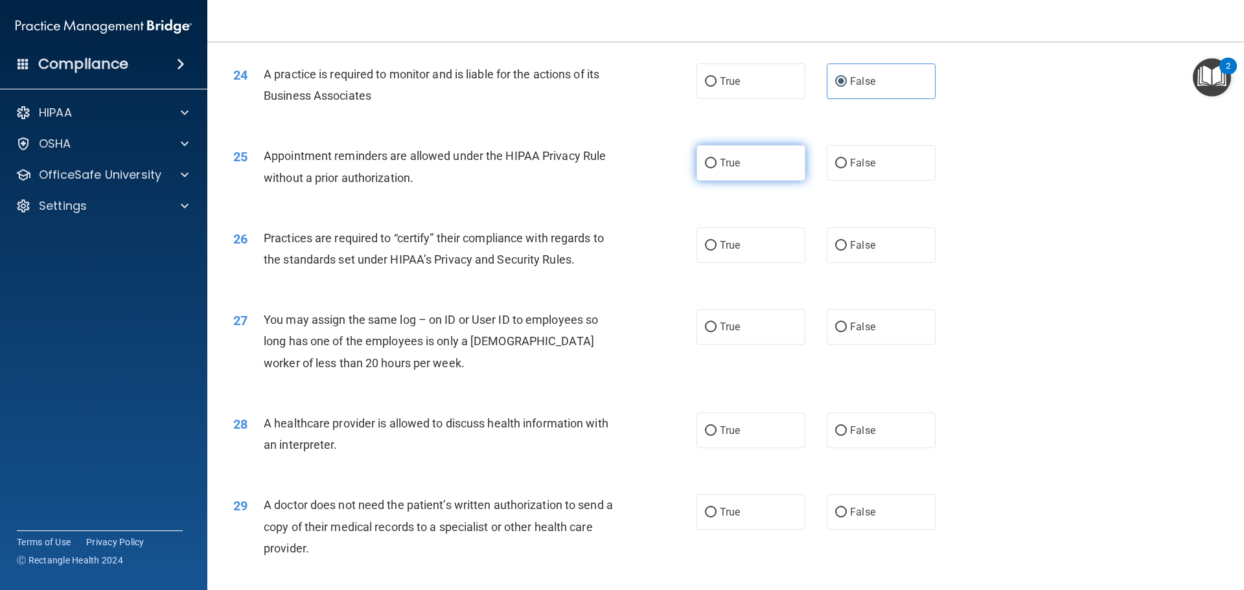
click at [717, 168] on input "True" at bounding box center [711, 164] width 12 height 10
radio input "true"
click at [849, 235] on label "False" at bounding box center [881, 245] width 109 height 36
click at [847, 241] on input "False" at bounding box center [841, 246] width 12 height 10
radio input "true"
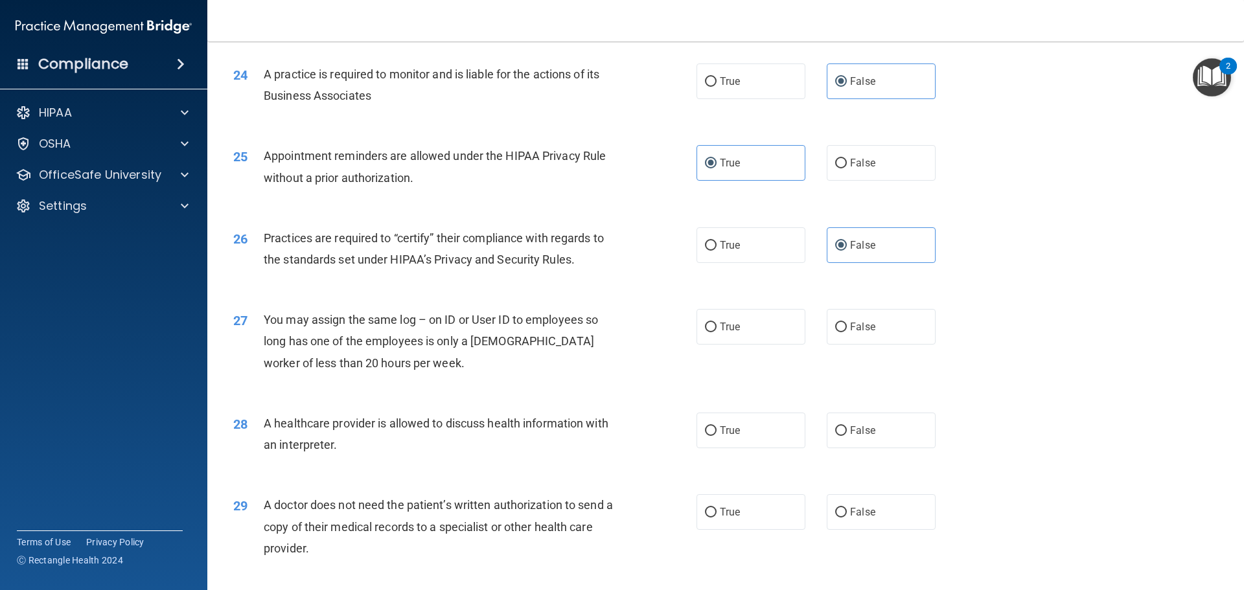
scroll to position [2398, 0]
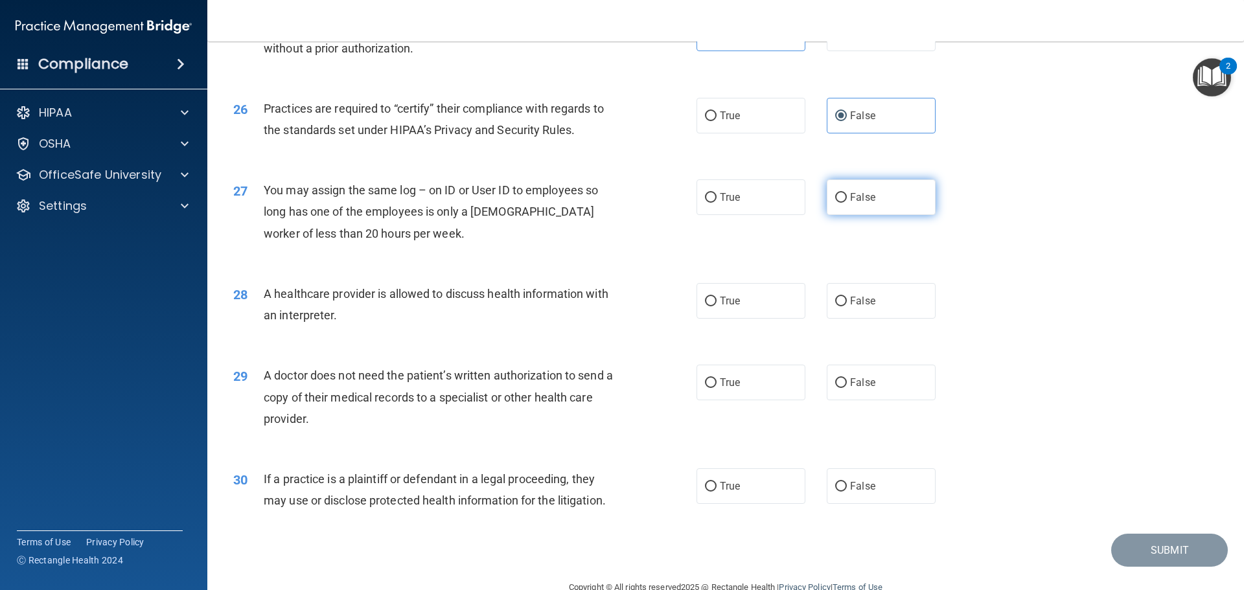
click at [858, 199] on span "False" at bounding box center [862, 197] width 25 height 12
click at [847, 199] on input "False" at bounding box center [841, 198] width 12 height 10
radio input "true"
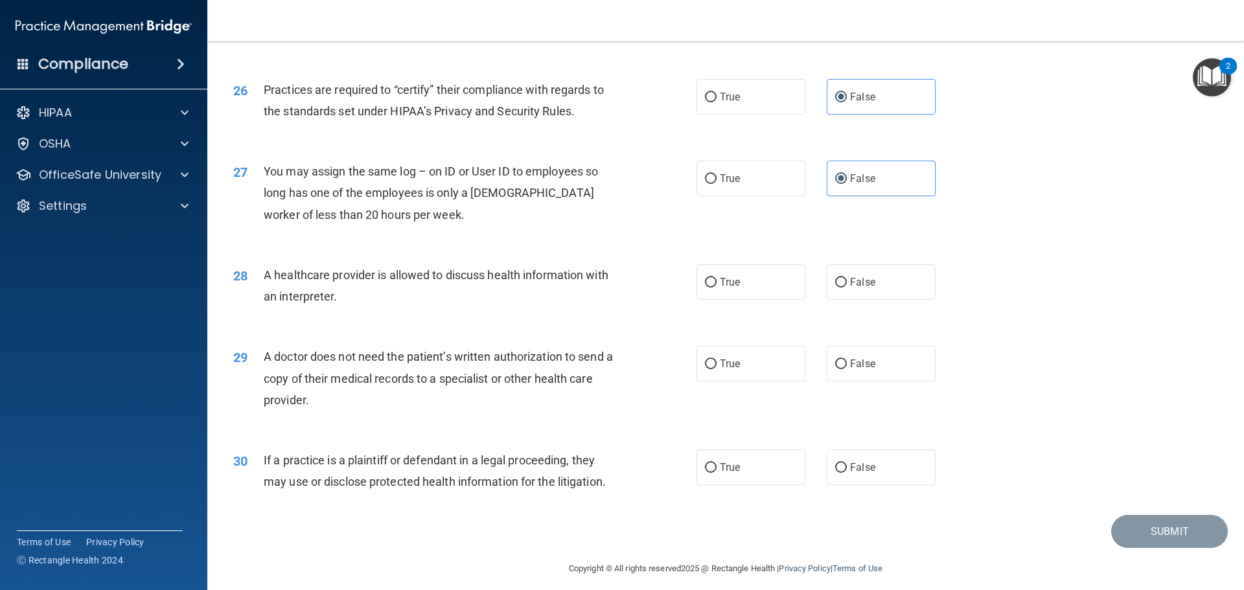
scroll to position [2426, 0]
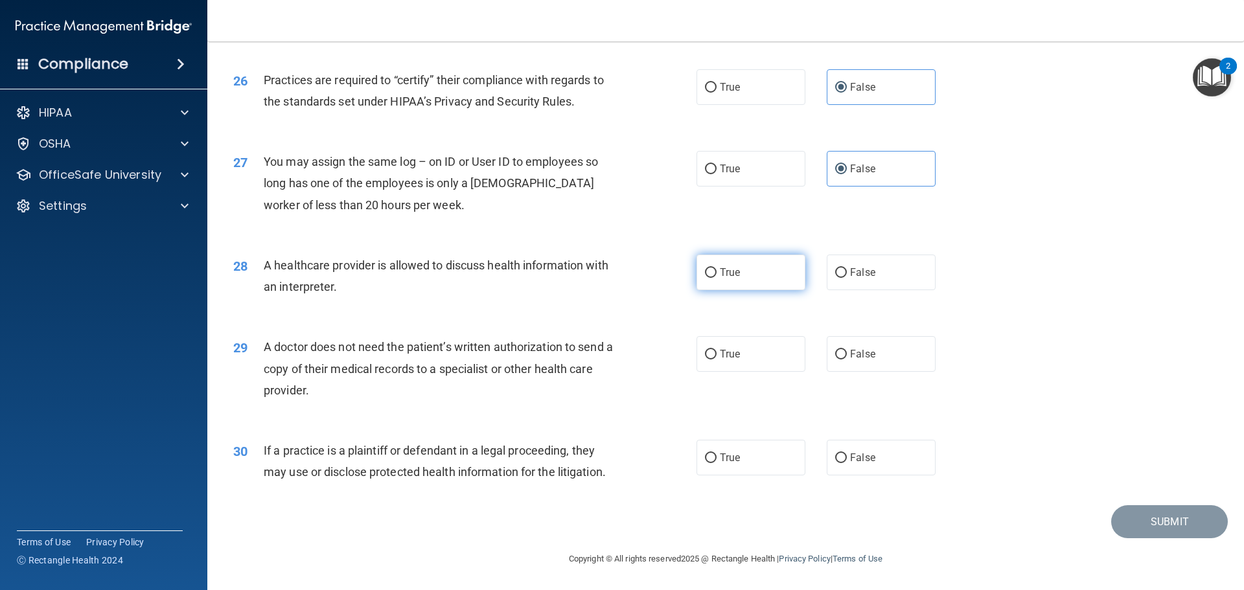
click at [748, 273] on label "True" at bounding box center [751, 273] width 109 height 36
click at [717, 273] on input "True" at bounding box center [711, 273] width 12 height 10
radio input "true"
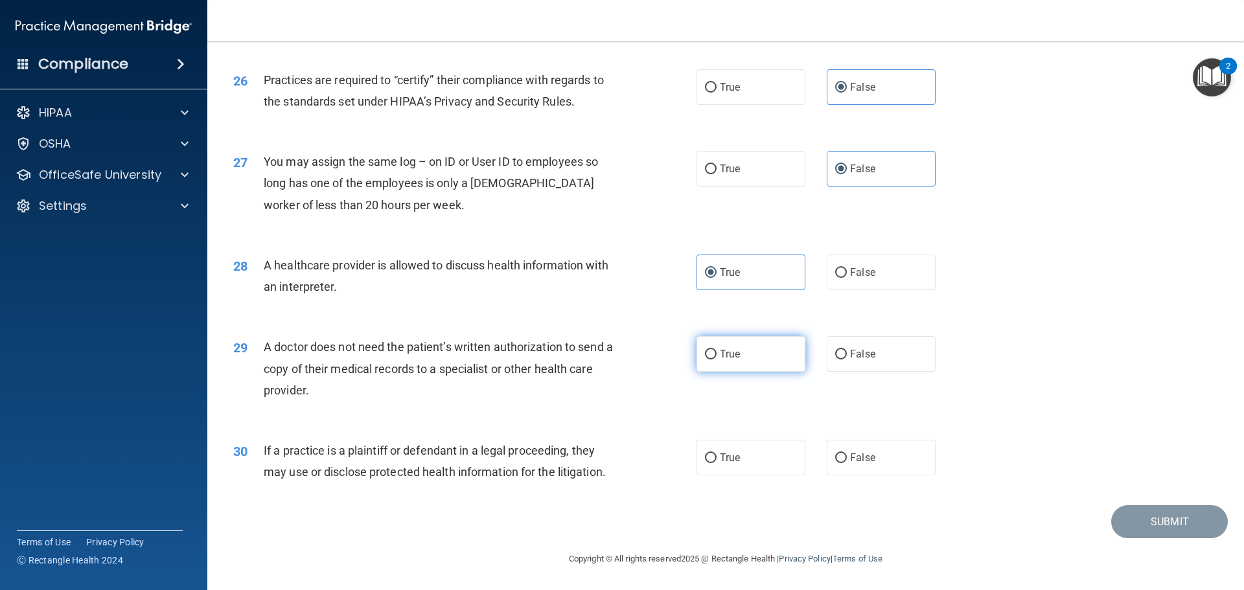
click at [739, 343] on label "True" at bounding box center [751, 354] width 109 height 36
click at [717, 350] on input "True" at bounding box center [711, 355] width 12 height 10
radio input "true"
click at [892, 446] on label "False" at bounding box center [881, 458] width 109 height 36
click at [847, 454] on input "False" at bounding box center [841, 459] width 12 height 10
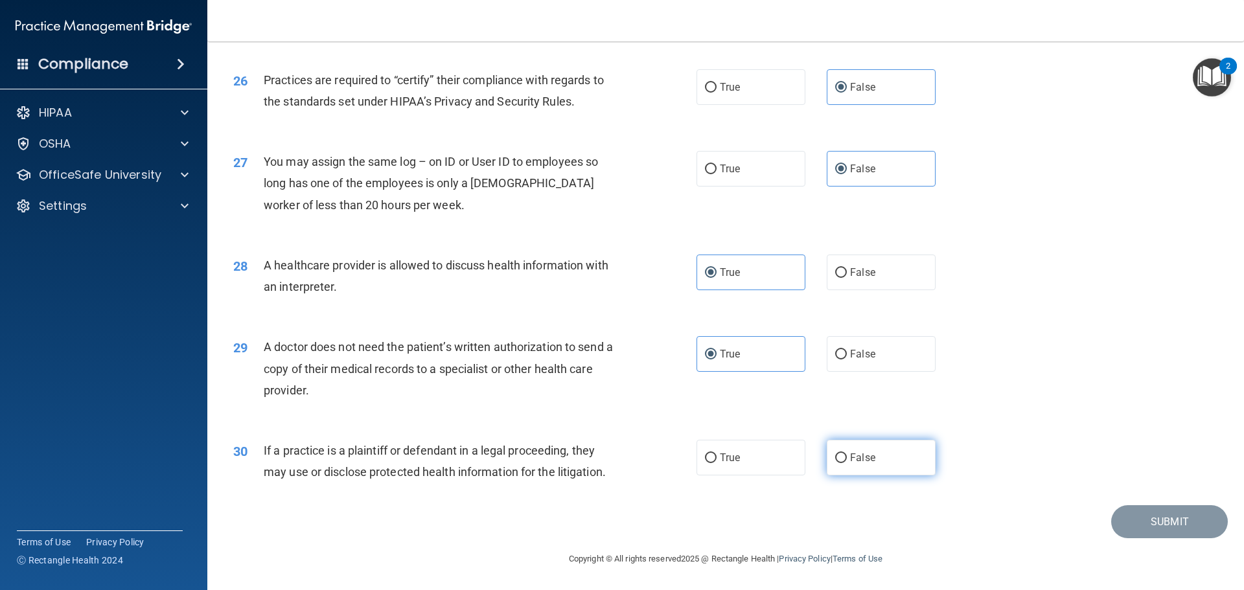
radio input "true"
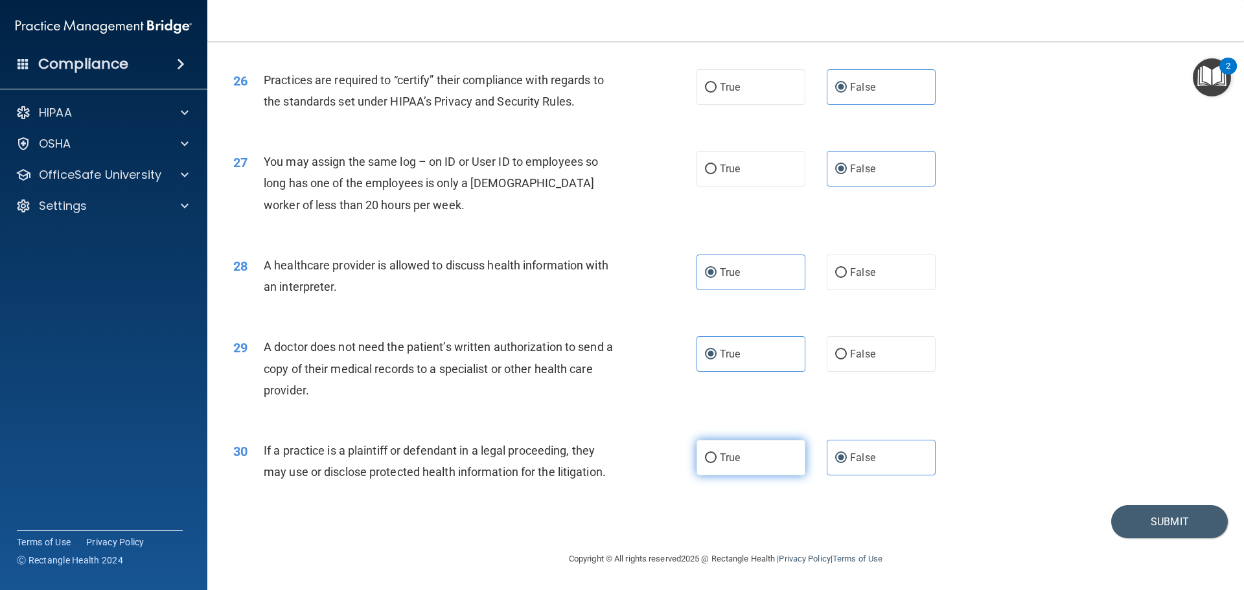
click at [765, 457] on label "True" at bounding box center [751, 458] width 109 height 36
click at [717, 457] on input "True" at bounding box center [711, 459] width 12 height 10
radio input "true"
radio input "false"
click at [1113, 522] on button "Submit" at bounding box center [1169, 521] width 117 height 33
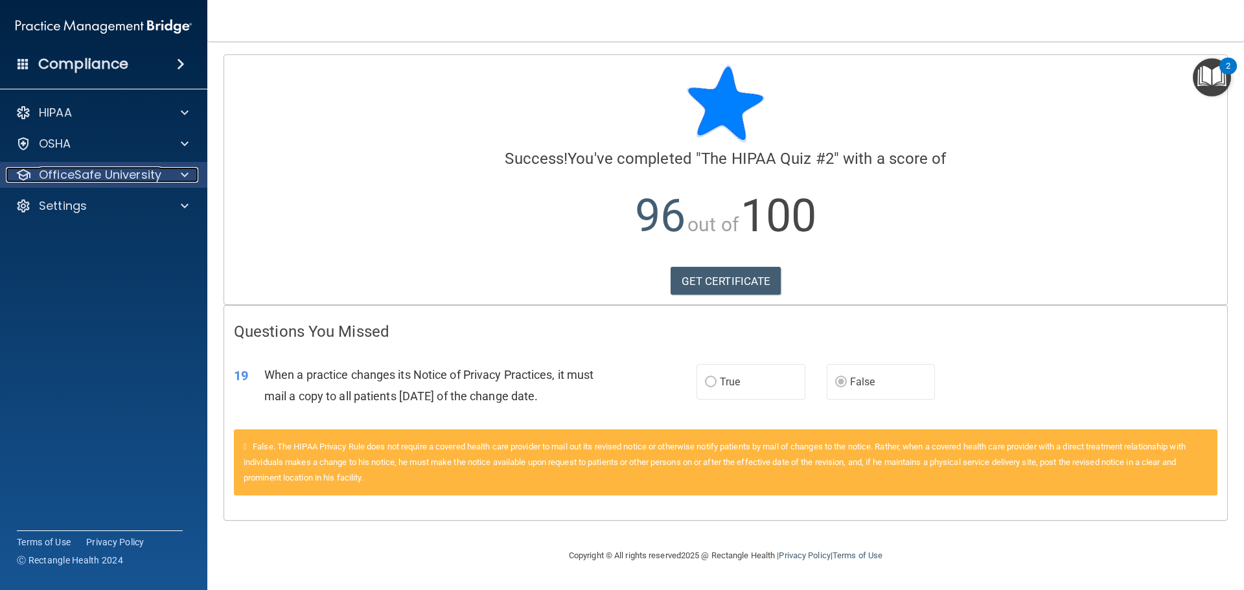
click at [185, 177] on span at bounding box center [185, 175] width 8 height 16
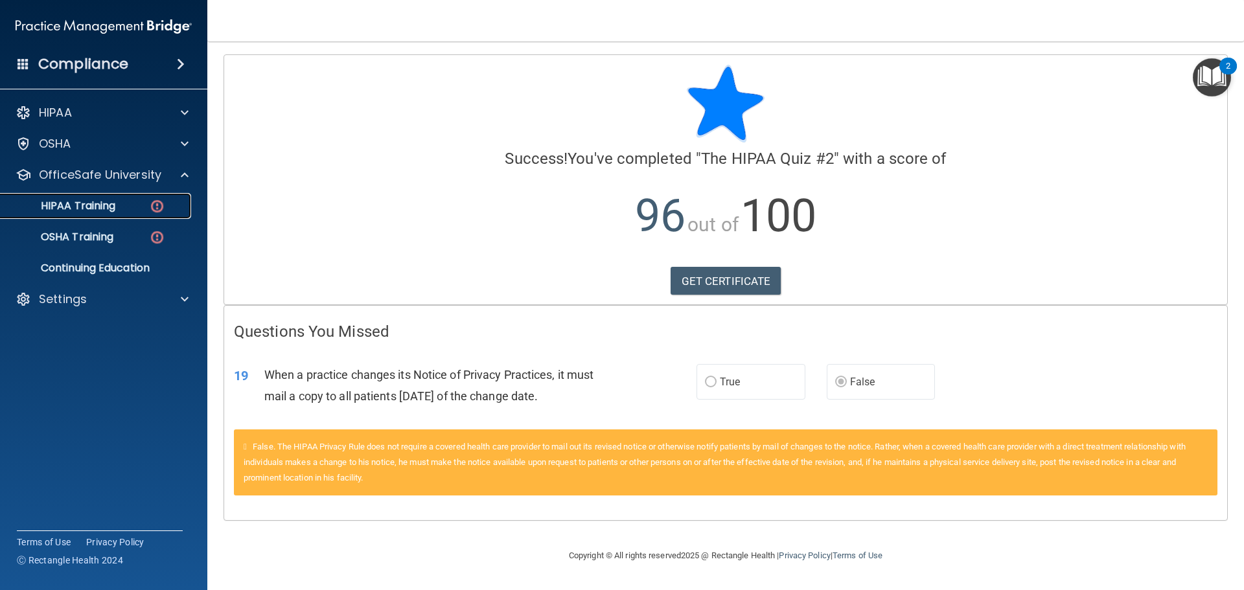
click at [139, 218] on link "HIPAA Training" at bounding box center [89, 206] width 204 height 26
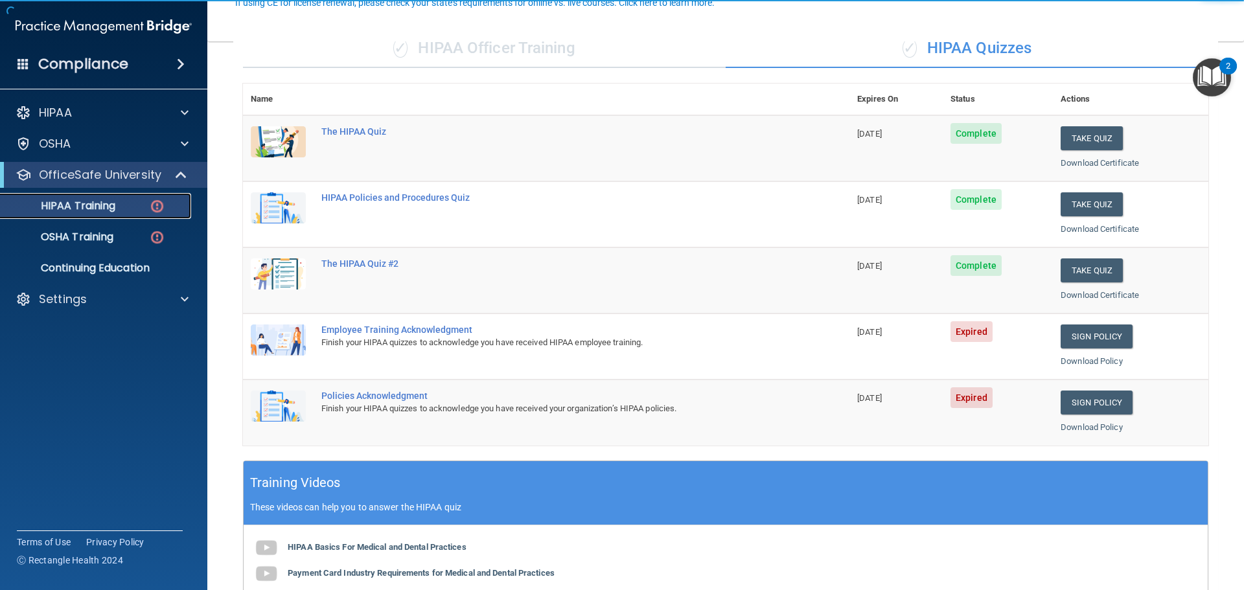
scroll to position [130, 0]
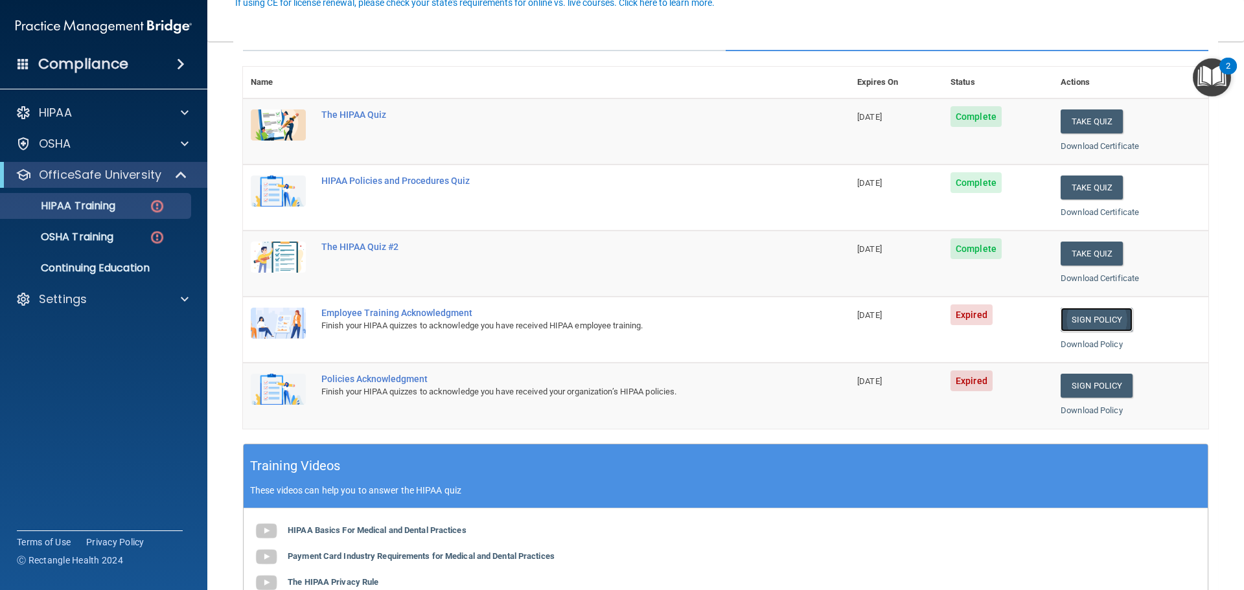
click at [1061, 317] on link "Sign Policy" at bounding box center [1097, 320] width 72 height 24
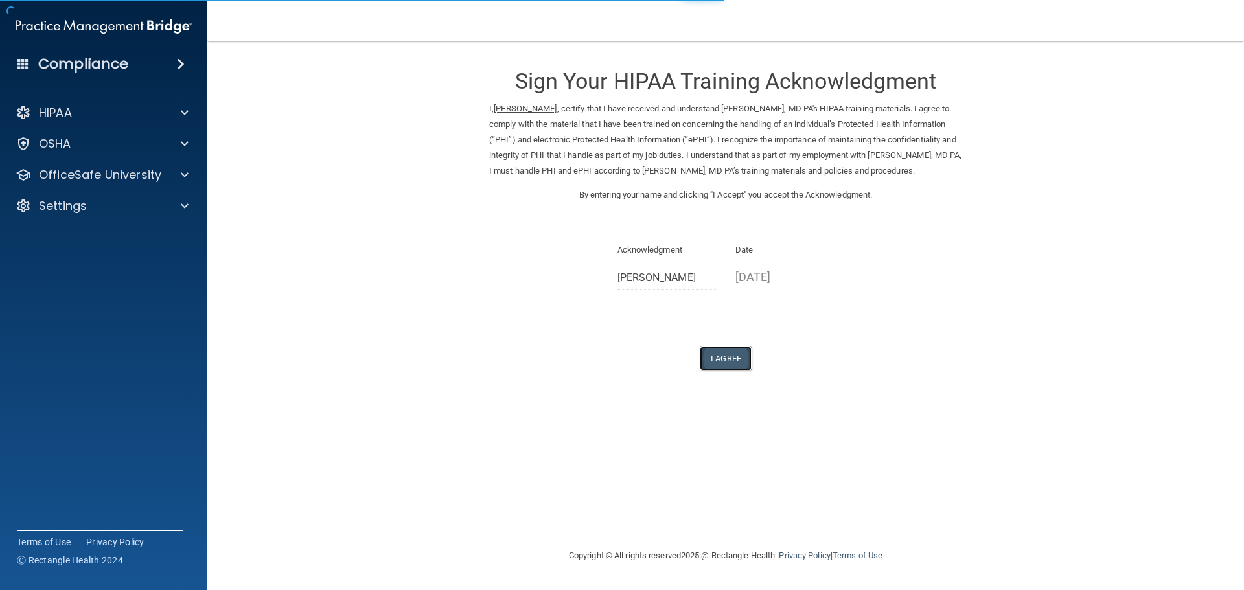
click at [736, 358] on button "I Agree" at bounding box center [726, 359] width 52 height 24
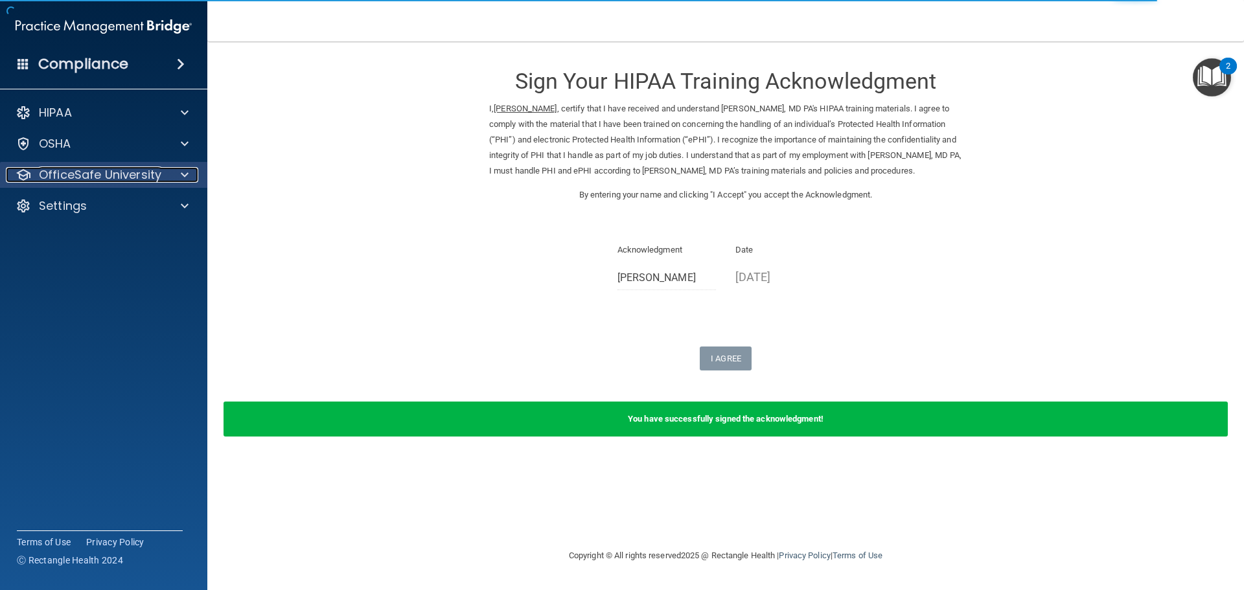
click at [131, 170] on p "OfficeSafe University" at bounding box center [100, 175] width 122 height 16
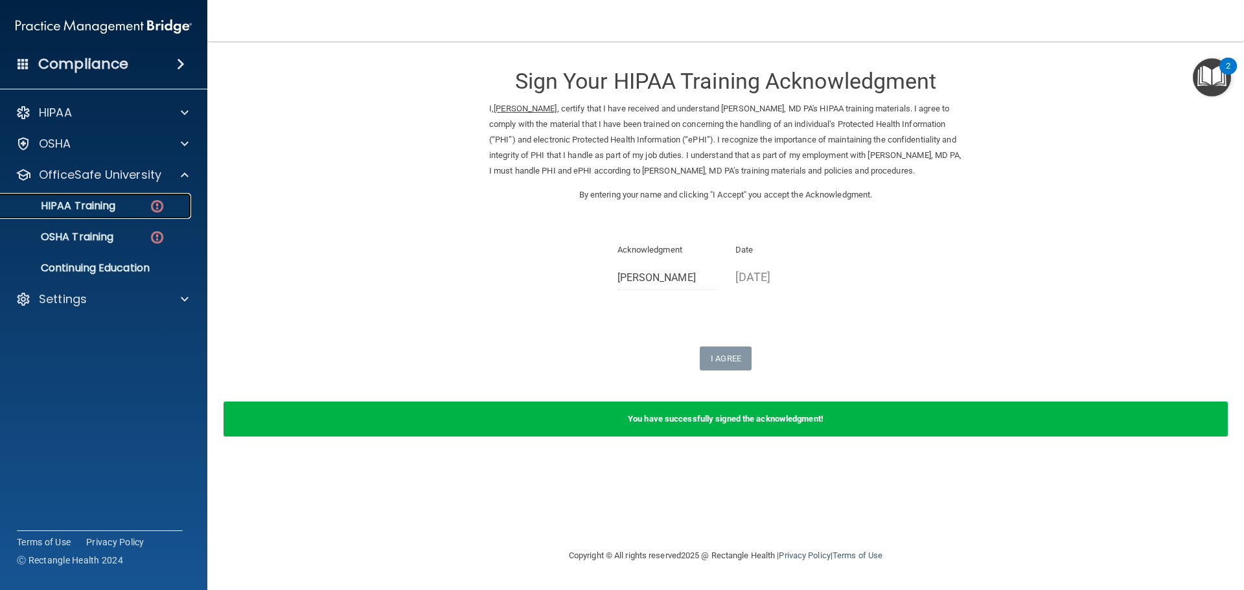
click at [126, 205] on div "HIPAA Training" at bounding box center [96, 206] width 177 height 13
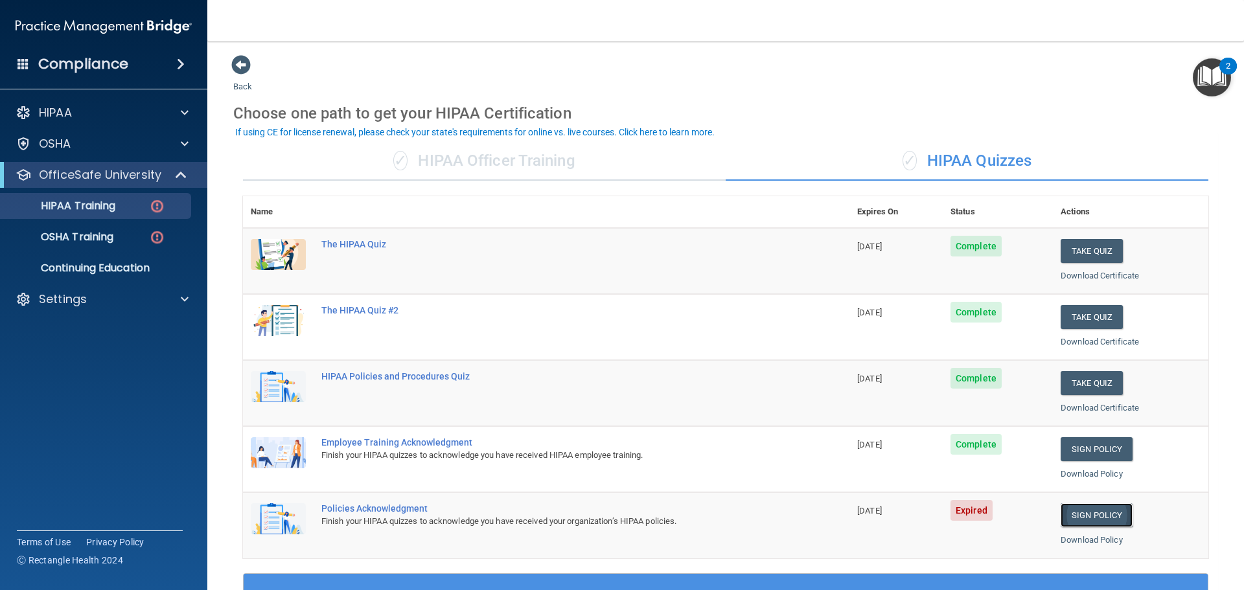
click at [1093, 516] on link "Sign Policy" at bounding box center [1097, 516] width 72 height 24
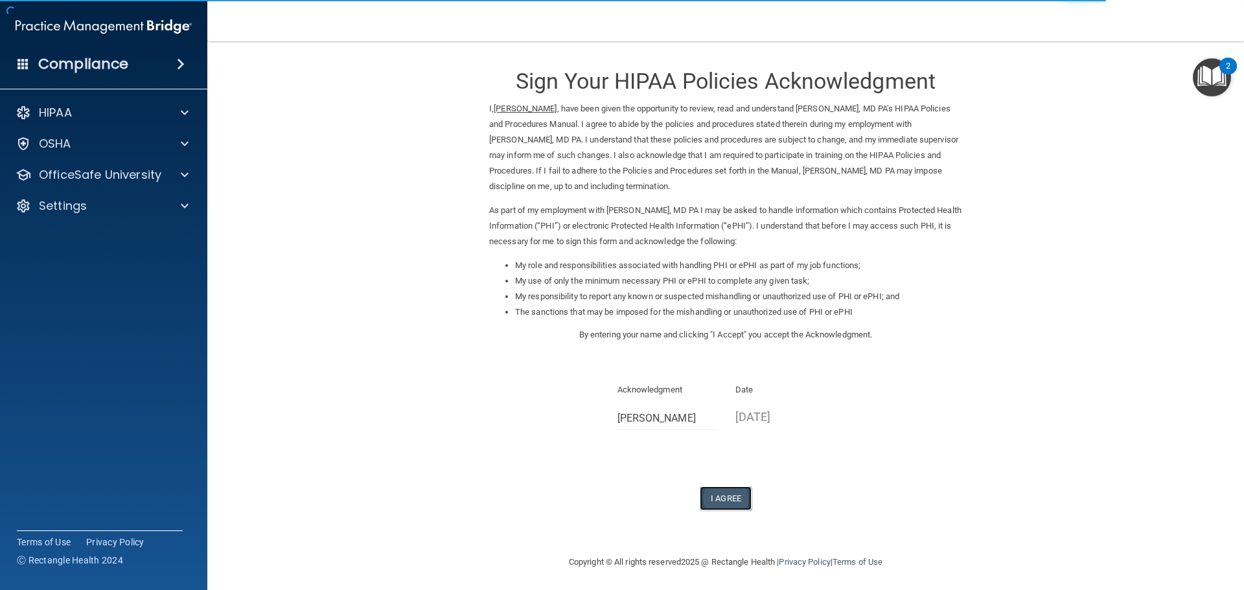
click at [708, 496] on button "I Agree" at bounding box center [726, 499] width 52 height 24
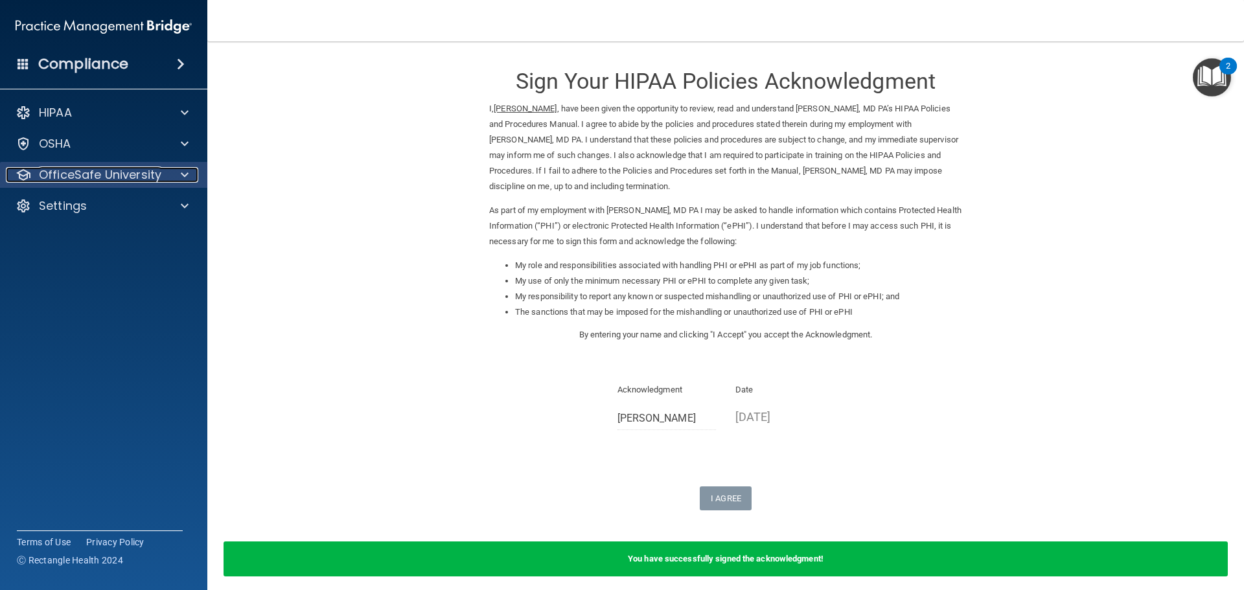
click at [180, 173] on div at bounding box center [183, 175] width 32 height 16
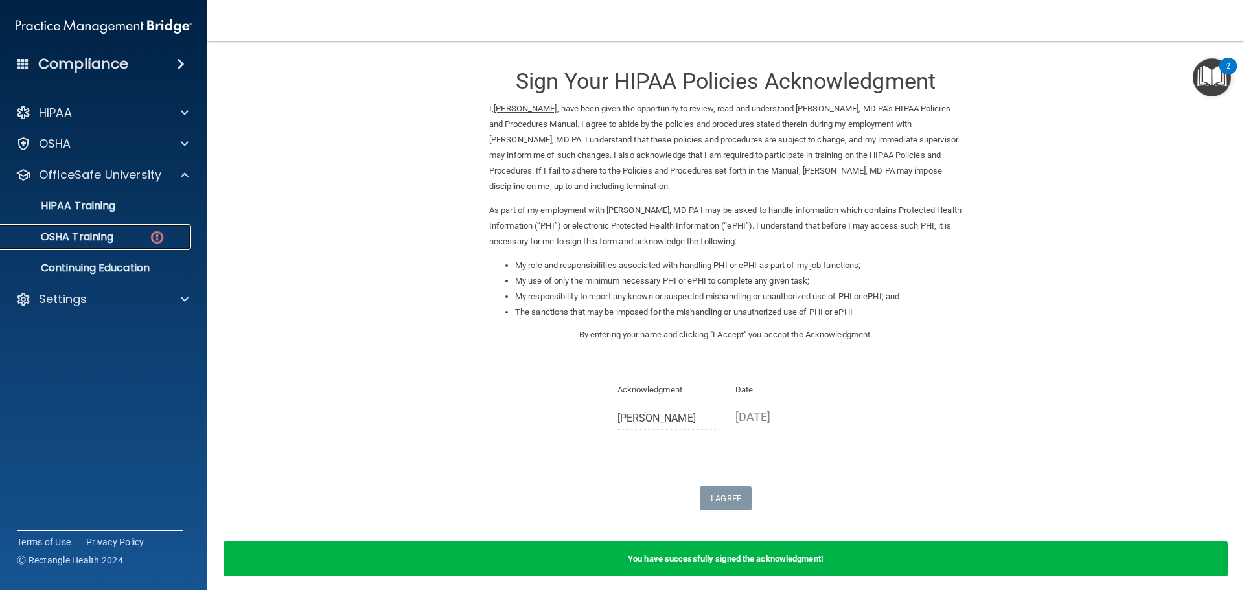
click at [126, 233] on div "OSHA Training" at bounding box center [96, 237] width 177 height 13
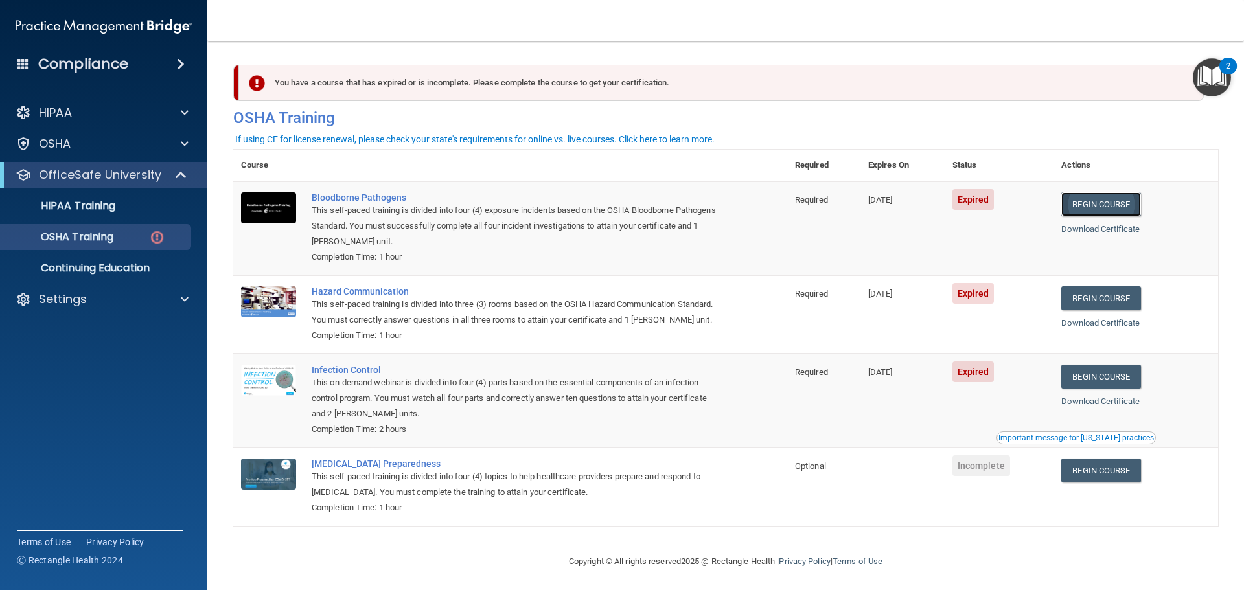
click at [1092, 205] on link "Begin Course" at bounding box center [1100, 204] width 79 height 24
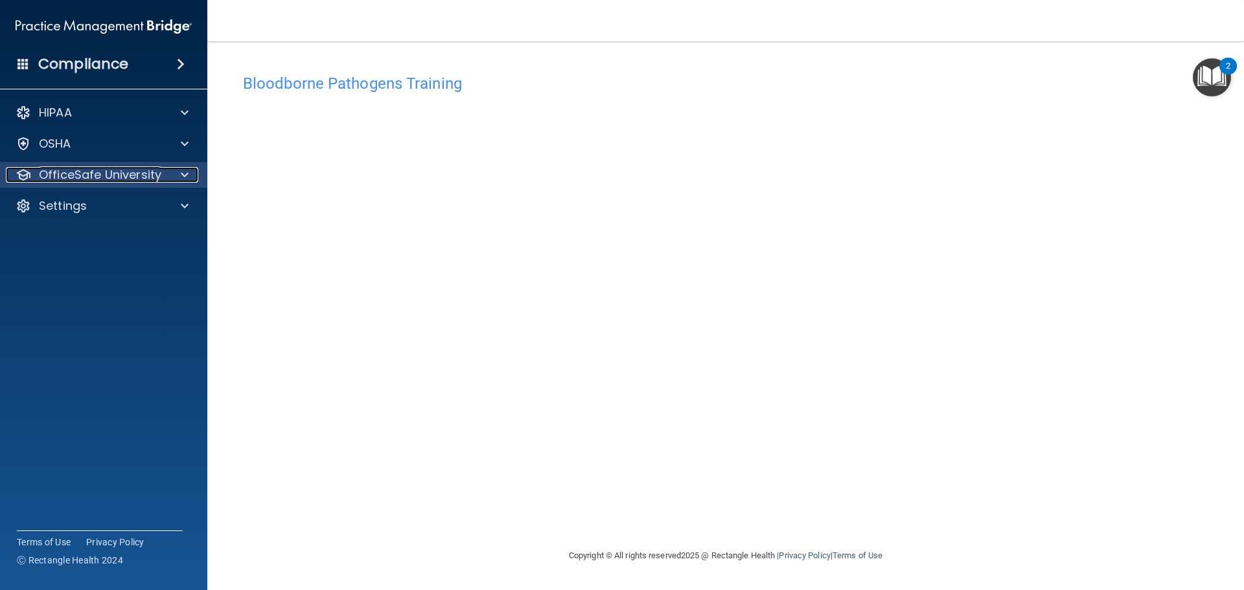
click at [183, 172] on span at bounding box center [185, 175] width 8 height 16
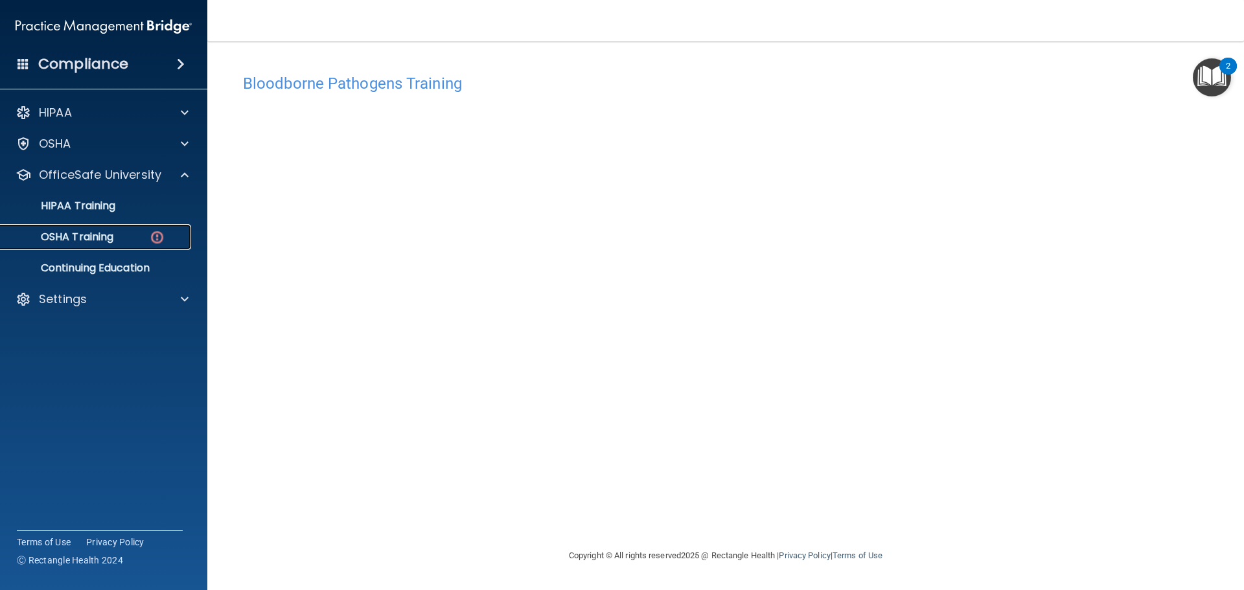
click at [131, 242] on div "OSHA Training" at bounding box center [96, 237] width 177 height 13
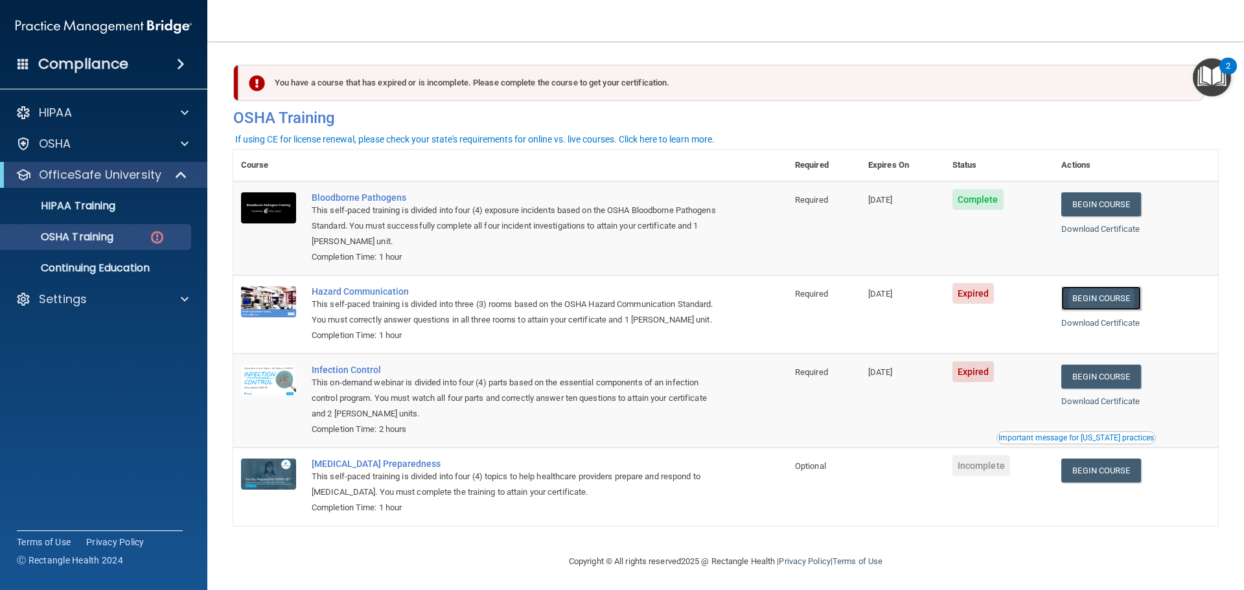
click at [1091, 295] on link "Begin Course" at bounding box center [1100, 298] width 79 height 24
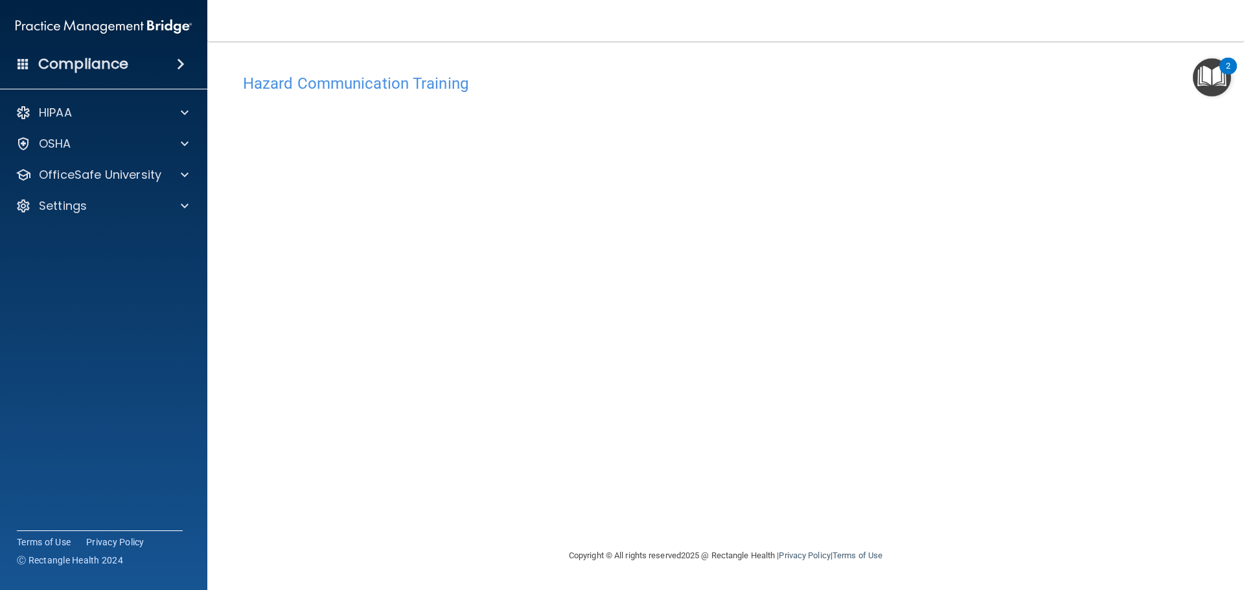
drag, startPoint x: 742, startPoint y: 243, endPoint x: 1006, endPoint y: 411, distance: 313.5
click at [1006, 411] on div "Hazard Communication Training This course doesn’t expire until 08/21/2025. Are …" at bounding box center [725, 307] width 985 height 481
click at [168, 179] on div at bounding box center [183, 175] width 32 height 16
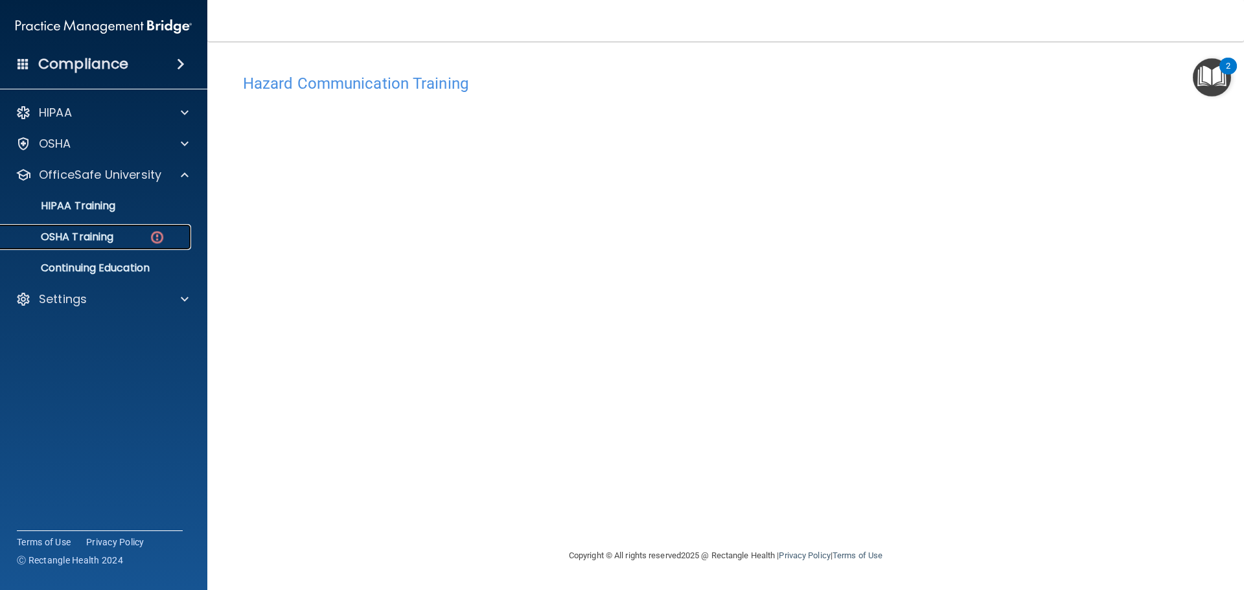
click at [148, 233] on div "OSHA Training" at bounding box center [96, 237] width 177 height 13
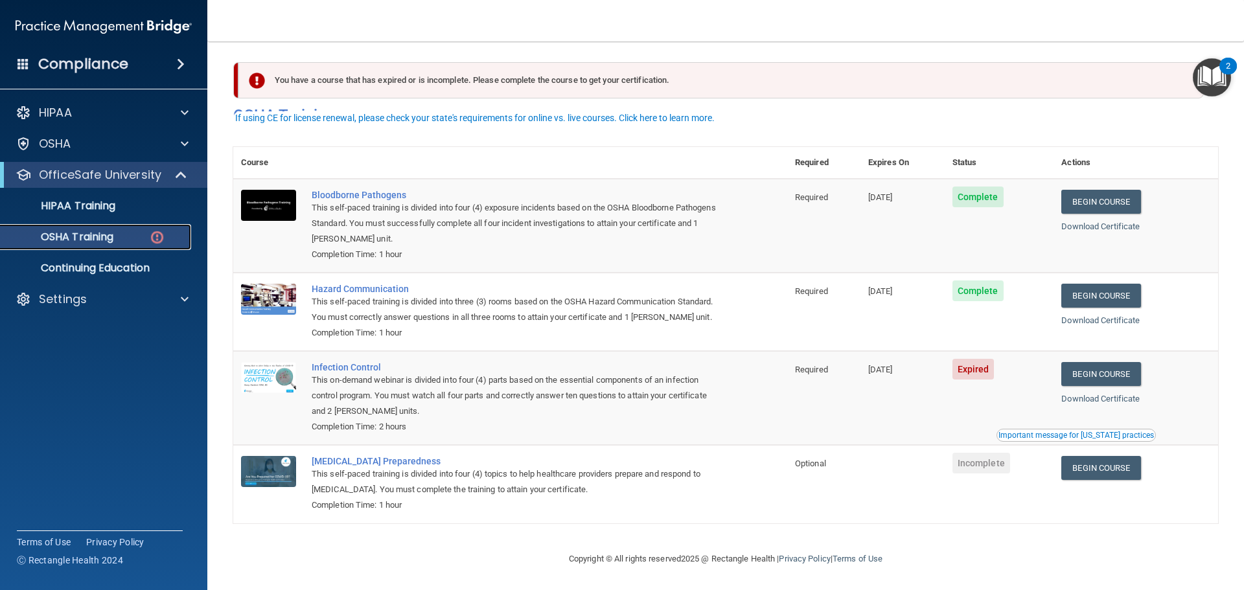
scroll to position [21, 0]
click at [1103, 368] on link "Begin Course" at bounding box center [1100, 374] width 79 height 24
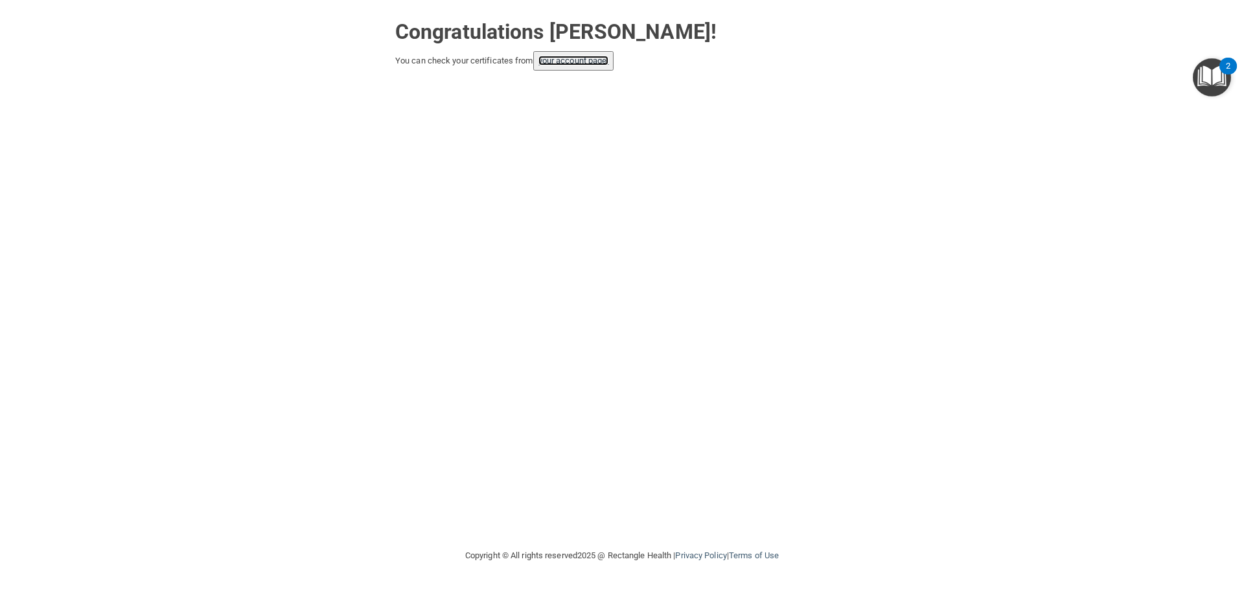
click at [559, 62] on link "your account page!" at bounding box center [574, 61] width 71 height 10
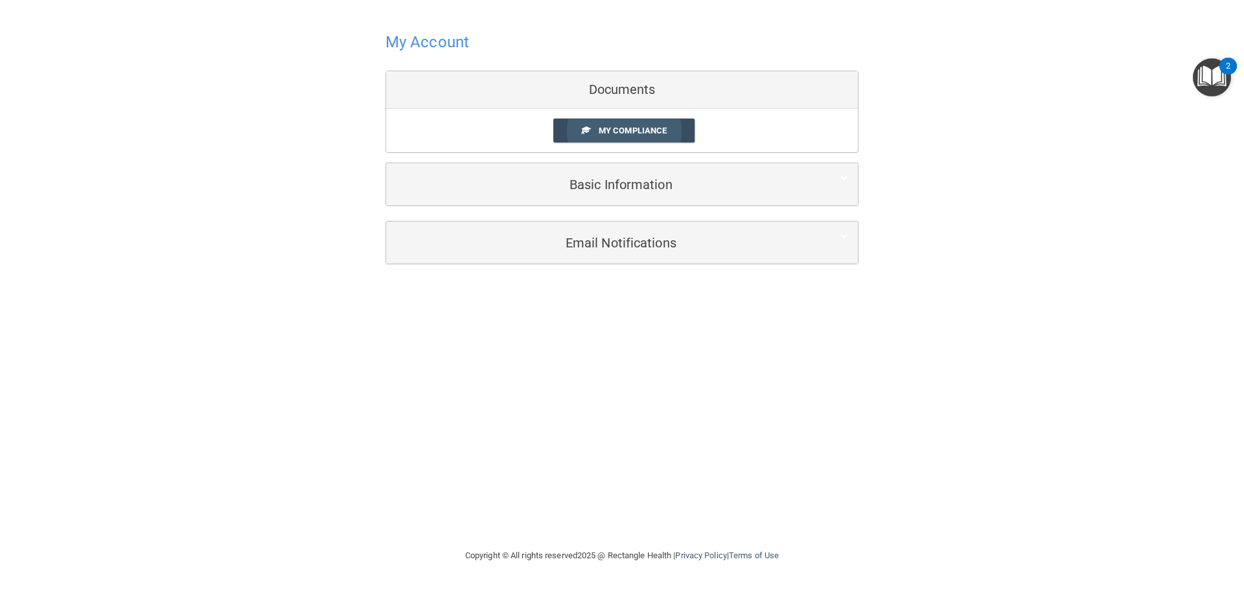
click at [629, 128] on span "My Compliance" at bounding box center [633, 131] width 68 height 10
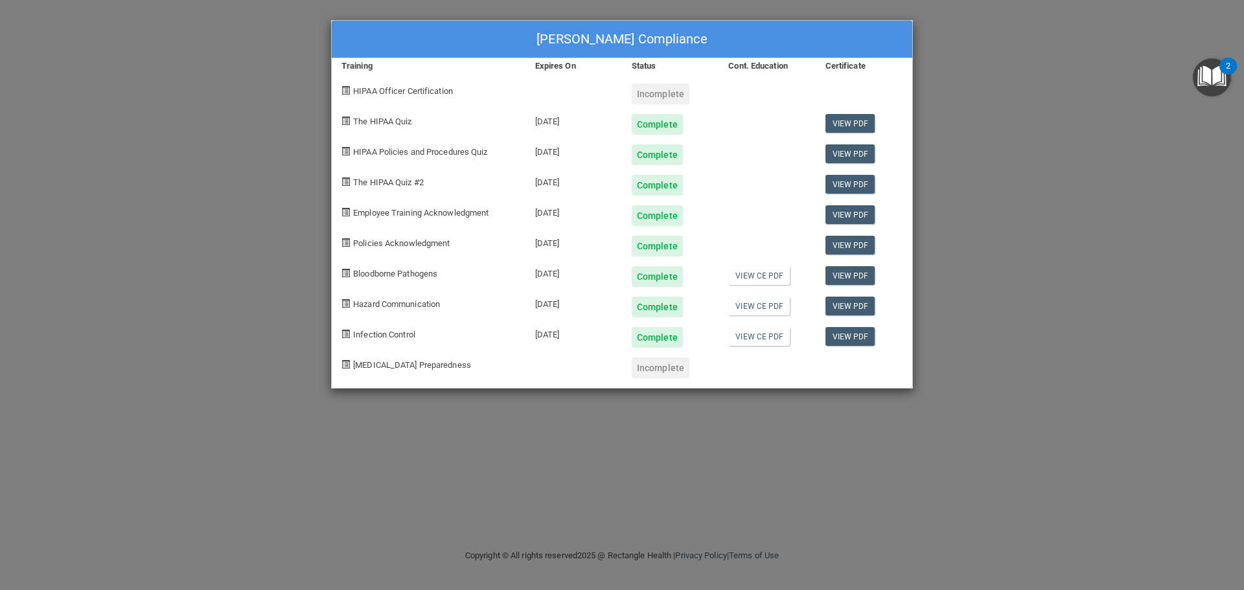
click at [381, 364] on span "[MEDICAL_DATA] Preparedness" at bounding box center [412, 365] width 118 height 10
click at [1063, 124] on div "Daniel Bojo's Compliance Training Expires On Status Cont. Education Certificate…" at bounding box center [622, 295] width 1244 height 590
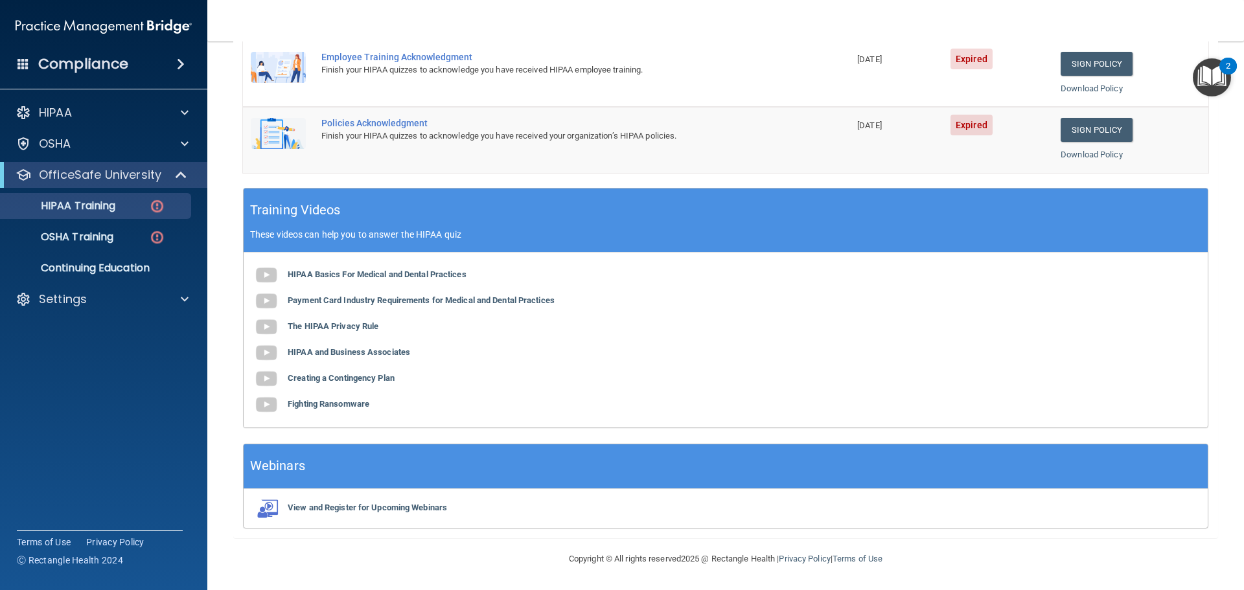
scroll to position [191, 0]
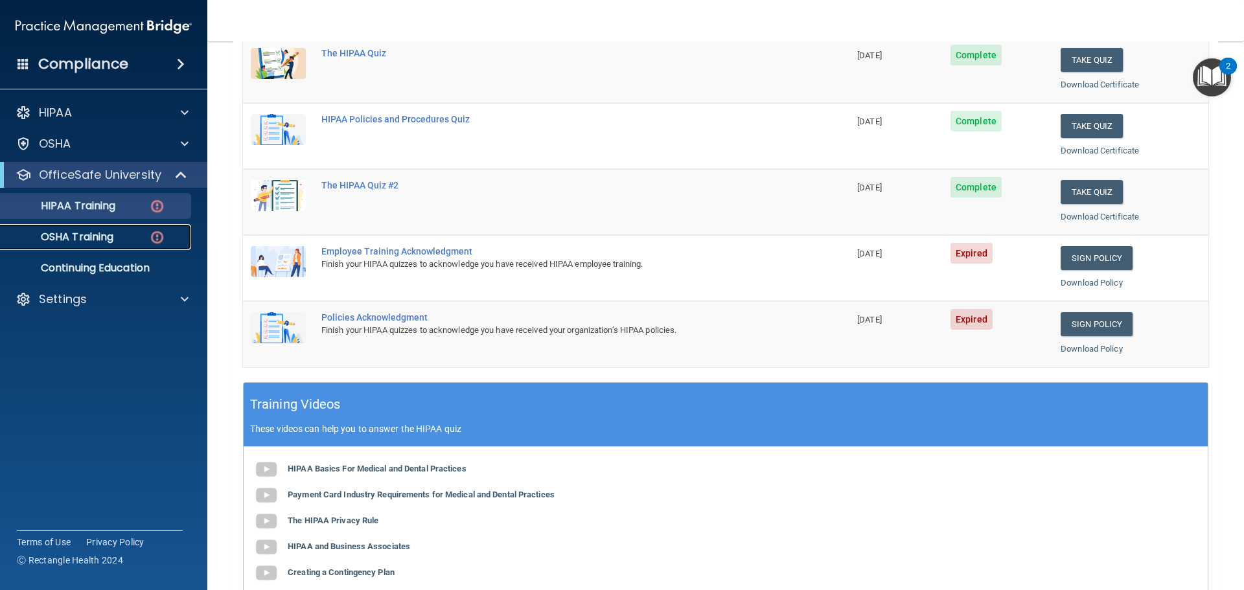
click at [133, 237] on div "OSHA Training" at bounding box center [96, 237] width 177 height 13
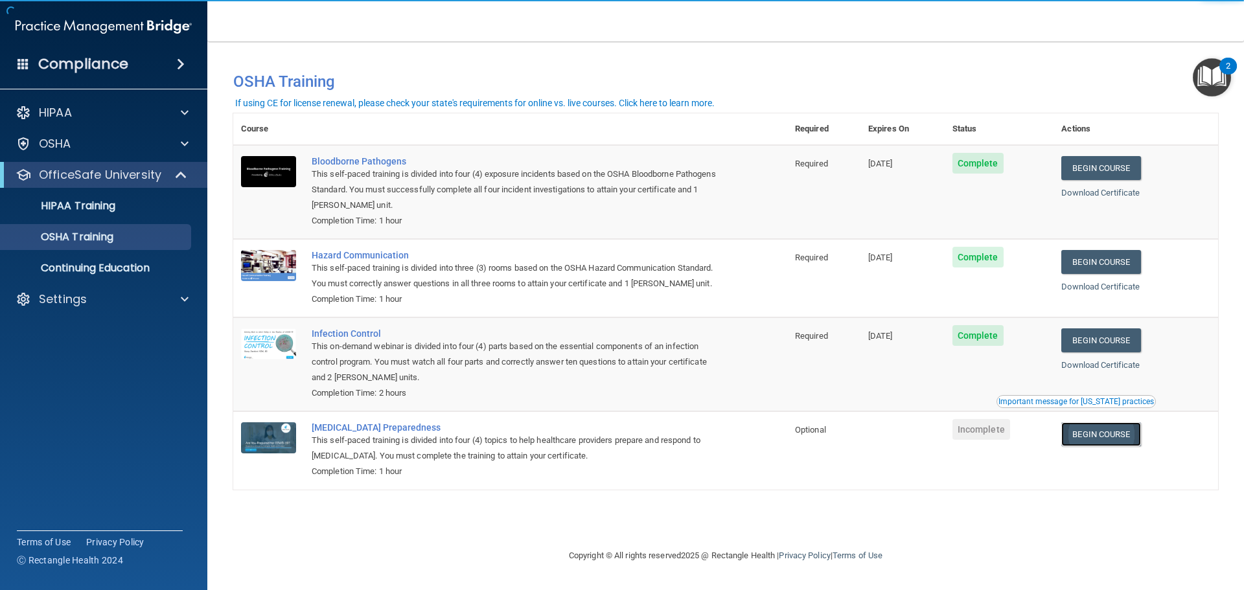
click at [1095, 438] on link "Begin Course" at bounding box center [1100, 435] width 79 height 24
